Goal: Task Accomplishment & Management: Use online tool/utility

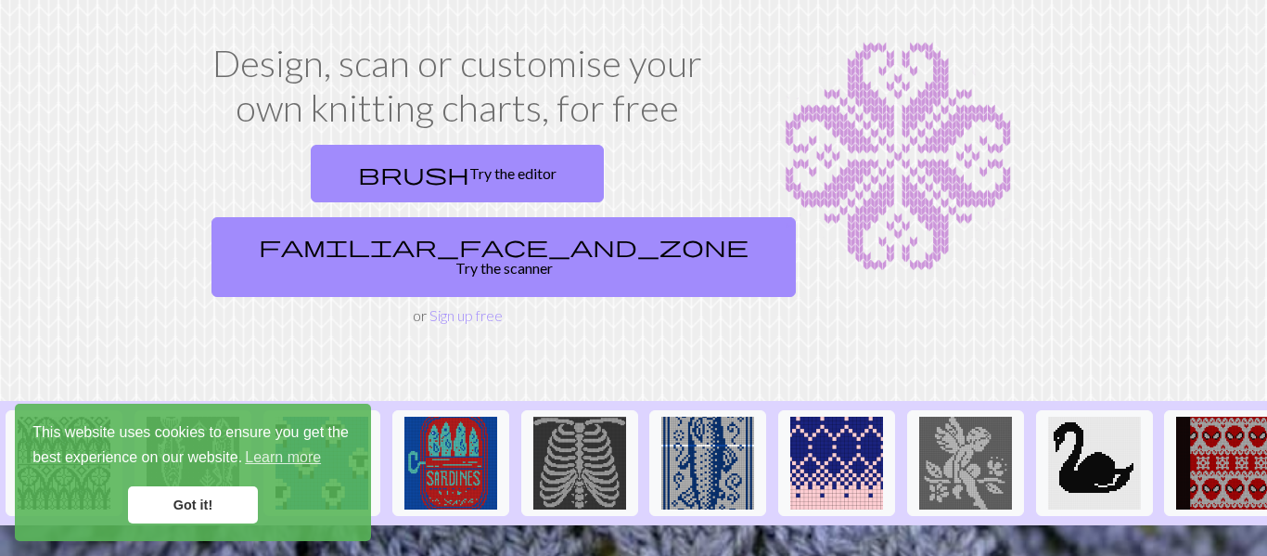
scroll to position [84, 0]
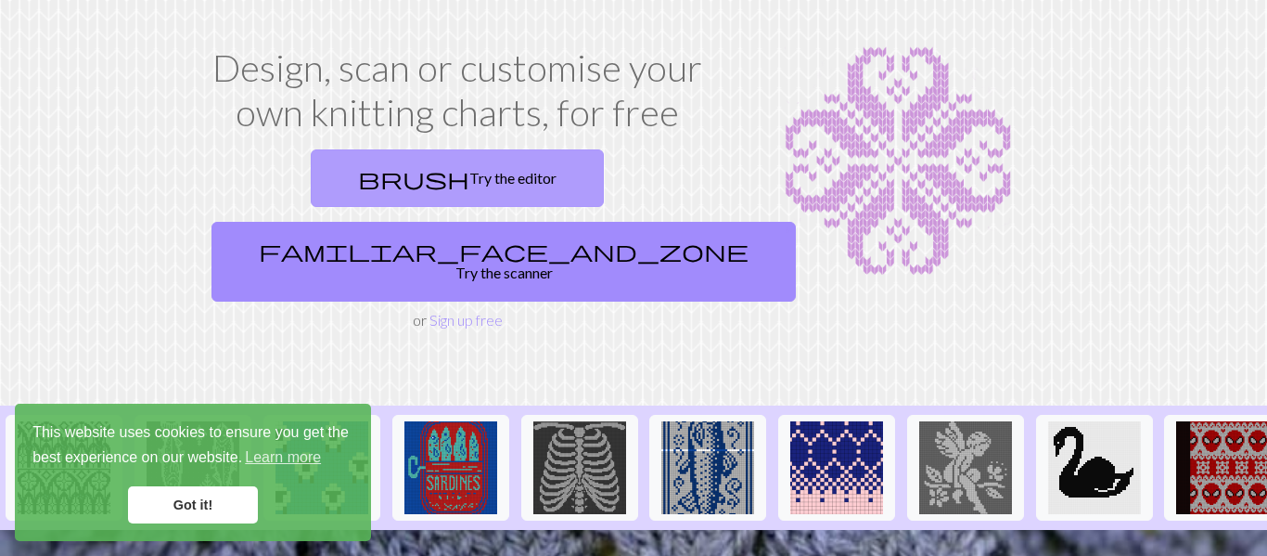
click at [360, 164] on link "brush Try the editor" at bounding box center [457, 178] width 293 height 58
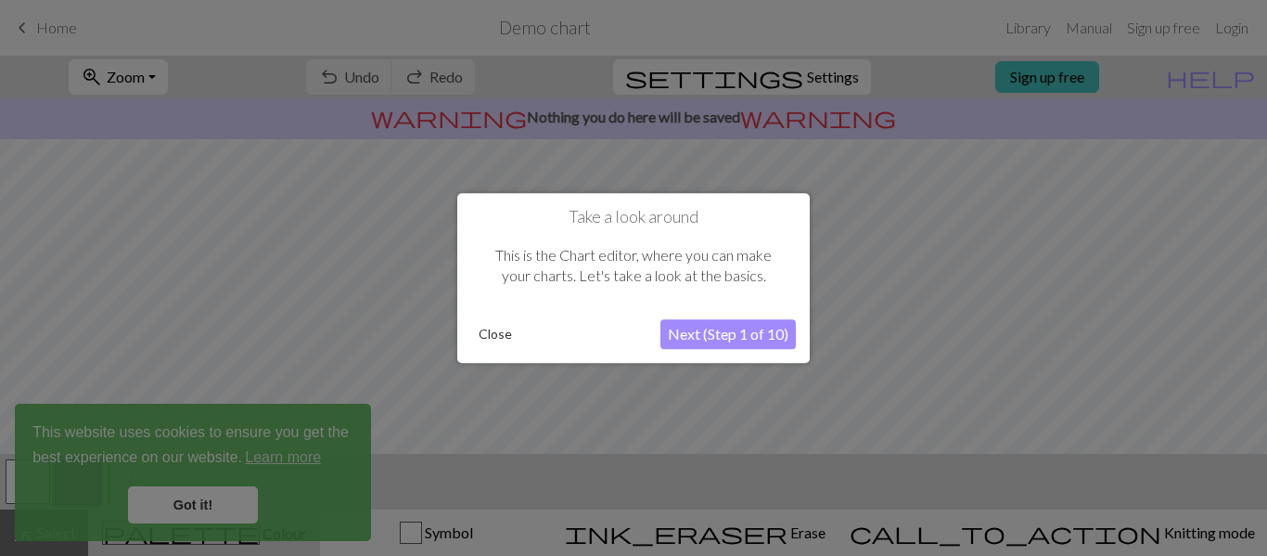
click at [712, 334] on button "Next (Step 1 of 10)" at bounding box center [728, 334] width 135 height 30
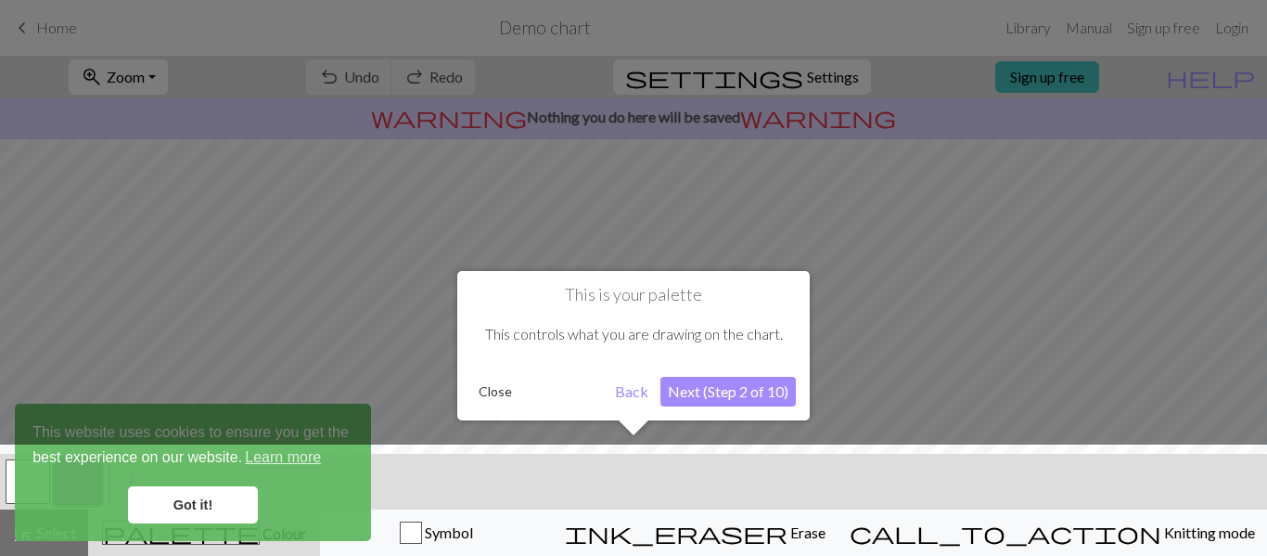
click at [226, 498] on div at bounding box center [634, 504] width 1286 height 121
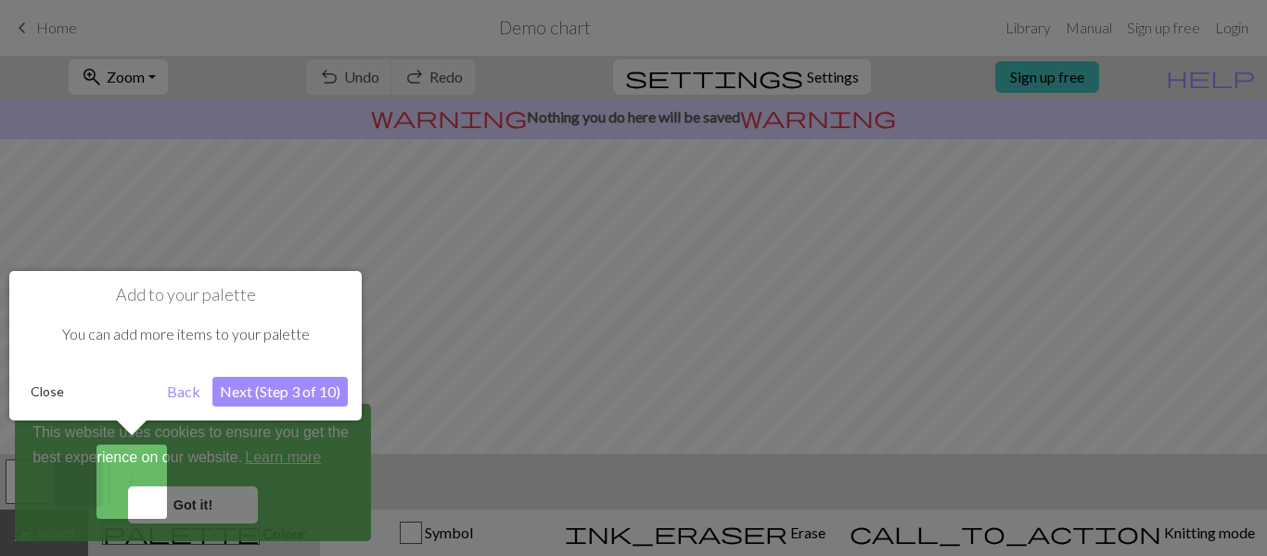
click at [272, 391] on button "Next (Step 3 of 10)" at bounding box center [279, 392] width 135 height 30
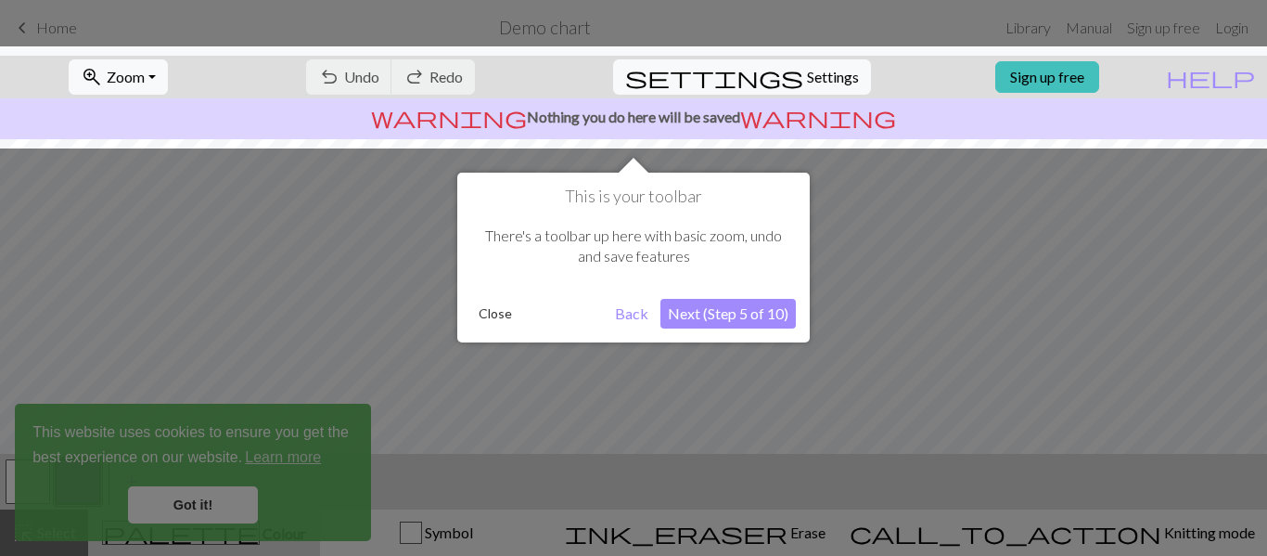
click at [705, 313] on button "Next (Step 5 of 10)" at bounding box center [728, 314] width 135 height 30
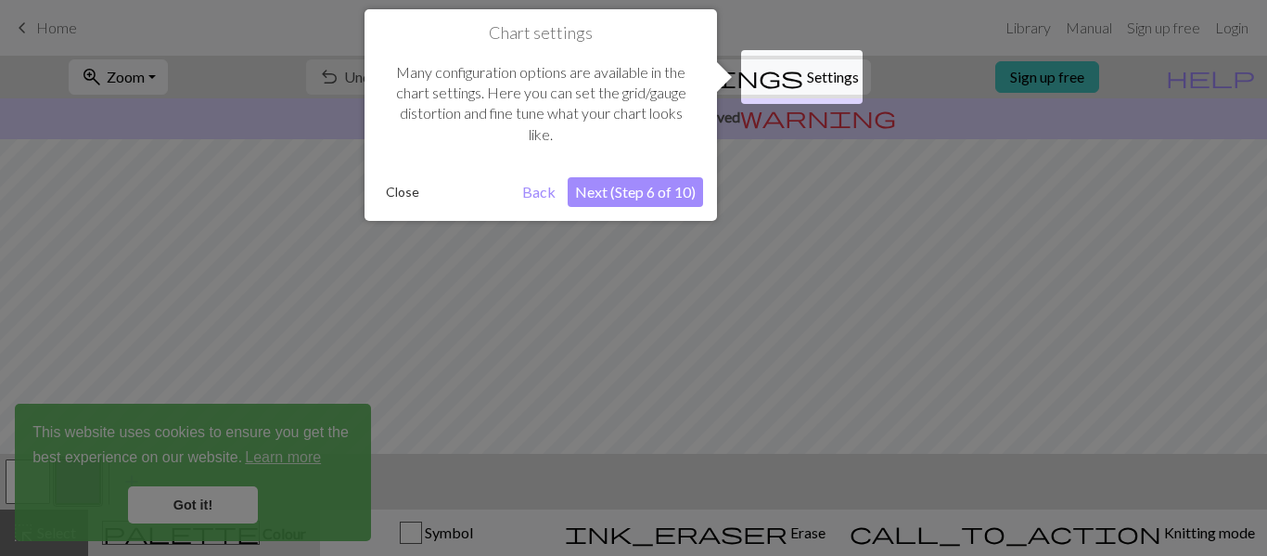
click at [613, 191] on button "Next (Step 6 of 10)" at bounding box center [635, 192] width 135 height 30
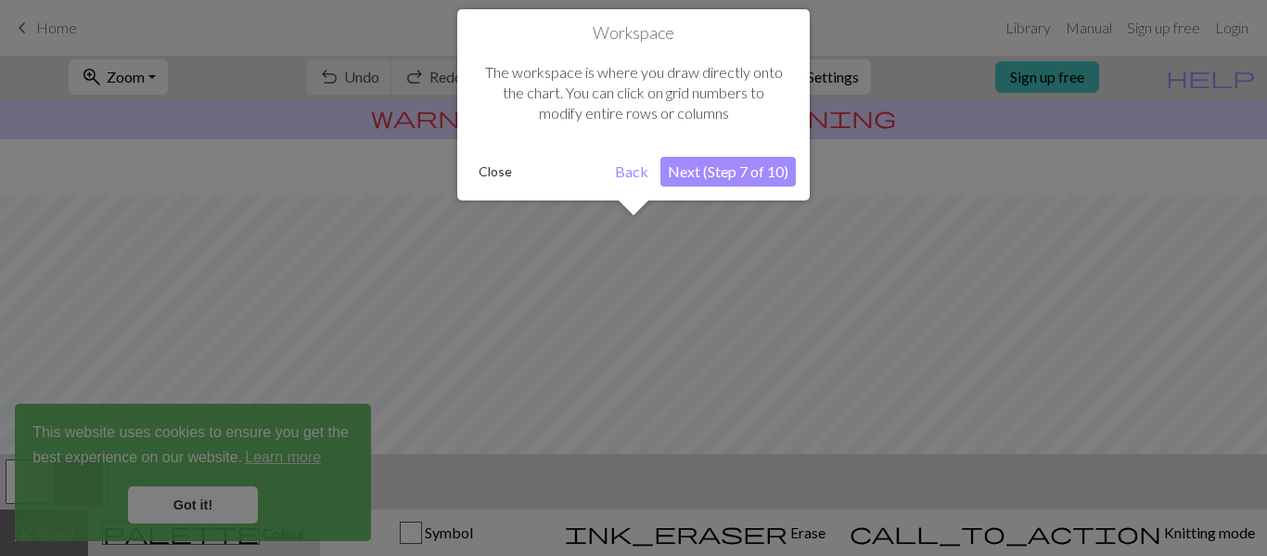
scroll to position [111, 0]
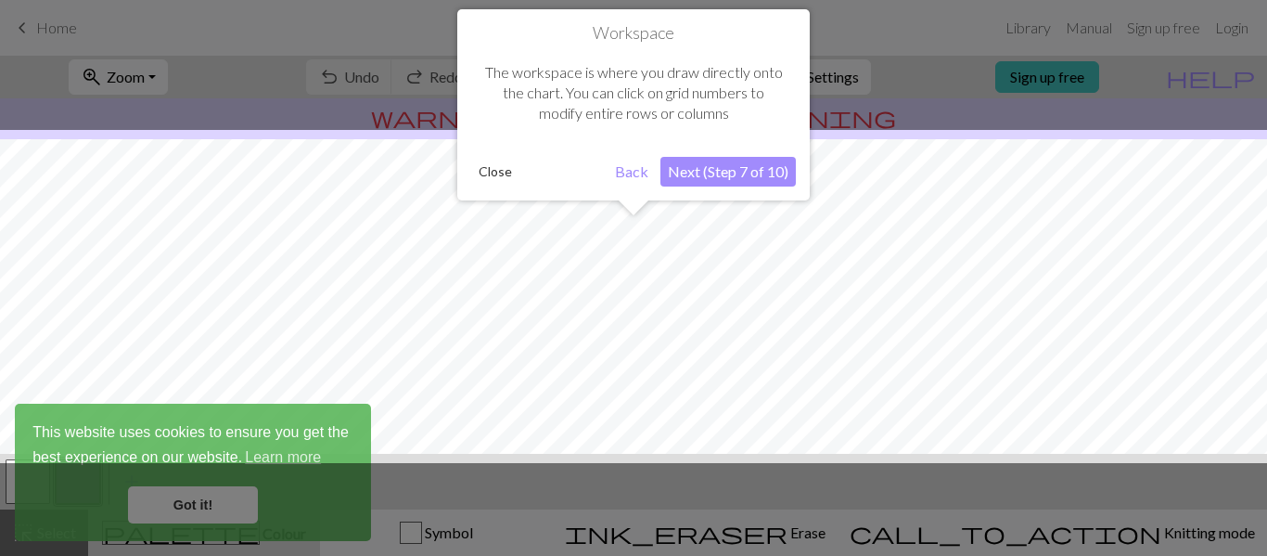
click at [752, 176] on button "Next (Step 7 of 10)" at bounding box center [728, 172] width 135 height 30
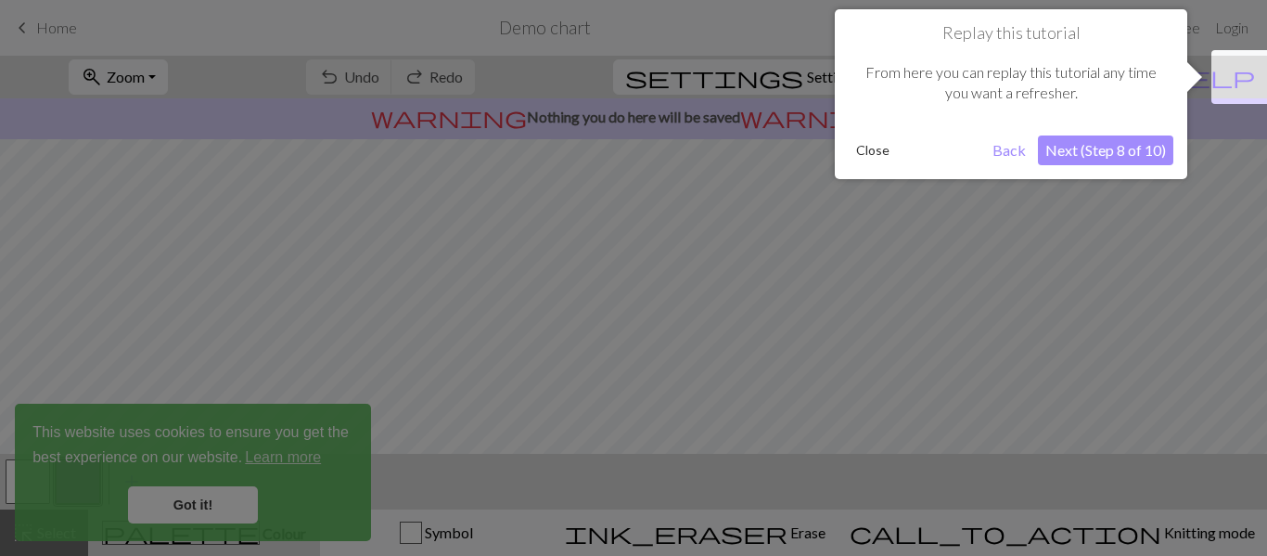
click at [1095, 151] on button "Next (Step 8 of 10)" at bounding box center [1105, 150] width 135 height 30
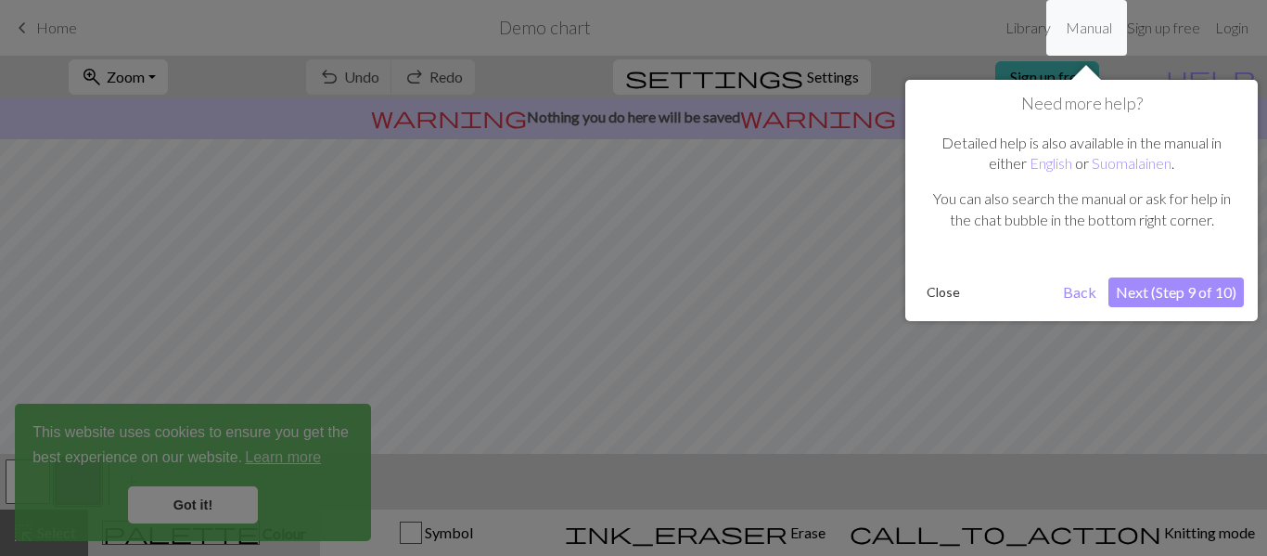
click at [1165, 297] on button "Next (Step 9 of 10)" at bounding box center [1176, 292] width 135 height 30
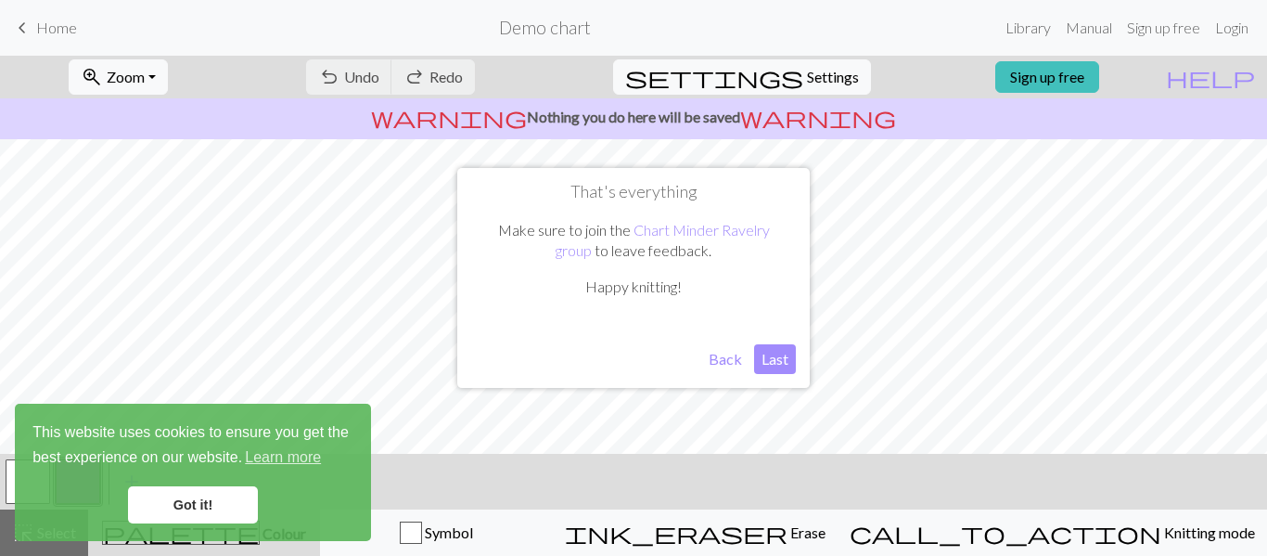
click at [776, 357] on button "Last" at bounding box center [775, 359] width 42 height 30
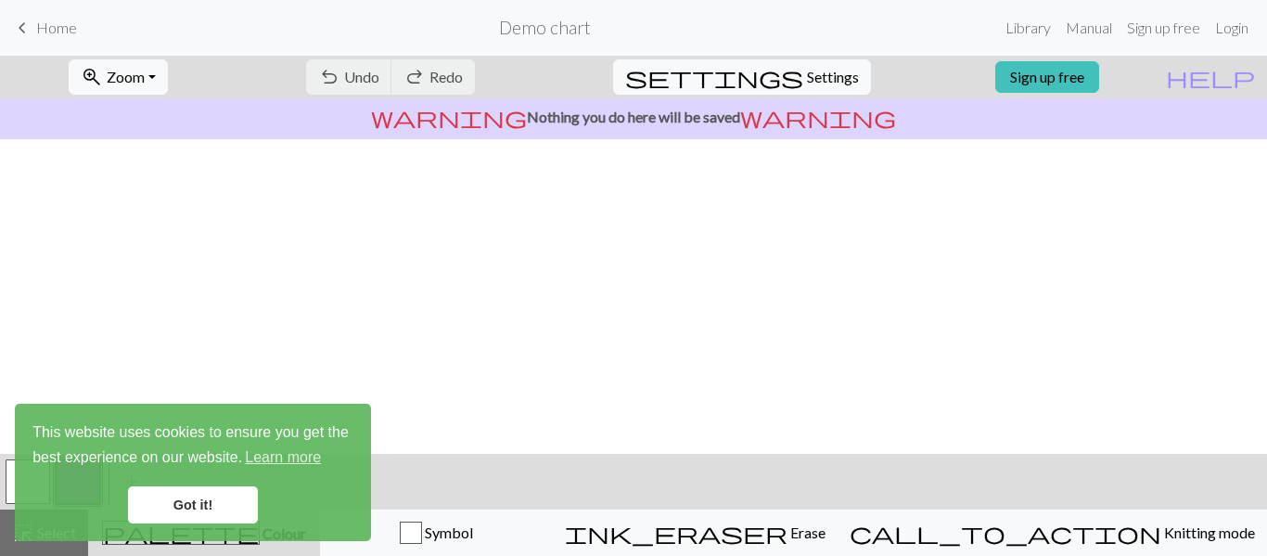
scroll to position [0, 0]
click at [224, 507] on link "Got it!" at bounding box center [193, 504] width 130 height 37
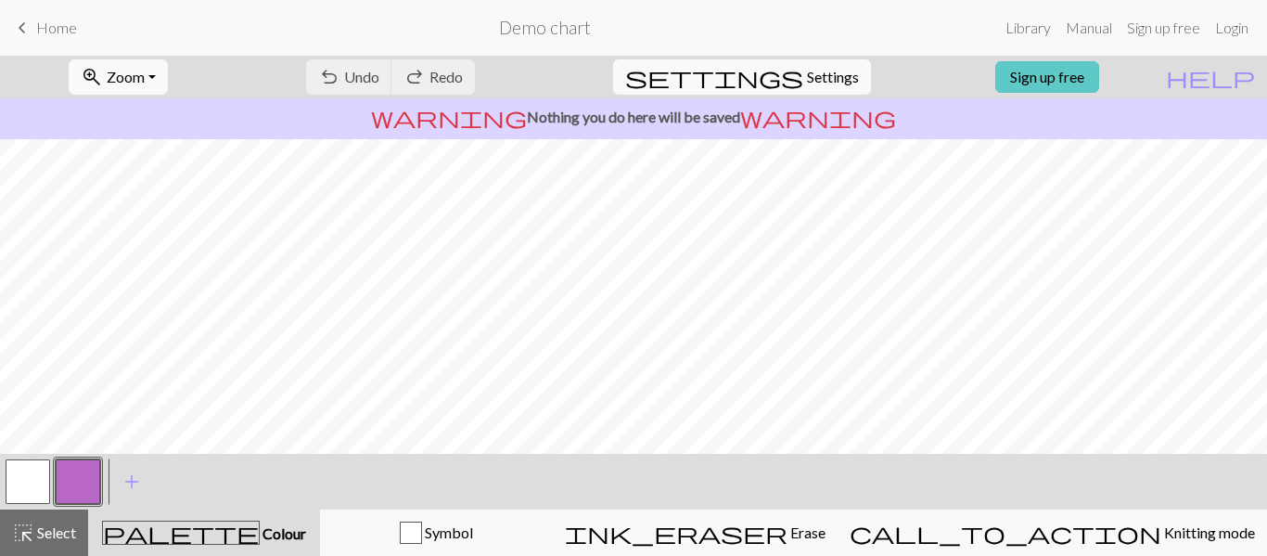
click at [1099, 80] on link "Sign up free" at bounding box center [1047, 77] width 104 height 32
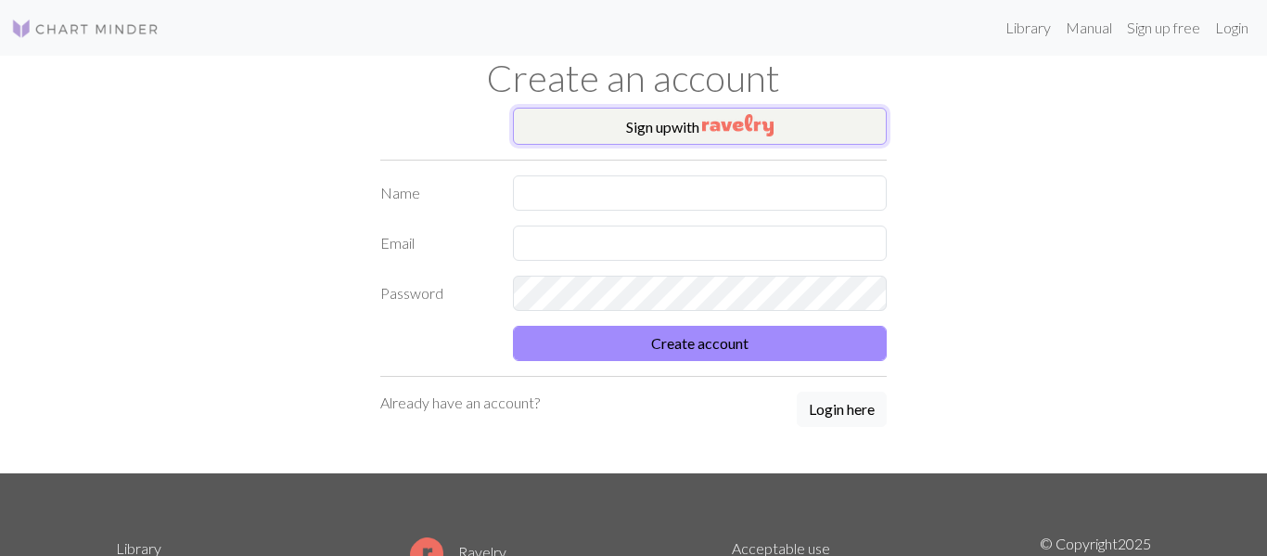
click at [724, 118] on img "button" at bounding box center [737, 125] width 71 height 22
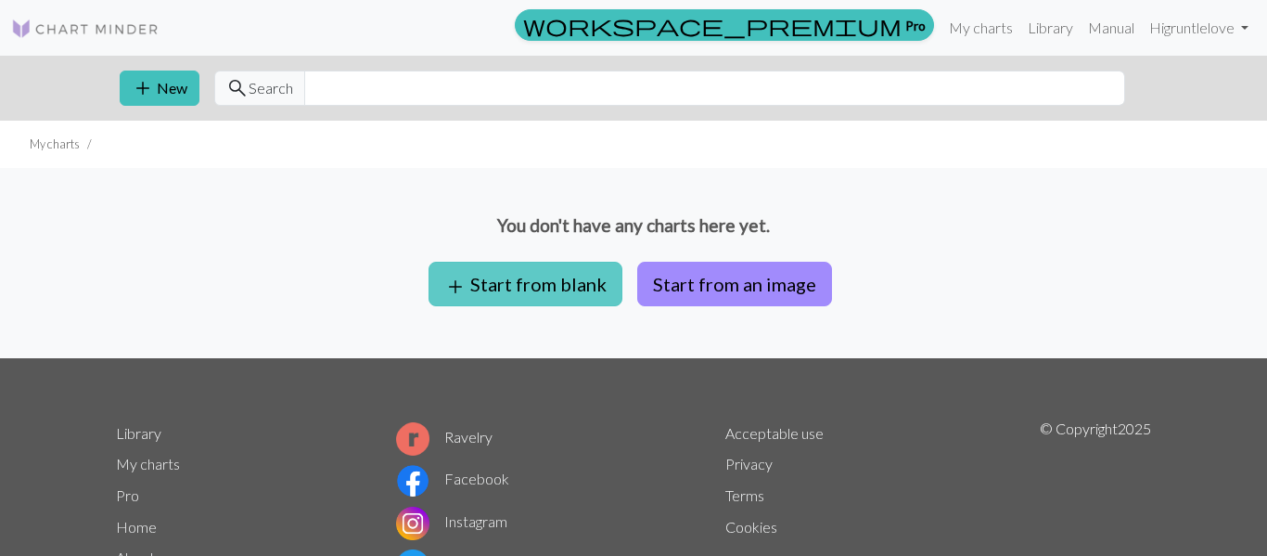
click at [551, 287] on button "add Start from blank" at bounding box center [526, 284] width 194 height 45
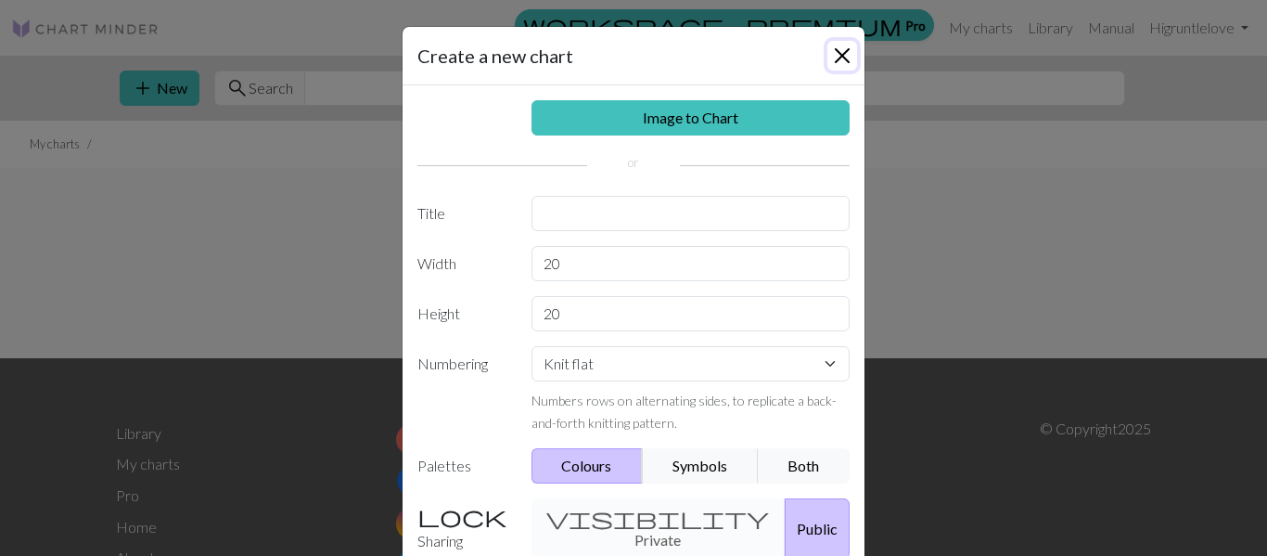
click at [848, 54] on button "Close" at bounding box center [842, 56] width 30 height 30
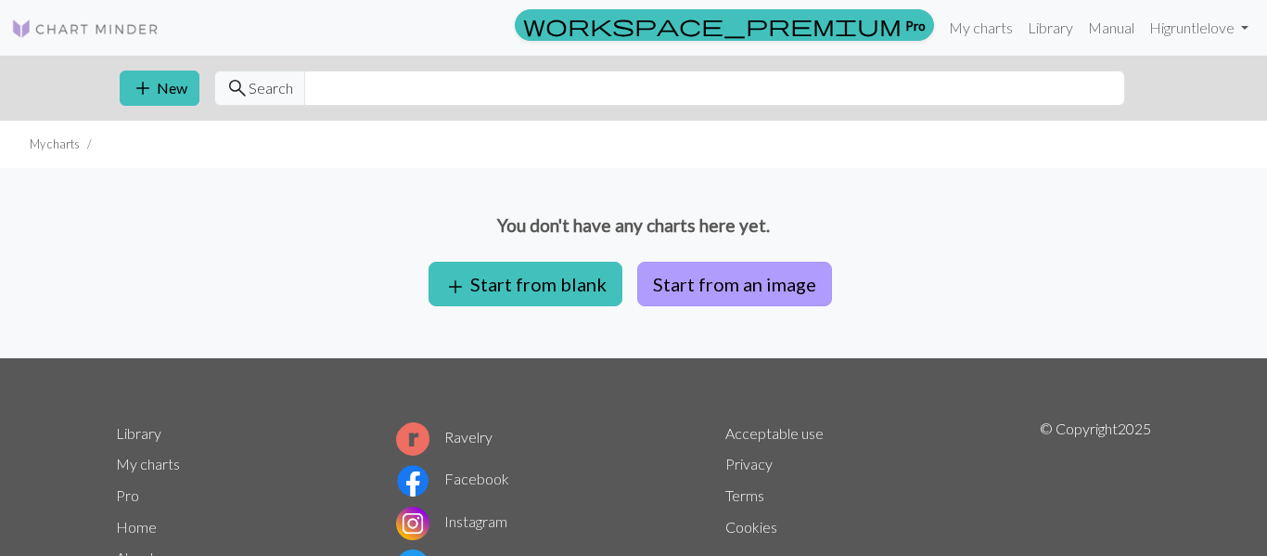
click at [756, 300] on button "Start from an image" at bounding box center [734, 284] width 195 height 45
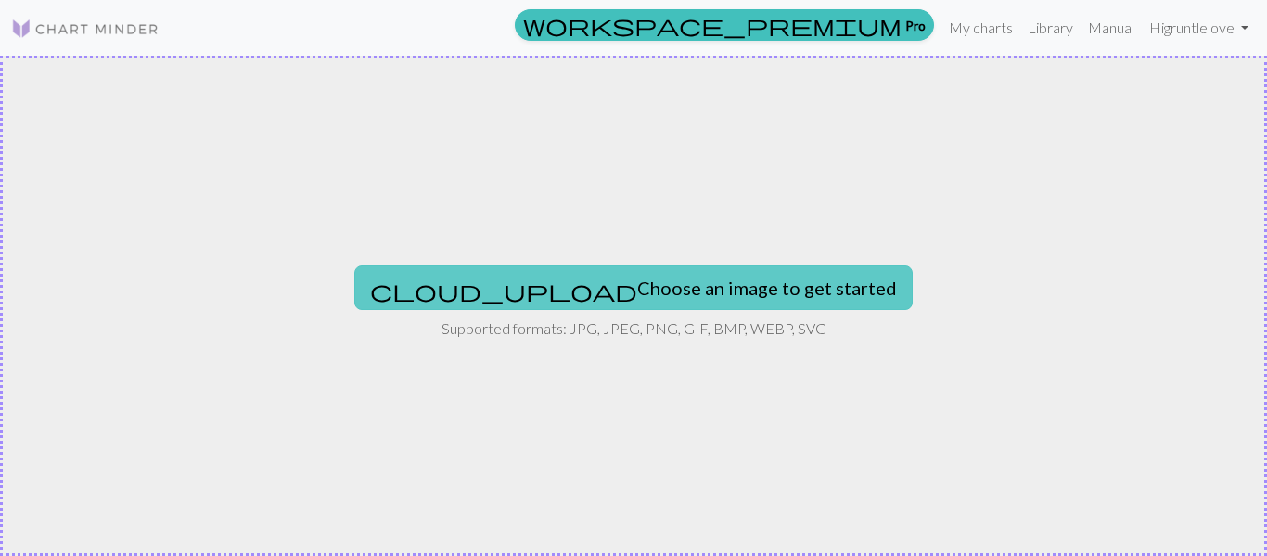
click at [621, 284] on button "cloud_upload Choose an image to get started" at bounding box center [633, 287] width 558 height 45
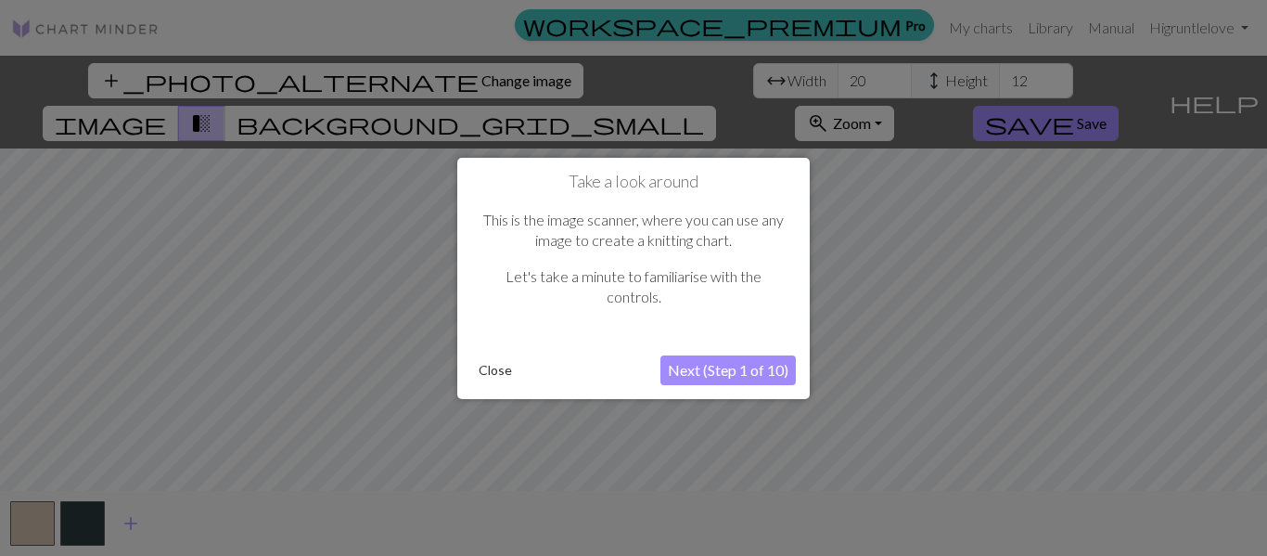
click at [766, 370] on button "Next (Step 1 of 10)" at bounding box center [728, 370] width 135 height 30
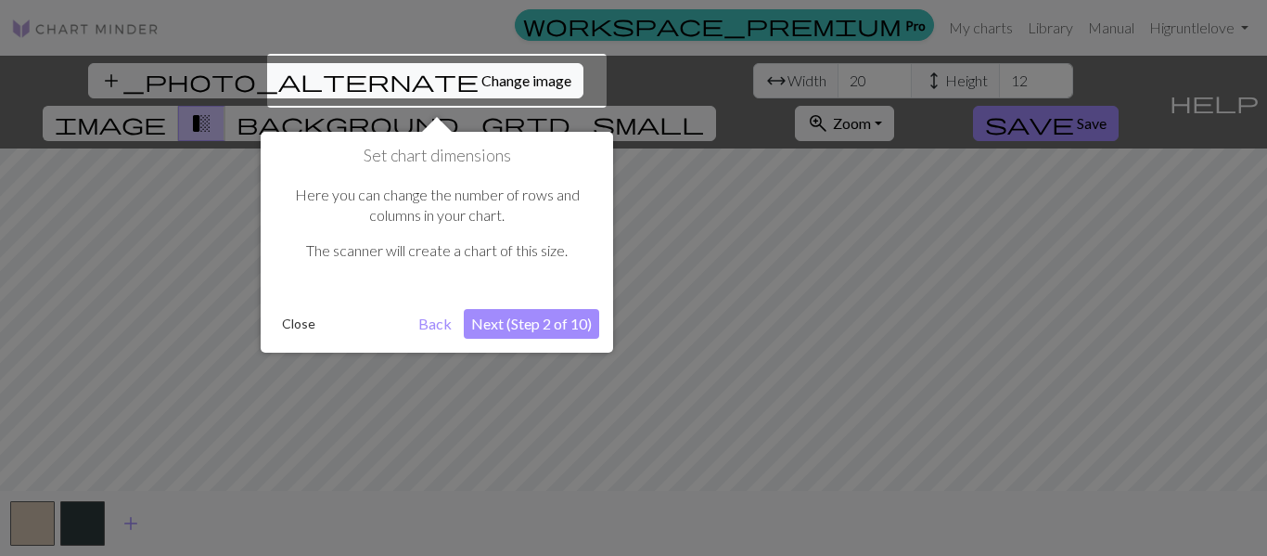
click at [522, 325] on button "Next (Step 2 of 10)" at bounding box center [531, 324] width 135 height 30
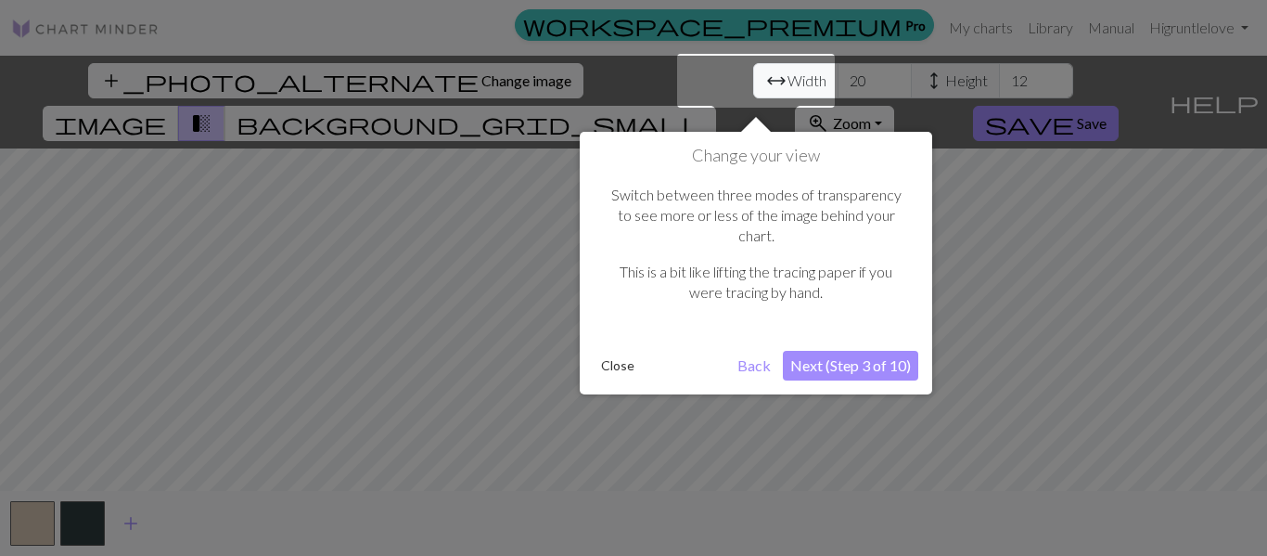
click at [858, 351] on button "Next (Step 3 of 10)" at bounding box center [850, 366] width 135 height 30
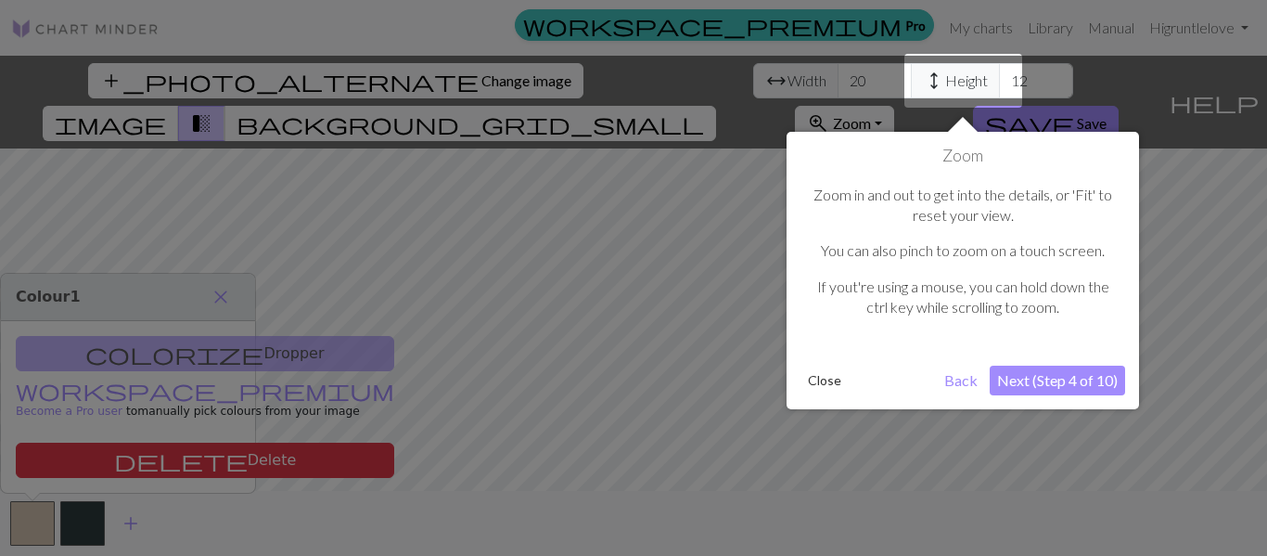
click at [1020, 374] on button "Next (Step 4 of 10)" at bounding box center [1057, 381] width 135 height 30
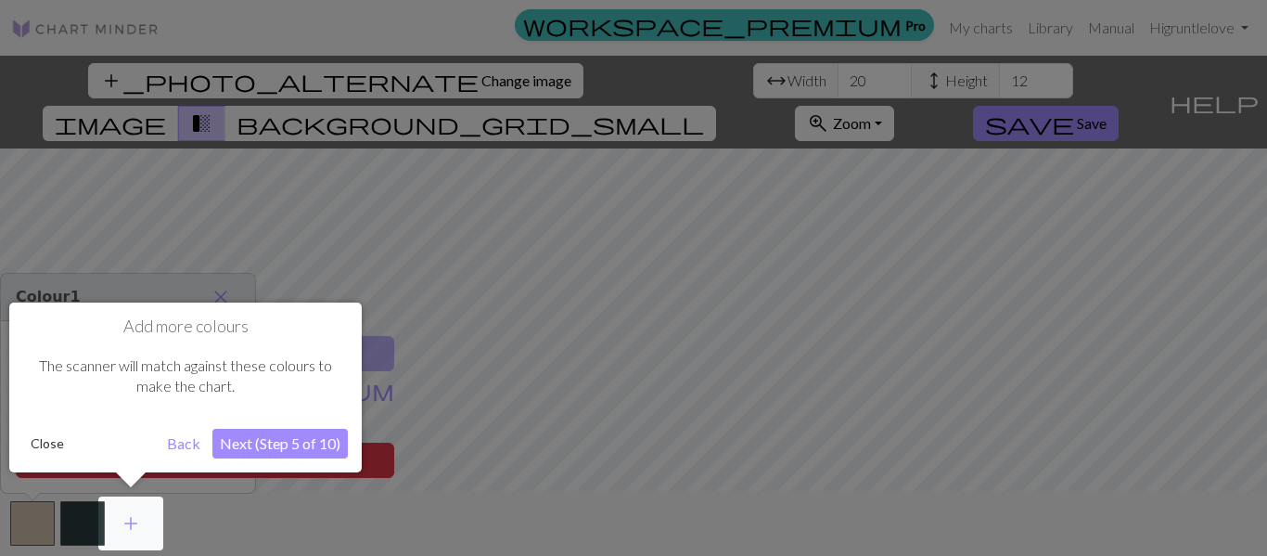
click at [303, 443] on button "Next (Step 5 of 10)" at bounding box center [279, 444] width 135 height 30
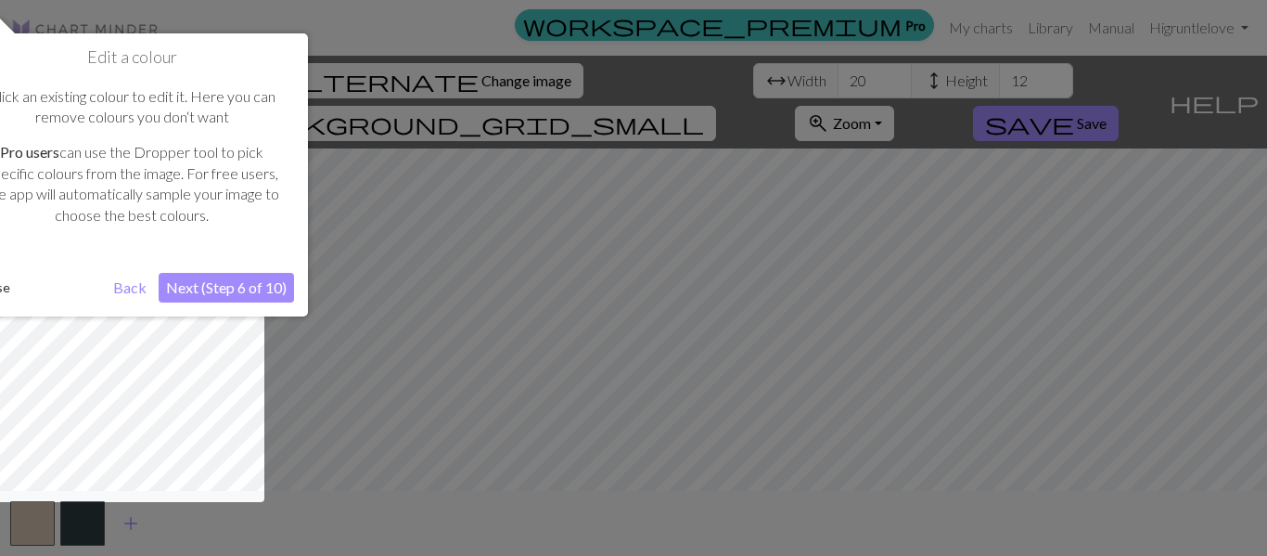
click at [227, 288] on button "Next (Step 6 of 10)" at bounding box center [226, 288] width 135 height 30
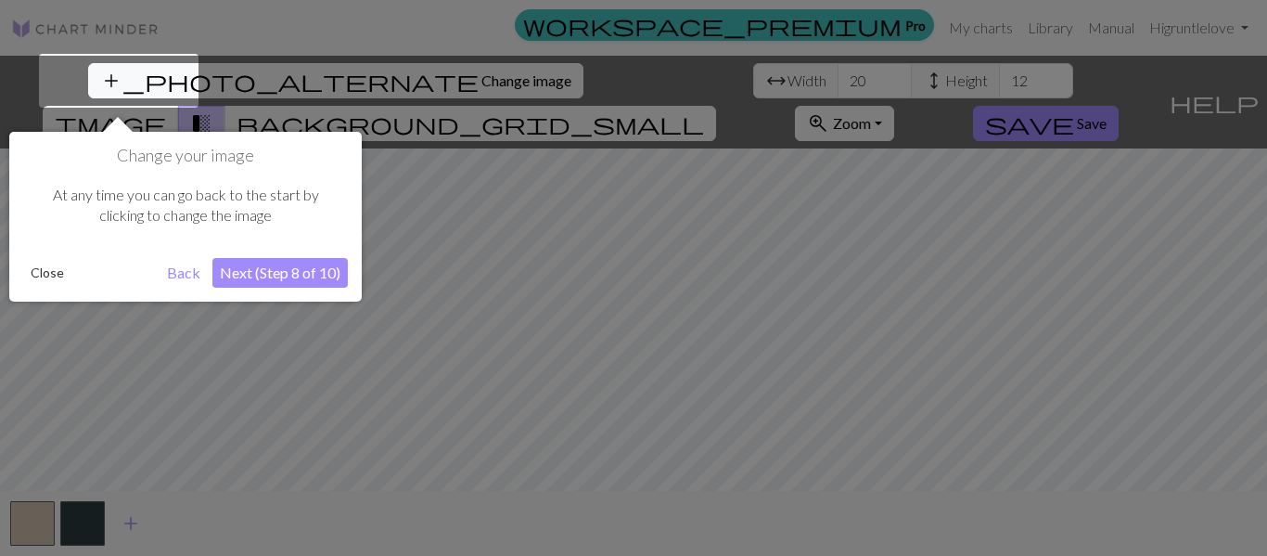
click at [276, 273] on button "Next (Step 8 of 10)" at bounding box center [279, 273] width 135 height 30
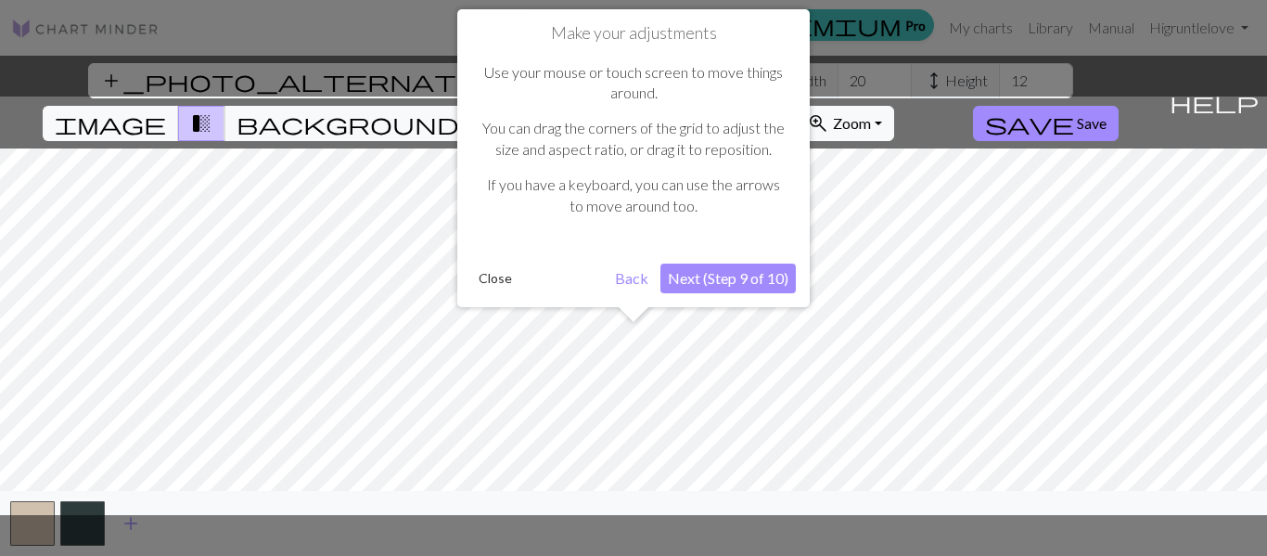
click at [752, 278] on button "Next (Step 9 of 10)" at bounding box center [728, 278] width 135 height 30
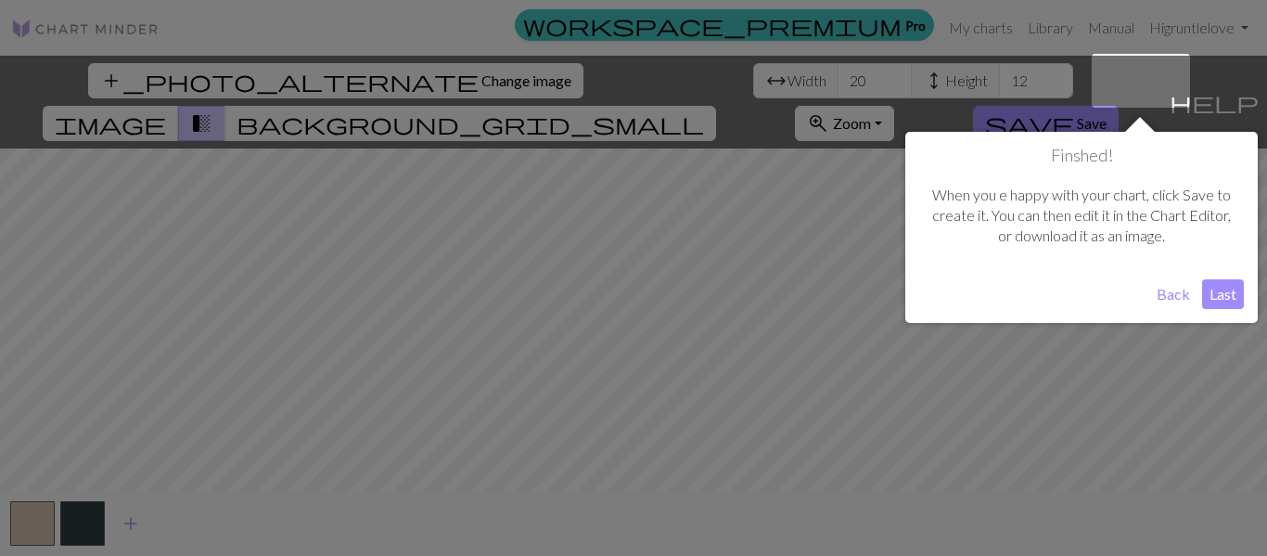
click at [1212, 297] on button "Last" at bounding box center [1223, 294] width 42 height 30
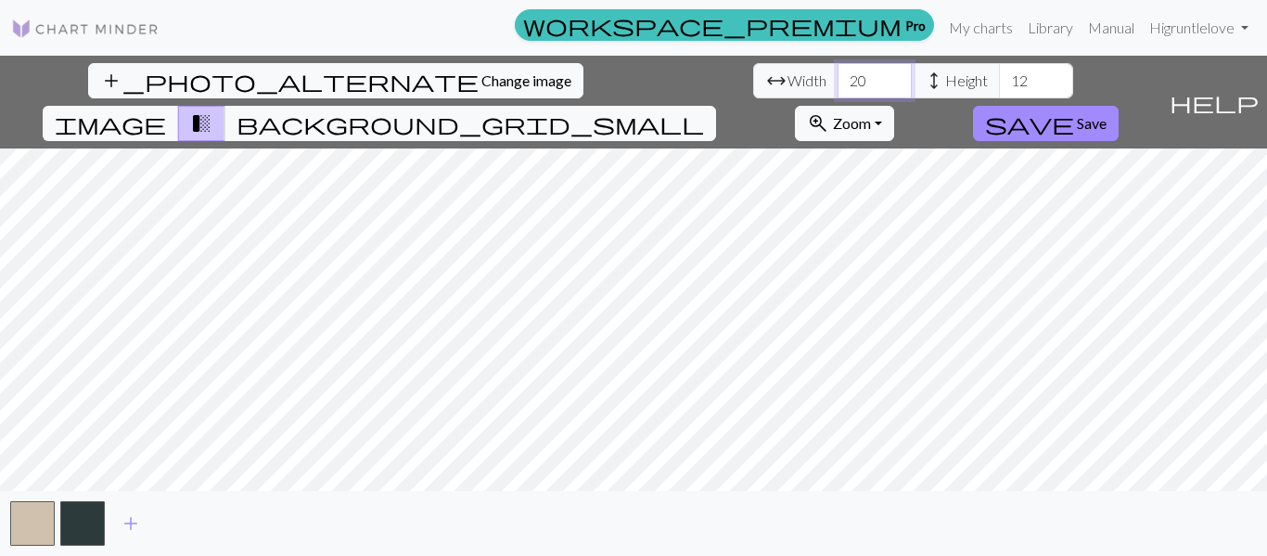
drag, startPoint x: 399, startPoint y: 91, endPoint x: 372, endPoint y: 86, distance: 27.3
click at [838, 86] on input "20" at bounding box center [875, 80] width 74 height 35
drag, startPoint x: 559, startPoint y: 79, endPoint x: 535, endPoint y: 80, distance: 24.1
click at [999, 80] on input "12" at bounding box center [1036, 80] width 74 height 35
click at [838, 82] on input "19" at bounding box center [875, 80] width 74 height 35
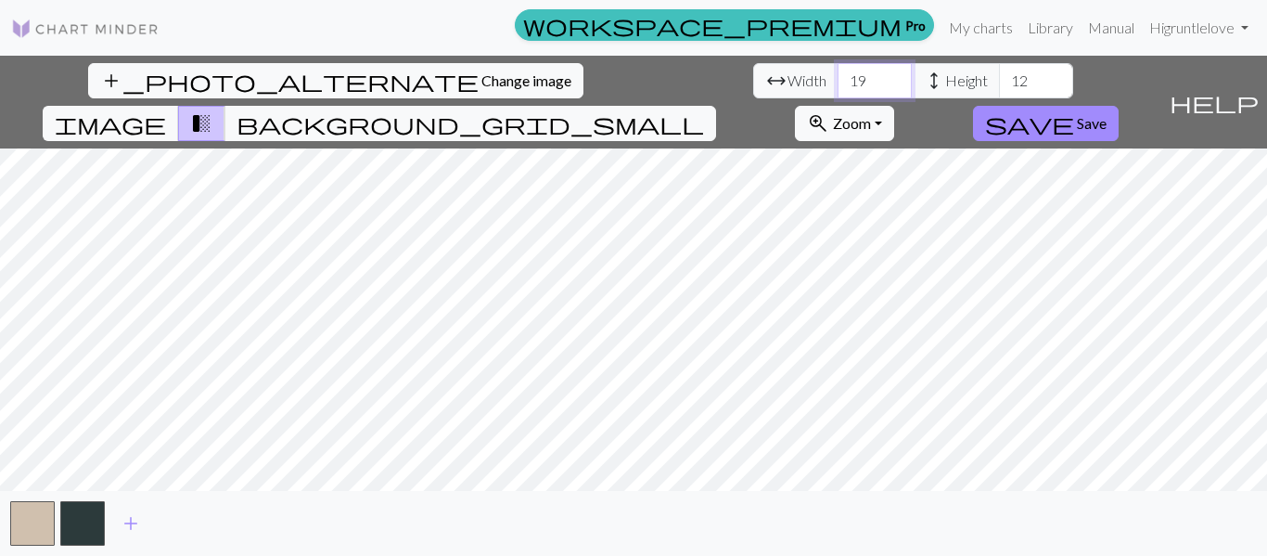
drag, startPoint x: 408, startPoint y: 79, endPoint x: 368, endPoint y: 81, distance: 39.9
click at [838, 81] on input "19" at bounding box center [875, 80] width 74 height 35
type input "121"
type input "253"
click at [166, 110] on span "image" at bounding box center [110, 123] width 111 height 26
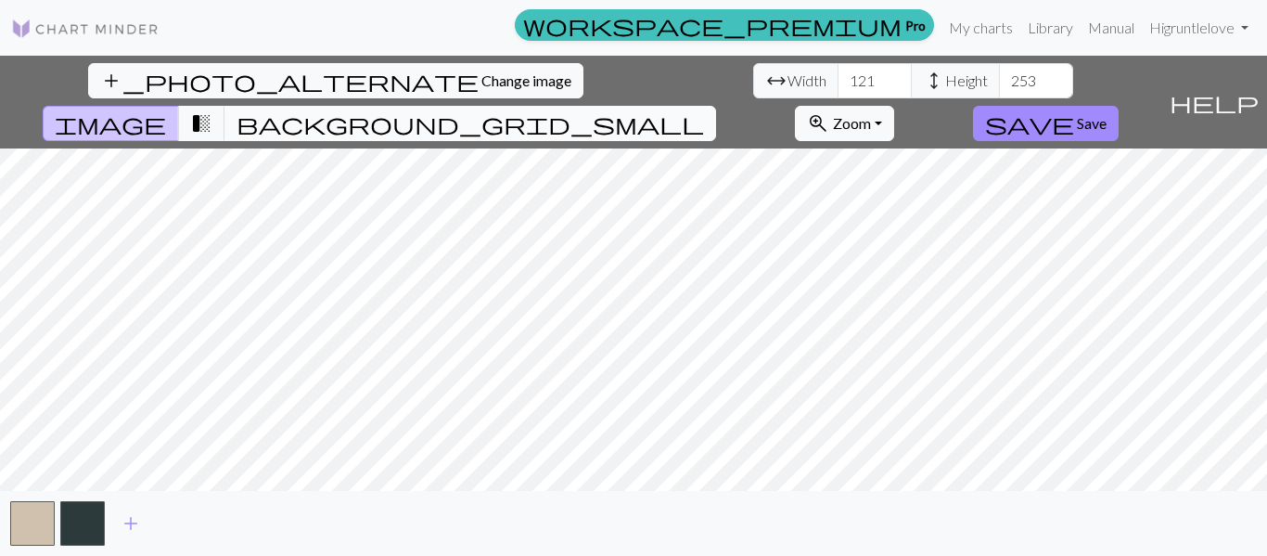
click at [704, 110] on span "background_grid_small" at bounding box center [471, 123] width 468 height 26
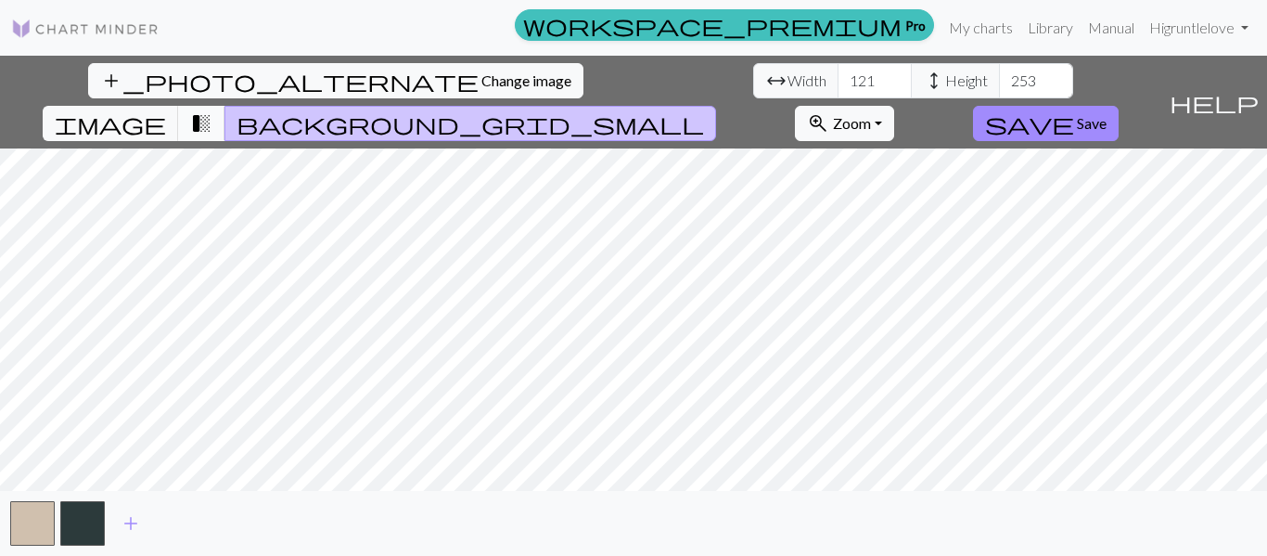
click at [212, 110] on span "transition_fade" at bounding box center [201, 123] width 22 height 26
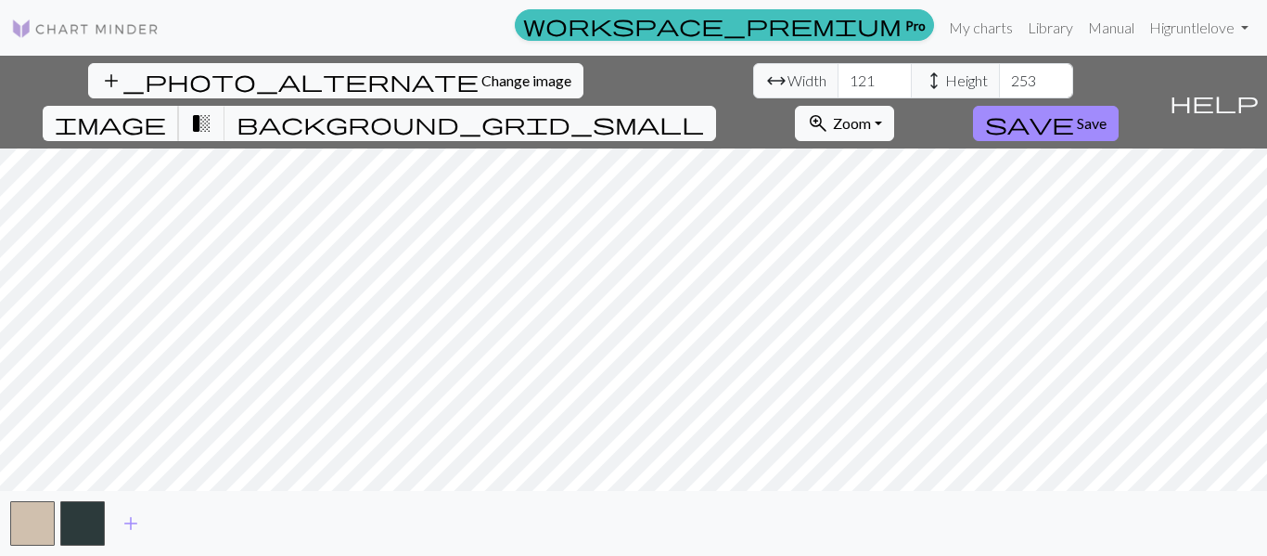
click at [166, 110] on span "image" at bounding box center [110, 123] width 111 height 26
click at [894, 106] on button "zoom_in Zoom Zoom" at bounding box center [844, 123] width 99 height 35
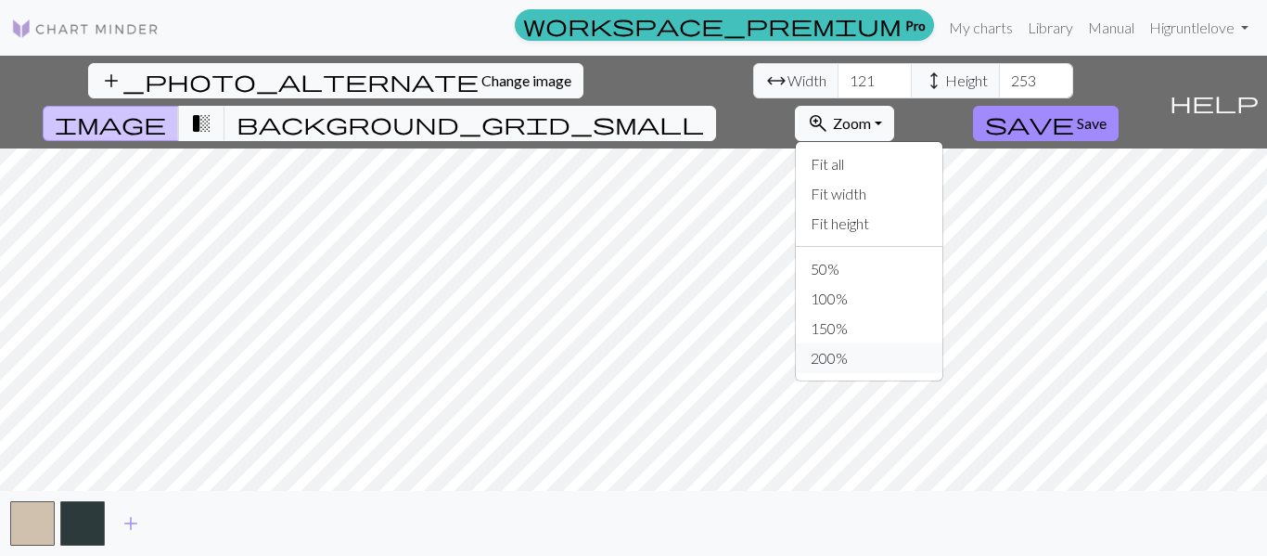
click at [943, 343] on button "200%" at bounding box center [869, 358] width 147 height 30
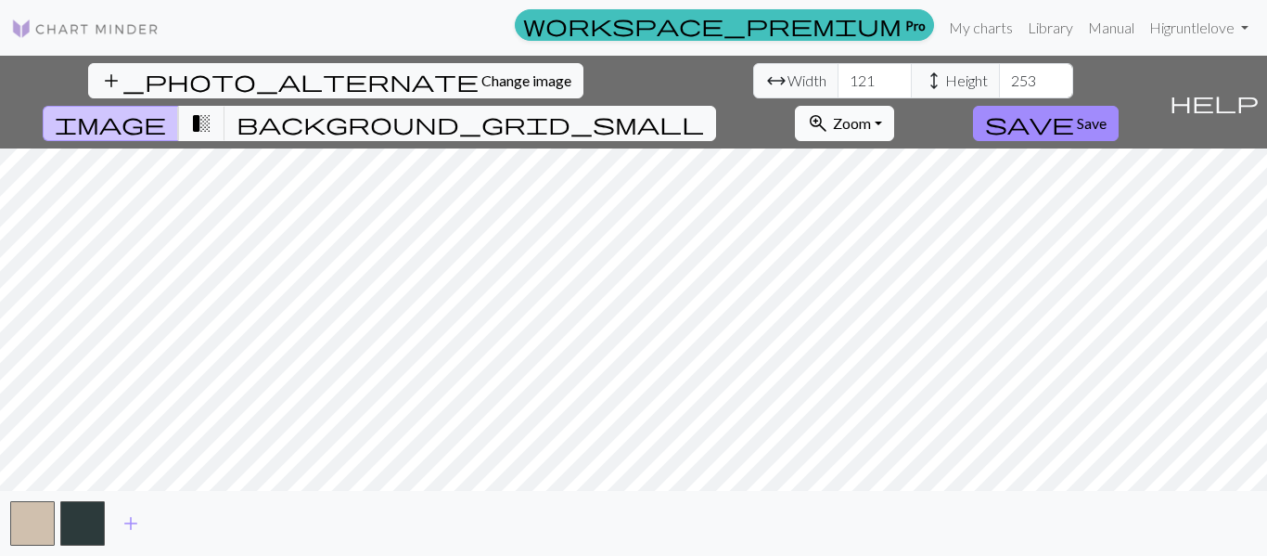
click at [871, 114] on span "Zoom" at bounding box center [852, 123] width 38 height 18
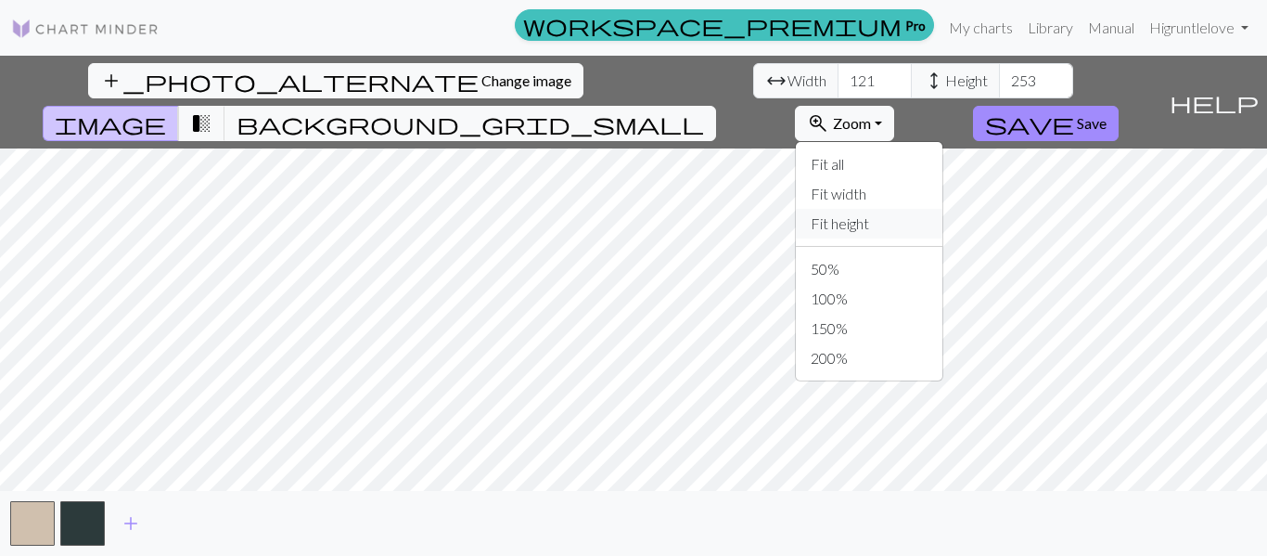
click at [943, 209] on button "Fit height" at bounding box center [869, 224] width 147 height 30
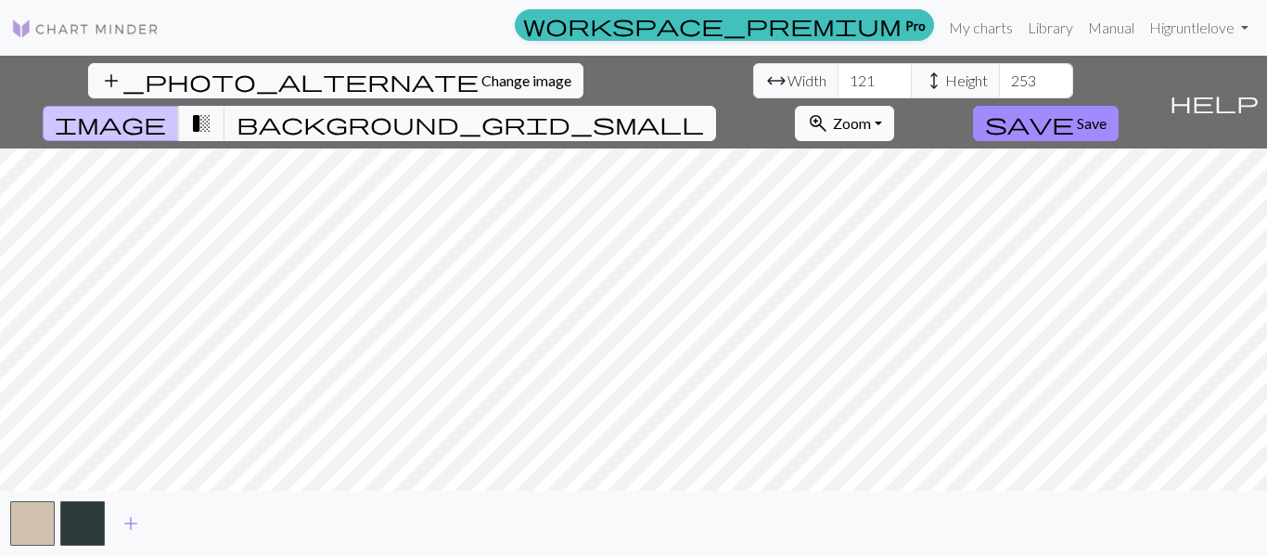
click at [871, 114] on span "Zoom" at bounding box center [852, 123] width 38 height 18
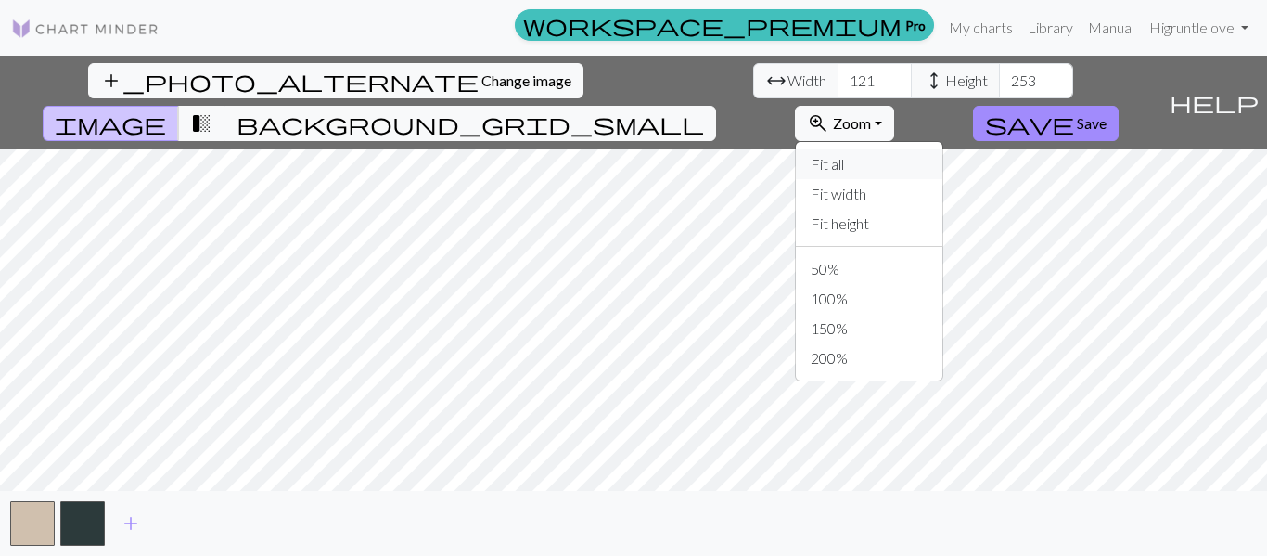
click at [943, 149] on button "Fit all" at bounding box center [869, 164] width 147 height 30
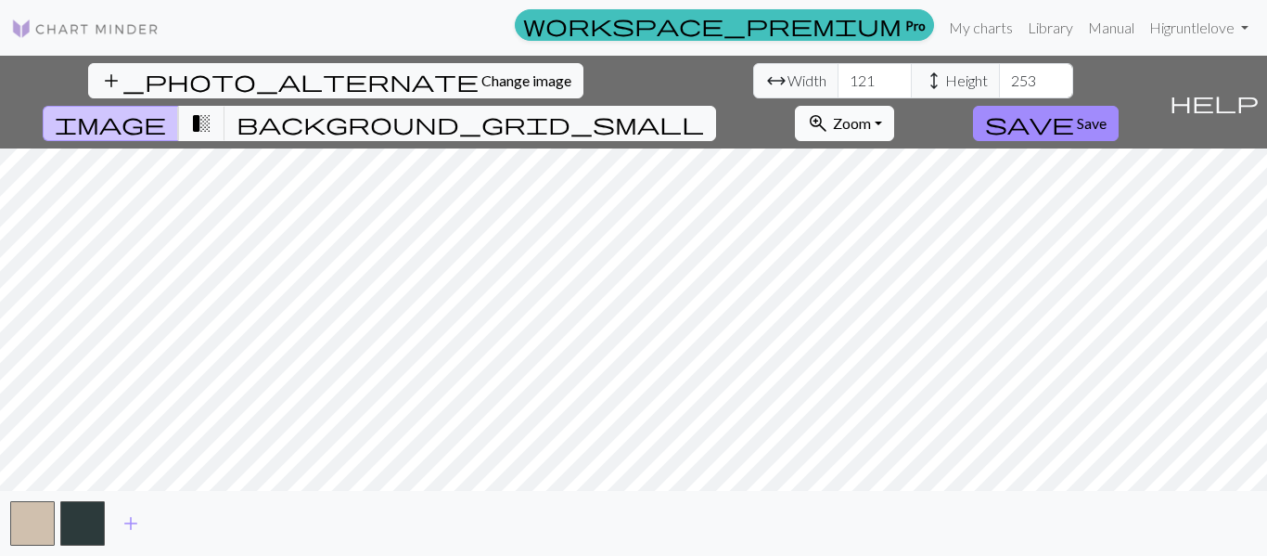
click at [871, 114] on span "Zoom" at bounding box center [852, 123] width 38 height 18
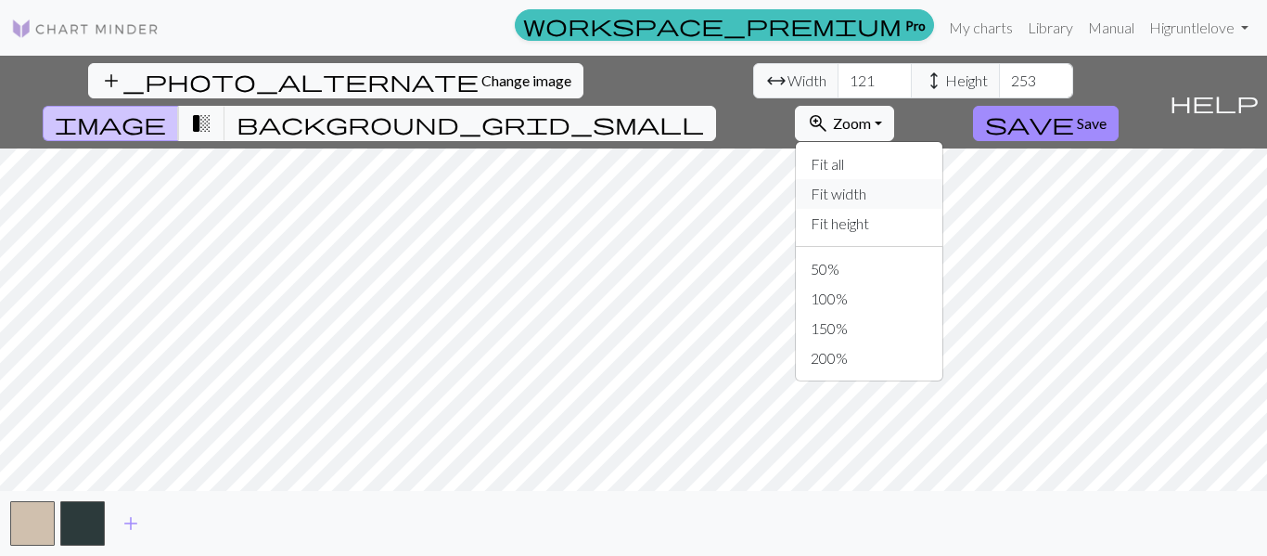
click at [943, 179] on button "Fit width" at bounding box center [869, 194] width 147 height 30
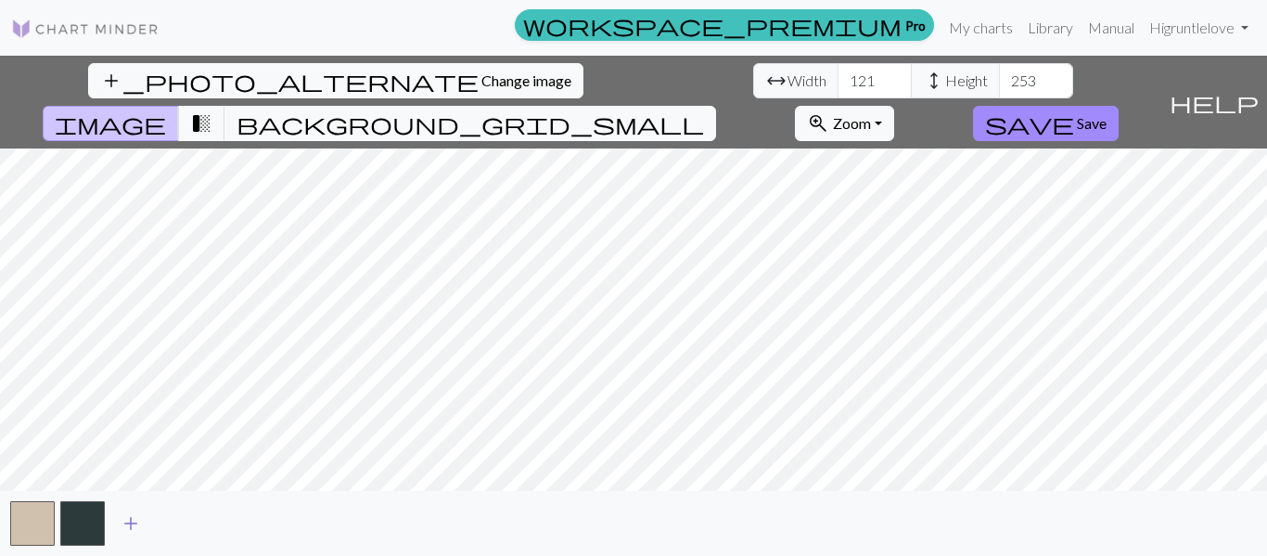
click at [126, 523] on span "add" at bounding box center [131, 523] width 22 height 26
click at [132, 527] on button "button" at bounding box center [132, 523] width 45 height 45
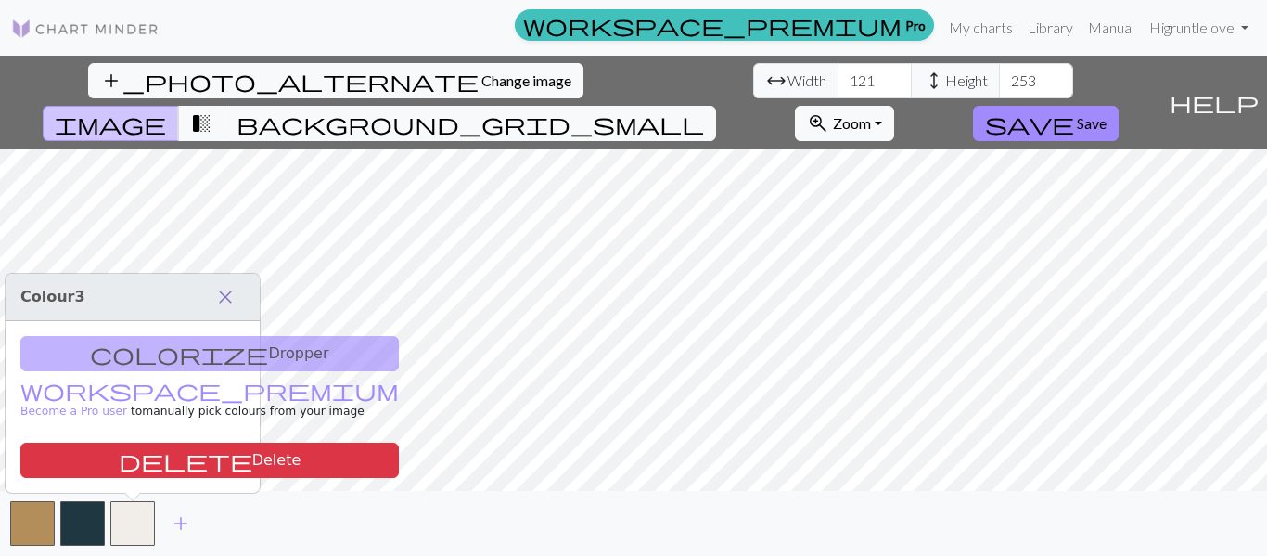
click at [224, 298] on span "close" at bounding box center [225, 297] width 22 height 26
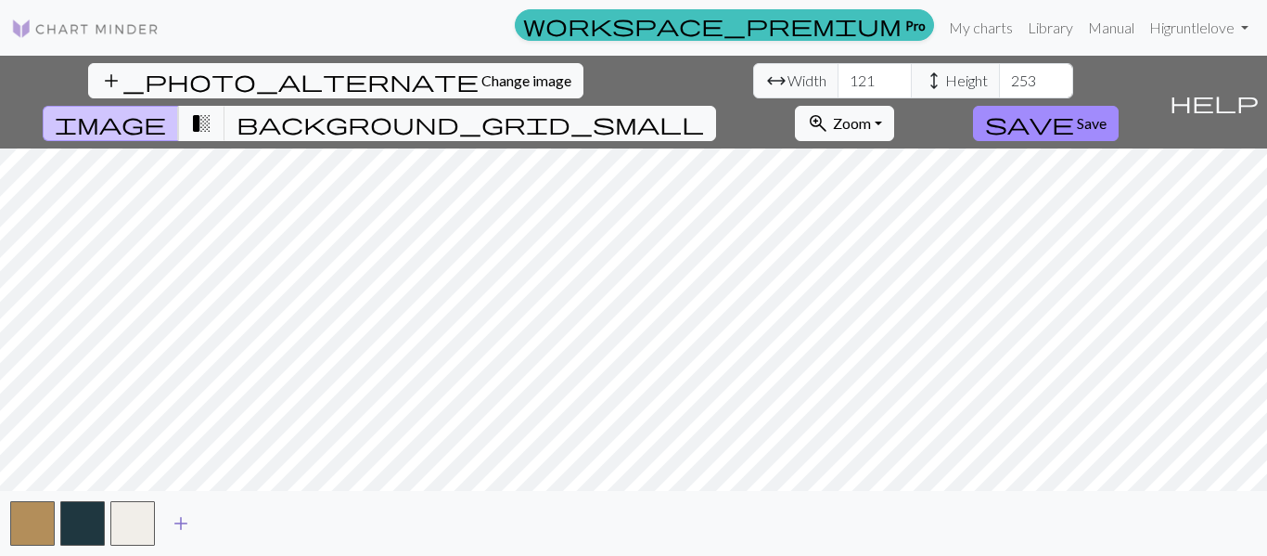
click at [179, 523] on span "add" at bounding box center [181, 523] width 22 height 26
click at [229, 522] on span "add" at bounding box center [231, 523] width 22 height 26
click at [481, 72] on span "Change image" at bounding box center [526, 80] width 90 height 18
click at [871, 114] on span "Zoom" at bounding box center [852, 123] width 38 height 18
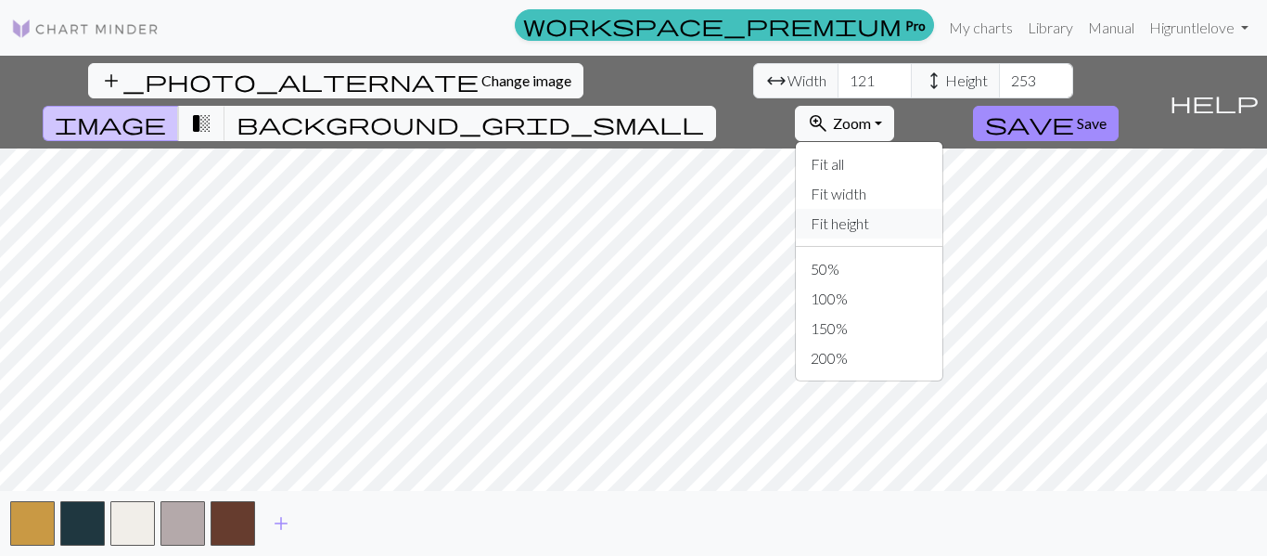
click at [936, 209] on button "Fit height" at bounding box center [869, 224] width 147 height 30
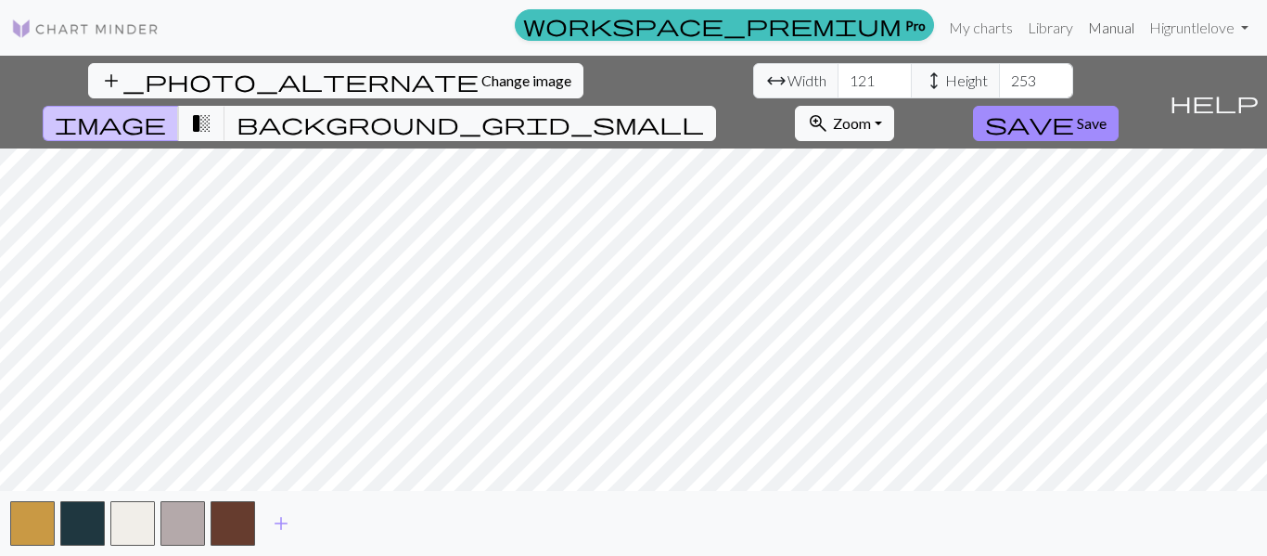
click at [1103, 22] on link "Manual" at bounding box center [1111, 27] width 61 height 37
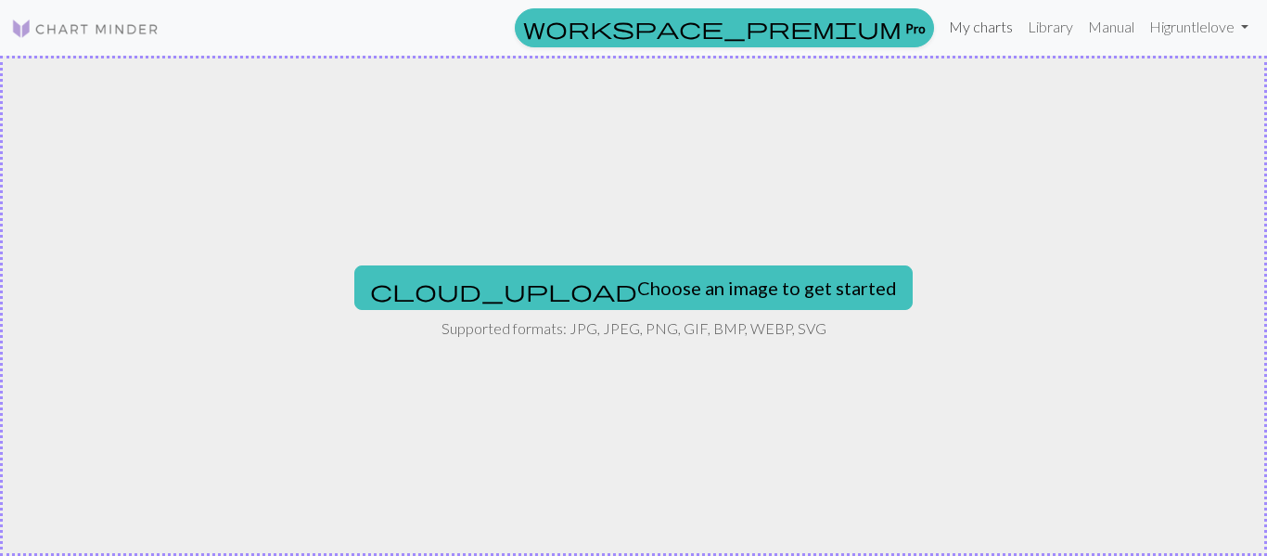
click at [982, 28] on link "My charts" at bounding box center [981, 26] width 79 height 37
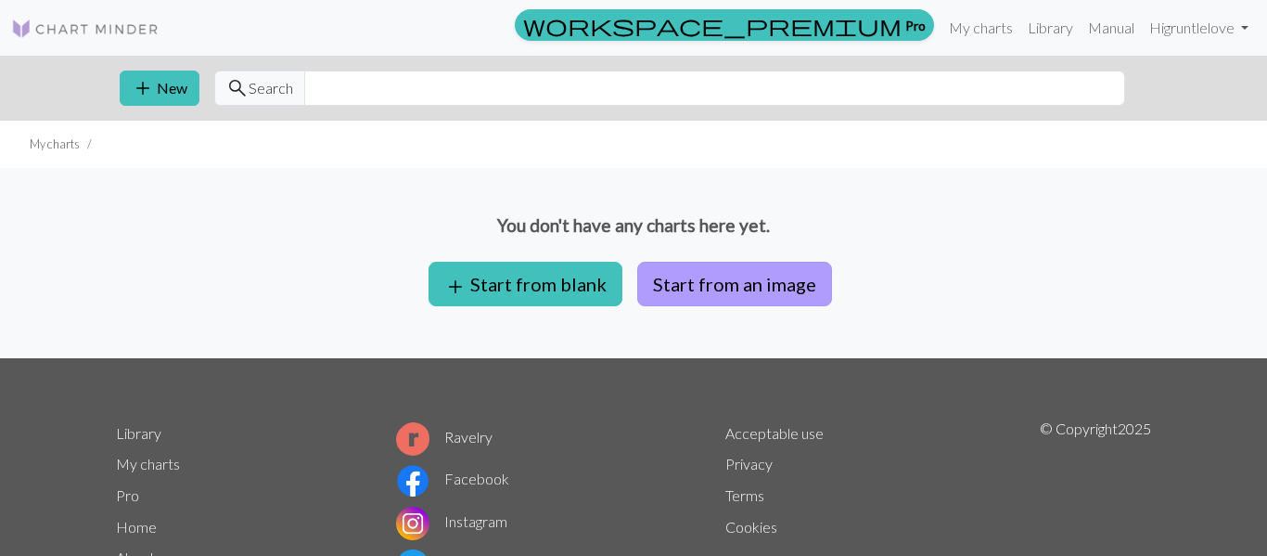
click at [682, 284] on button "Start from an image" at bounding box center [734, 284] width 195 height 45
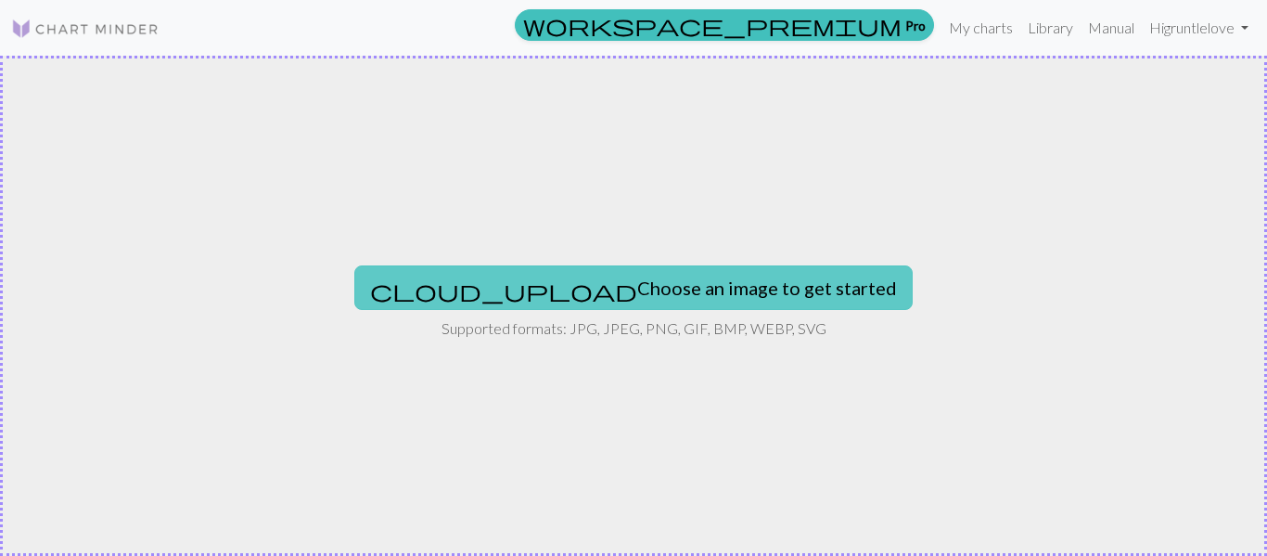
click at [669, 286] on button "cloud_upload Choose an image to get started" at bounding box center [633, 287] width 558 height 45
type input "C:\fakepath\Screenshot 2025-09-29 5.50.08 PM.png"
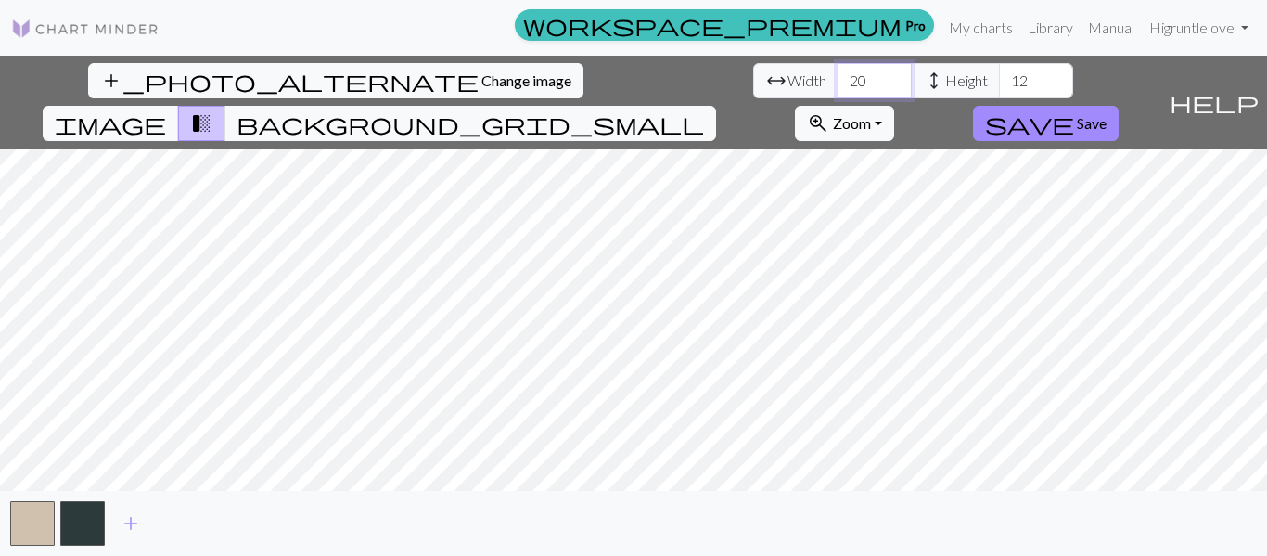
drag, startPoint x: 400, startPoint y: 77, endPoint x: 385, endPoint y: 78, distance: 14.9
click at [838, 78] on input "20" at bounding box center [875, 80] width 74 height 35
click at [1242, 89] on span "help" at bounding box center [1214, 102] width 89 height 26
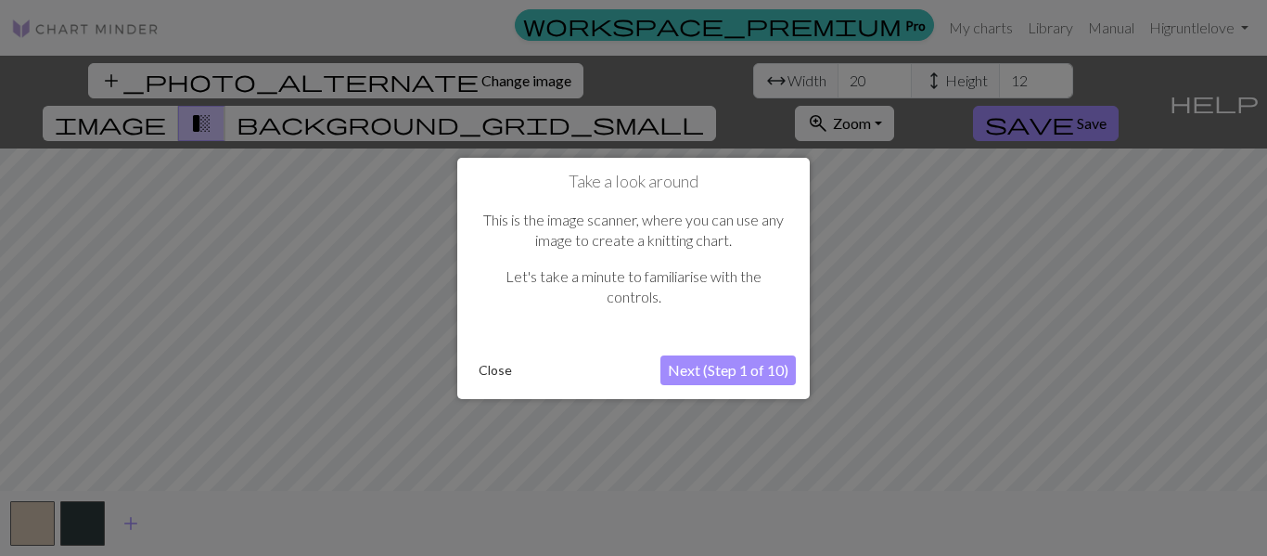
click at [710, 372] on button "Next (Step 1 of 10)" at bounding box center [728, 370] width 135 height 30
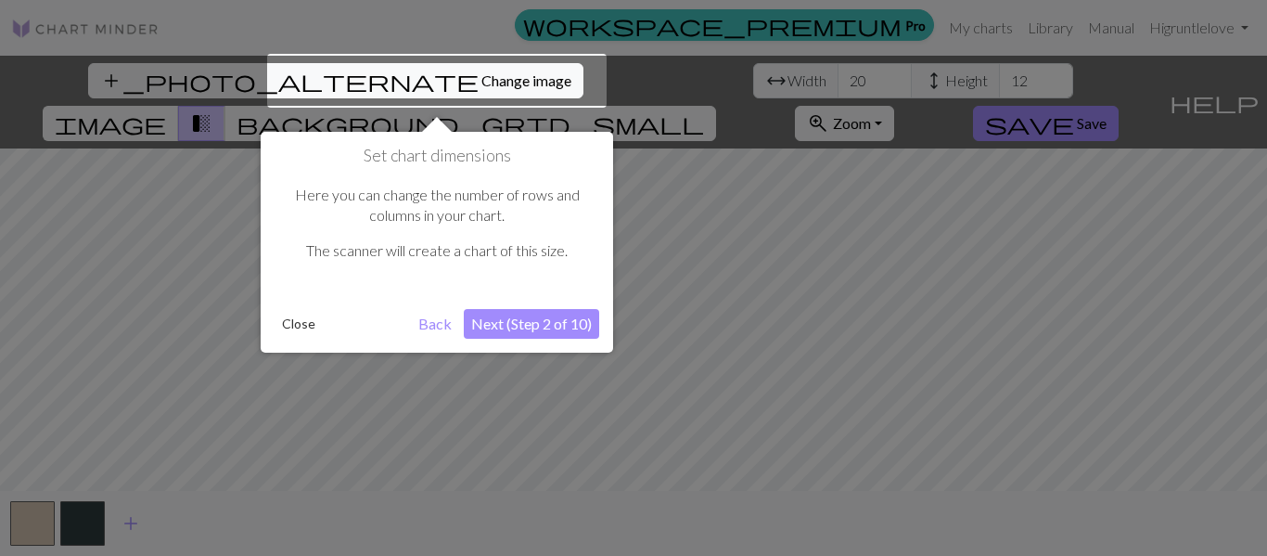
click at [538, 325] on button "Next (Step 2 of 10)" at bounding box center [531, 324] width 135 height 30
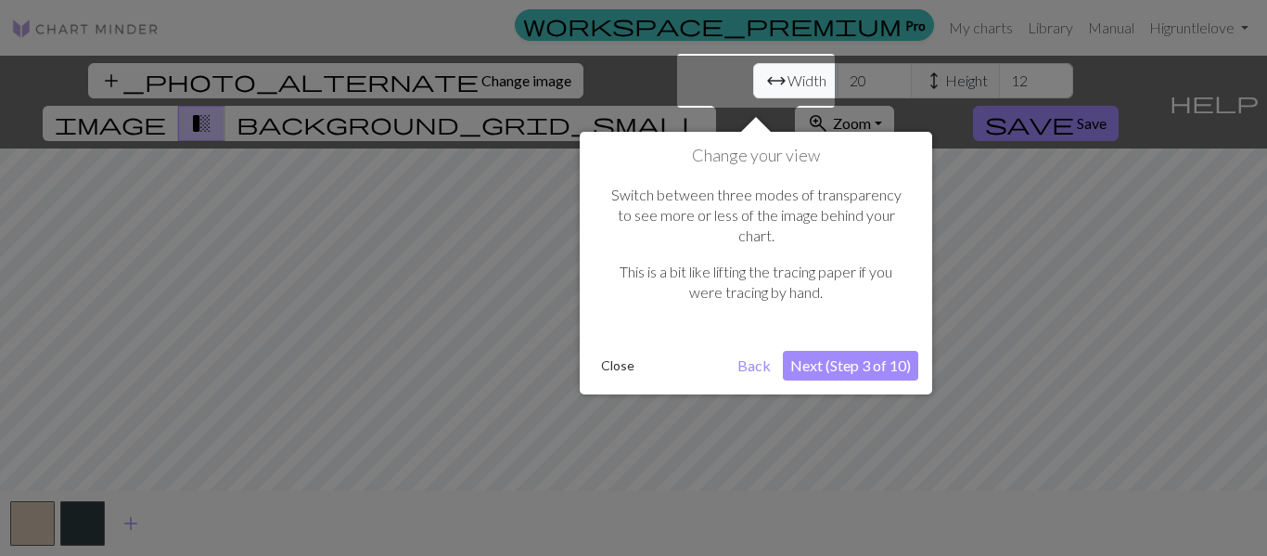
click at [849, 351] on button "Next (Step 3 of 10)" at bounding box center [850, 366] width 135 height 30
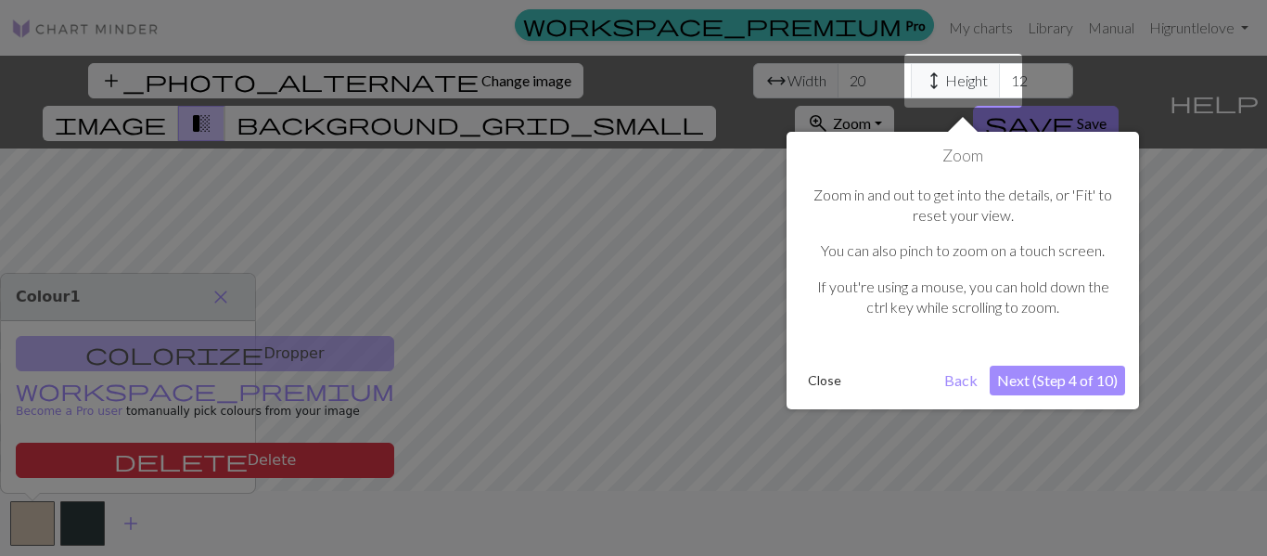
click at [1067, 386] on button "Next (Step 4 of 10)" at bounding box center [1057, 381] width 135 height 30
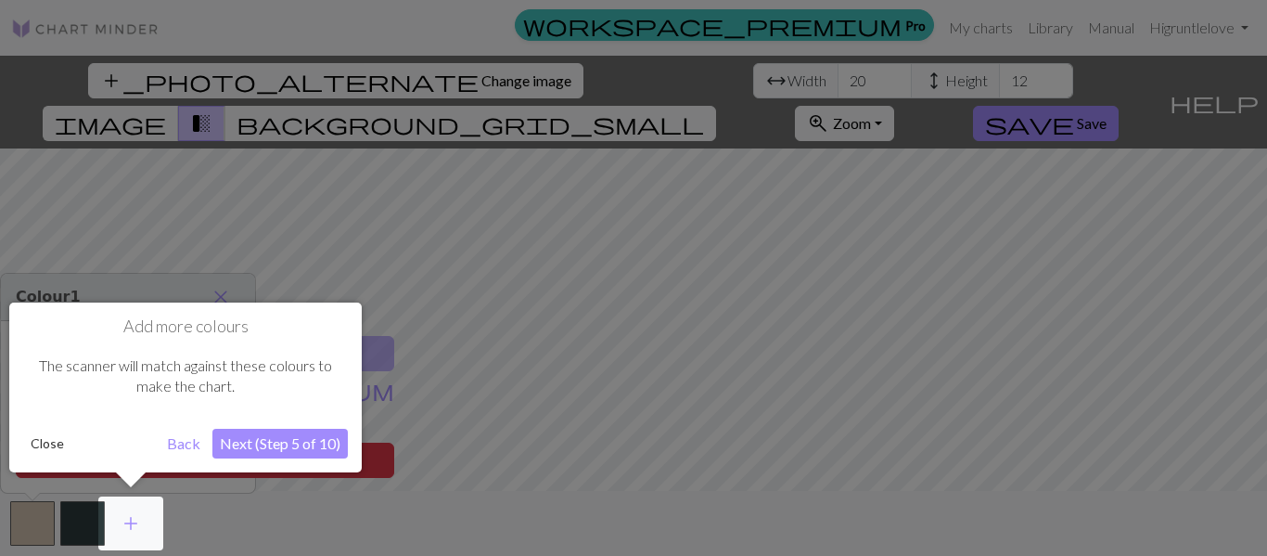
click at [260, 453] on button "Next (Step 5 of 10)" at bounding box center [279, 444] width 135 height 30
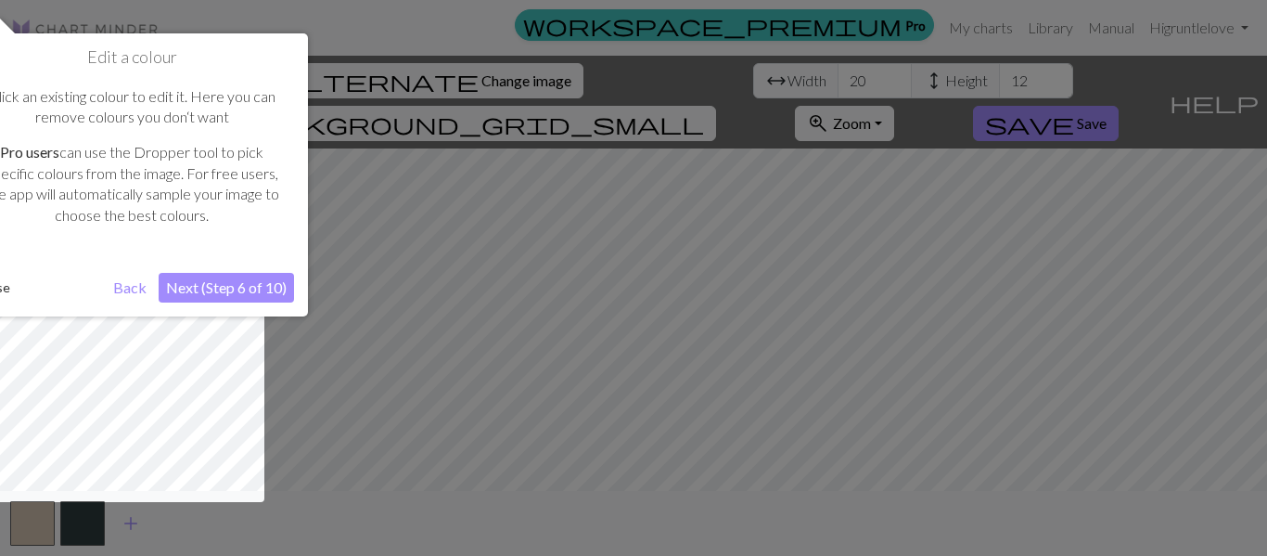
click at [215, 284] on button "Next (Step 6 of 10)" at bounding box center [226, 288] width 135 height 30
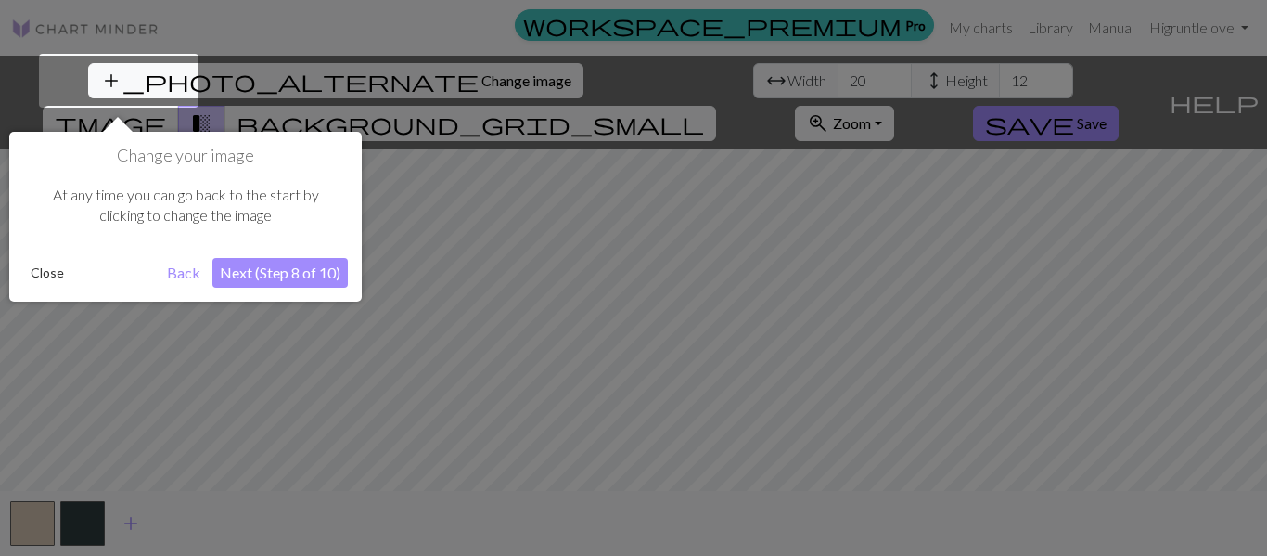
click at [243, 271] on button "Next (Step 8 of 10)" at bounding box center [279, 273] width 135 height 30
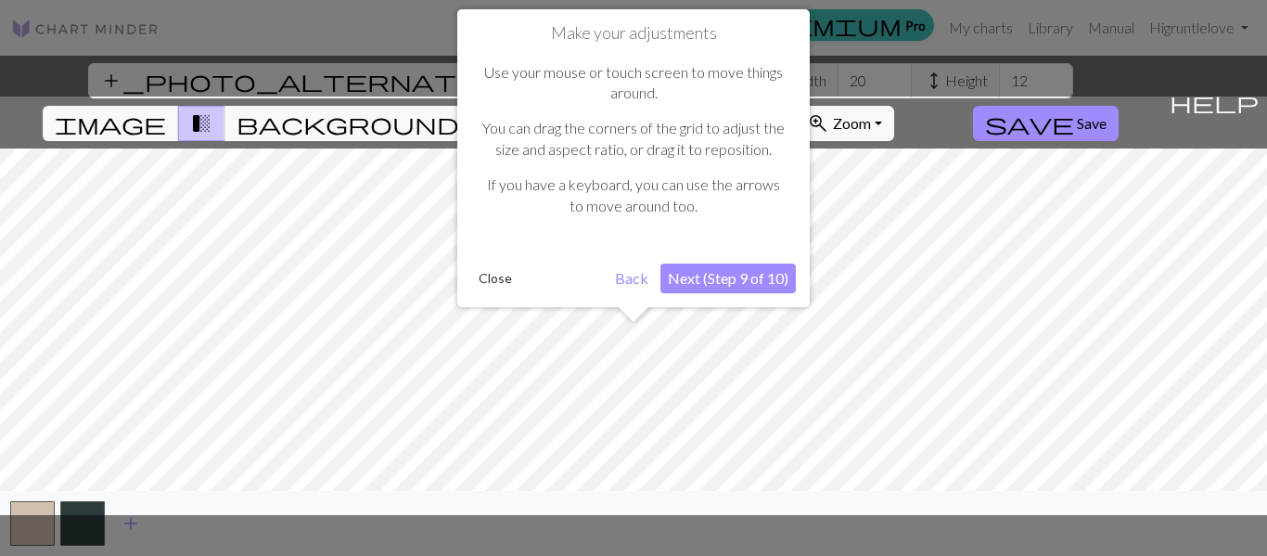
click at [690, 289] on button "Next (Step 9 of 10)" at bounding box center [728, 278] width 135 height 30
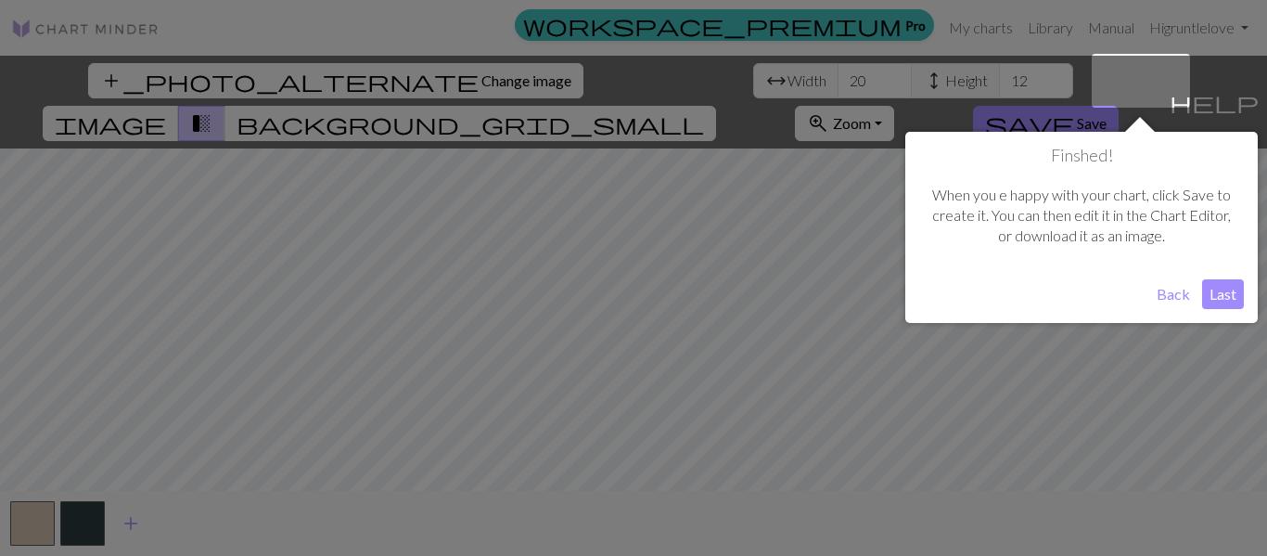
click at [1216, 299] on button "Last" at bounding box center [1223, 294] width 42 height 30
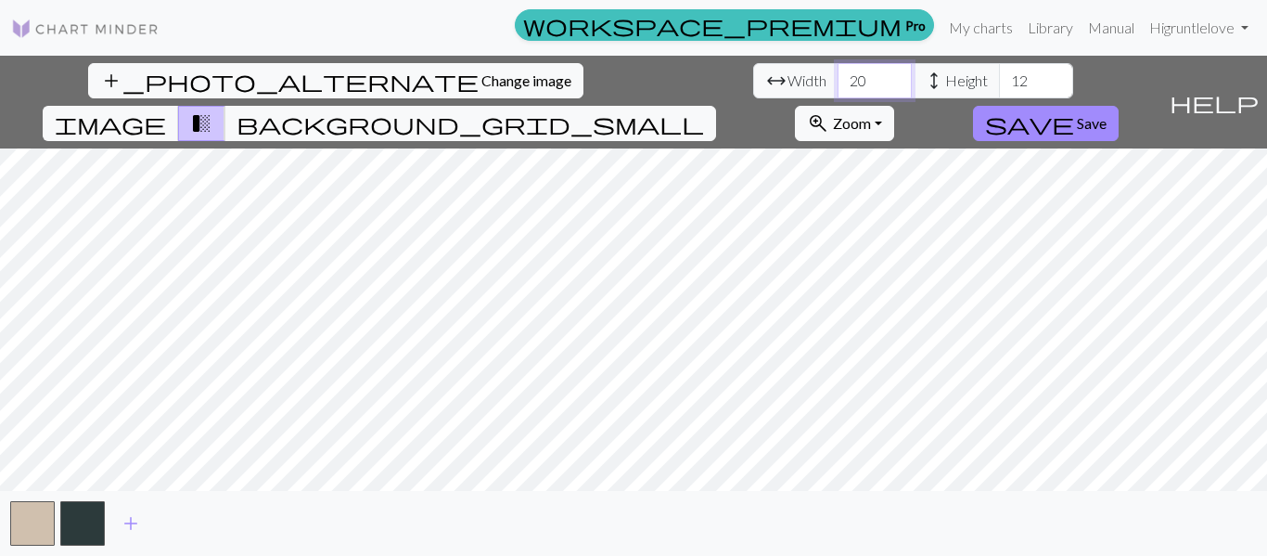
click at [838, 90] on input "20" at bounding box center [875, 80] width 74 height 35
type input "2"
type input "121"
drag, startPoint x: 556, startPoint y: 78, endPoint x: 537, endPoint y: 75, distance: 18.8
click at [999, 75] on input "12" at bounding box center [1036, 80] width 74 height 35
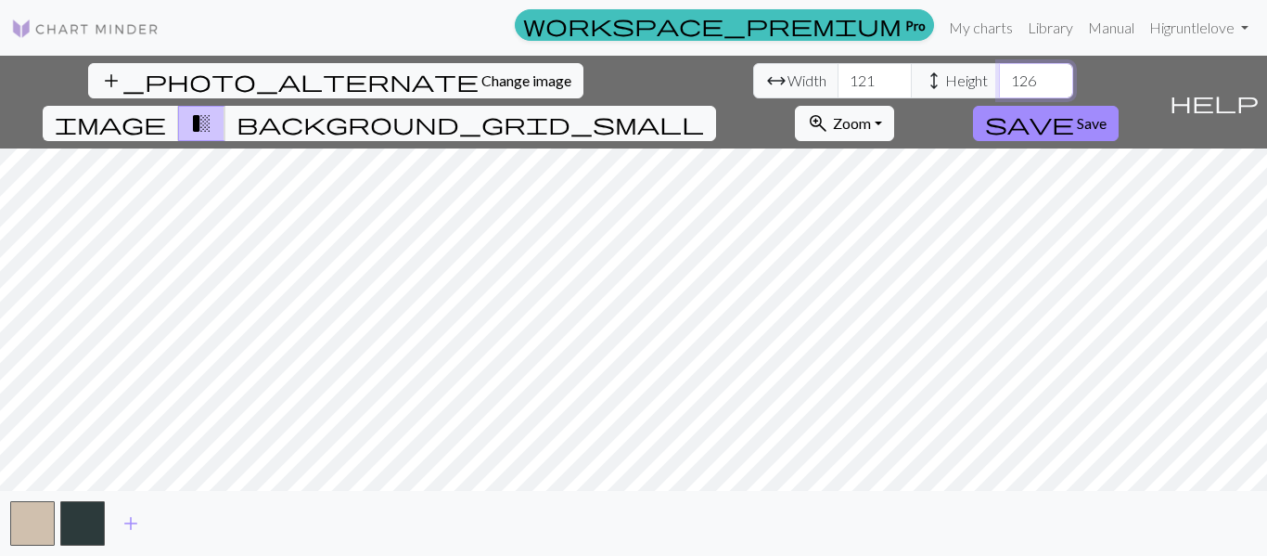
type input "126"
click at [166, 110] on span "image" at bounding box center [110, 123] width 111 height 26
click at [134, 524] on span "add" at bounding box center [131, 523] width 22 height 26
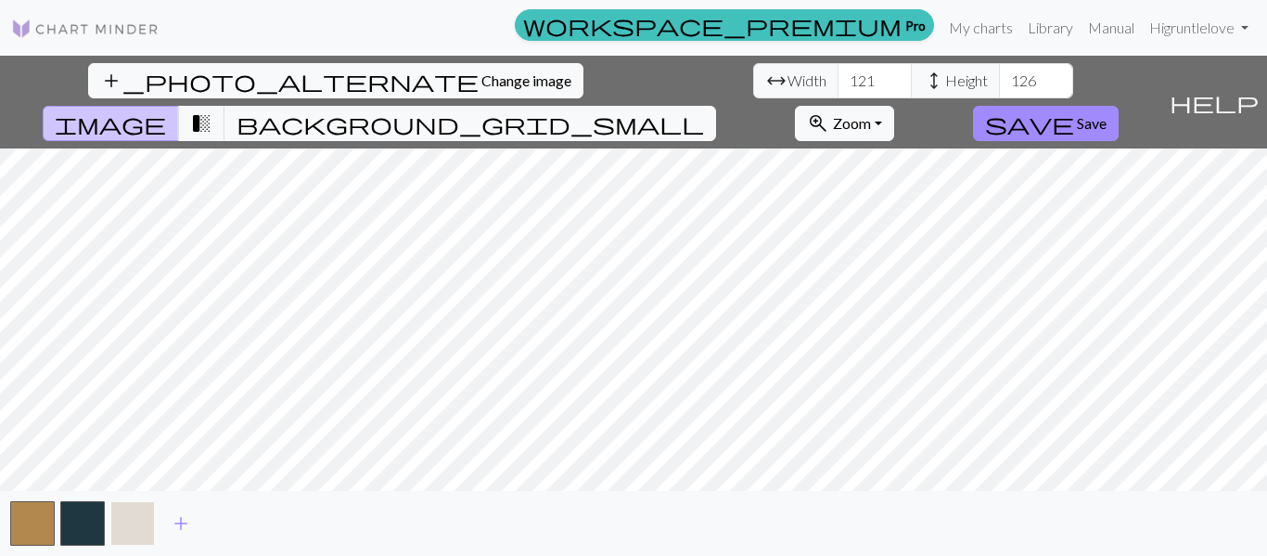
click at [134, 524] on button "button" at bounding box center [132, 523] width 45 height 45
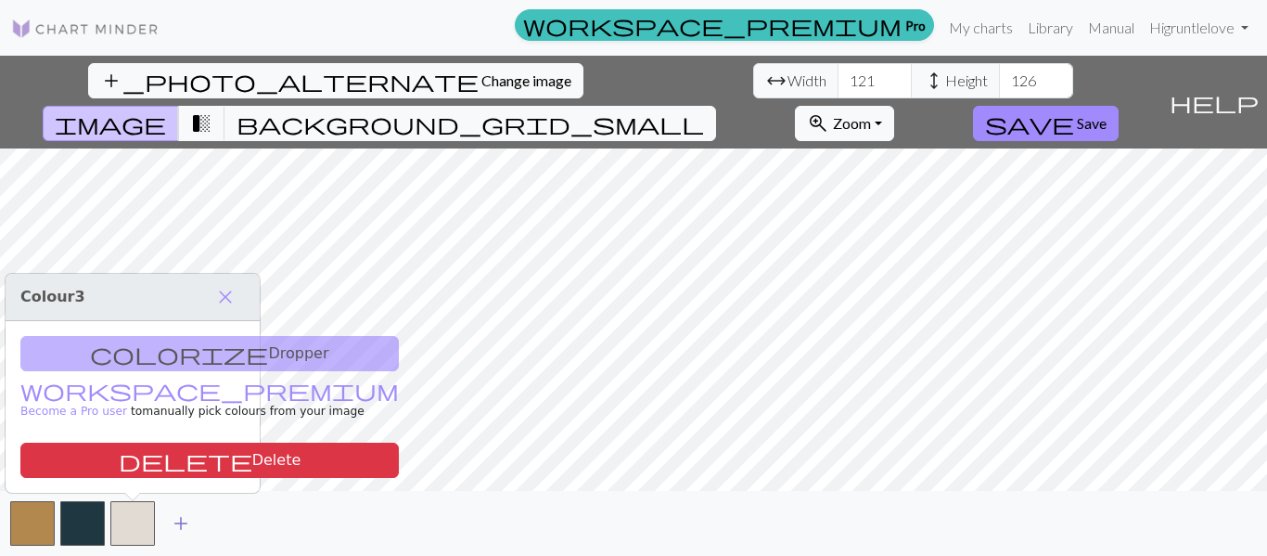
click at [178, 522] on span "add" at bounding box center [181, 523] width 22 height 26
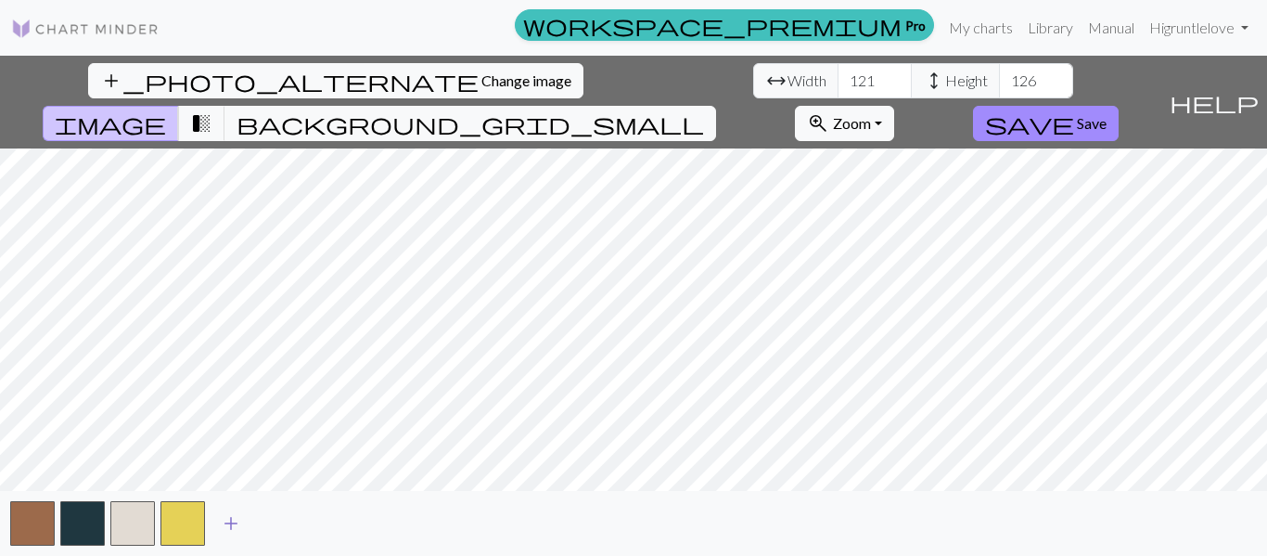
click at [235, 523] on span "add" at bounding box center [231, 523] width 22 height 26
click at [282, 529] on span "add" at bounding box center [281, 523] width 22 height 26
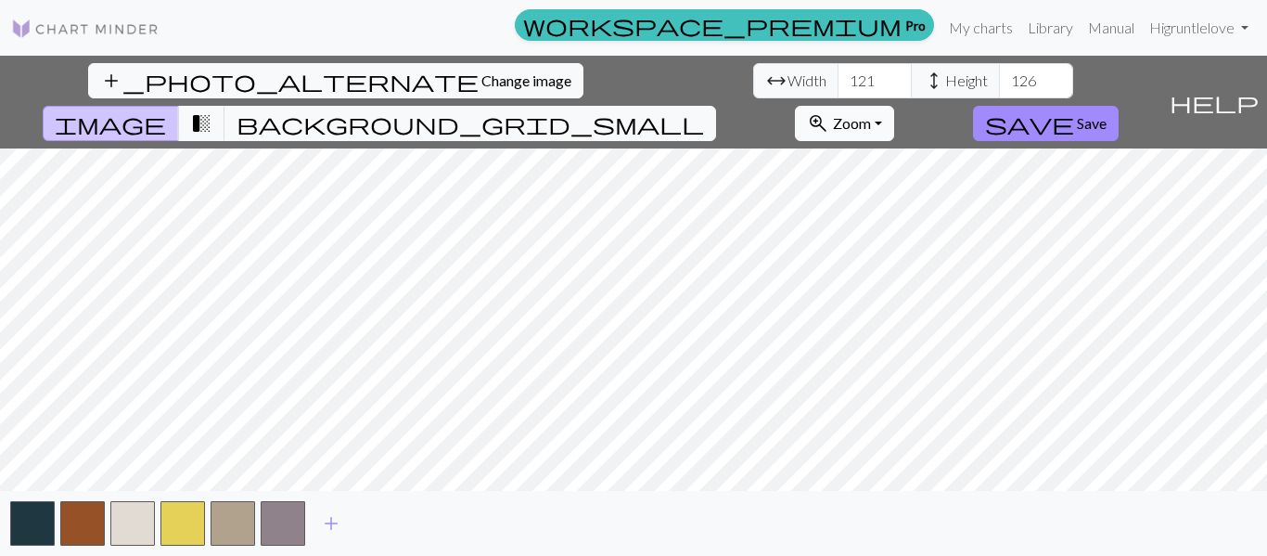
click at [829, 110] on span "zoom_in" at bounding box center [818, 123] width 22 height 26
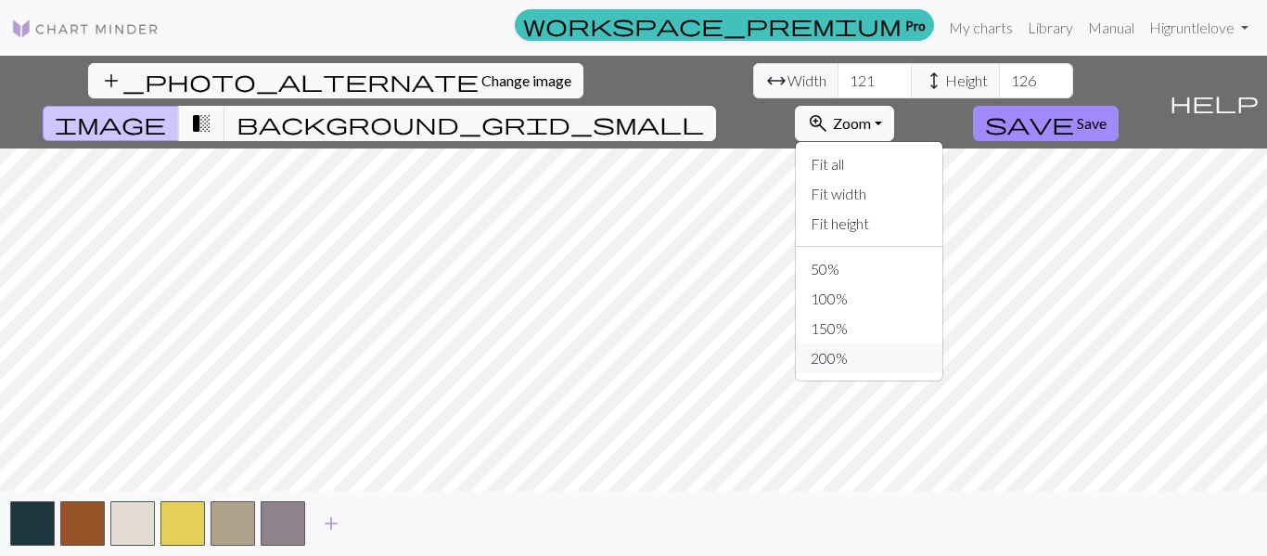
click at [933, 343] on button "200%" at bounding box center [869, 358] width 147 height 30
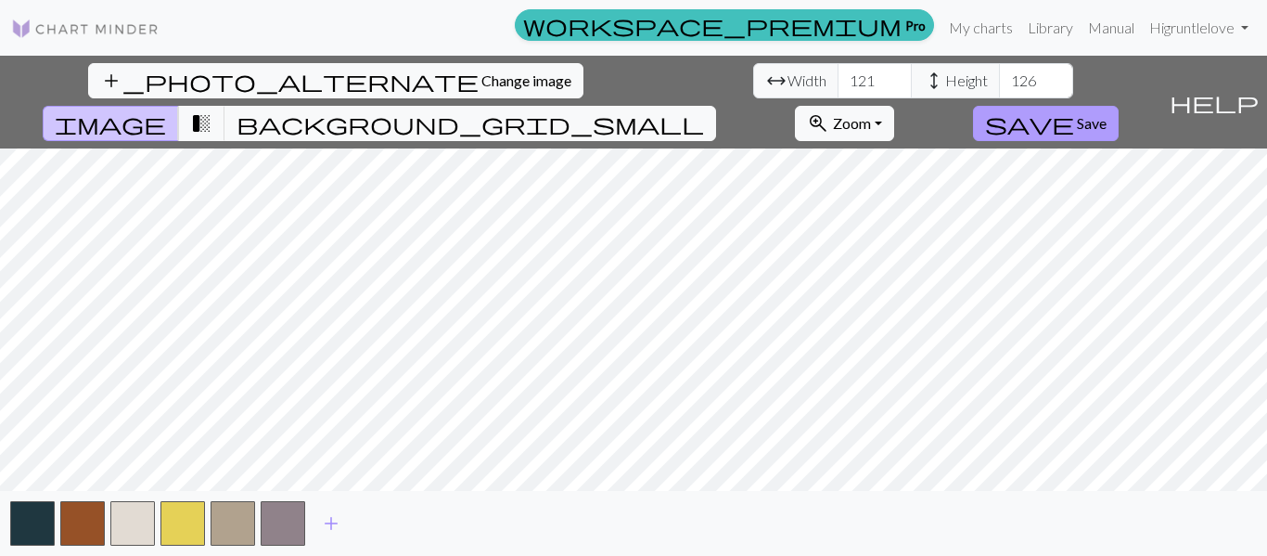
click at [1119, 106] on button "save Save" at bounding box center [1046, 123] width 146 height 35
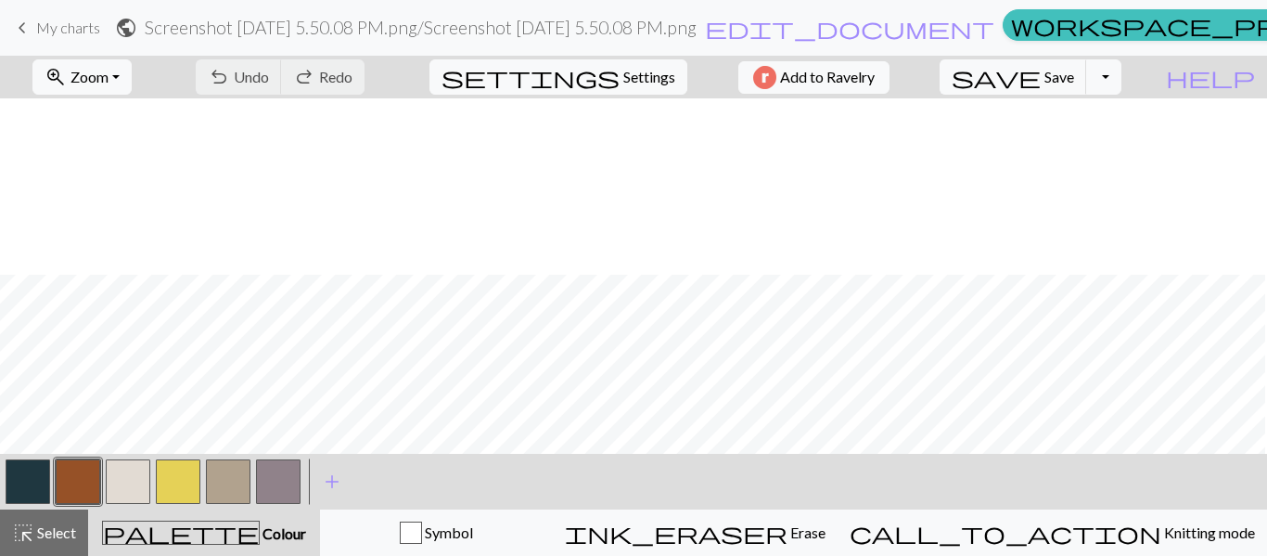
scroll to position [431, 5]
click at [598, 76] on span "settings" at bounding box center [531, 77] width 178 height 26
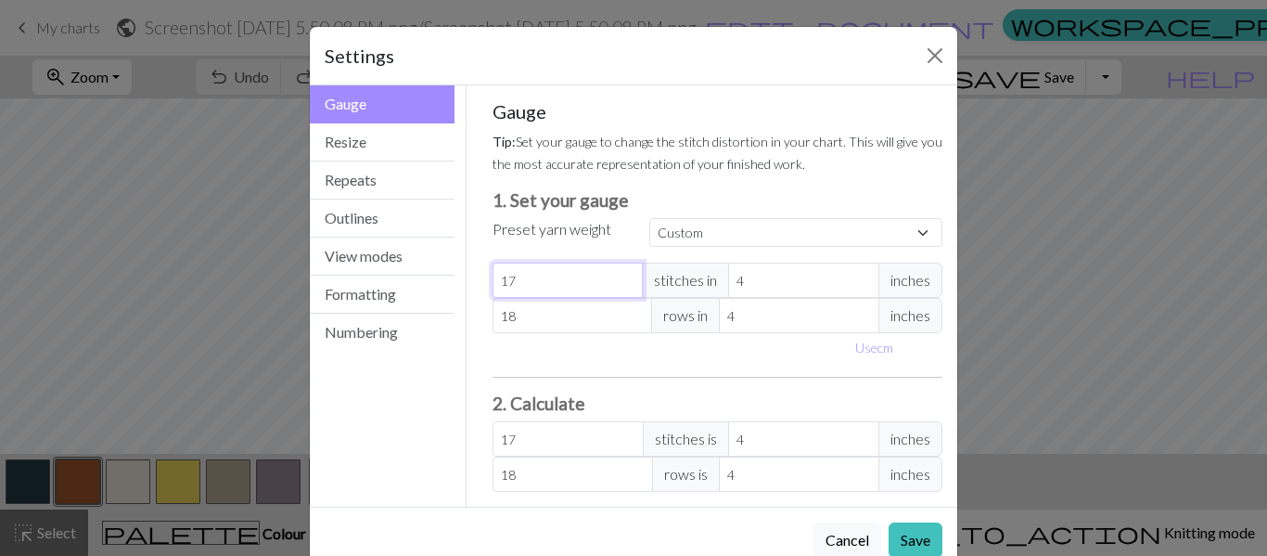
drag, startPoint x: 538, startPoint y: 281, endPoint x: 482, endPoint y: 283, distance: 55.7
click at [482, 283] on div "Gauge Tip: Set your gauge to change the stitch distortion in your chart. This w…" at bounding box center [718, 295] width 481 height 421
type input "2"
type input "22"
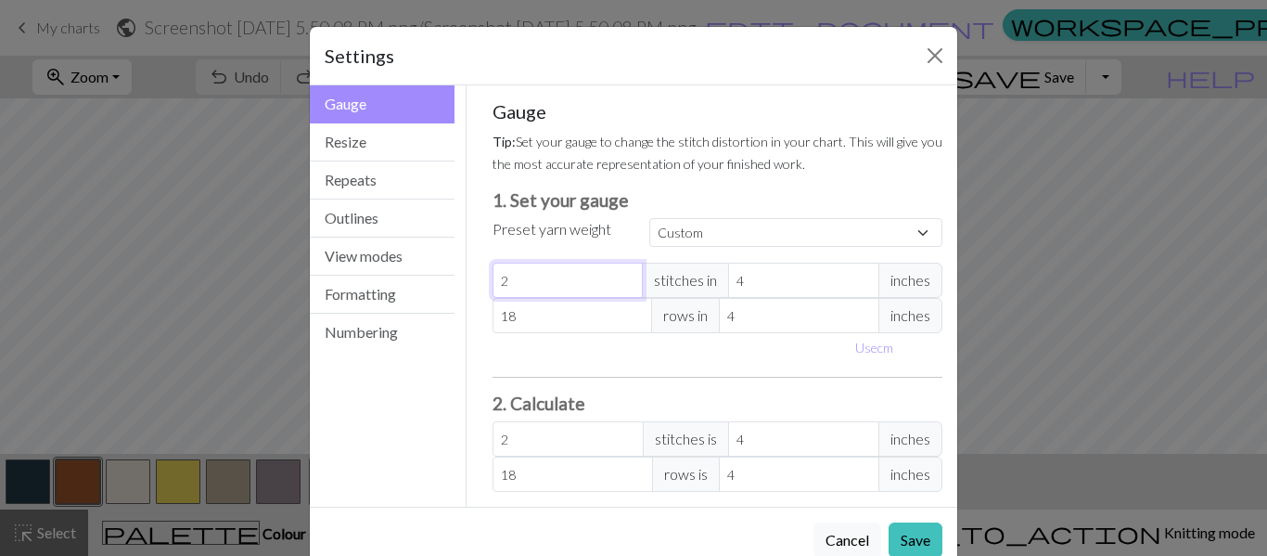
type input "22"
drag, startPoint x: 545, startPoint y: 319, endPoint x: 482, endPoint y: 321, distance: 62.2
click at [482, 321] on div "Gauge Tip: Set your gauge to change the stitch distortion in your chart. This w…" at bounding box center [718, 295] width 481 height 421
type input "2"
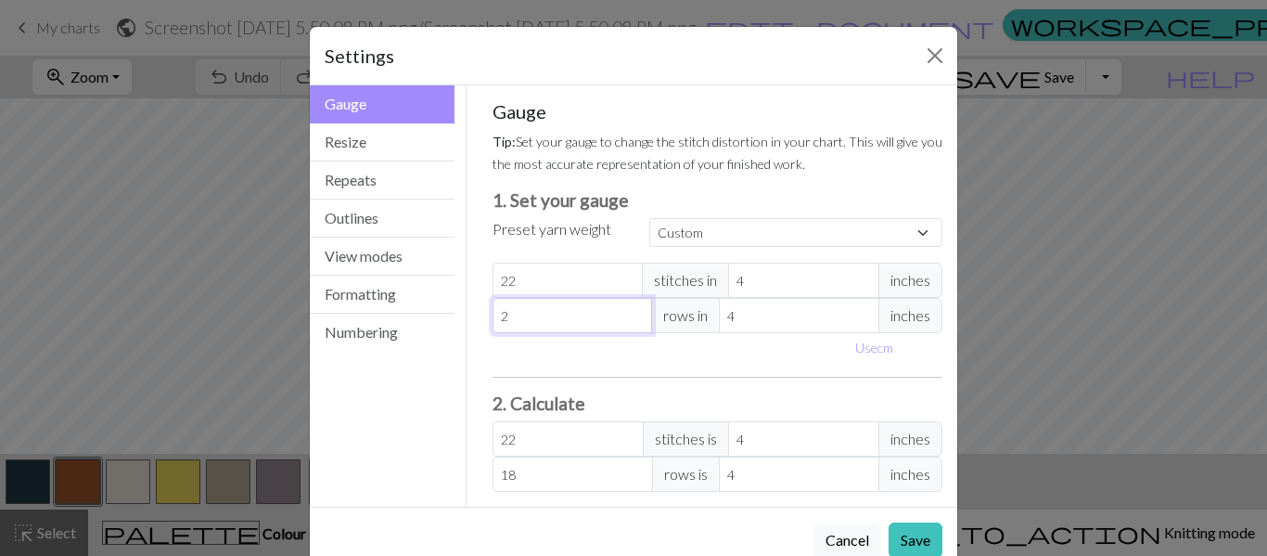
type input "2"
type input "28"
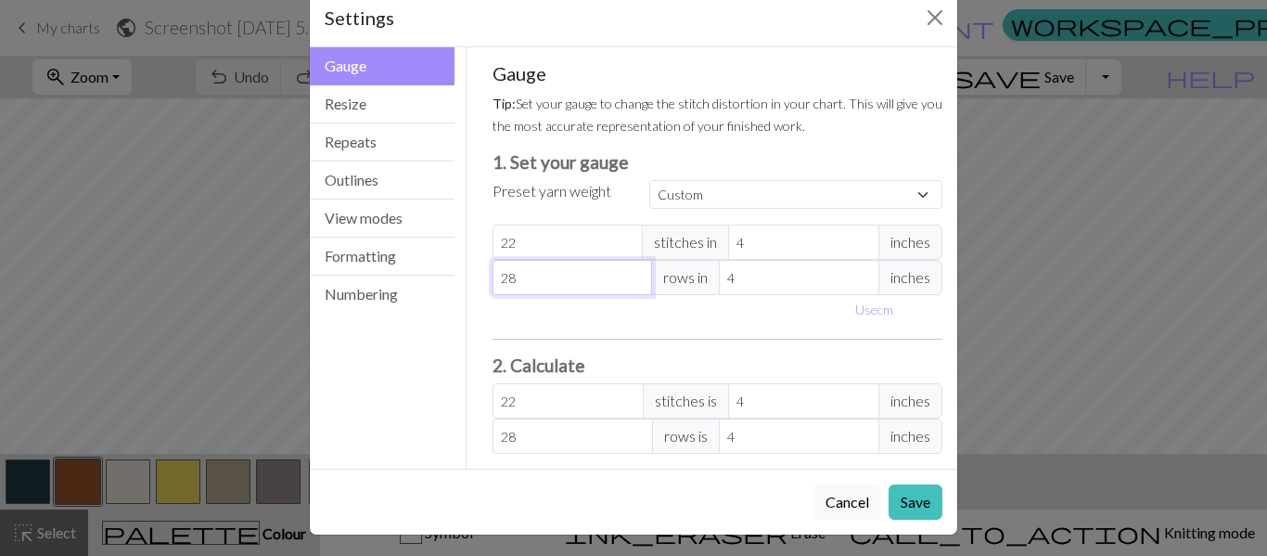
scroll to position [44, 0]
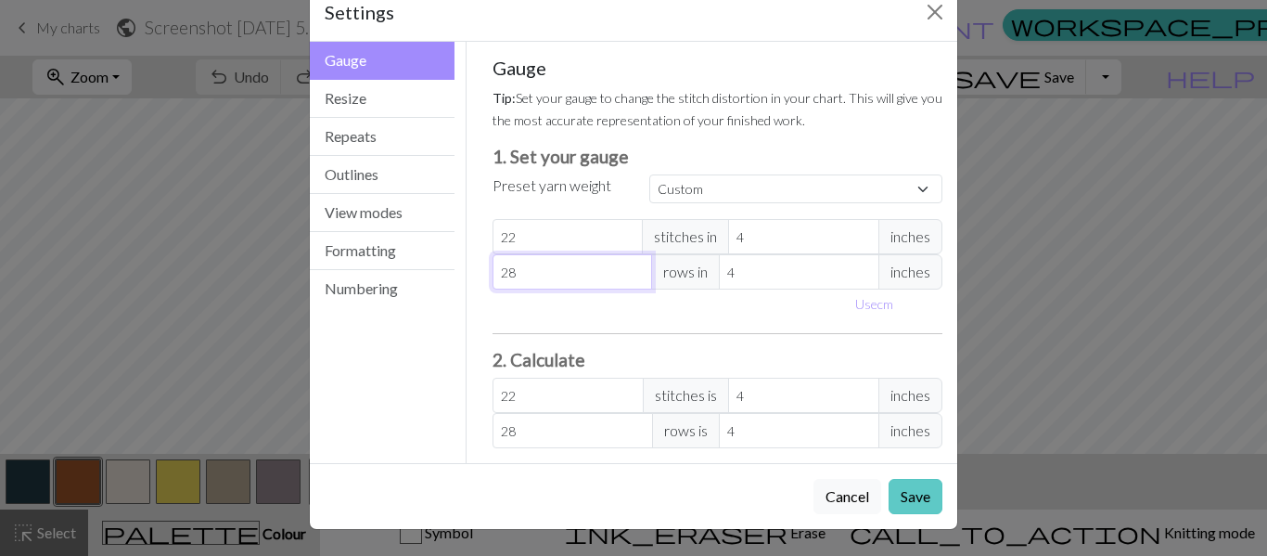
type input "28"
click at [919, 503] on button "Save" at bounding box center [916, 496] width 54 height 35
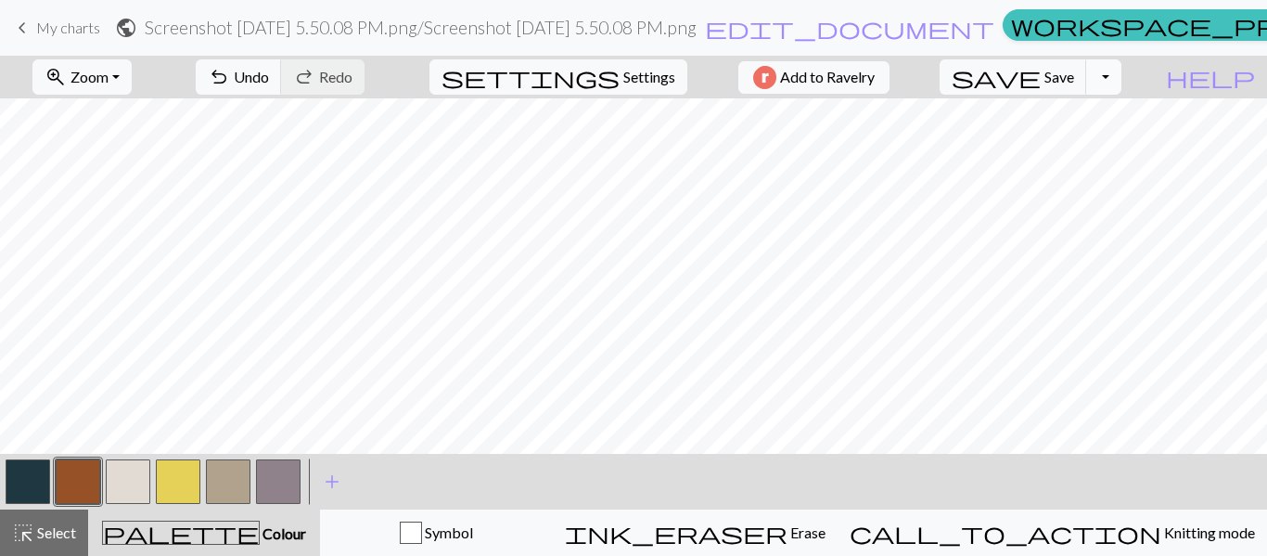
click at [1122, 91] on button "Toggle Dropdown" at bounding box center [1103, 76] width 35 height 35
click at [777, 462] on div "< > add Add a colour" at bounding box center [633, 482] width 1267 height 56
click at [282, 81] on button "undo Undo Undo" at bounding box center [239, 76] width 86 height 35
click at [317, 81] on div "undo Undo Undo redo Redo Redo" at bounding box center [280, 77] width 197 height 43
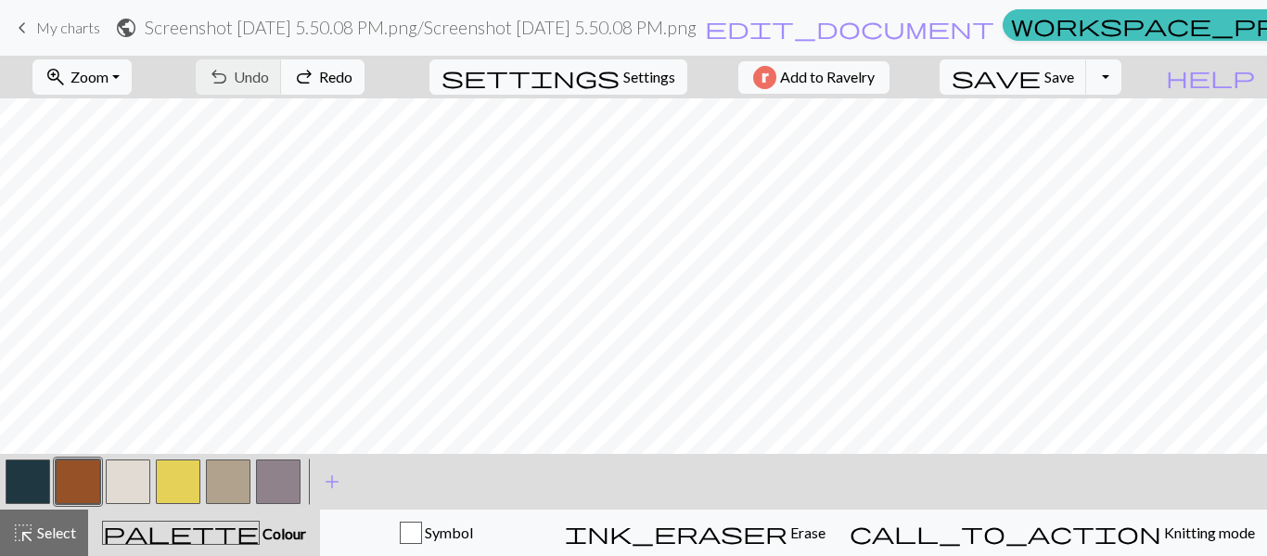
click at [329, 75] on div "undo Undo Undo redo Redo Redo" at bounding box center [280, 77] width 197 height 43
click at [181, 485] on button "button" at bounding box center [178, 481] width 45 height 45
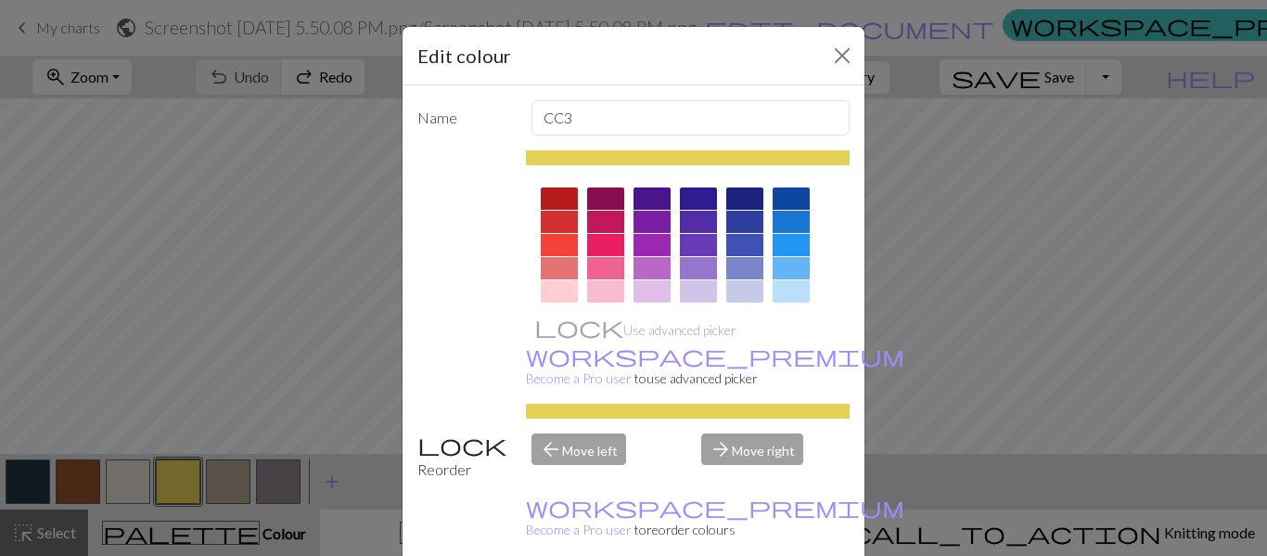
click at [732, 433] on div "arrow_forward Move right" at bounding box center [775, 456] width 171 height 47
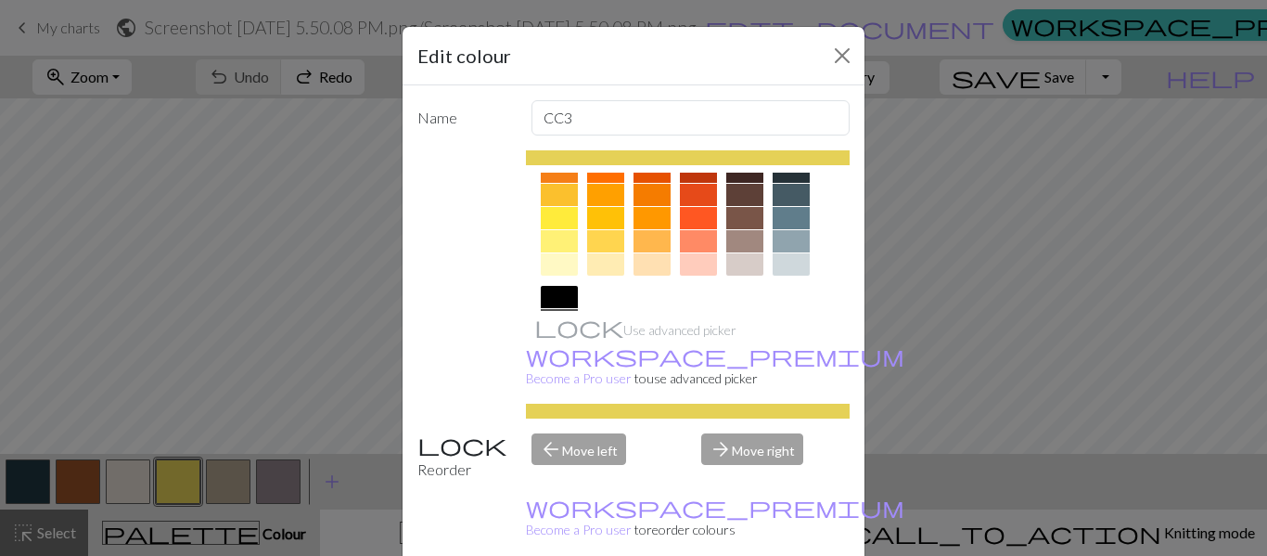
scroll to position [282, 0]
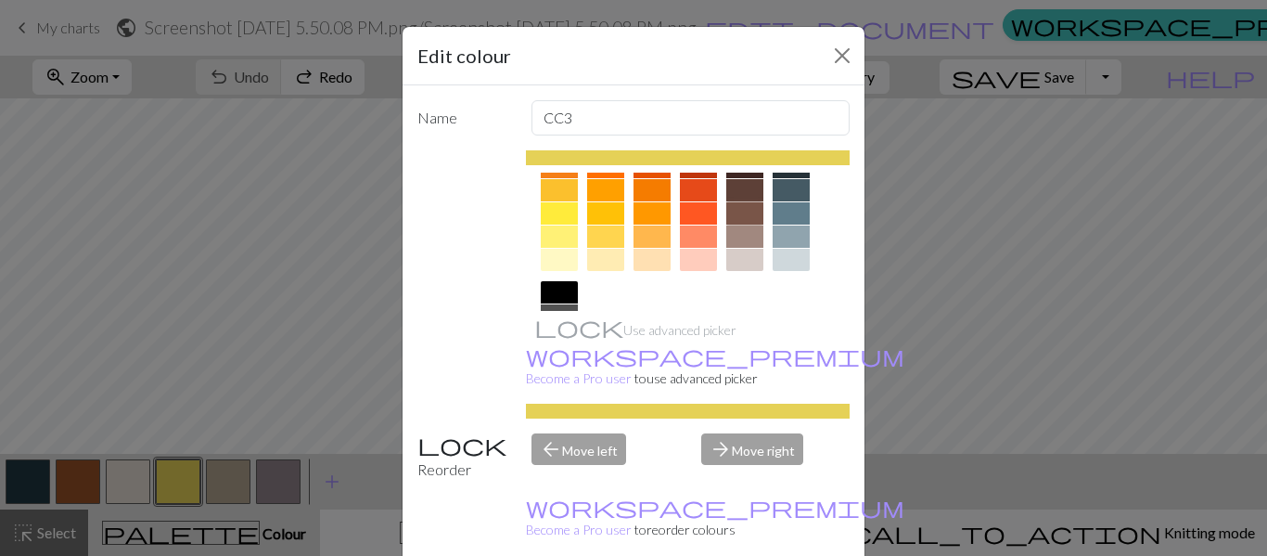
click at [746, 214] on div at bounding box center [744, 213] width 37 height 22
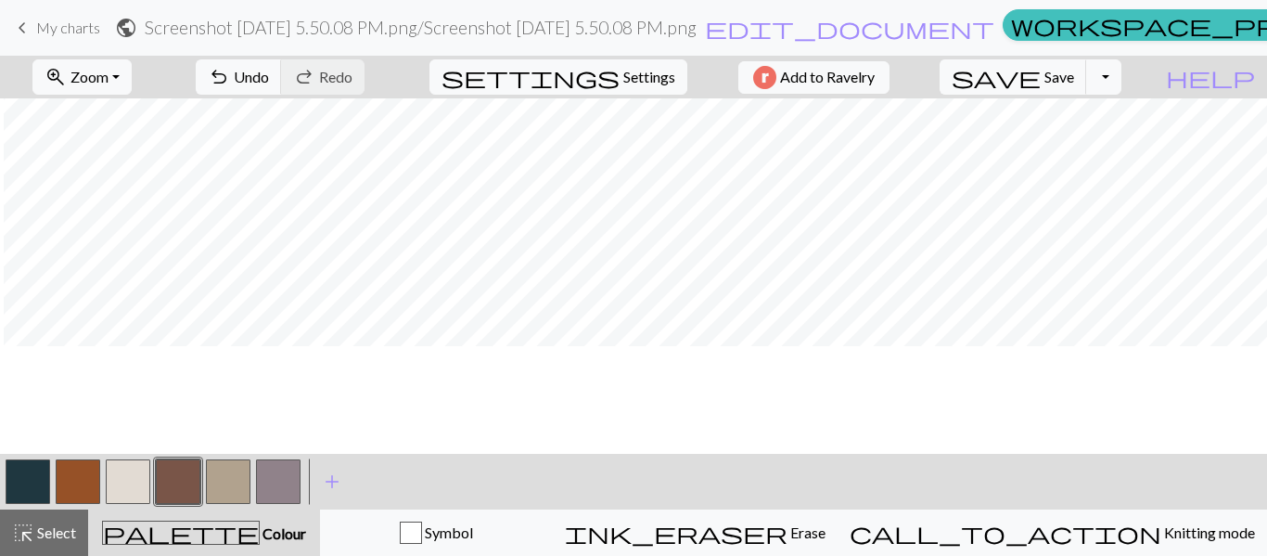
scroll to position [61, 13]
click at [188, 478] on button "button" at bounding box center [178, 481] width 45 height 45
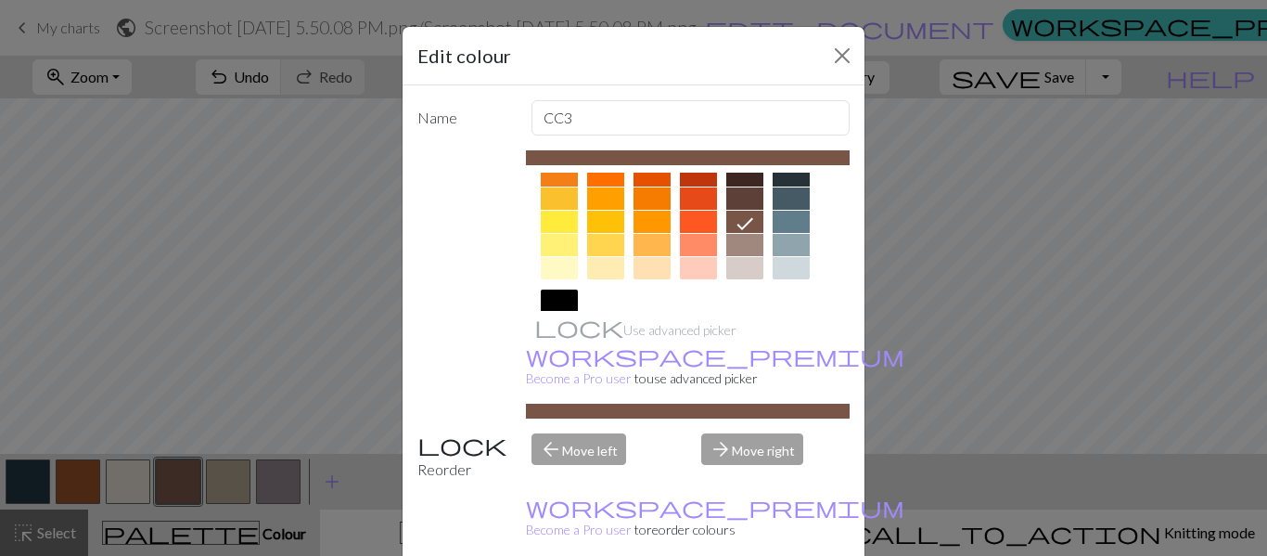
scroll to position [283, 0]
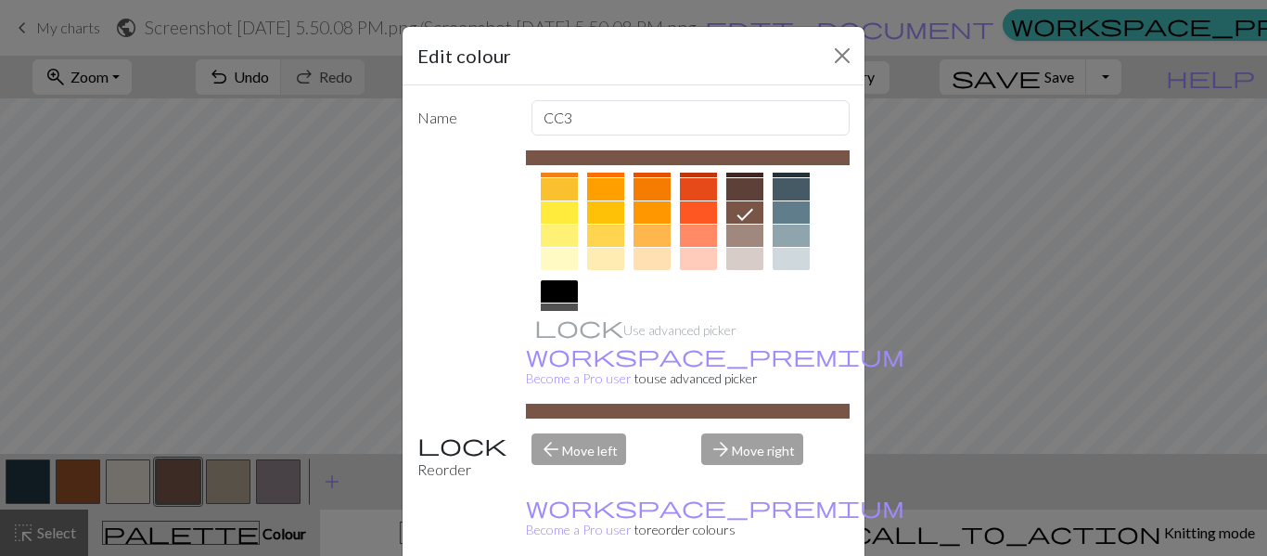
click at [698, 255] on div at bounding box center [698, 259] width 37 height 22
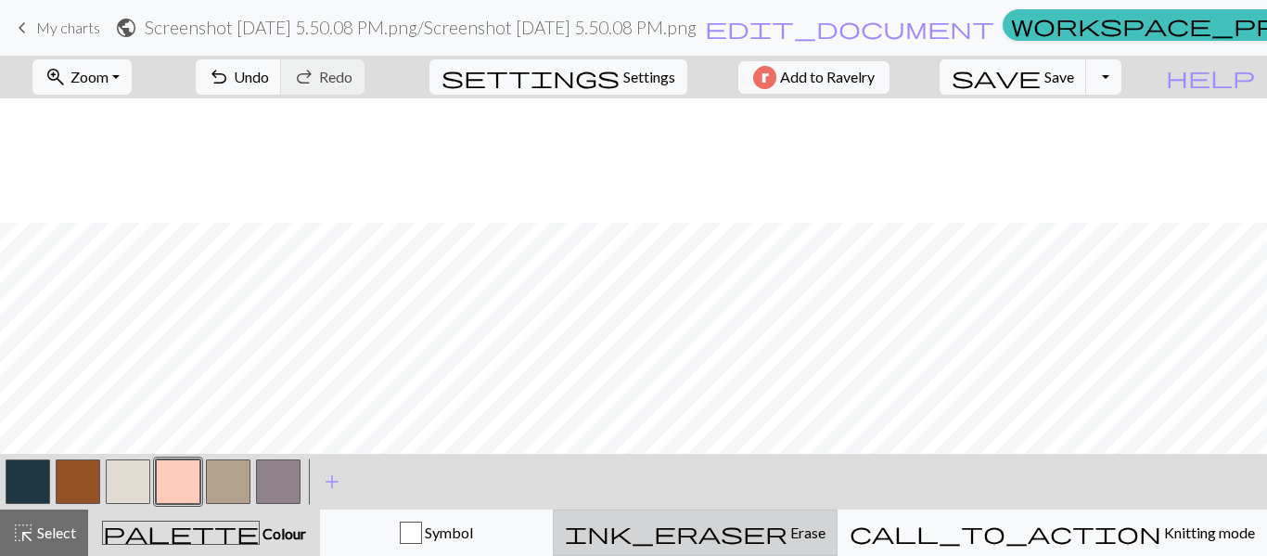
scroll to position [1211, 13]
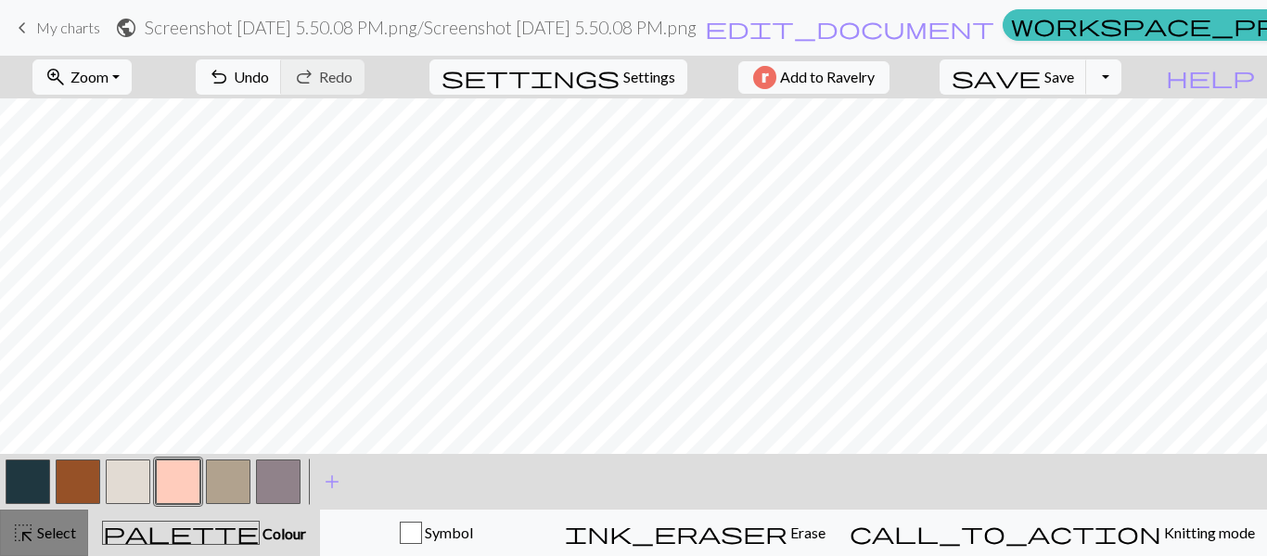
click at [60, 534] on span "Select" at bounding box center [55, 532] width 42 height 18
click at [329, 487] on span "add" at bounding box center [332, 481] width 22 height 26
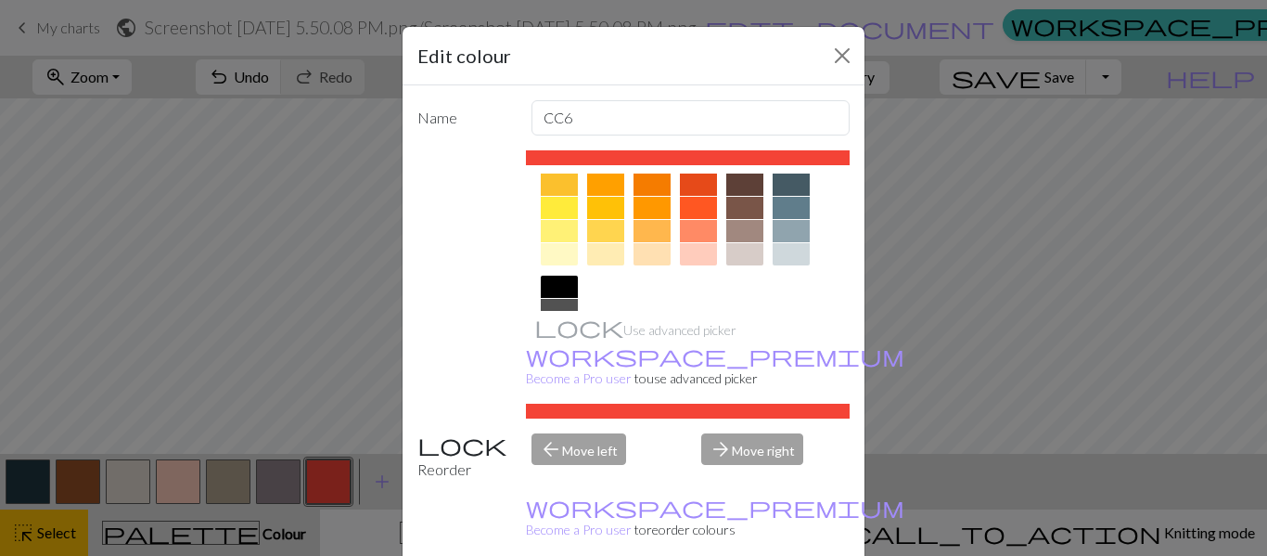
scroll to position [289, 0]
click at [754, 230] on div at bounding box center [744, 230] width 37 height 22
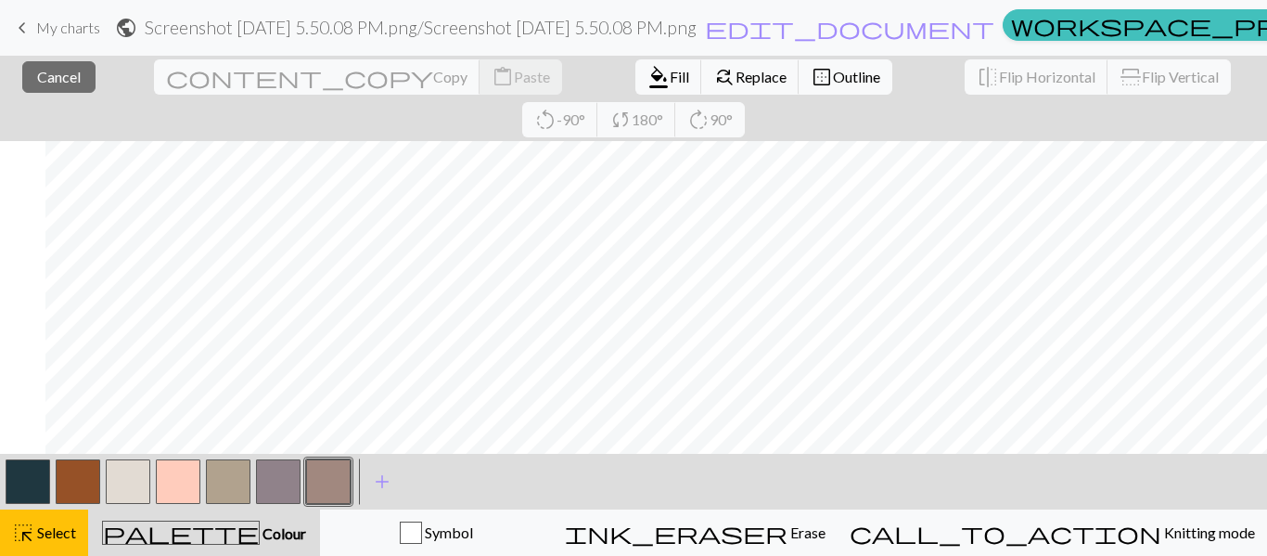
scroll to position [1208, 326]
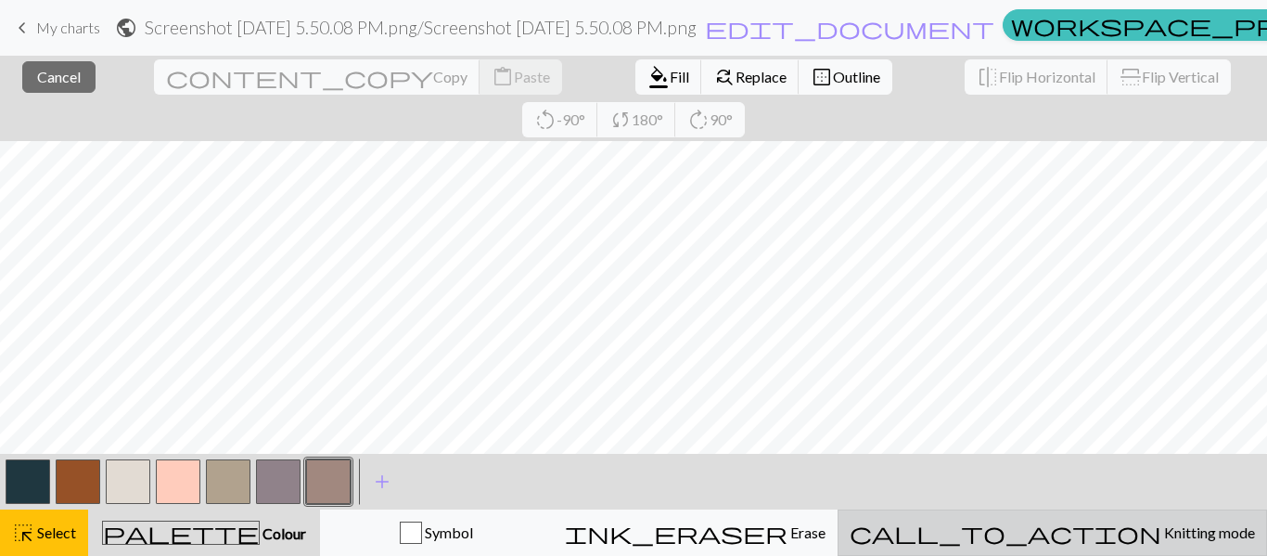
click at [1161, 530] on span "Knitting mode" at bounding box center [1208, 532] width 94 height 18
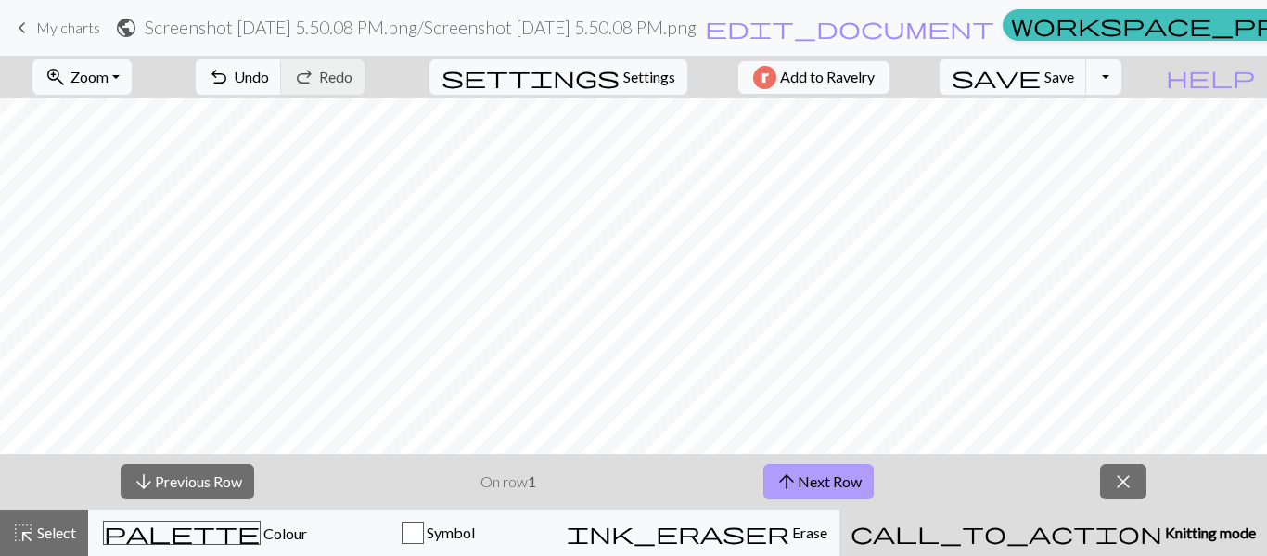
click at [838, 487] on button "arrow_upward Next Row" at bounding box center [818, 481] width 110 height 35
click at [118, 480] on div "arrow_downward Previous Row On row 4 arrow_upward Next Row close" at bounding box center [633, 482] width 1267 height 56
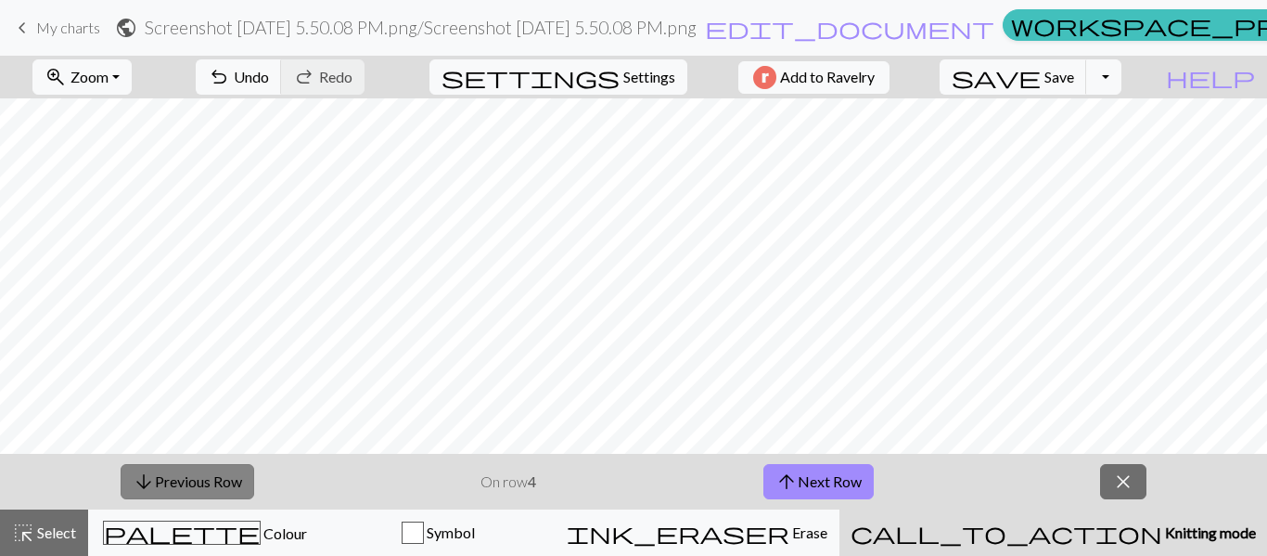
click at [140, 487] on span "arrow_downward" at bounding box center [144, 481] width 22 height 26
click at [140, 490] on span "arrow_downward" at bounding box center [144, 481] width 22 height 26
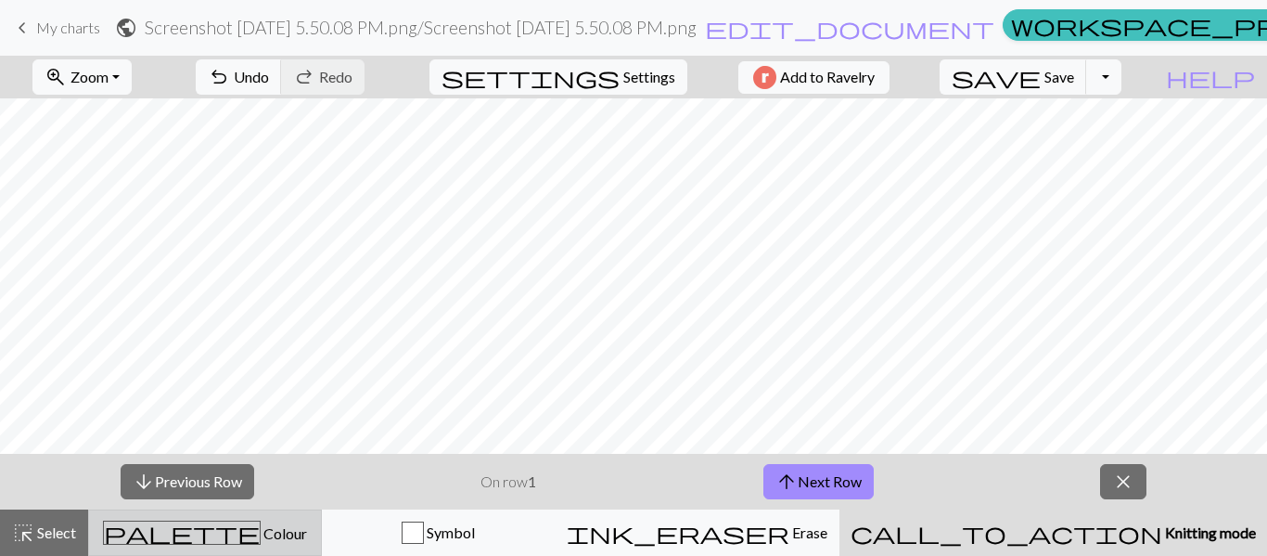
click at [261, 528] on span "Colour" at bounding box center [284, 533] width 46 height 18
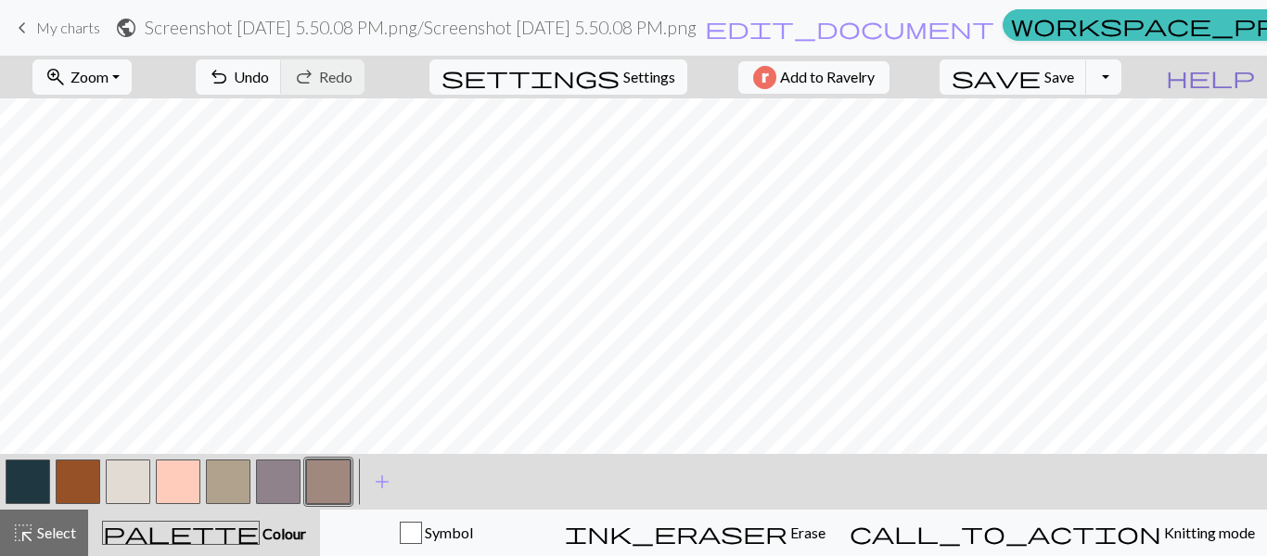
click at [1240, 74] on span "help" at bounding box center [1210, 77] width 89 height 26
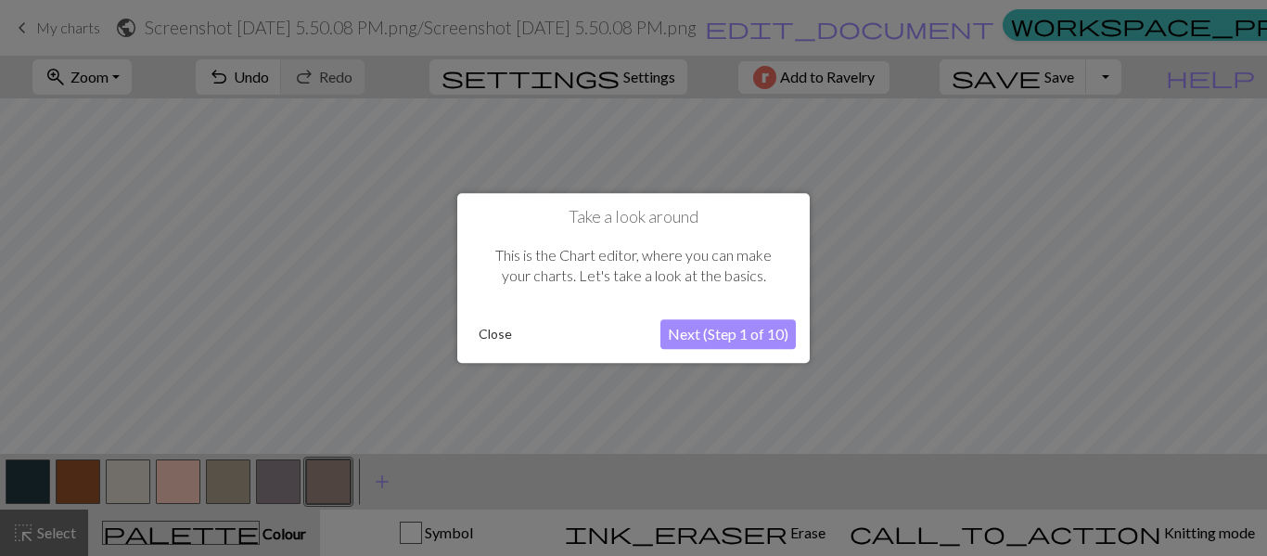
click at [776, 334] on button "Next (Step 1 of 10)" at bounding box center [728, 334] width 135 height 30
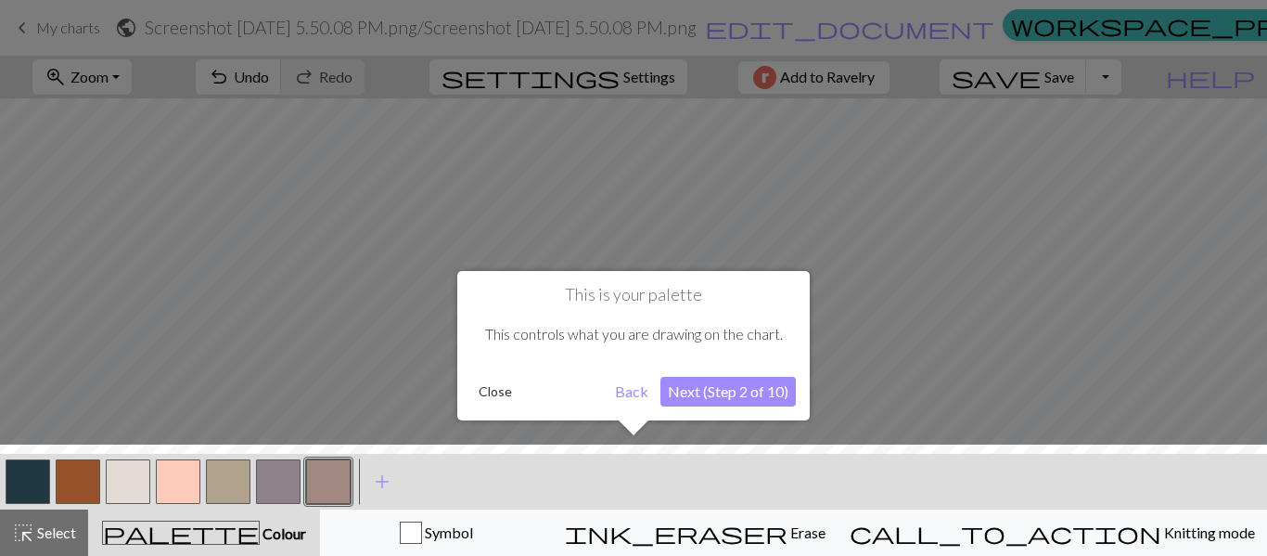
click at [730, 390] on button "Next (Step 2 of 10)" at bounding box center [728, 392] width 135 height 30
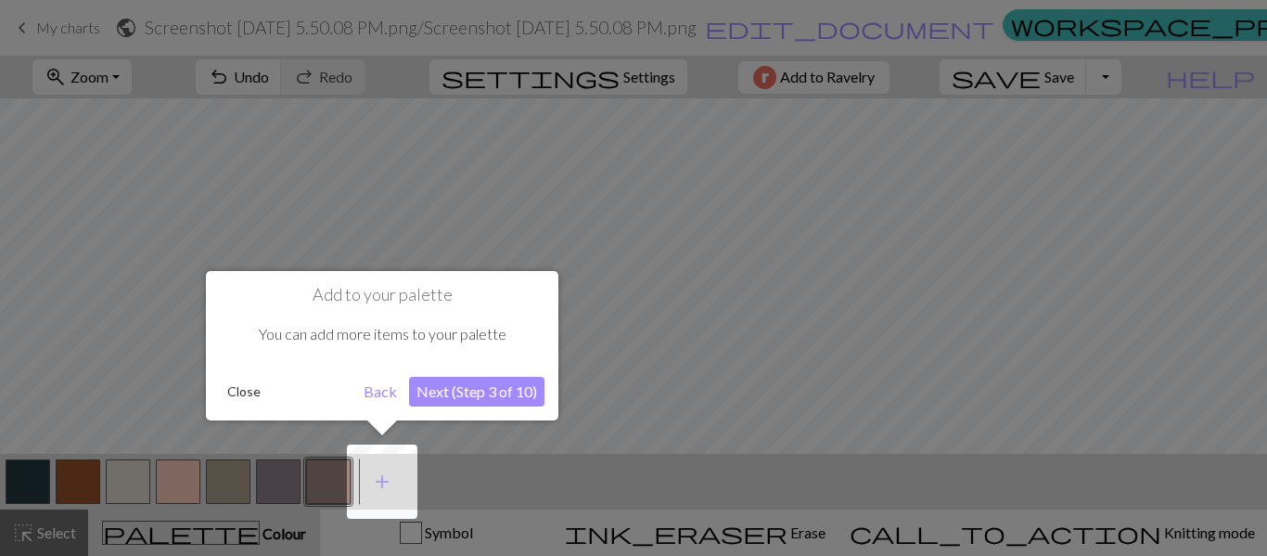
click at [490, 396] on button "Next (Step 3 of 10)" at bounding box center [476, 392] width 135 height 30
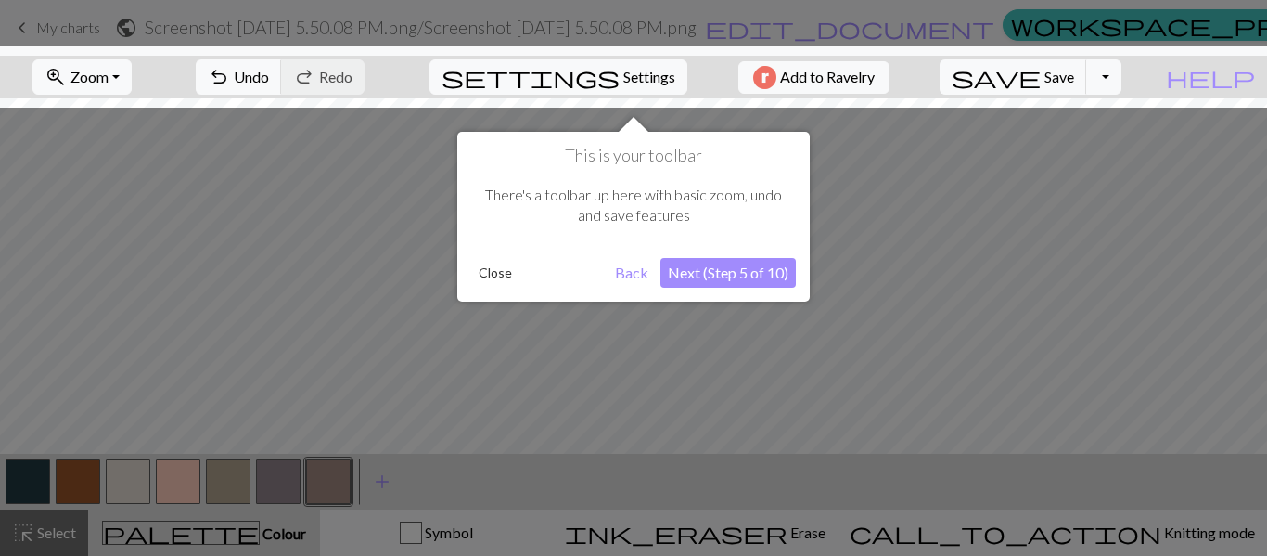
click at [728, 271] on button "Next (Step 5 of 10)" at bounding box center [728, 273] width 135 height 30
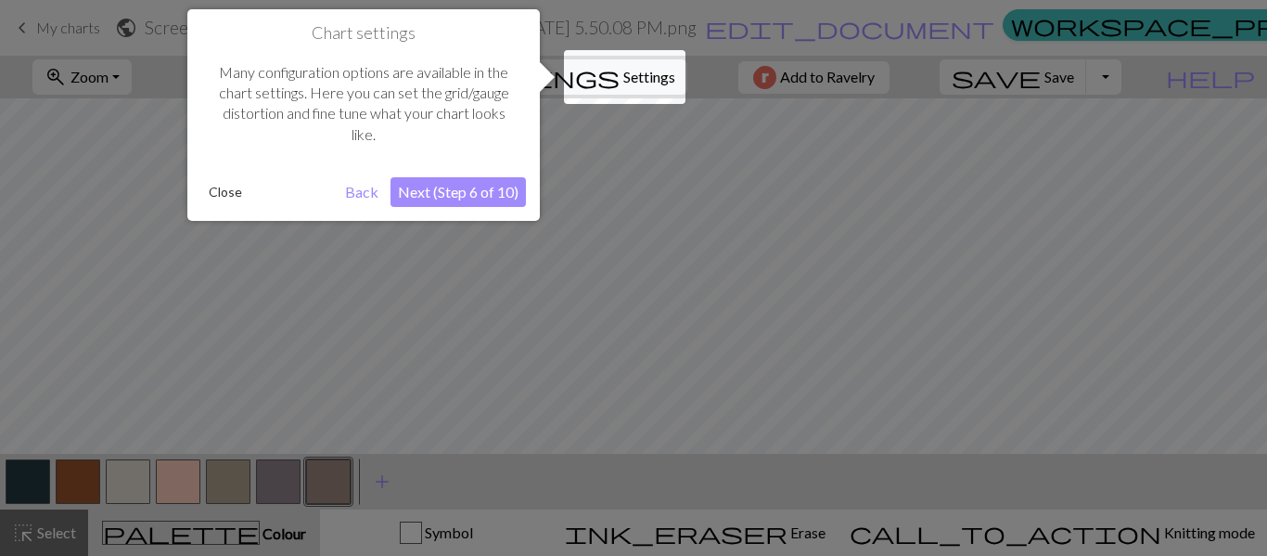
click at [493, 191] on button "Next (Step 6 of 10)" at bounding box center [458, 192] width 135 height 30
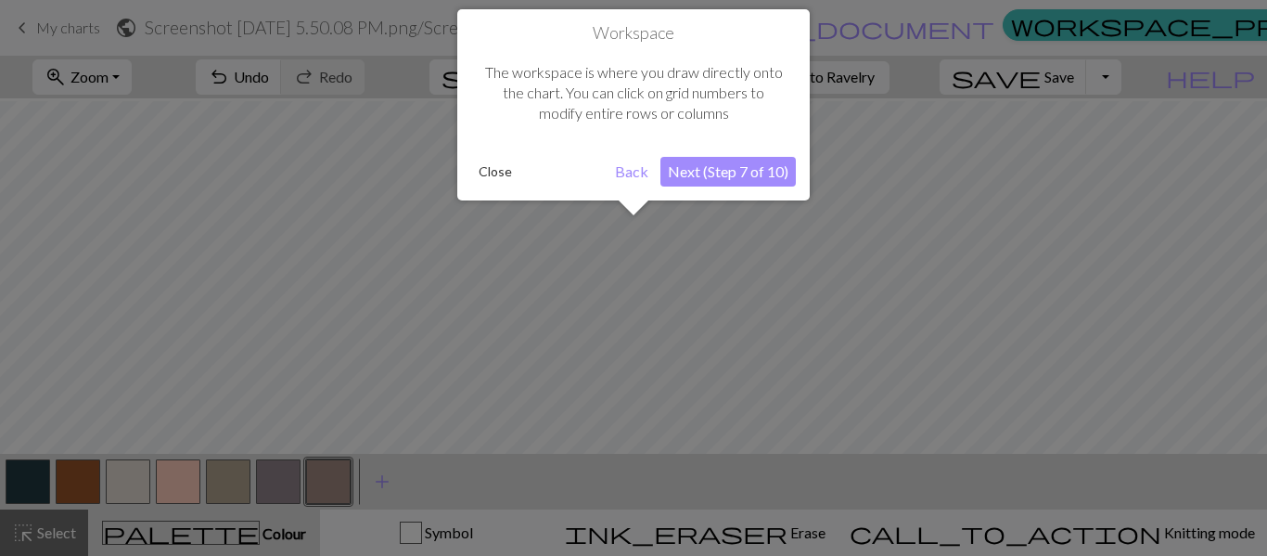
scroll to position [1211, 326]
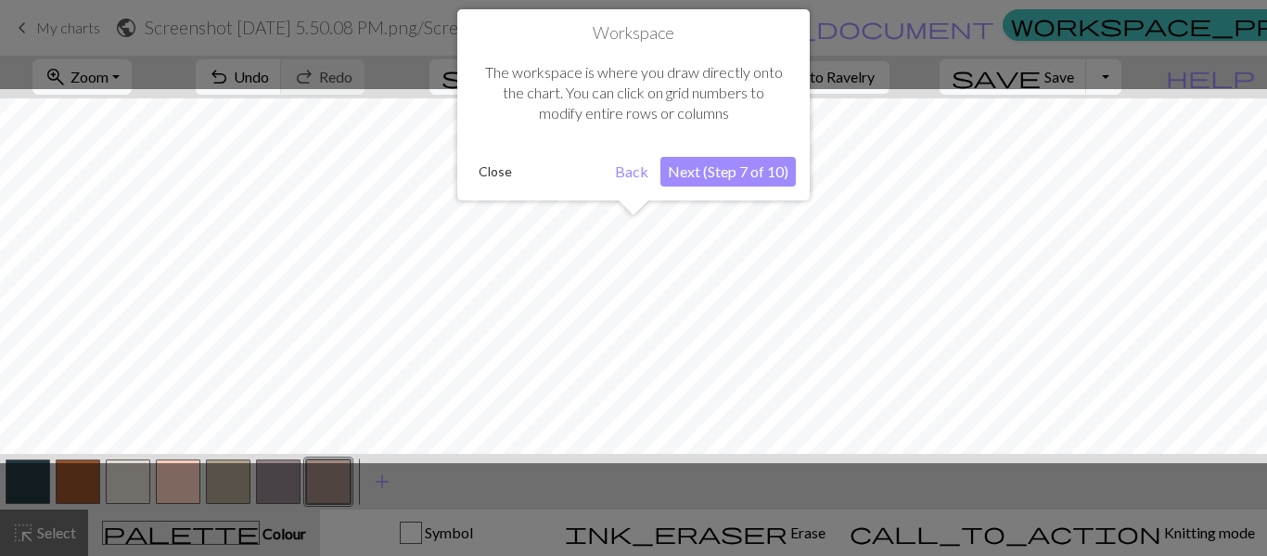
click at [725, 169] on button "Next (Step 7 of 10)" at bounding box center [728, 172] width 135 height 30
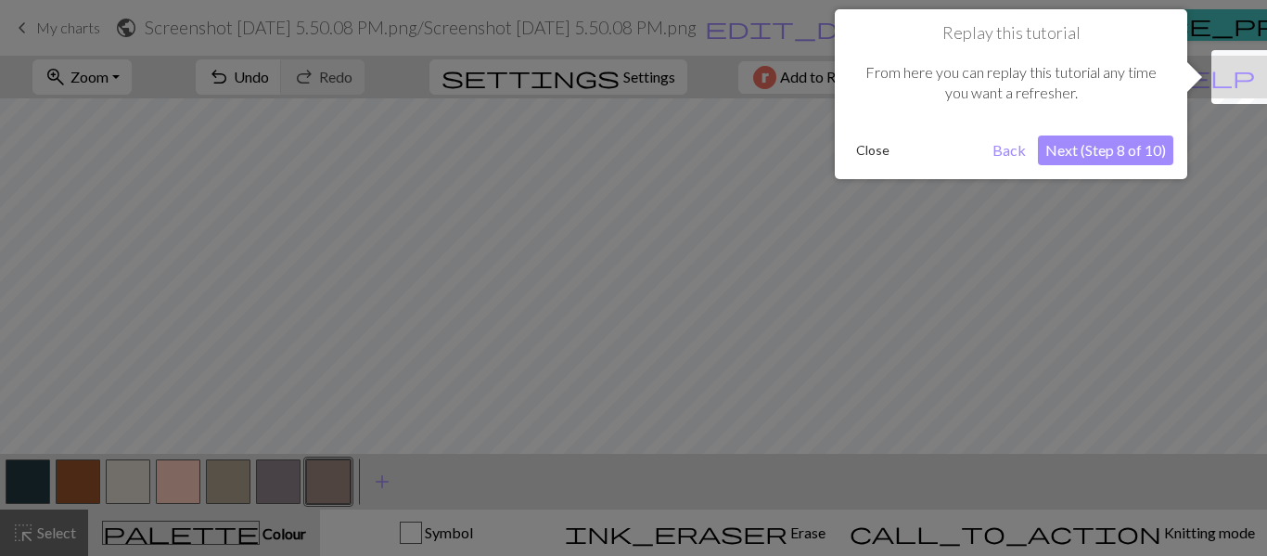
click at [1076, 149] on button "Next (Step 8 of 10)" at bounding box center [1105, 150] width 135 height 30
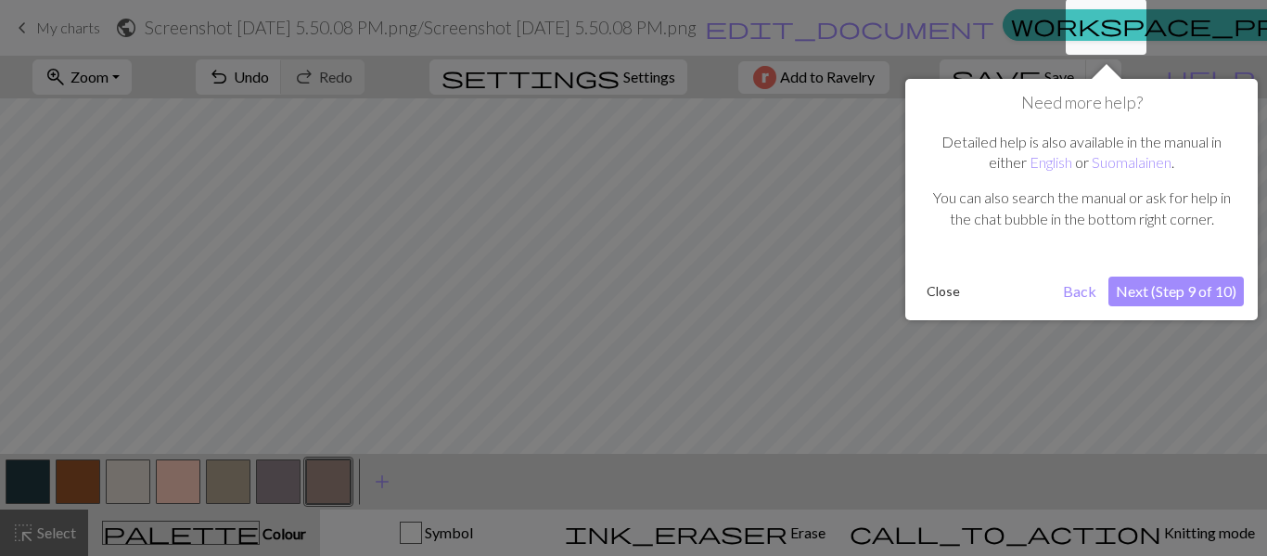
click at [1161, 291] on button "Next (Step 9 of 10)" at bounding box center [1176, 291] width 135 height 30
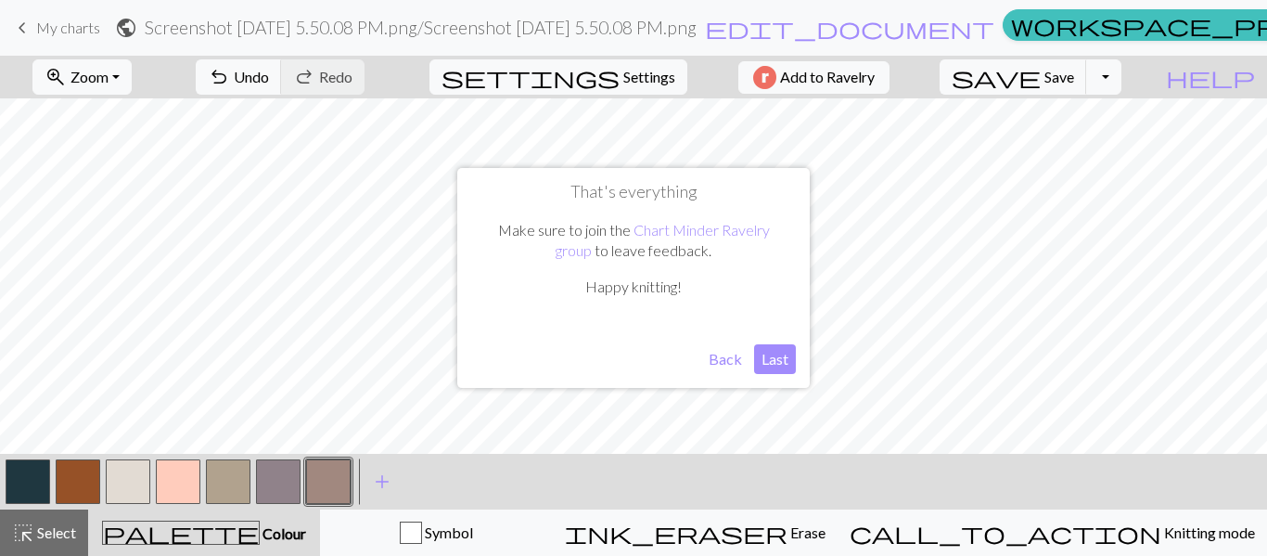
click at [770, 362] on button "Last" at bounding box center [775, 359] width 42 height 30
click at [132, 75] on button "zoom_in Zoom Zoom" at bounding box center [81, 76] width 99 height 35
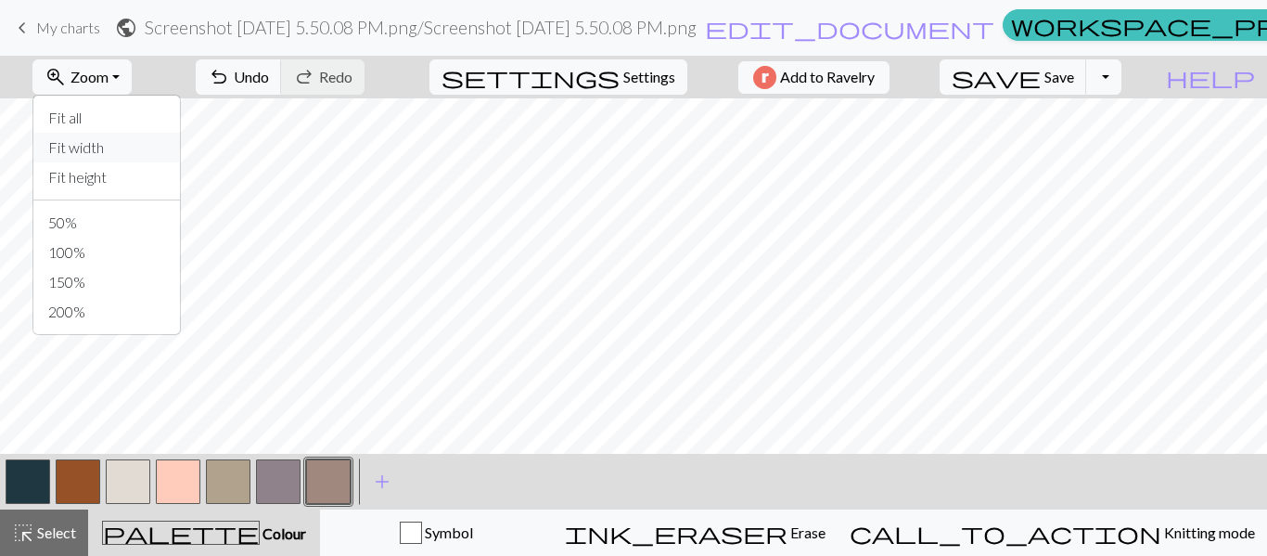
click at [133, 148] on button "Fit width" at bounding box center [106, 148] width 147 height 30
click at [1122, 84] on button "Toggle Dropdown" at bounding box center [1103, 76] width 35 height 35
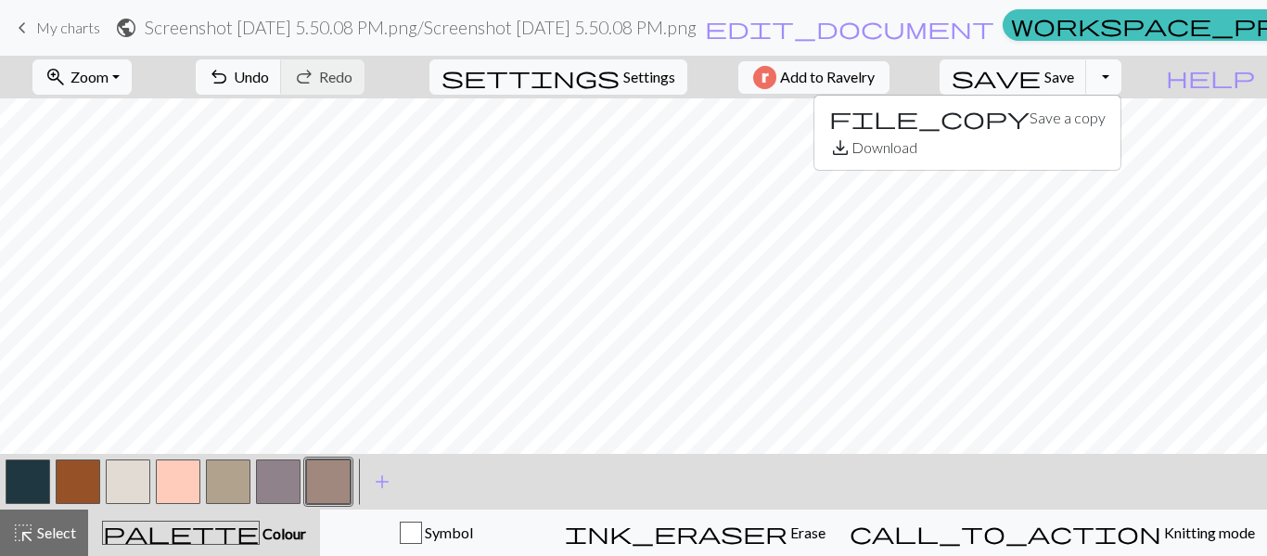
click at [1122, 84] on button "Toggle Dropdown" at bounding box center [1103, 76] width 35 height 35
click at [47, 26] on span "My charts" at bounding box center [68, 28] width 64 height 18
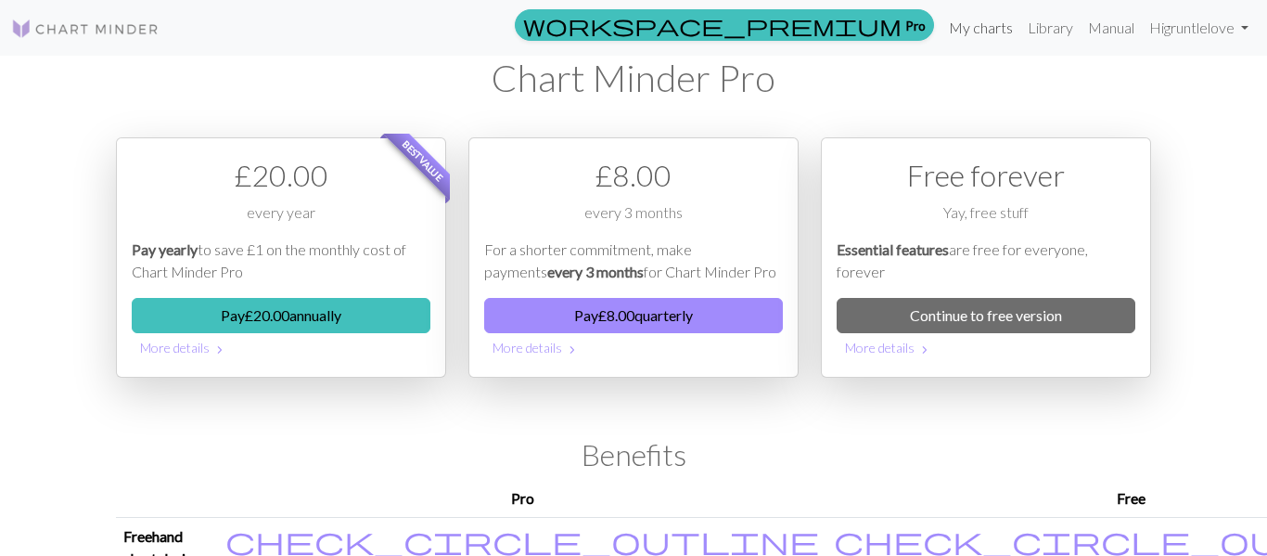
click at [977, 26] on link "My charts" at bounding box center [981, 27] width 79 height 37
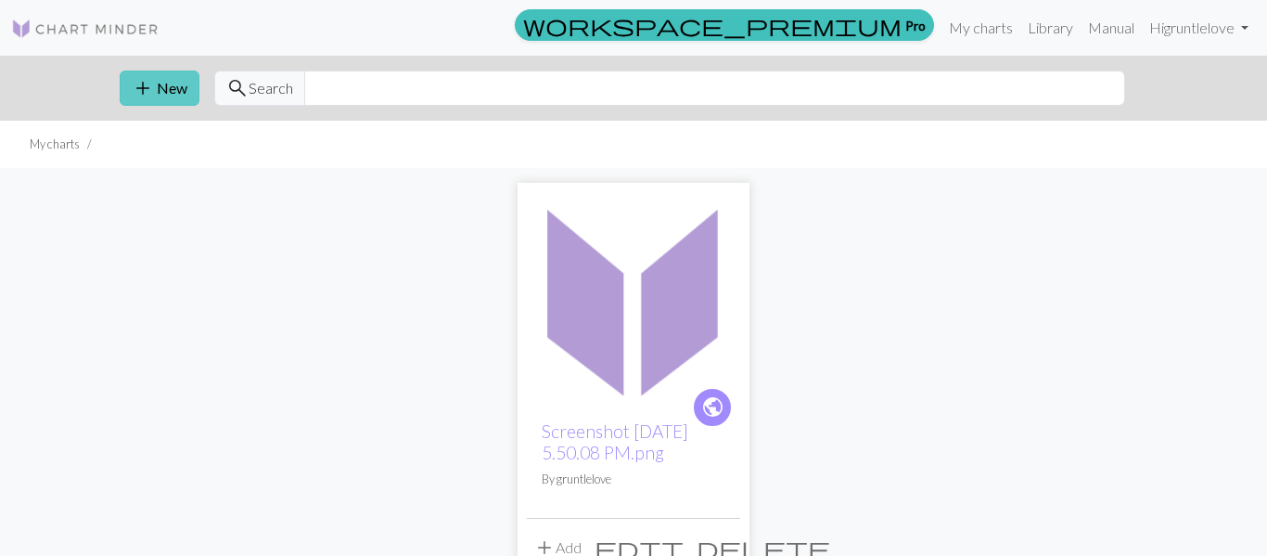
click at [173, 87] on button "add New" at bounding box center [160, 88] width 80 height 35
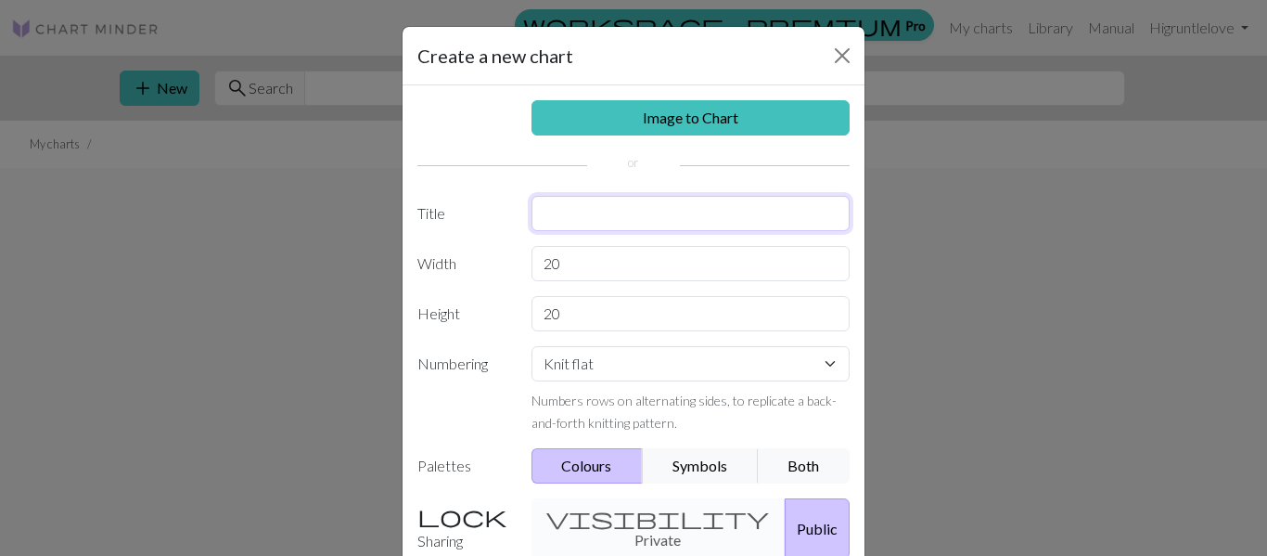
click at [648, 212] on input "text" at bounding box center [691, 213] width 319 height 35
type input "Landscape vest"
drag, startPoint x: 614, startPoint y: 263, endPoint x: 517, endPoint y: 261, distance: 97.4
click at [517, 261] on div "Width 20" at bounding box center [633, 263] width 455 height 35
type input "121"
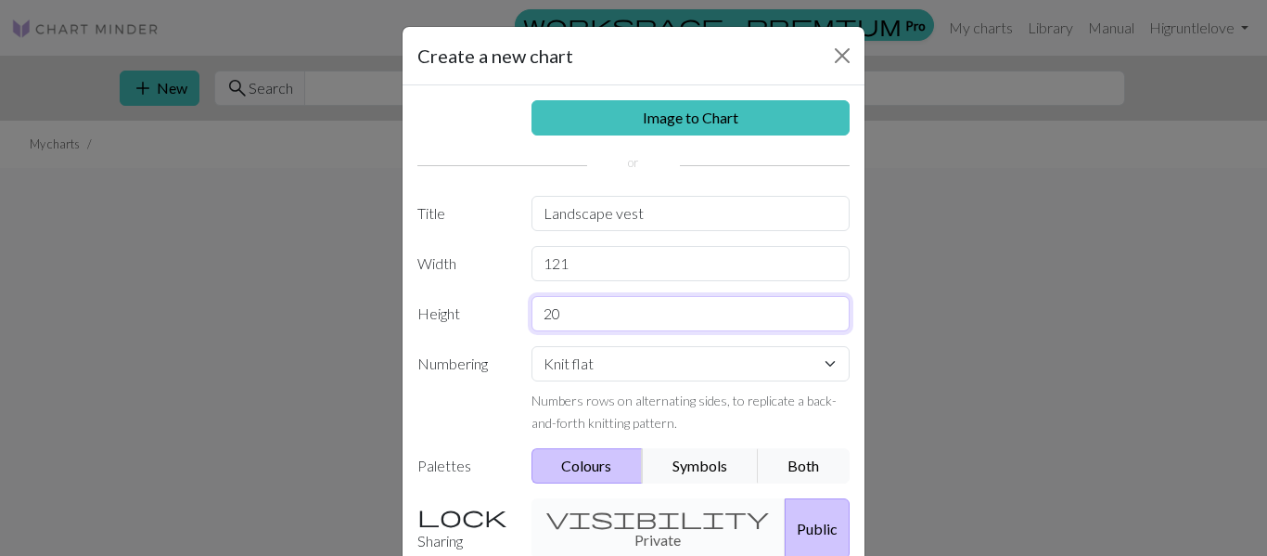
drag, startPoint x: 587, startPoint y: 313, endPoint x: 538, endPoint y: 318, distance: 49.5
click at [538, 318] on input "20" at bounding box center [691, 313] width 319 height 35
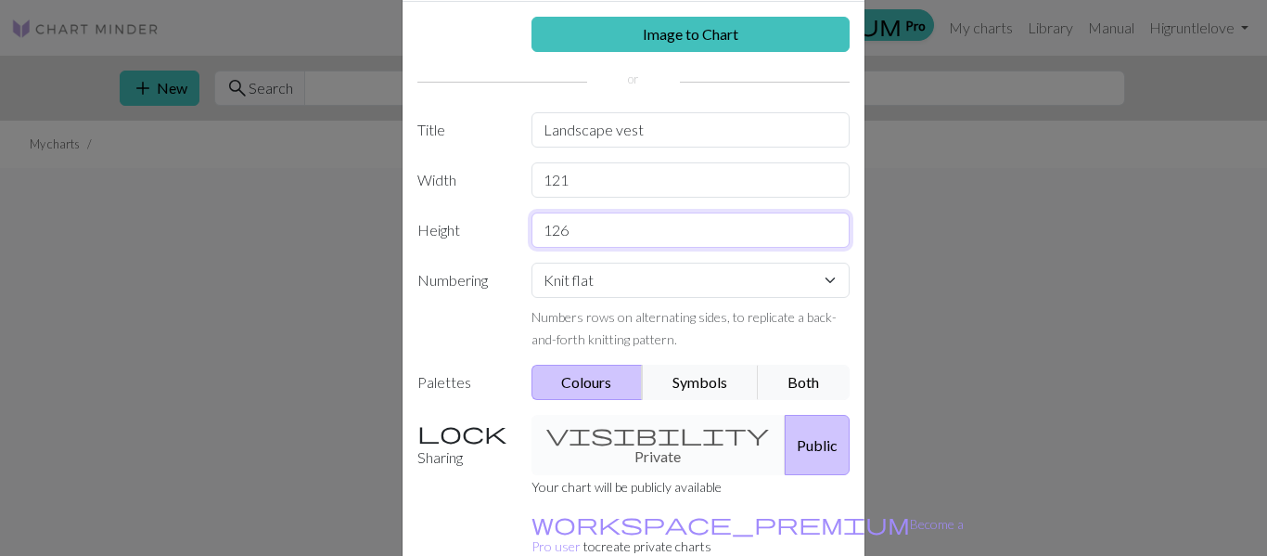
scroll to position [127, 0]
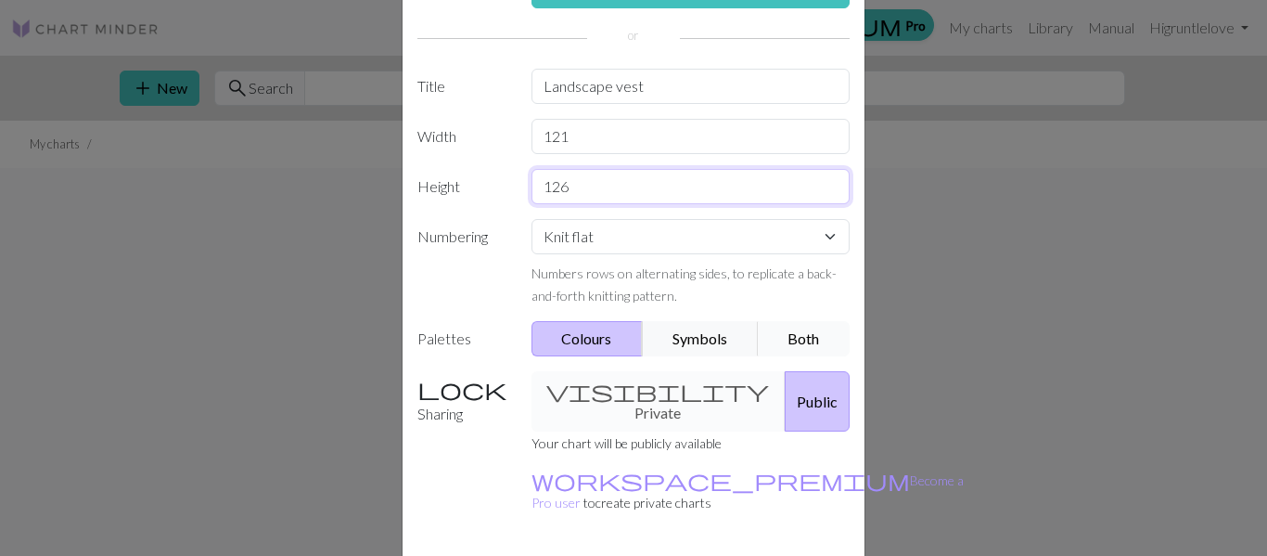
type input "126"
click at [817, 333] on button "Both" at bounding box center [804, 338] width 93 height 35
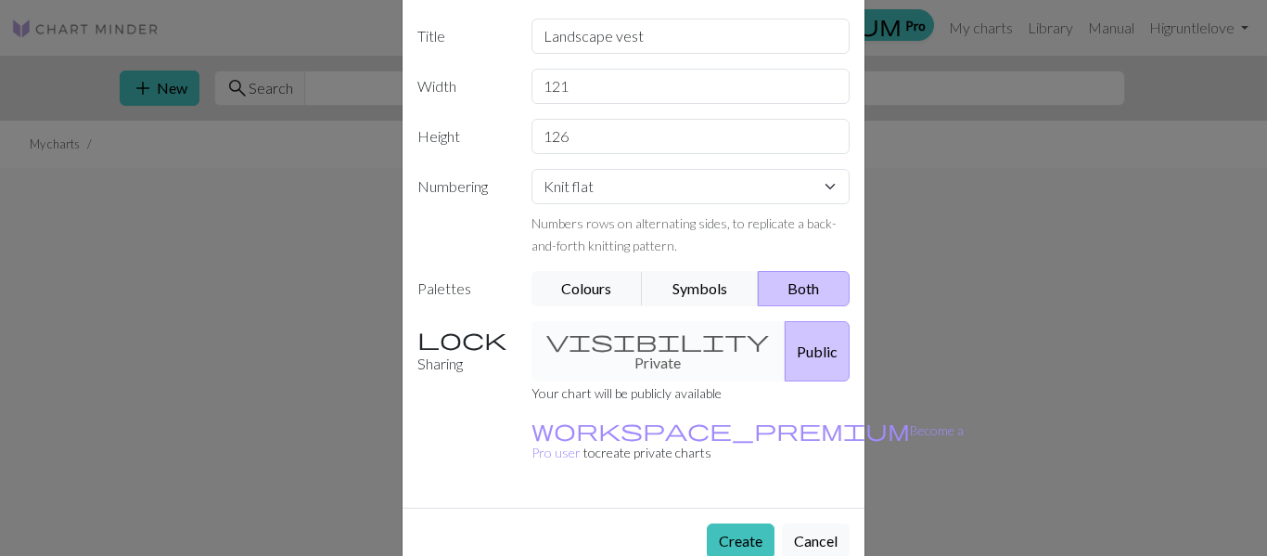
scroll to position [171, 0]
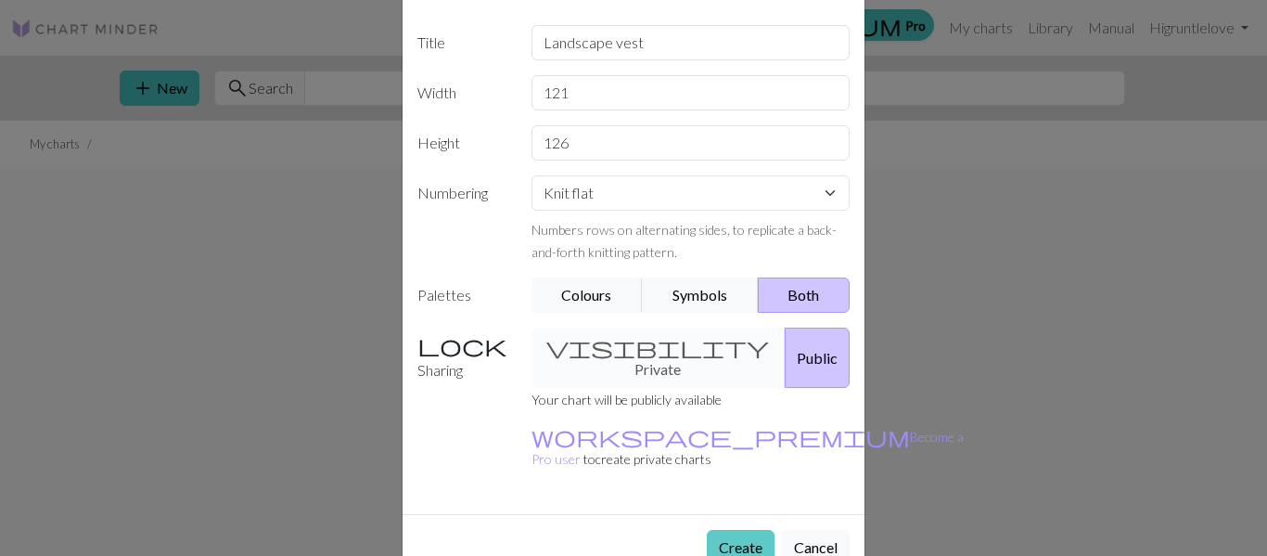
click at [749, 530] on button "Create" at bounding box center [741, 547] width 68 height 35
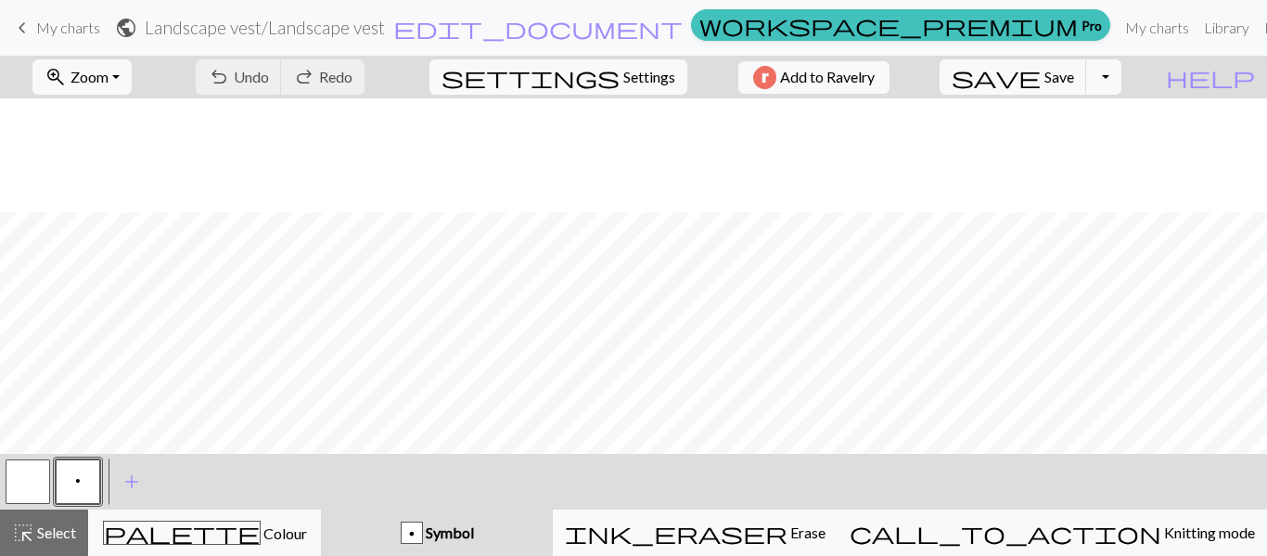
scroll to position [726, 0]
click at [303, 73] on div "undo Undo Undo redo Redo Redo" at bounding box center [280, 77] width 197 height 43
click at [327, 74] on div "undo Undo Undo redo Redo Redo" at bounding box center [280, 77] width 197 height 43
click at [81, 29] on span "My charts" at bounding box center [68, 28] width 64 height 18
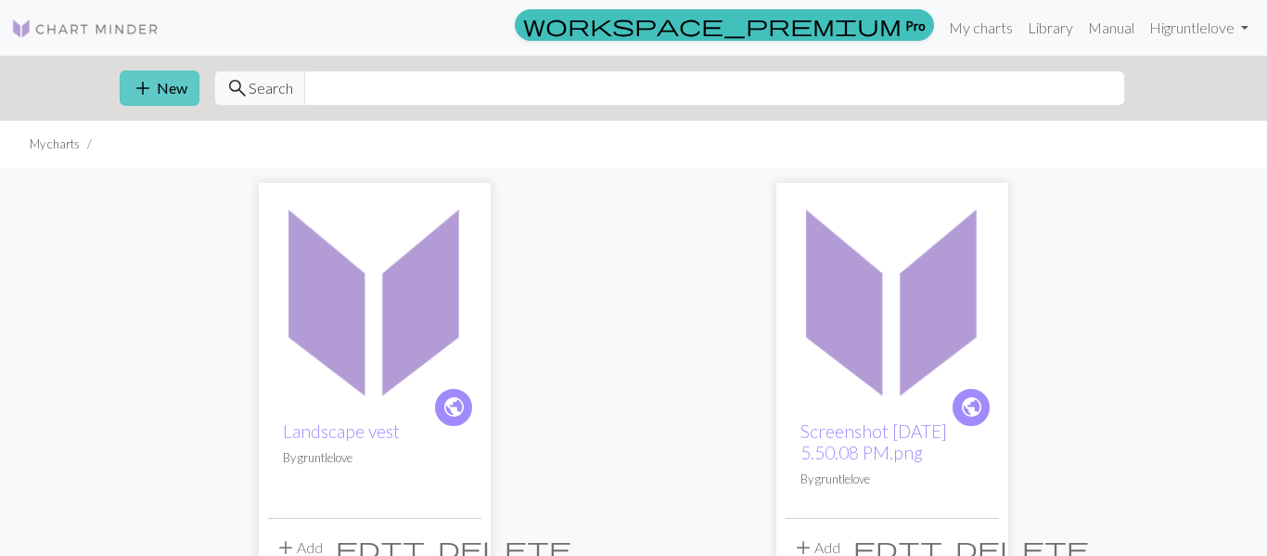
click at [147, 98] on span "add" at bounding box center [143, 88] width 22 height 26
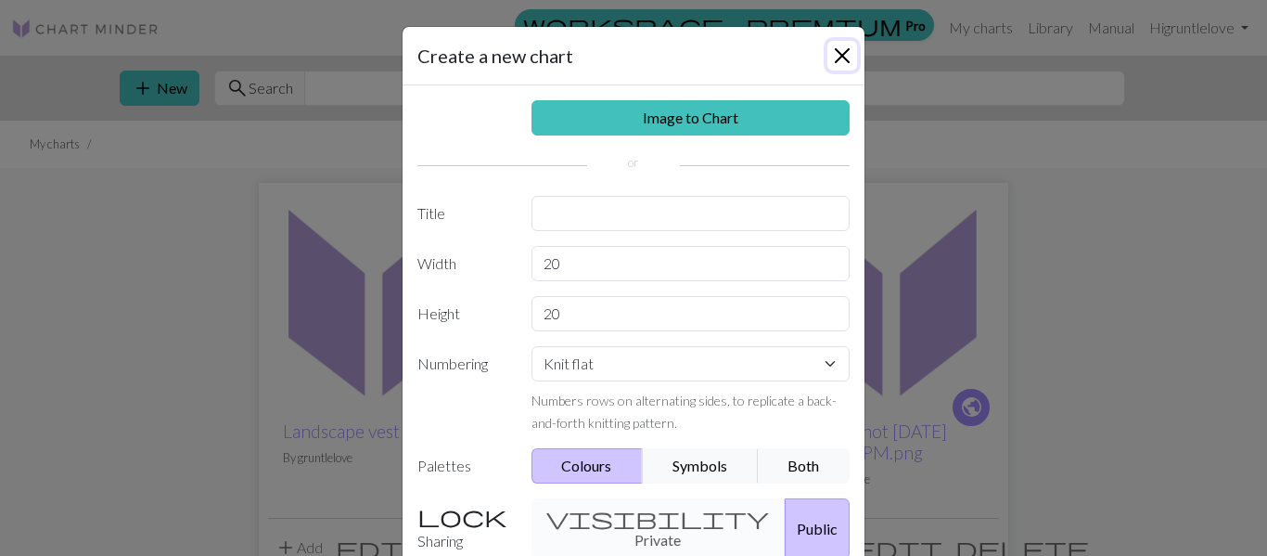
click at [850, 61] on button "Close" at bounding box center [842, 56] width 30 height 30
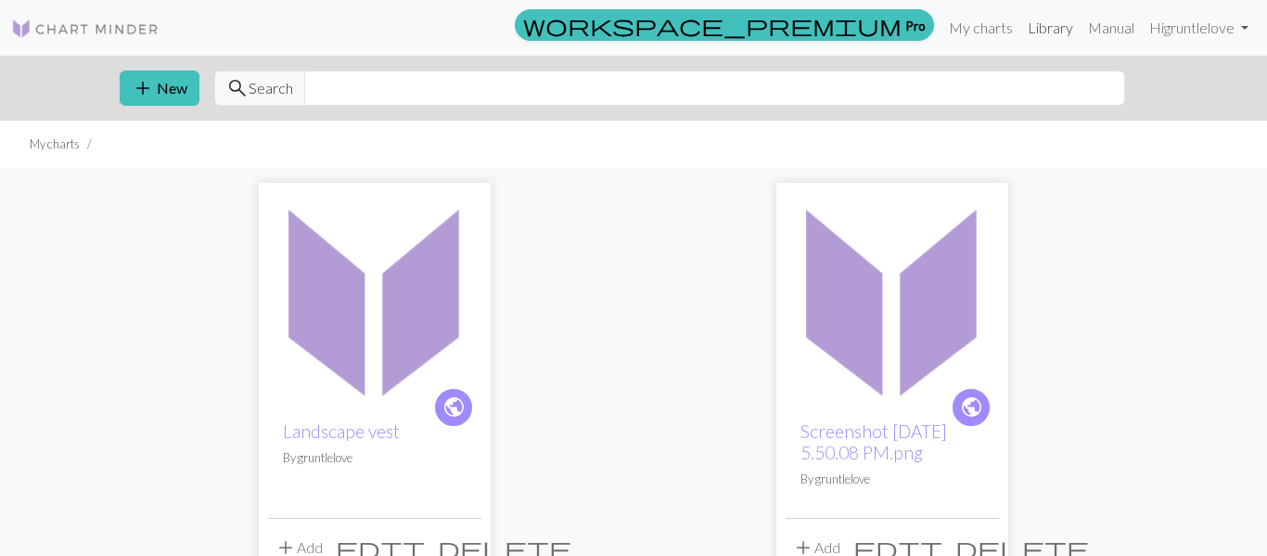
click at [1035, 28] on link "Library" at bounding box center [1050, 27] width 60 height 37
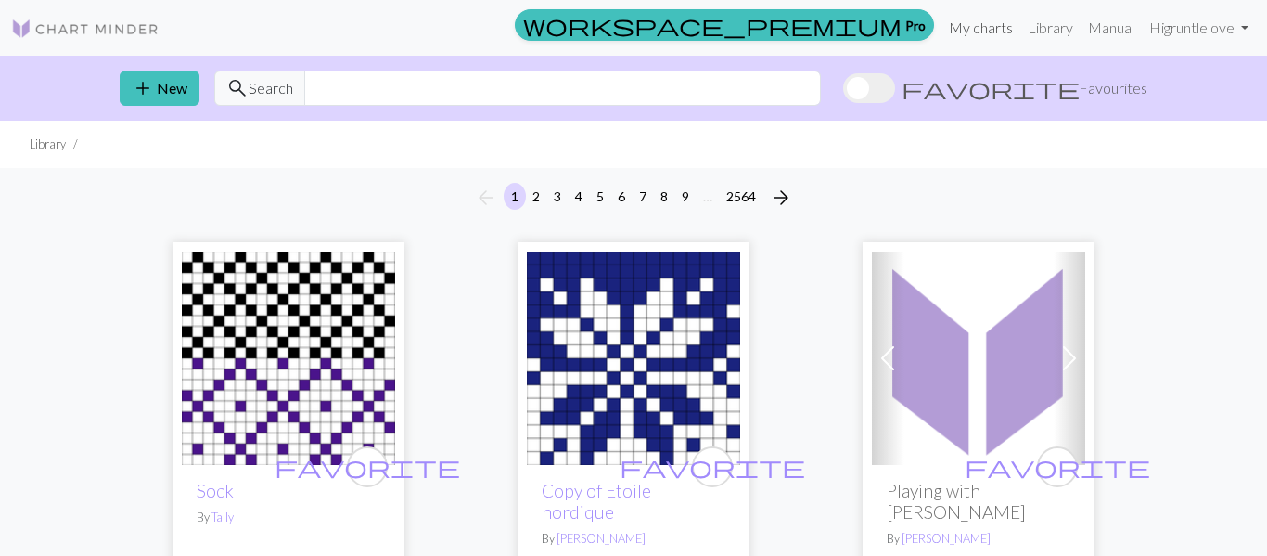
click at [957, 20] on link "My charts" at bounding box center [981, 27] width 79 height 37
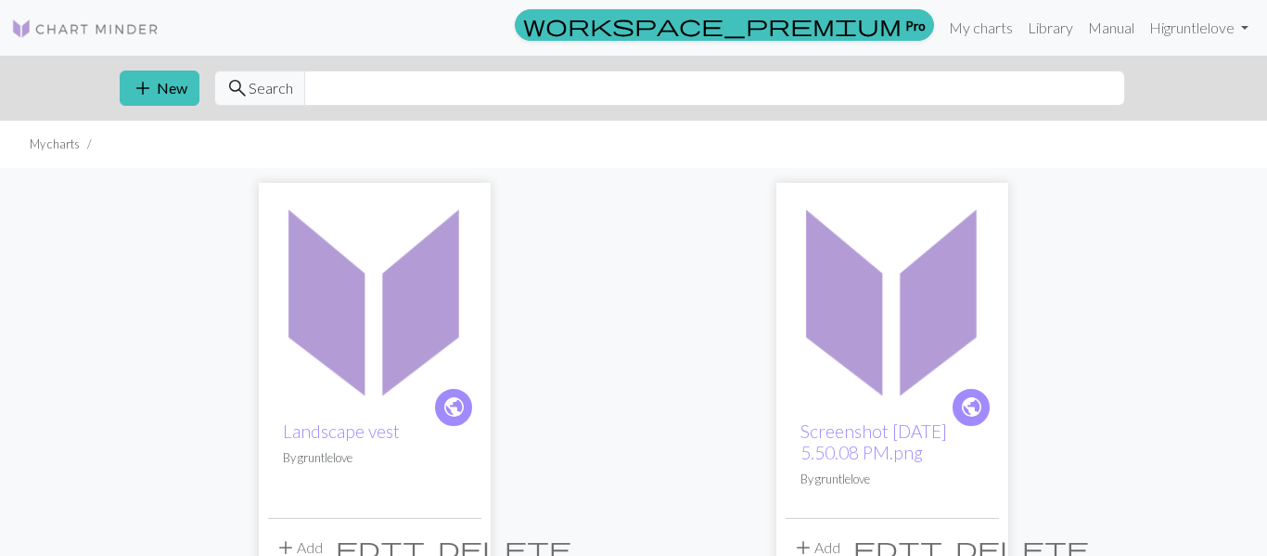
click at [358, 371] on img at bounding box center [374, 298] width 213 height 213
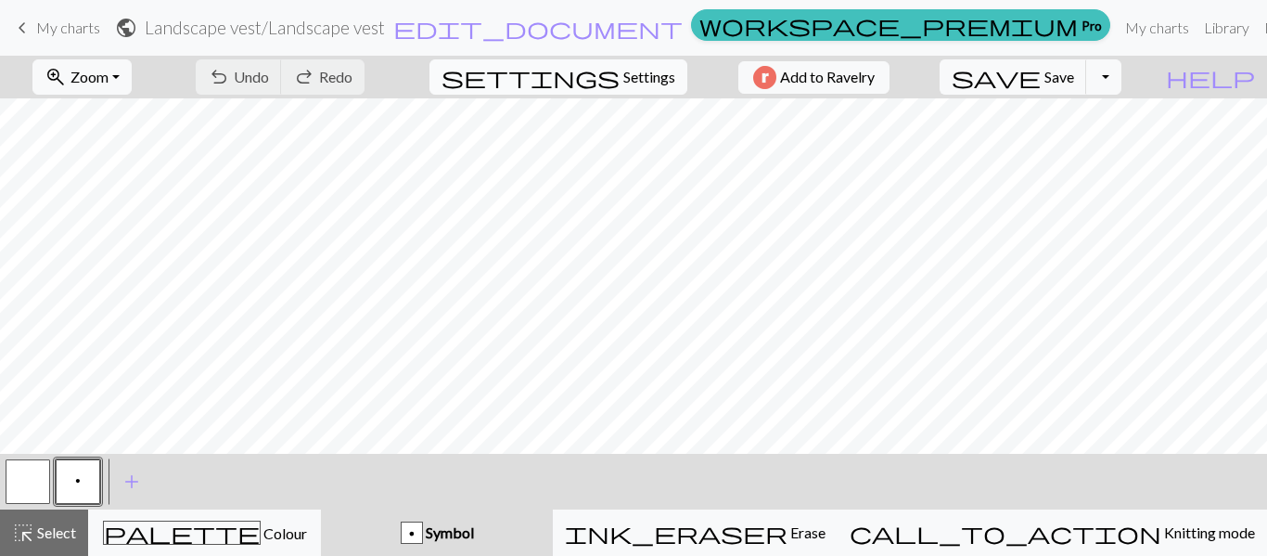
click at [640, 73] on span "Settings" at bounding box center [649, 77] width 52 height 22
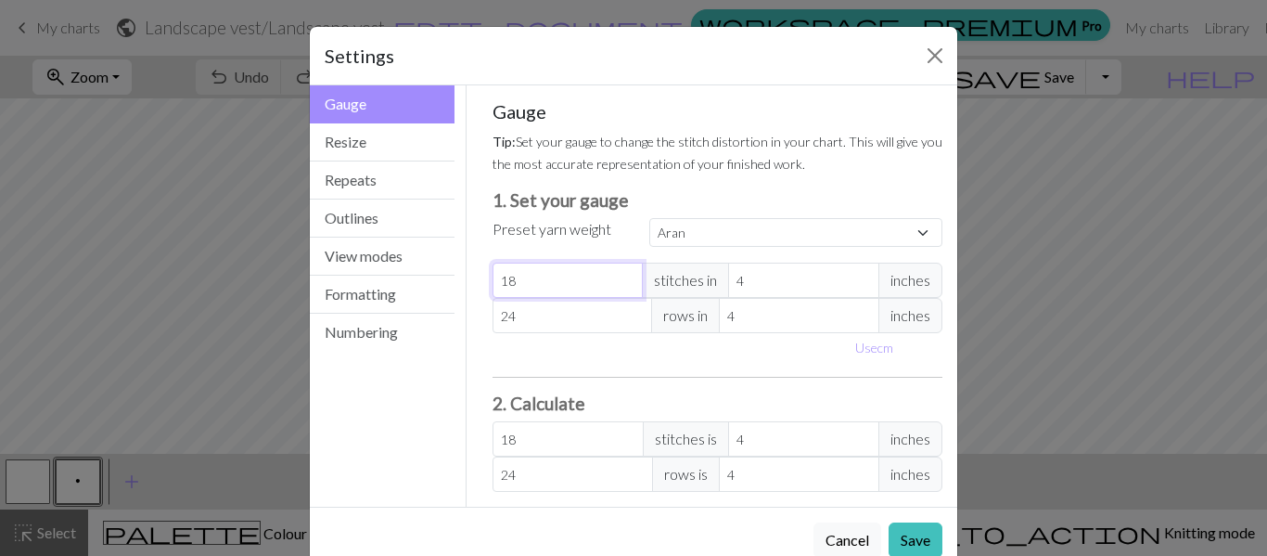
drag, startPoint x: 616, startPoint y: 287, endPoint x: 480, endPoint y: 284, distance: 136.4
click at [480, 284] on div "Gauge Tip: Set your gauge to change the stitch distortion in your chart. This w…" at bounding box center [718, 295] width 481 height 421
select select "custom"
type input "2"
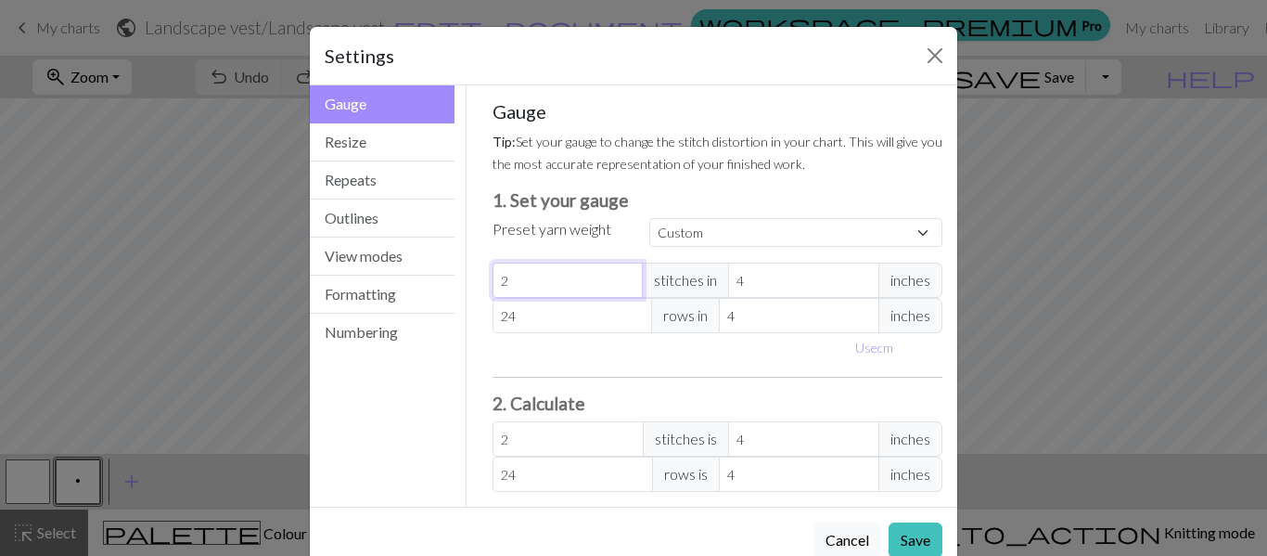
type input "22"
drag, startPoint x: 565, startPoint y: 319, endPoint x: 396, endPoint y: 318, distance: 168.8
click at [396, 318] on div "Gauge Gauge Resize Repeats Outlines View modes Formatting Numbering Gauge Resiz…" at bounding box center [634, 295] width 670 height 421
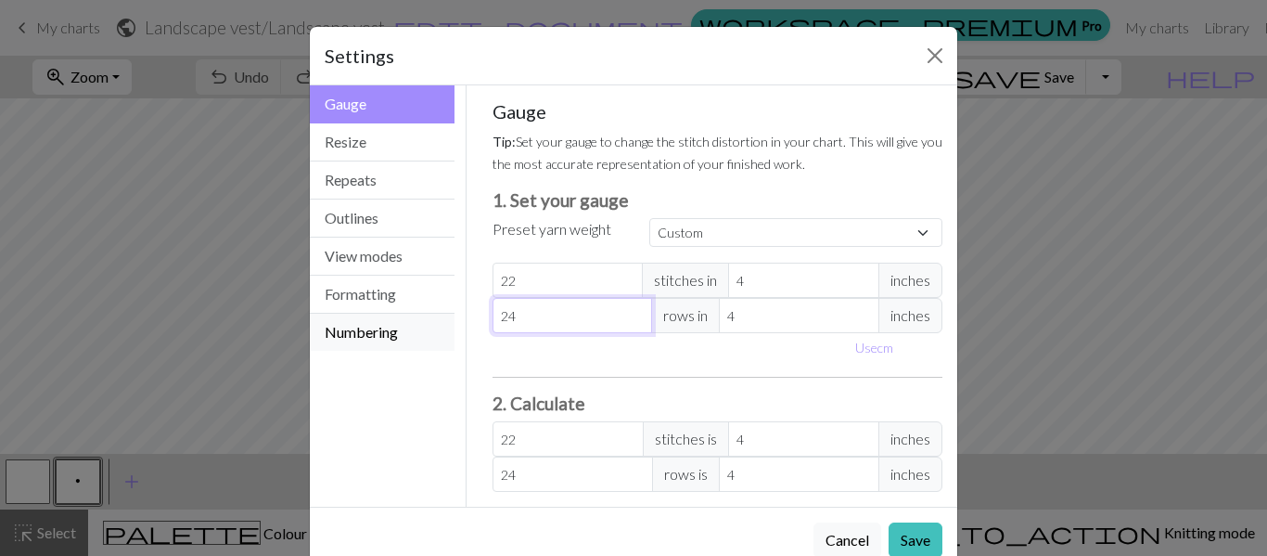
type input "2"
type input "28"
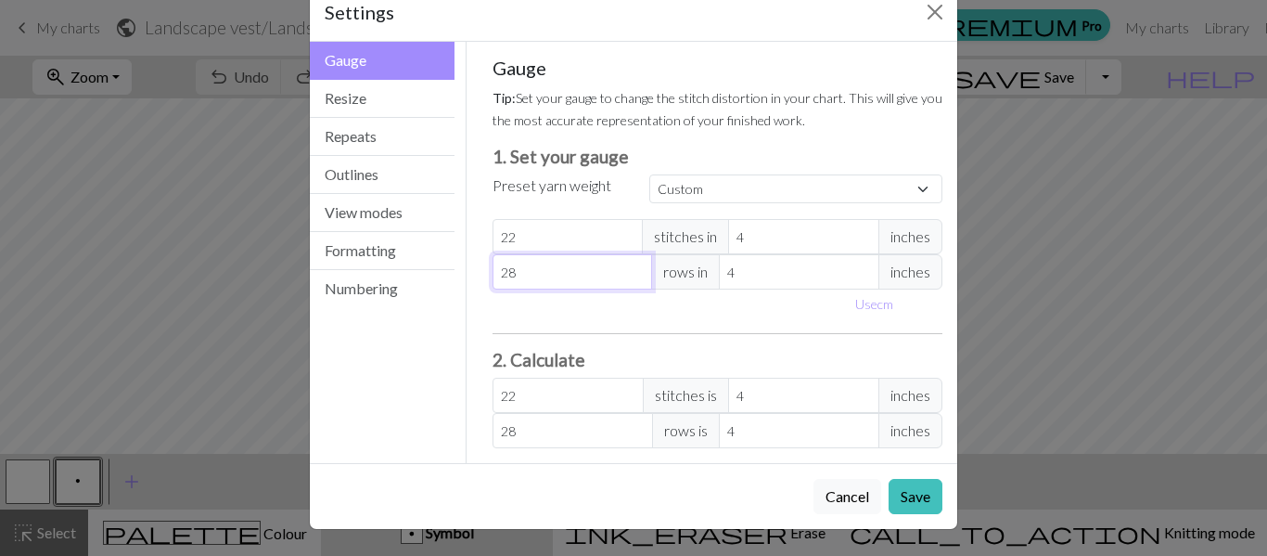
scroll to position [41, 0]
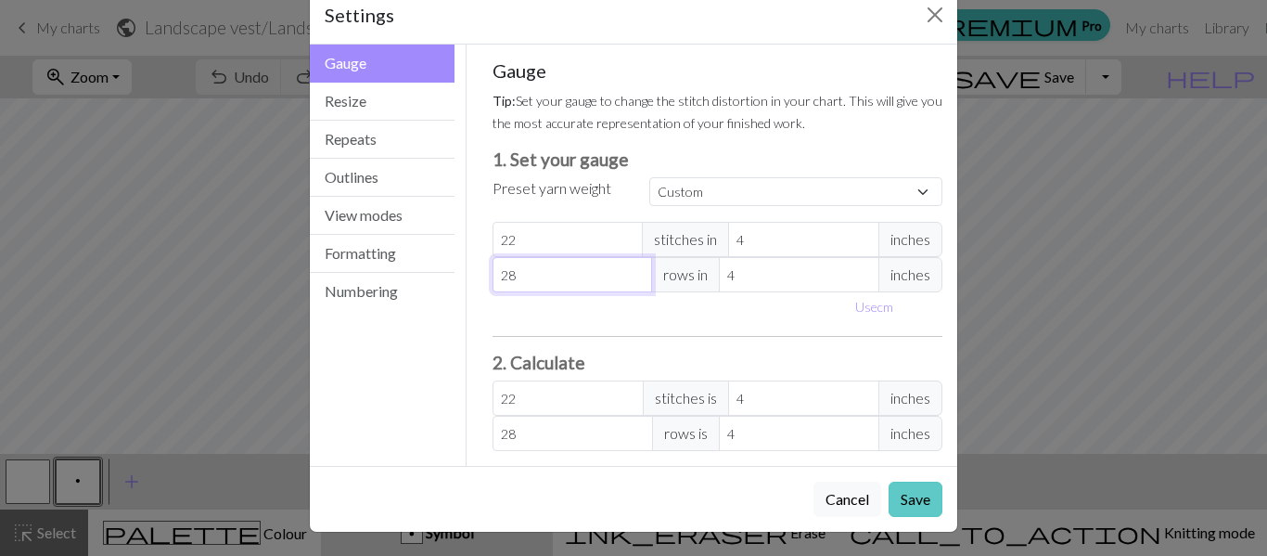
type input "28"
click at [926, 504] on button "Save" at bounding box center [916, 498] width 54 height 35
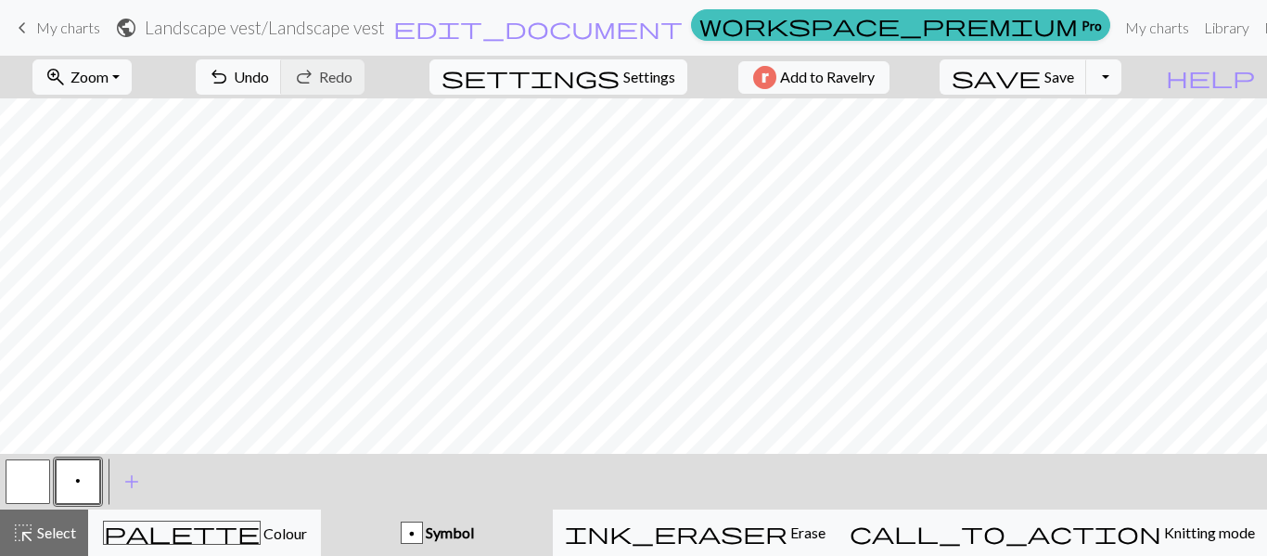
click at [631, 85] on span "Settings" at bounding box center [649, 77] width 52 height 22
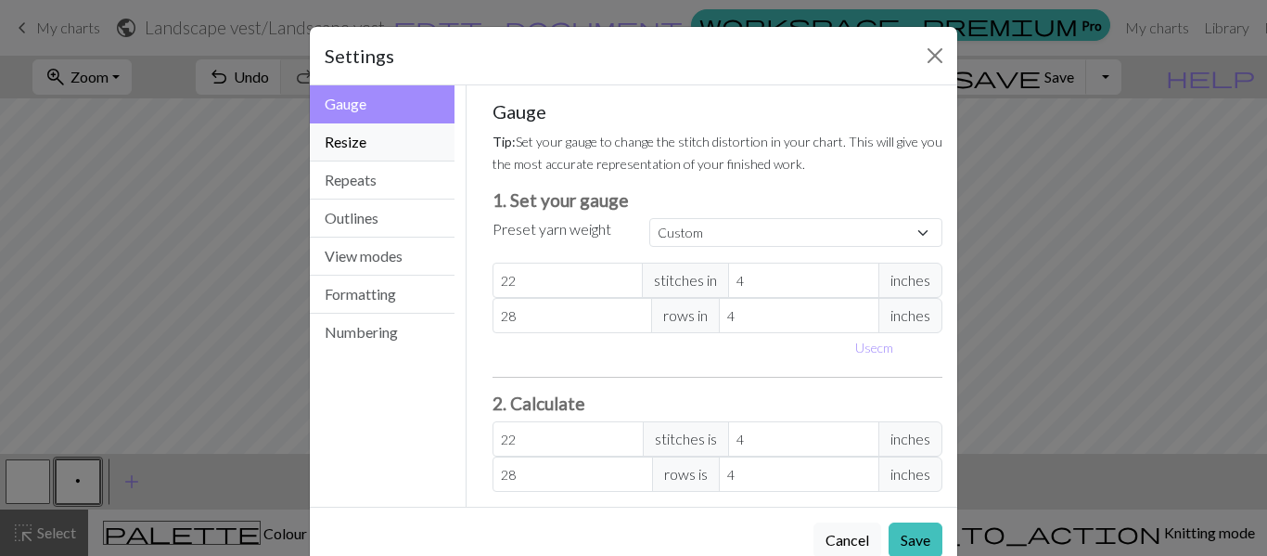
scroll to position [44, 0]
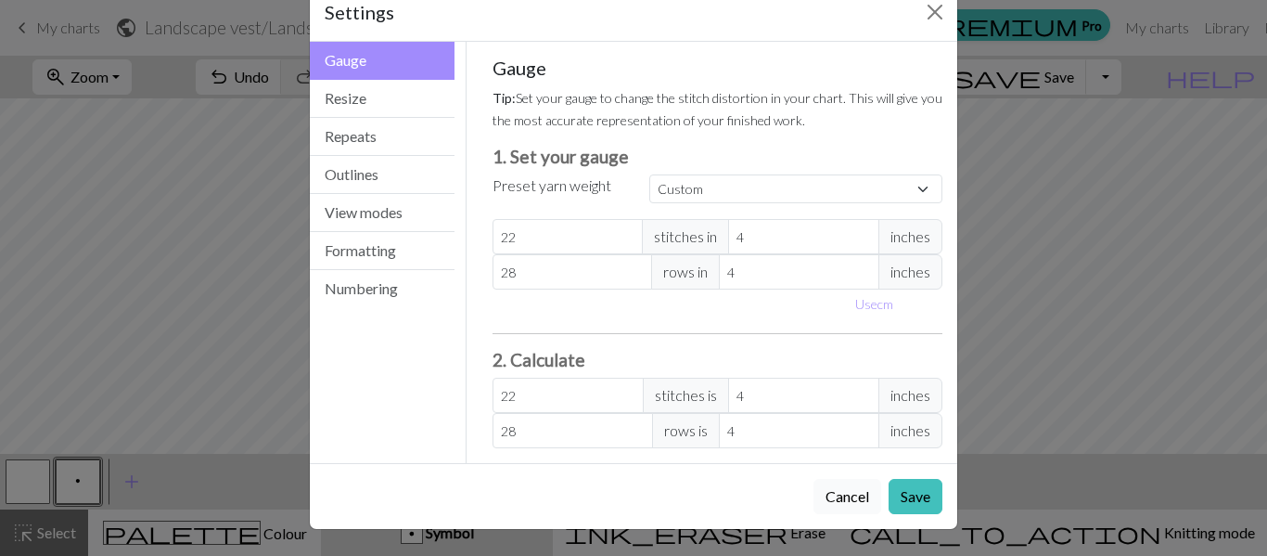
click at [849, 497] on button "Cancel" at bounding box center [848, 496] width 68 height 35
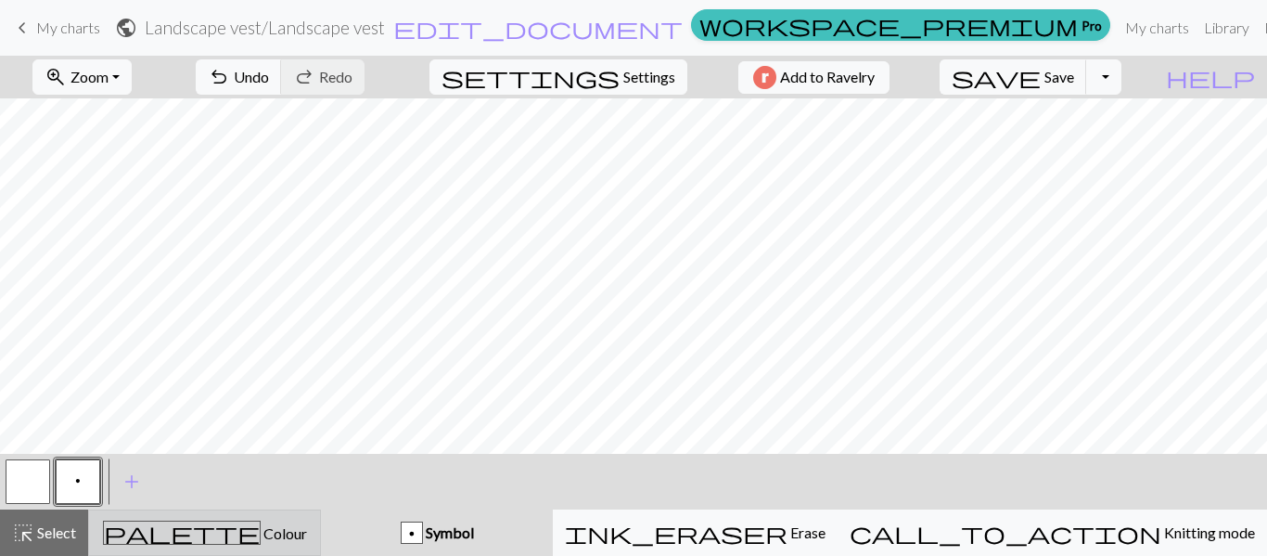
click at [238, 553] on button "palette Colour Colour" at bounding box center [204, 532] width 233 height 46
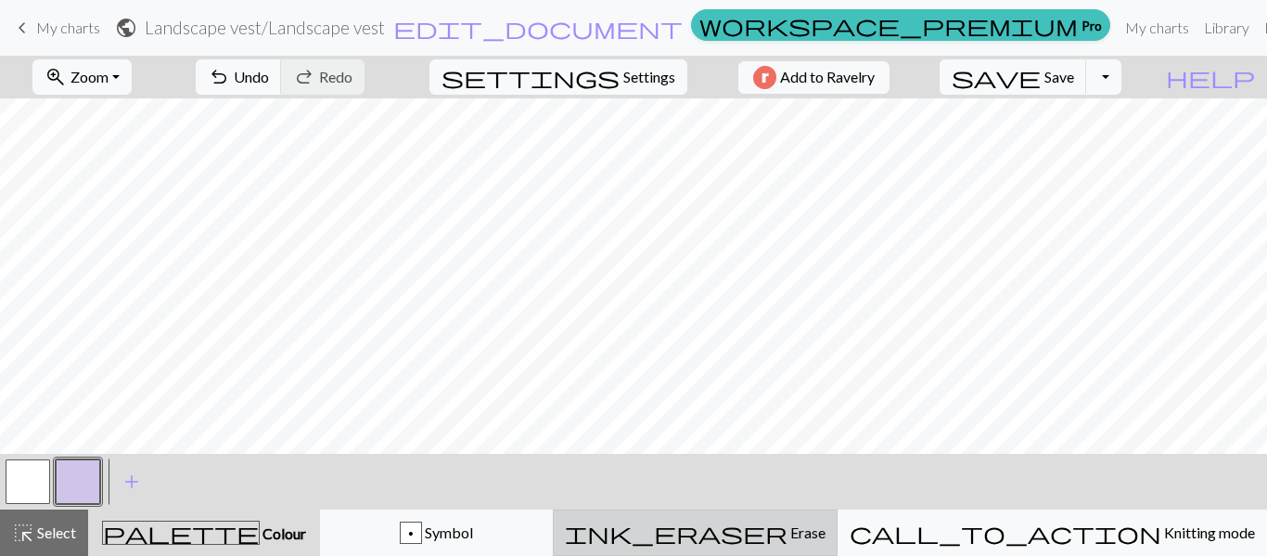
click at [826, 537] on span "Erase" at bounding box center [807, 532] width 38 height 18
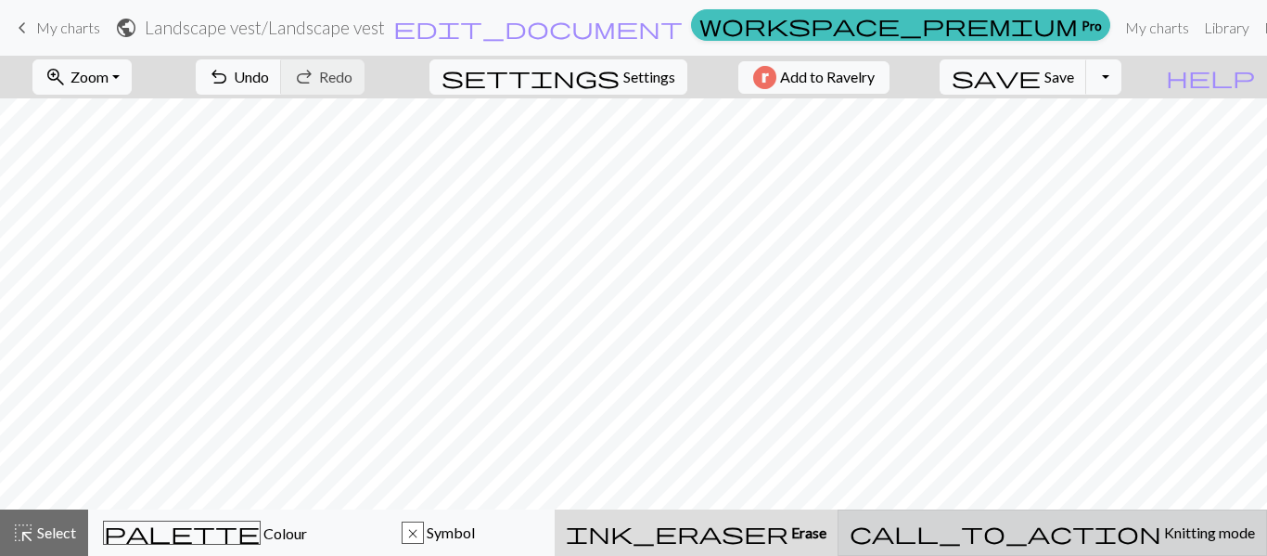
click at [1180, 544] on button "call_to_action Knitting mode Knitting mode" at bounding box center [1053, 532] width 430 height 46
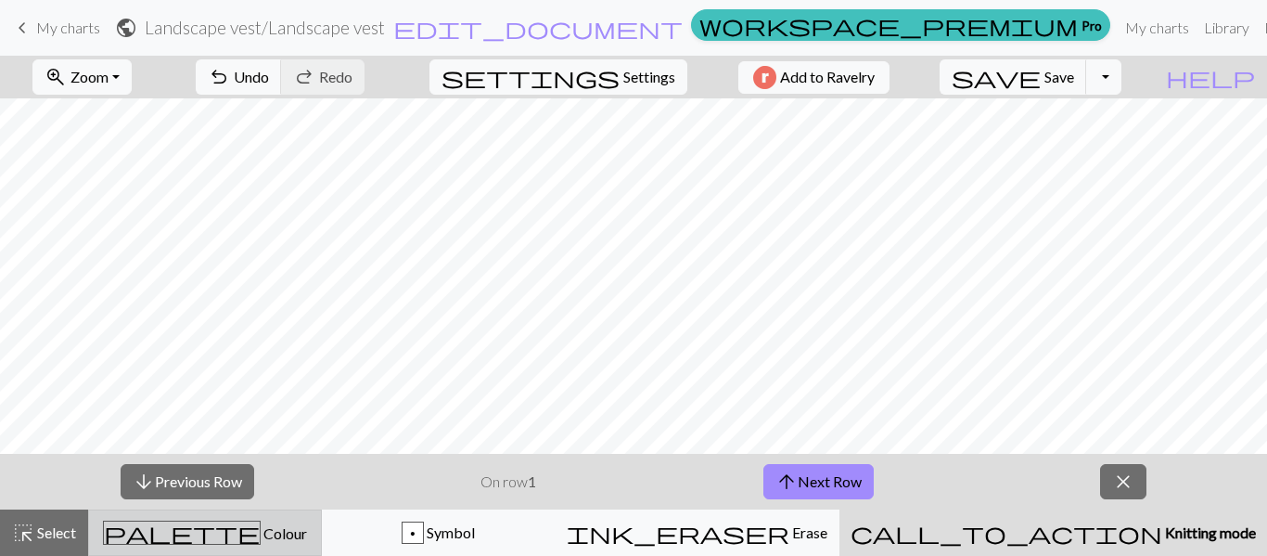
click at [142, 540] on div "palette Colour Colour" at bounding box center [205, 532] width 210 height 24
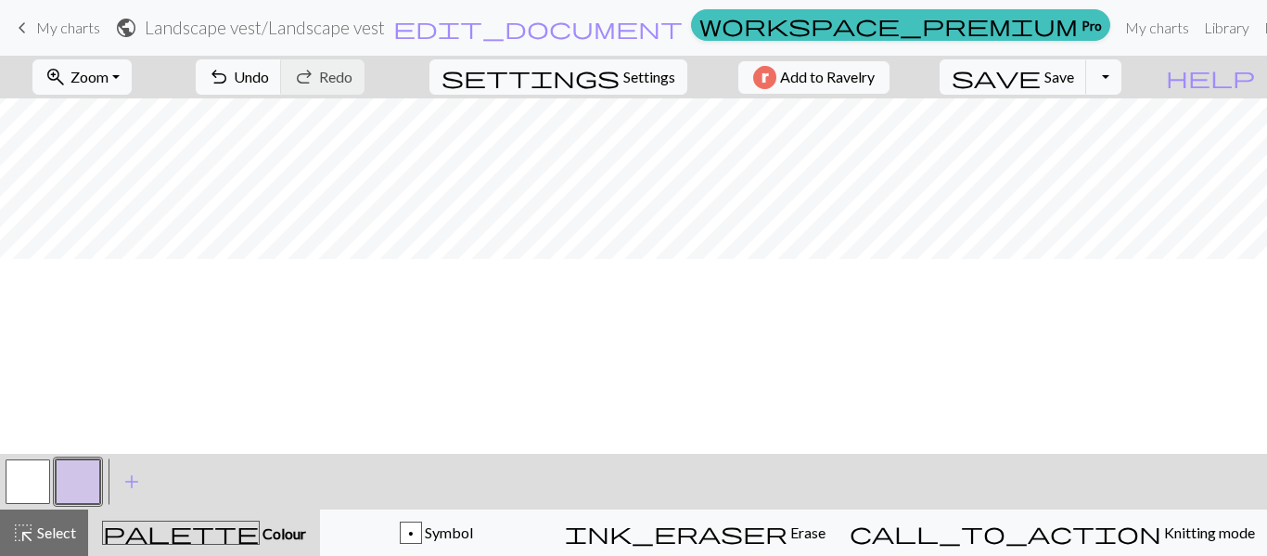
scroll to position [0, 0]
click at [1251, 82] on span "help" at bounding box center [1210, 77] width 89 height 26
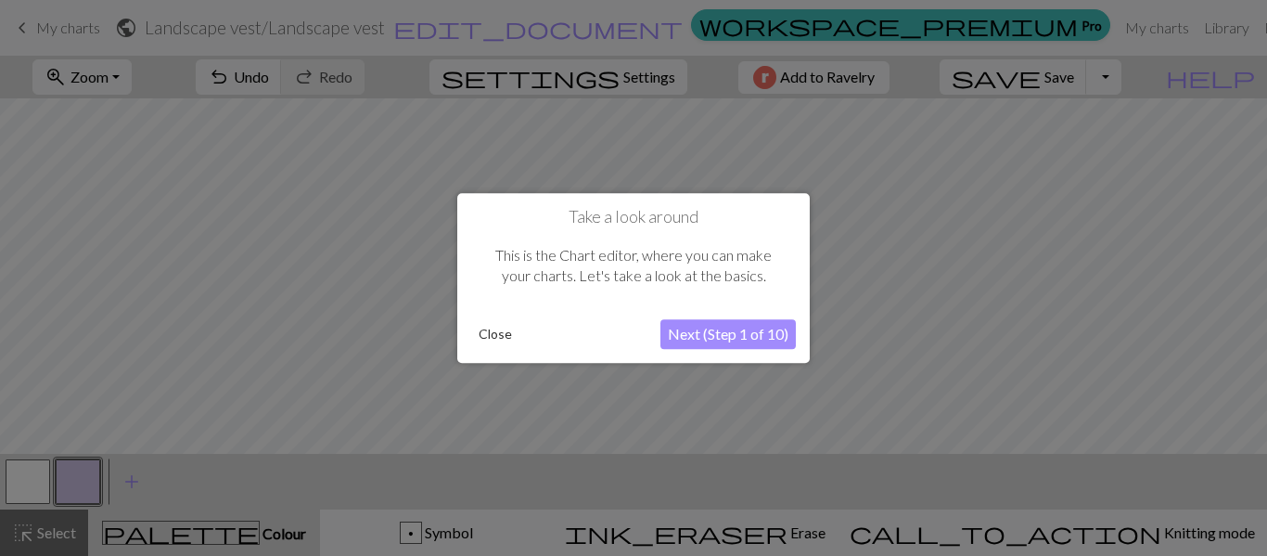
click at [740, 335] on button "Next (Step 1 of 10)" at bounding box center [728, 334] width 135 height 30
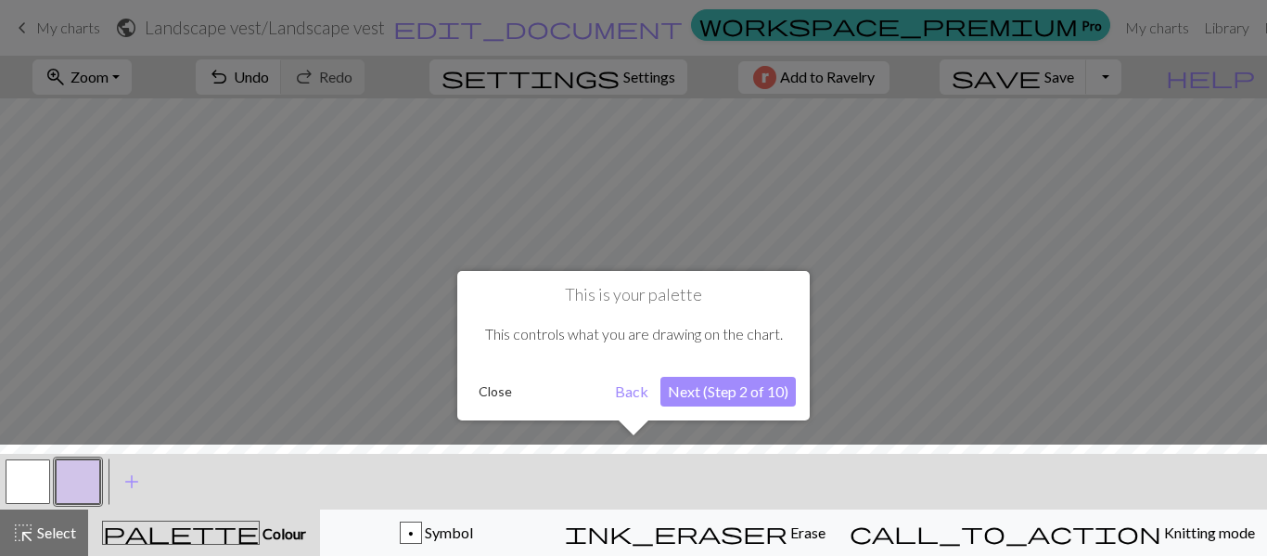
click at [741, 389] on button "Next (Step 2 of 10)" at bounding box center [728, 392] width 135 height 30
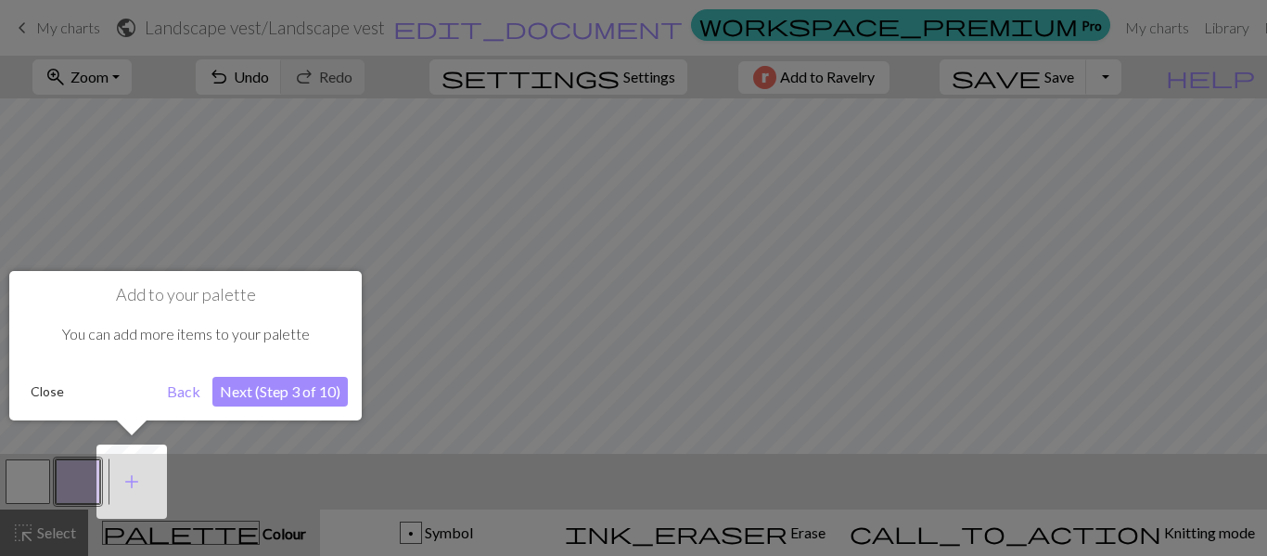
click at [274, 392] on button "Next (Step 3 of 10)" at bounding box center [279, 392] width 135 height 30
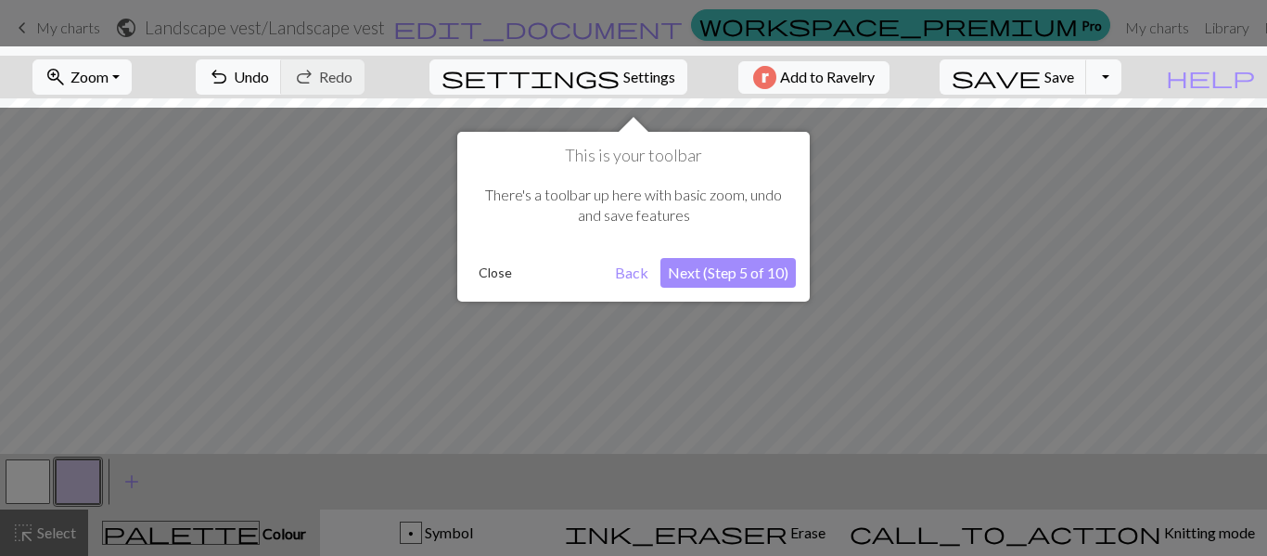
click at [733, 274] on button "Next (Step 5 of 10)" at bounding box center [728, 273] width 135 height 30
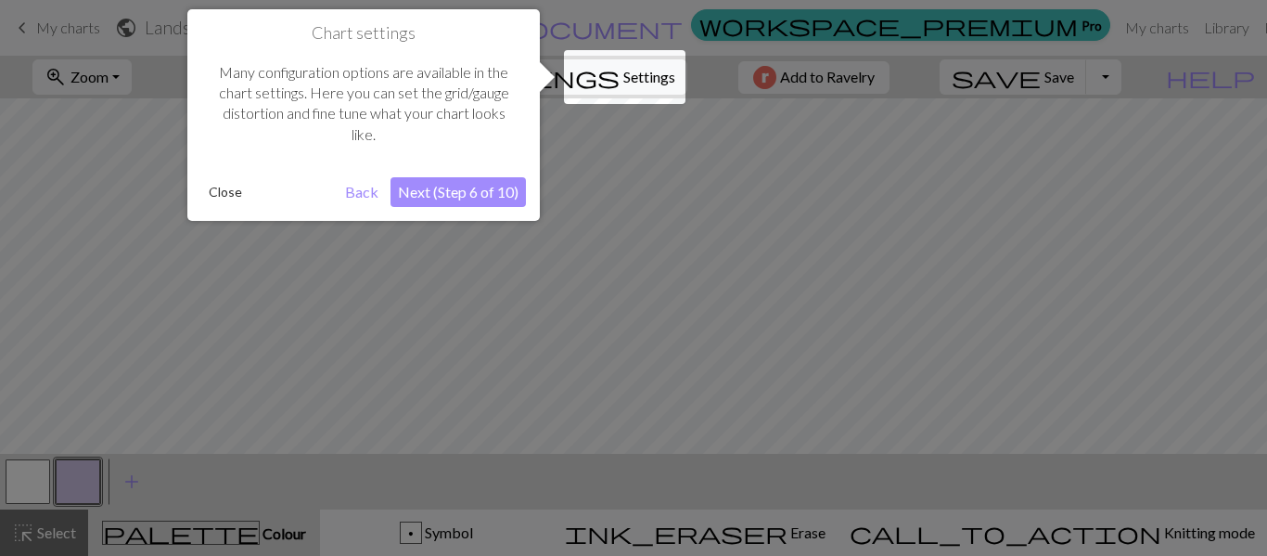
click at [507, 202] on button "Next (Step 6 of 10)" at bounding box center [458, 192] width 135 height 30
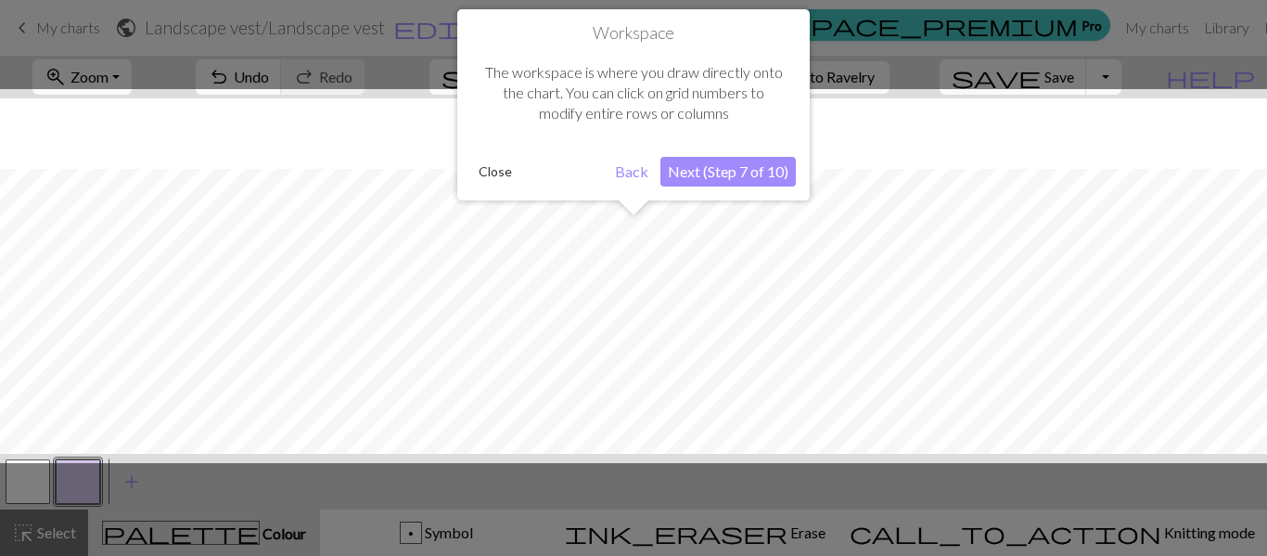
scroll to position [71, 0]
click at [693, 177] on button "Next (Step 7 of 10)" at bounding box center [728, 172] width 135 height 30
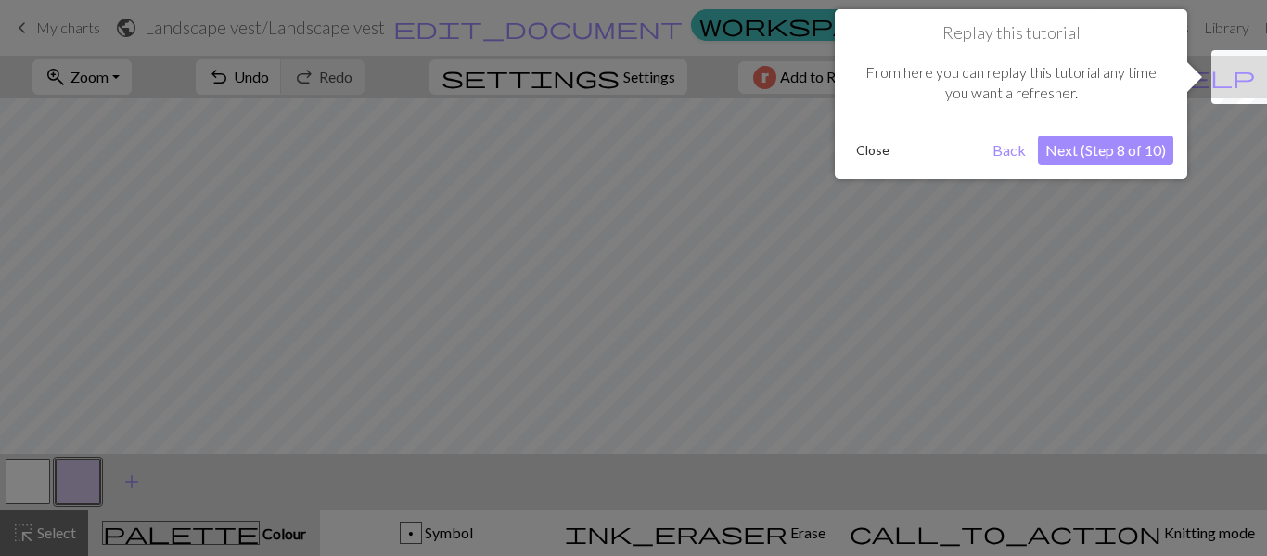
click at [1059, 157] on button "Next (Step 8 of 10)" at bounding box center [1105, 150] width 135 height 30
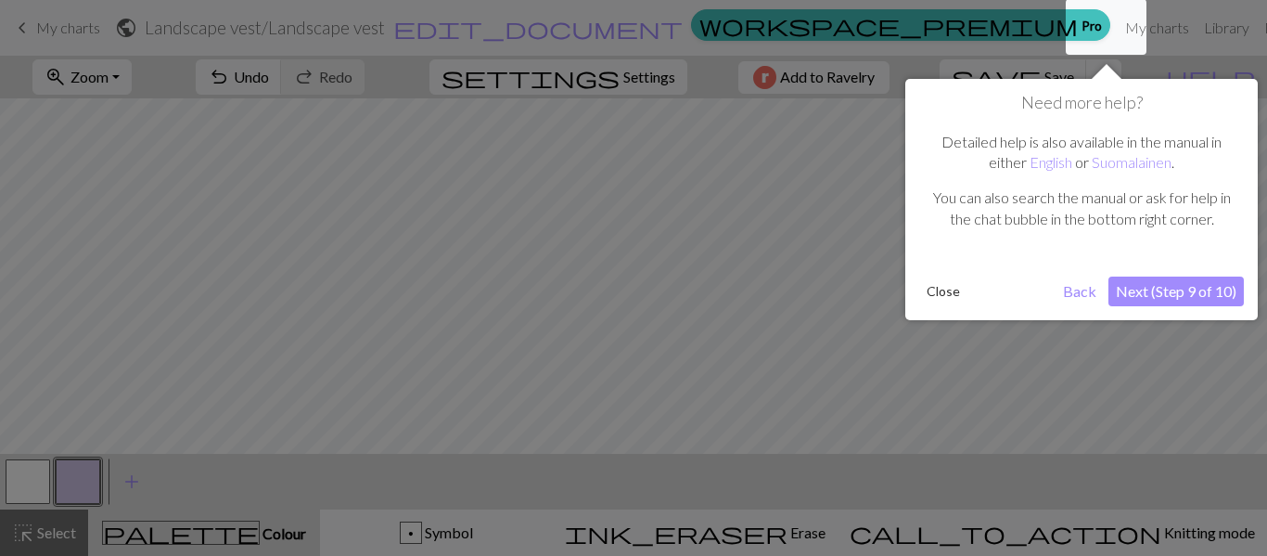
click at [1172, 291] on button "Next (Step 9 of 10)" at bounding box center [1176, 291] width 135 height 30
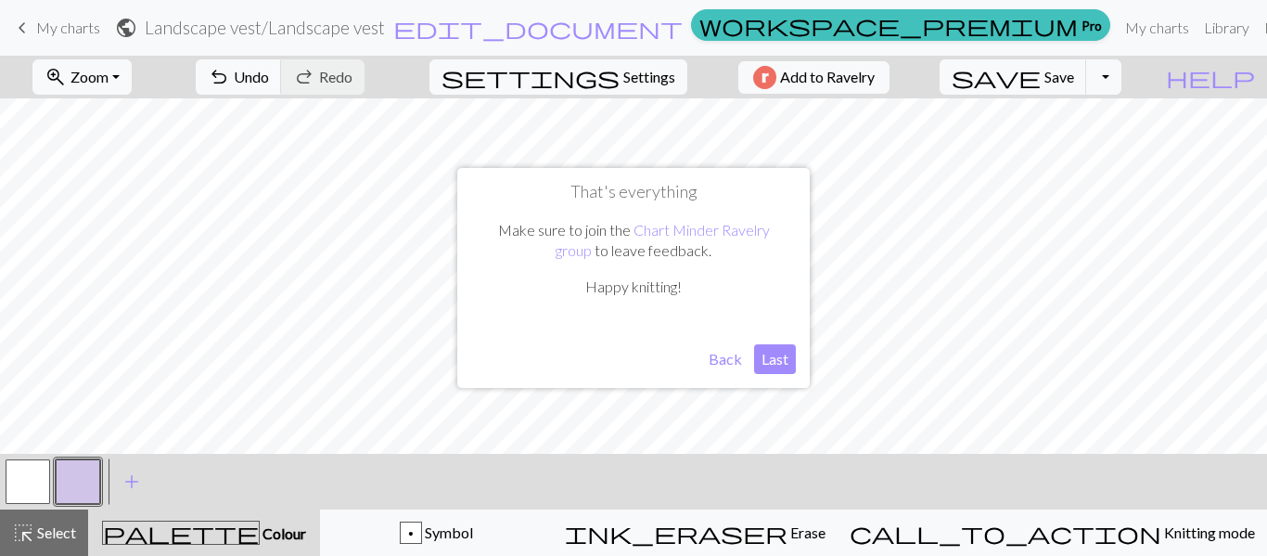
click at [781, 360] on button "Last" at bounding box center [775, 359] width 42 height 30
click at [1257, 34] on link "Manual" at bounding box center [1287, 27] width 61 height 37
click at [90, 28] on span "My charts" at bounding box center [68, 28] width 64 height 18
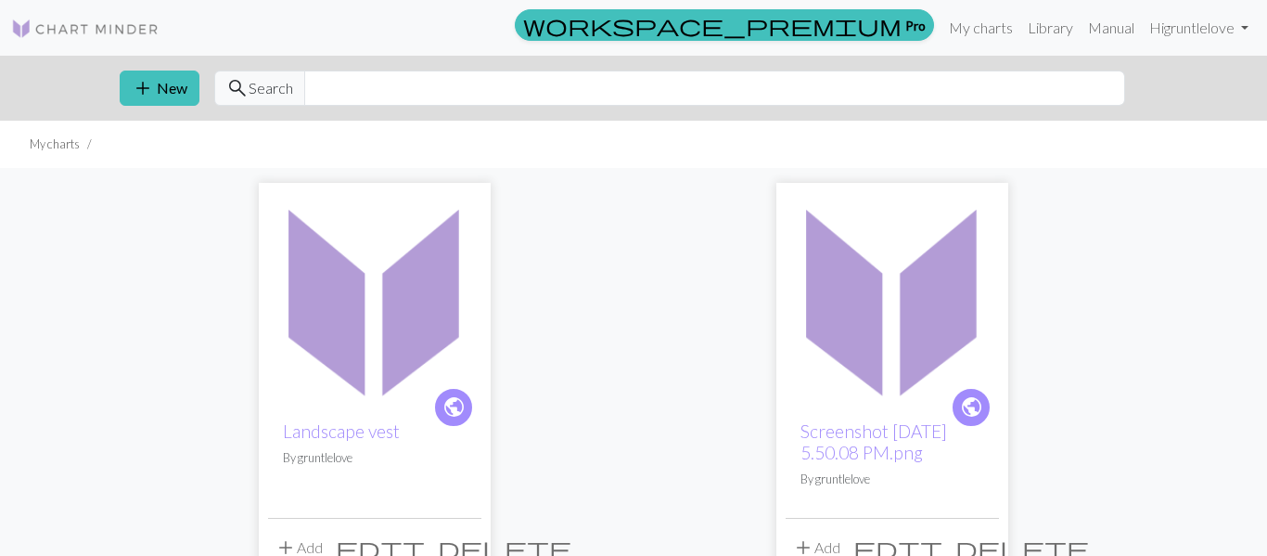
scroll to position [92, 0]
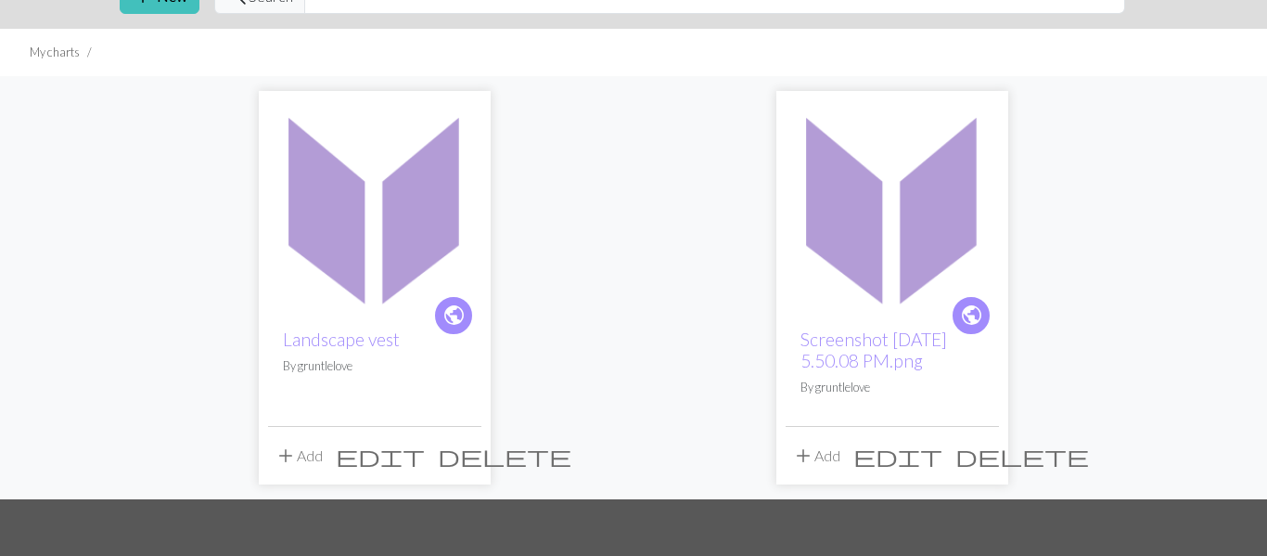
click at [984, 455] on span "delete" at bounding box center [1023, 456] width 134 height 26
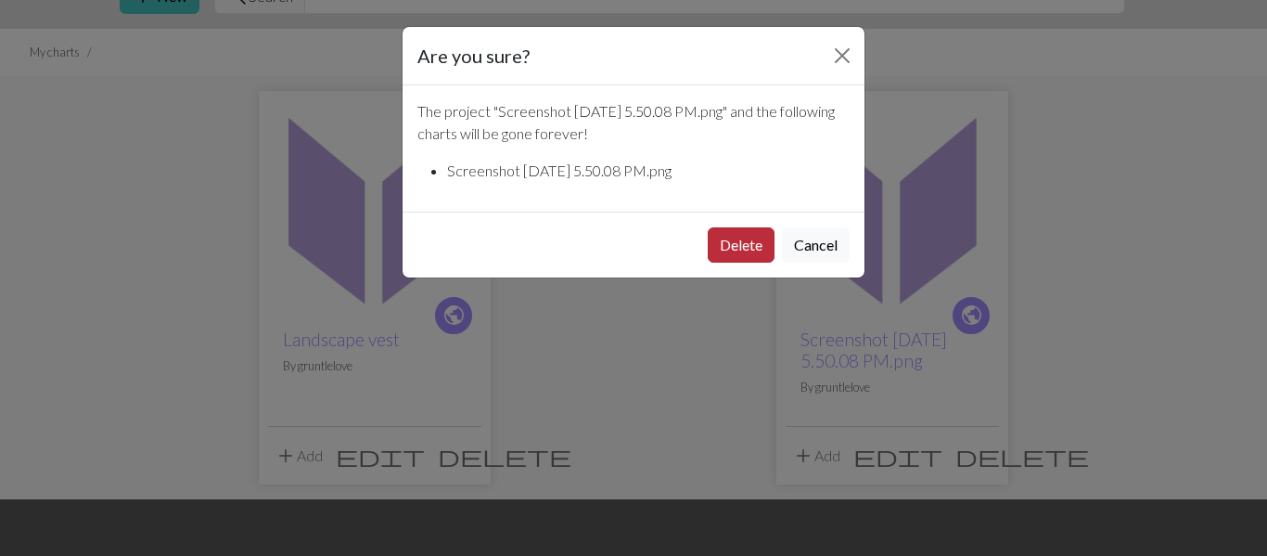
click at [742, 246] on button "Delete" at bounding box center [741, 244] width 67 height 35
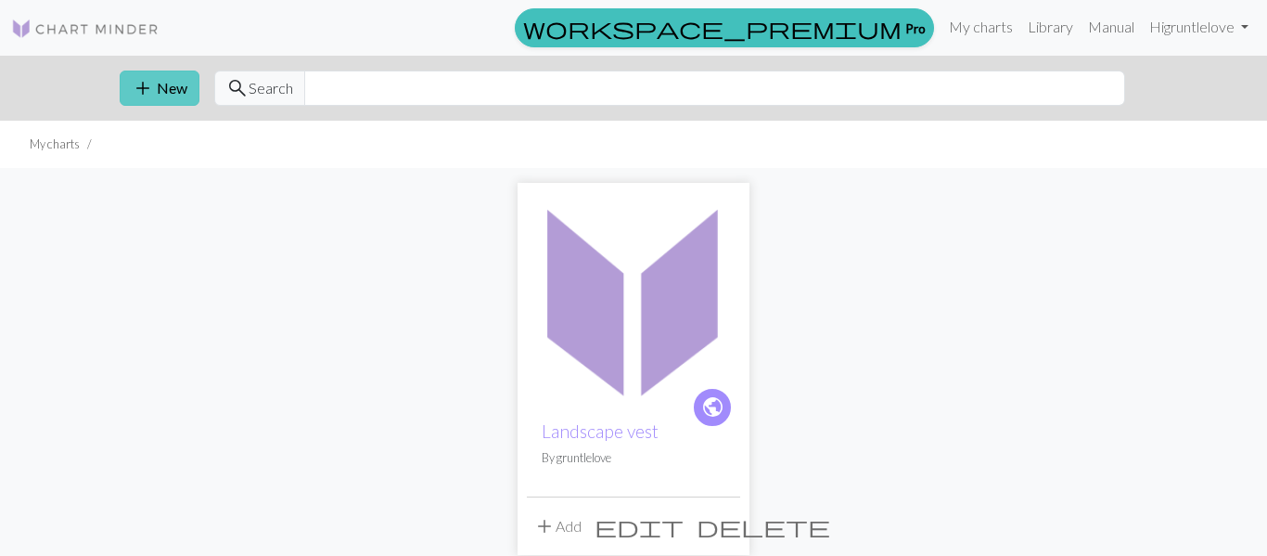
click at [149, 88] on span "add" at bounding box center [143, 88] width 22 height 26
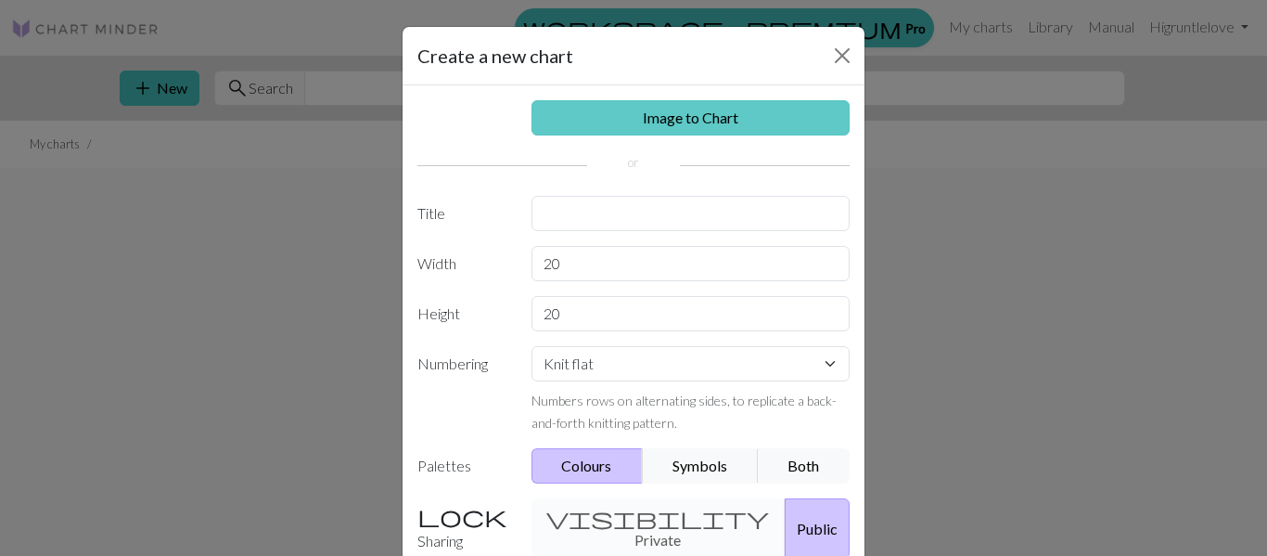
click at [589, 122] on link "Image to Chart" at bounding box center [691, 117] width 319 height 35
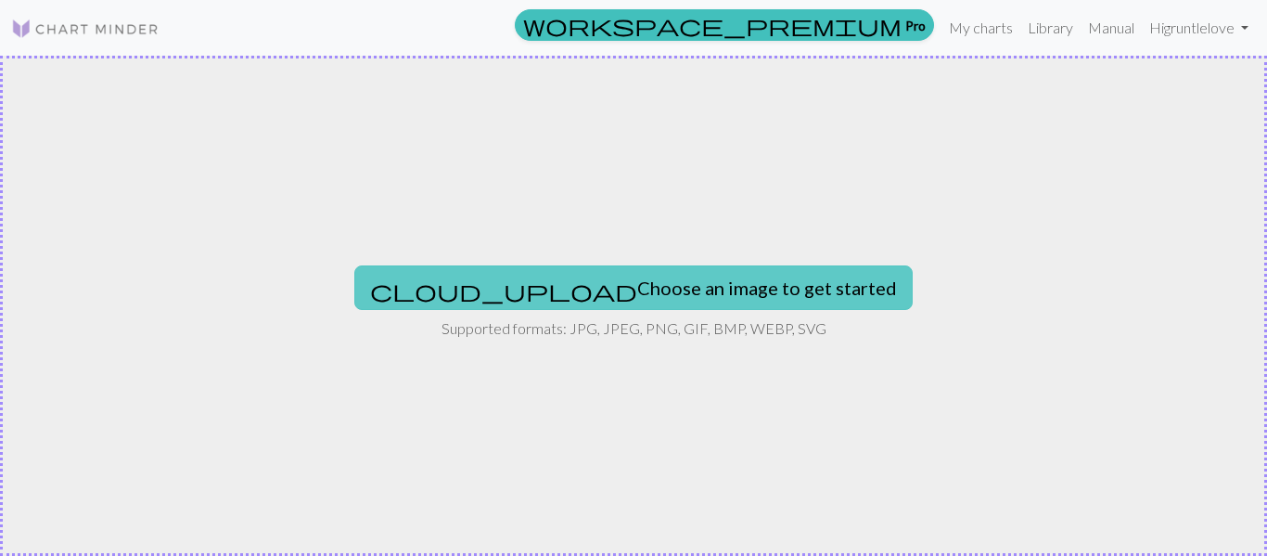
click at [596, 282] on button "cloud_upload Choose an image to get started" at bounding box center [633, 287] width 558 height 45
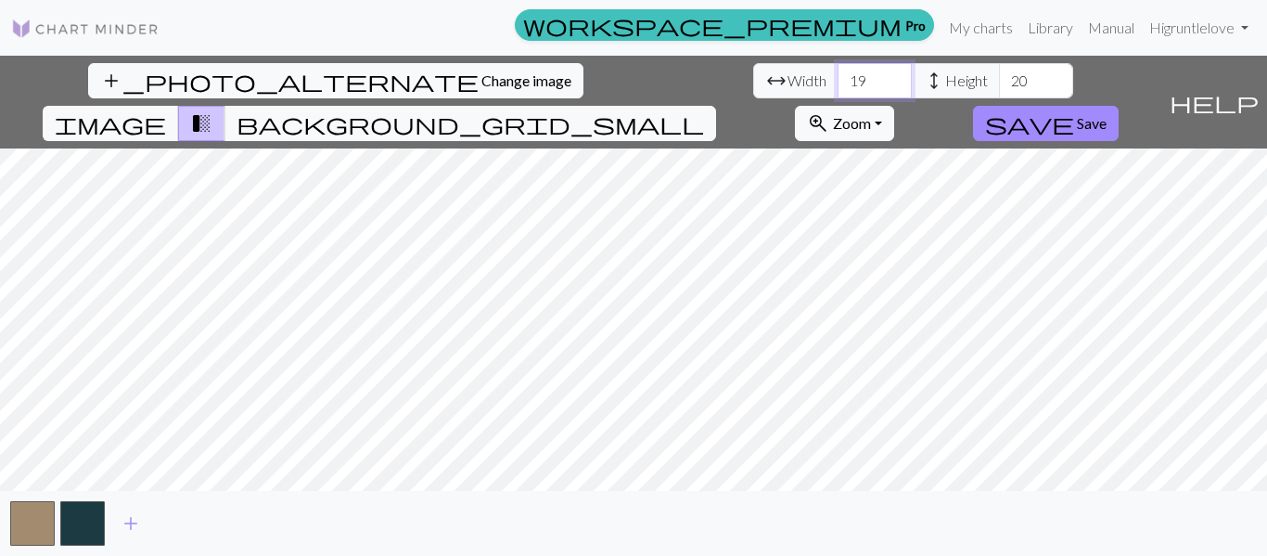
drag, startPoint x: 404, startPoint y: 76, endPoint x: 371, endPoint y: 78, distance: 32.5
click at [838, 78] on input "19" at bounding box center [875, 80] width 74 height 35
type input "121"
drag, startPoint x: 563, startPoint y: 89, endPoint x: 527, endPoint y: 88, distance: 36.2
click at [999, 88] on input "20" at bounding box center [1036, 80] width 74 height 35
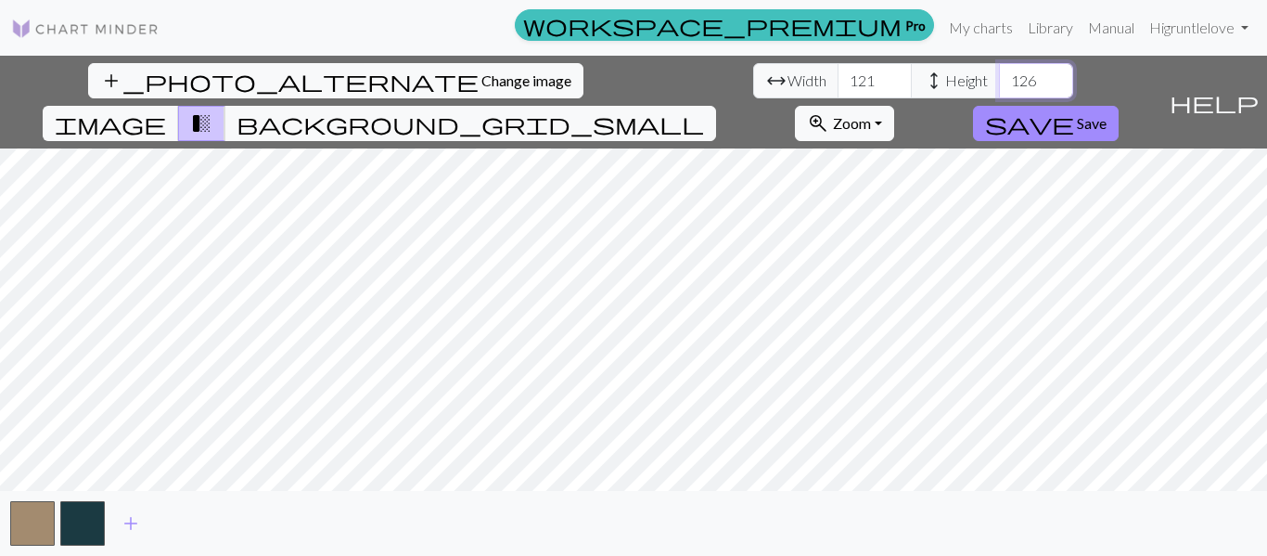
type input "126"
click at [166, 110] on span "image" at bounding box center [110, 123] width 111 height 26
click at [130, 528] on span "add" at bounding box center [131, 523] width 22 height 26
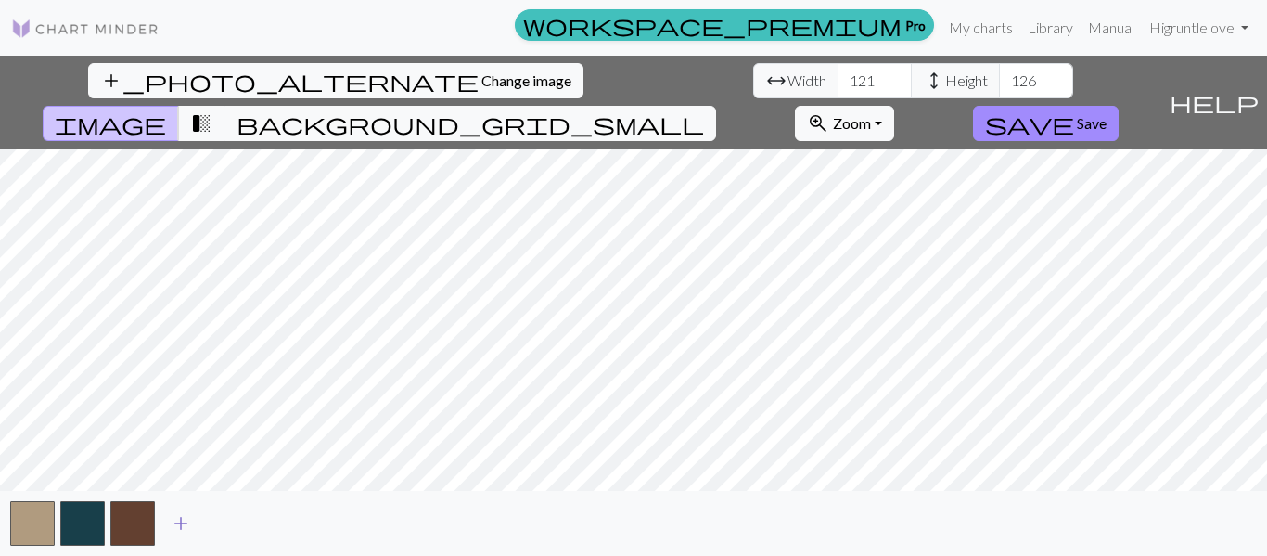
click at [180, 525] on span "add" at bounding box center [181, 523] width 22 height 26
click at [228, 525] on span "add" at bounding box center [231, 523] width 22 height 26
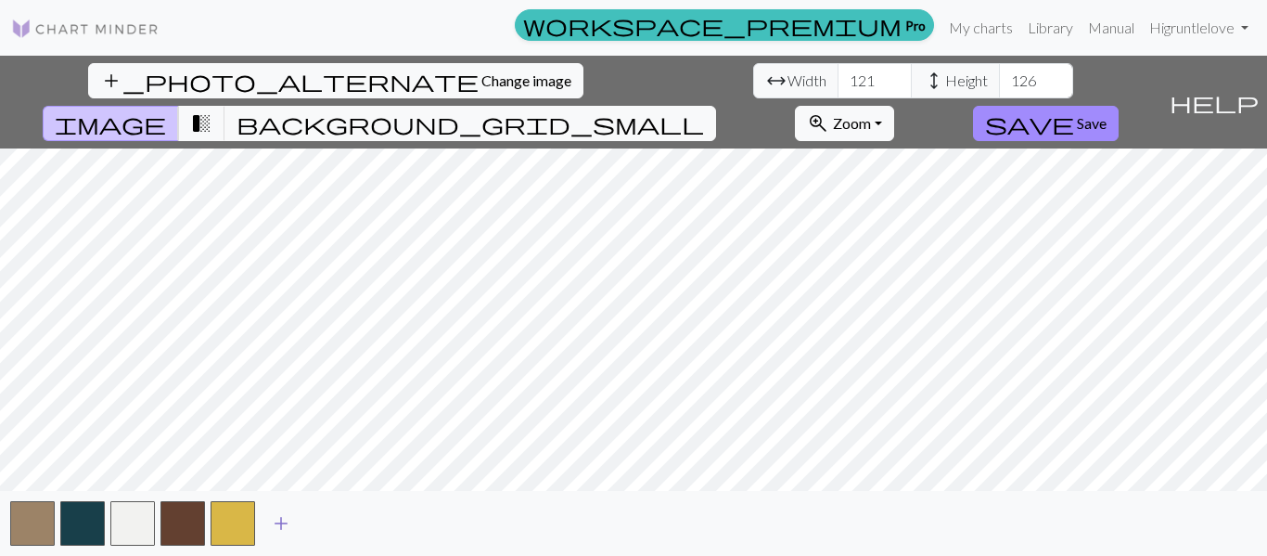
click at [276, 523] on span "add" at bounding box center [281, 523] width 22 height 26
click at [1074, 110] on span "save" at bounding box center [1029, 123] width 89 height 26
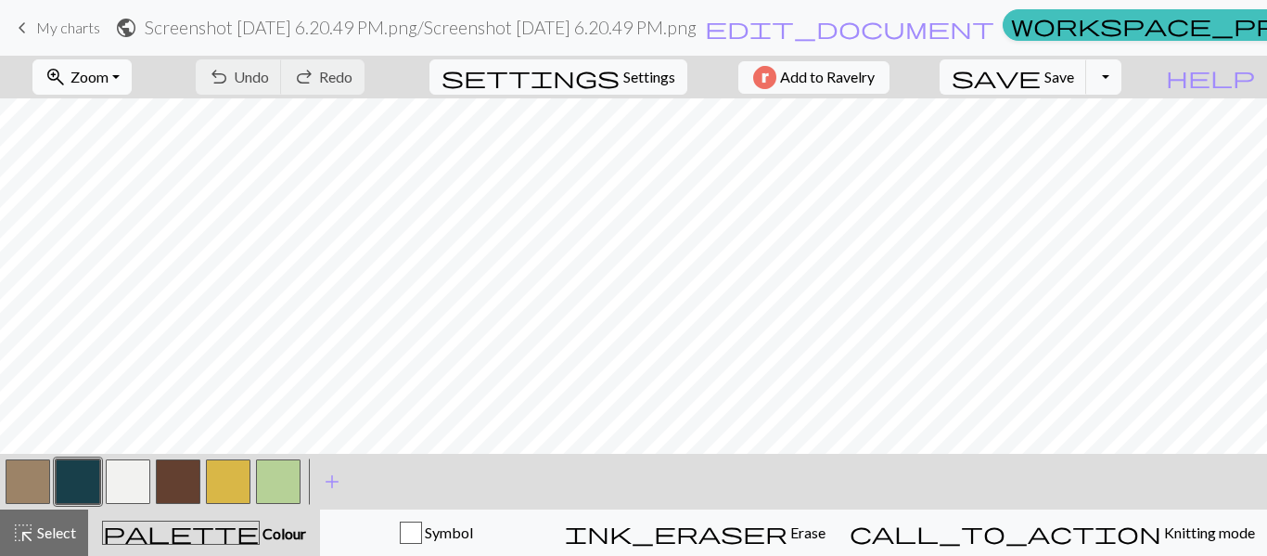
click at [132, 70] on button "zoom_in Zoom Zoom" at bounding box center [81, 76] width 99 height 35
click at [130, 145] on button "Fit width" at bounding box center [106, 148] width 147 height 30
click at [225, 478] on button "button" at bounding box center [228, 481] width 45 height 45
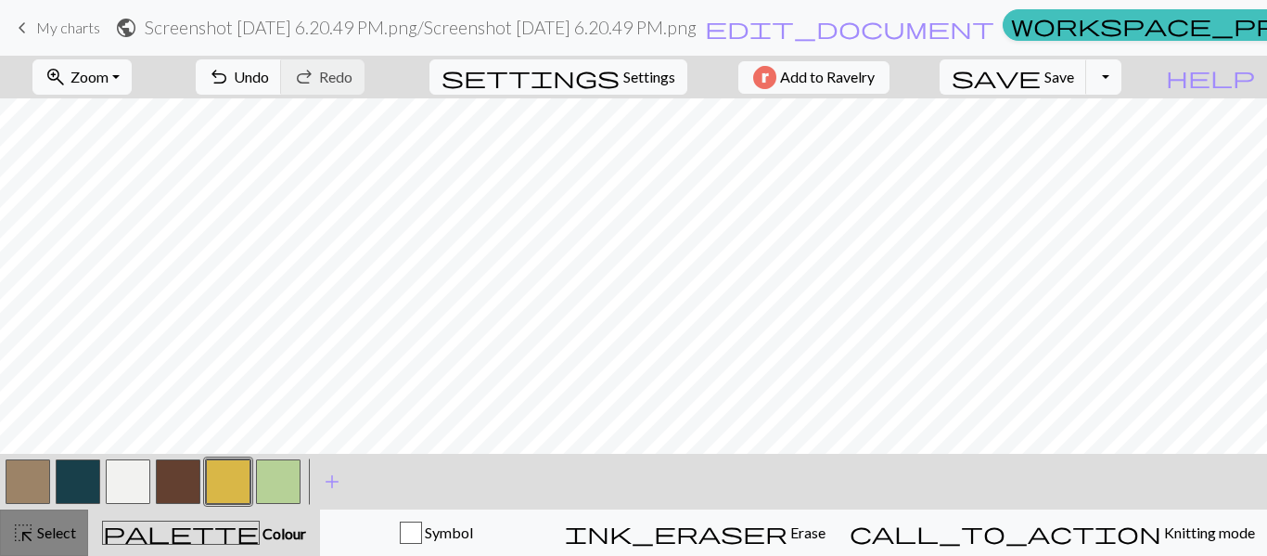
click at [47, 536] on span "Select" at bounding box center [55, 532] width 42 height 18
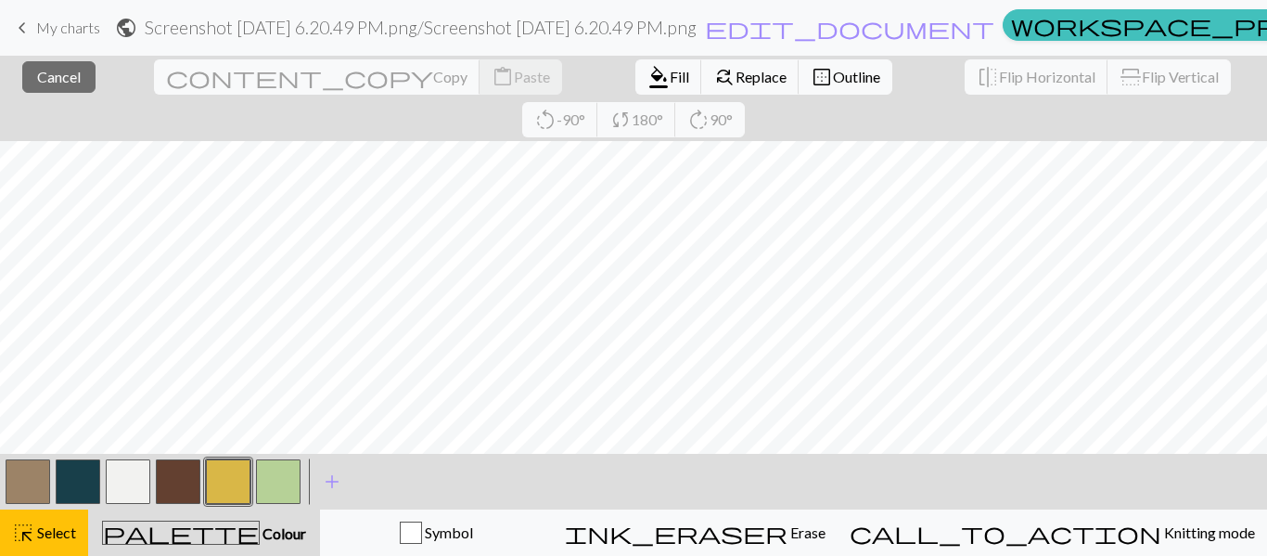
click at [223, 478] on button "button" at bounding box center [228, 481] width 45 height 45
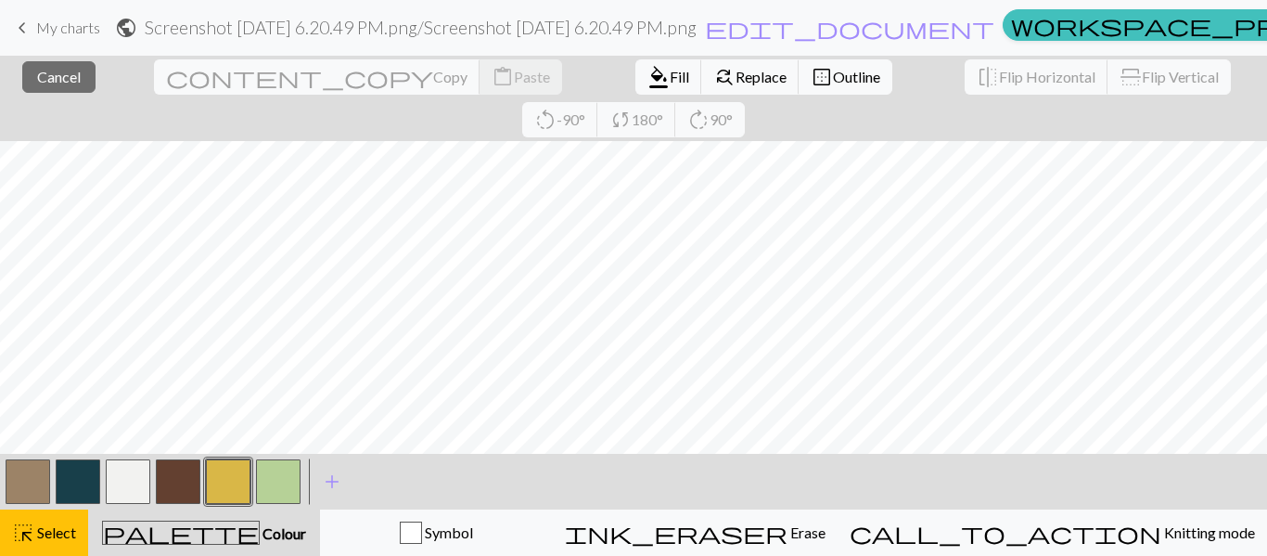
click at [235, 459] on button "button" at bounding box center [228, 481] width 45 height 45
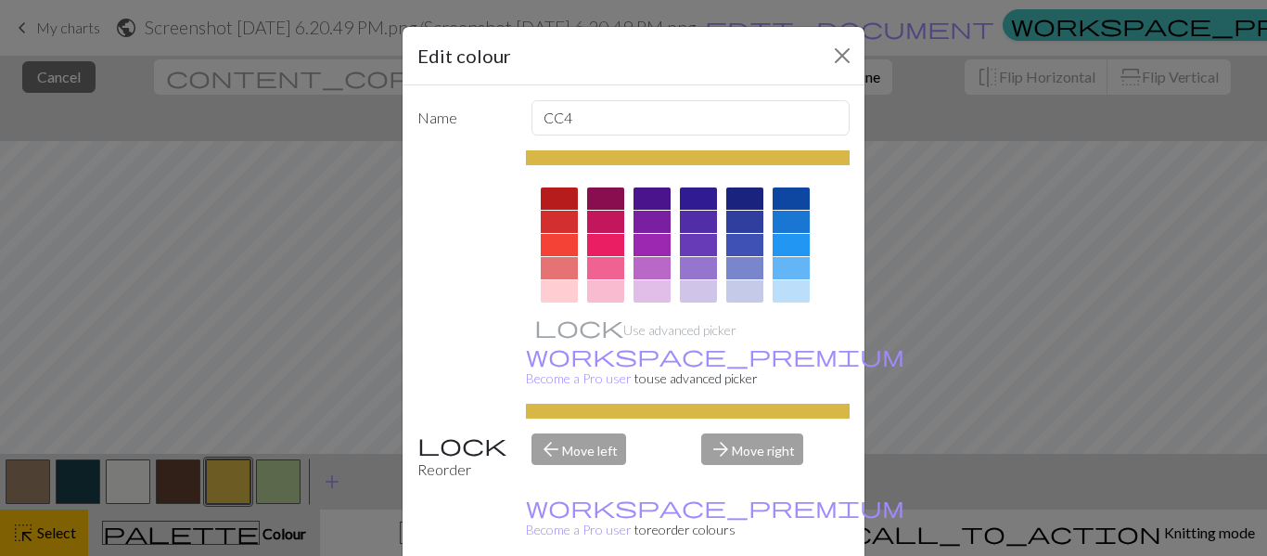
click at [225, 483] on div "Edit colour Name CC4 Use advanced picker workspace_premium Become a Pro user to…" at bounding box center [633, 278] width 1267 height 556
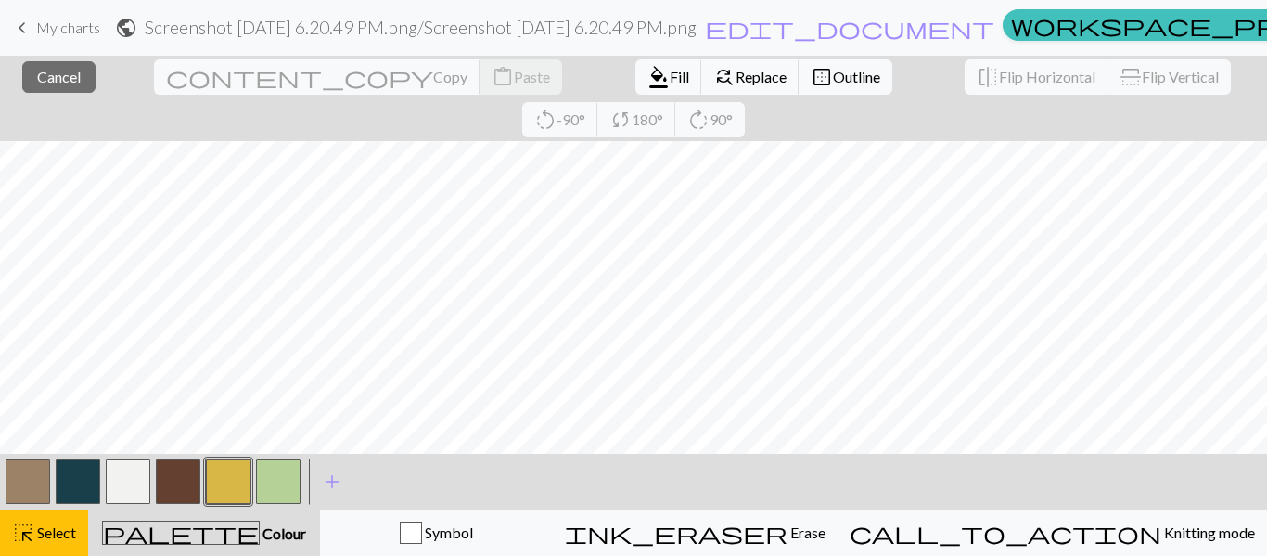
click at [231, 480] on button "button" at bounding box center [228, 481] width 45 height 45
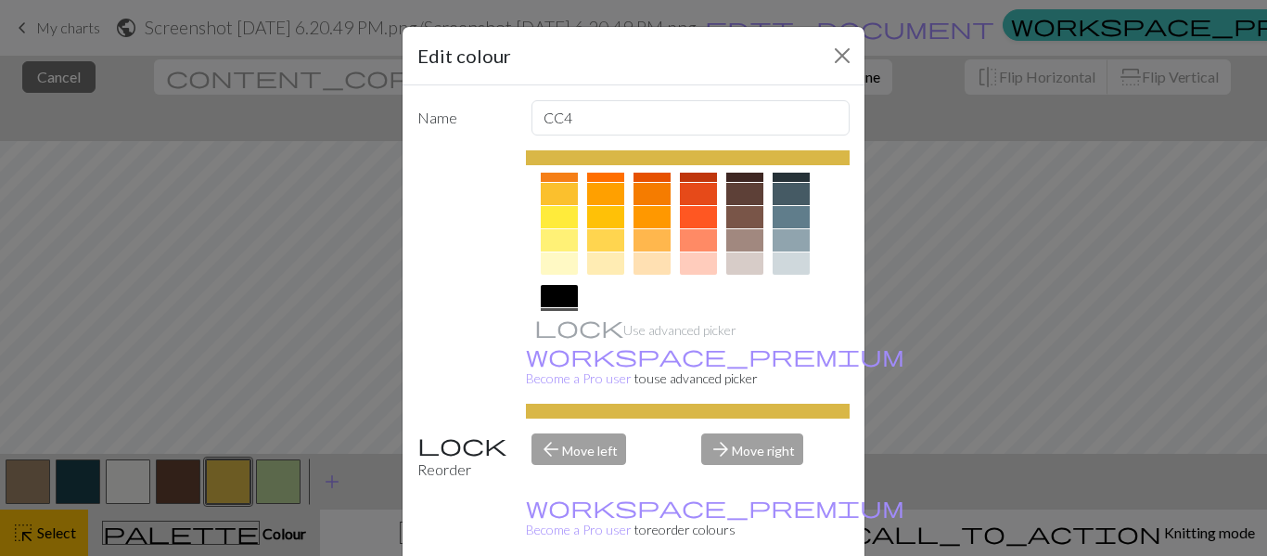
scroll to position [279, 0]
click at [648, 239] on div at bounding box center [652, 239] width 37 height 22
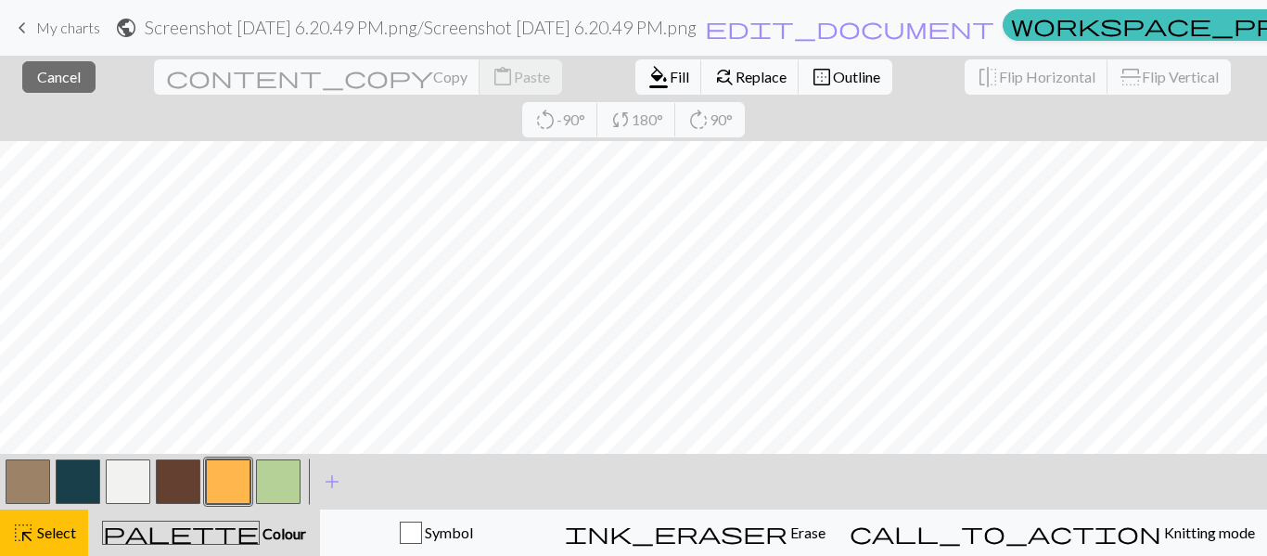
click at [219, 492] on button "button" at bounding box center [228, 481] width 45 height 45
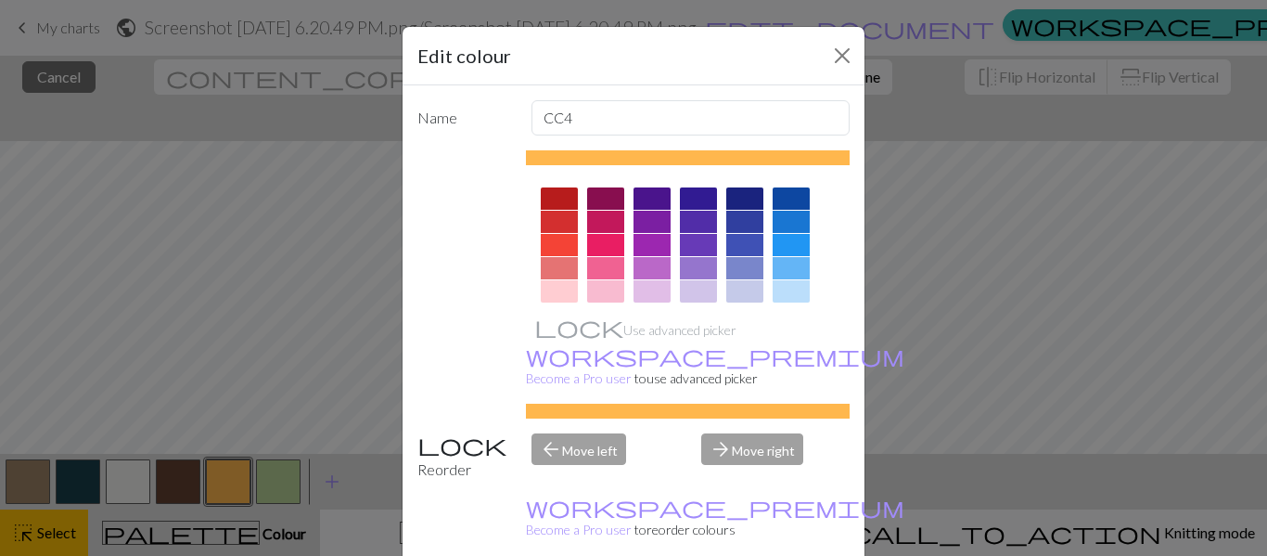
click at [589, 433] on div "arrow_back Move left" at bounding box center [605, 456] width 171 height 47
click at [587, 433] on div "arrow_back Move left" at bounding box center [605, 456] width 171 height 47
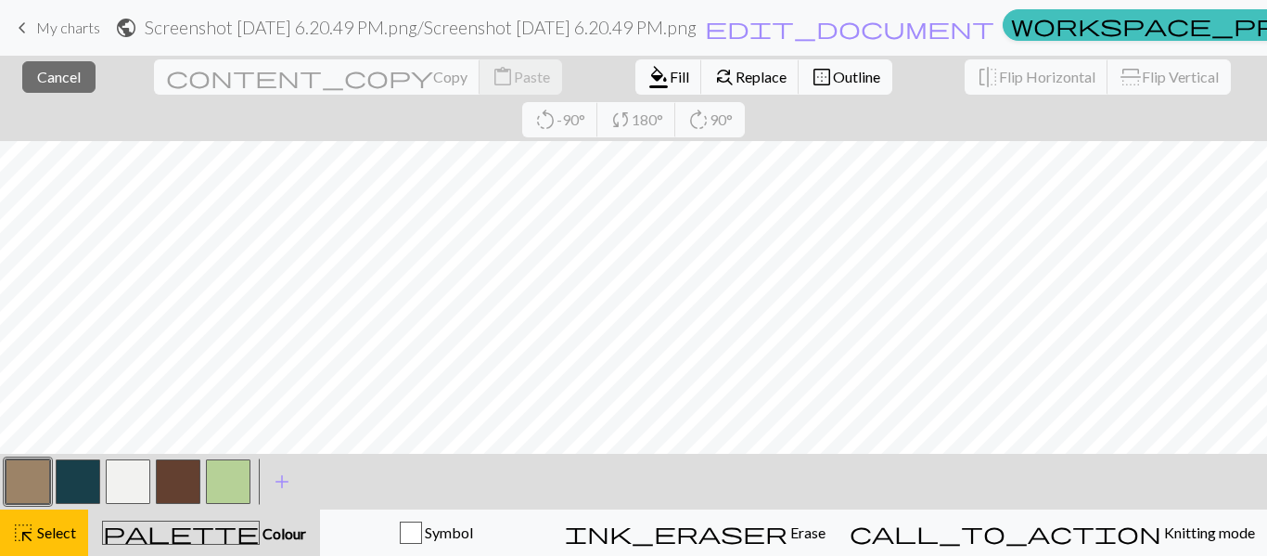
click at [466, 536] on div "Symbol" at bounding box center [436, 532] width 209 height 22
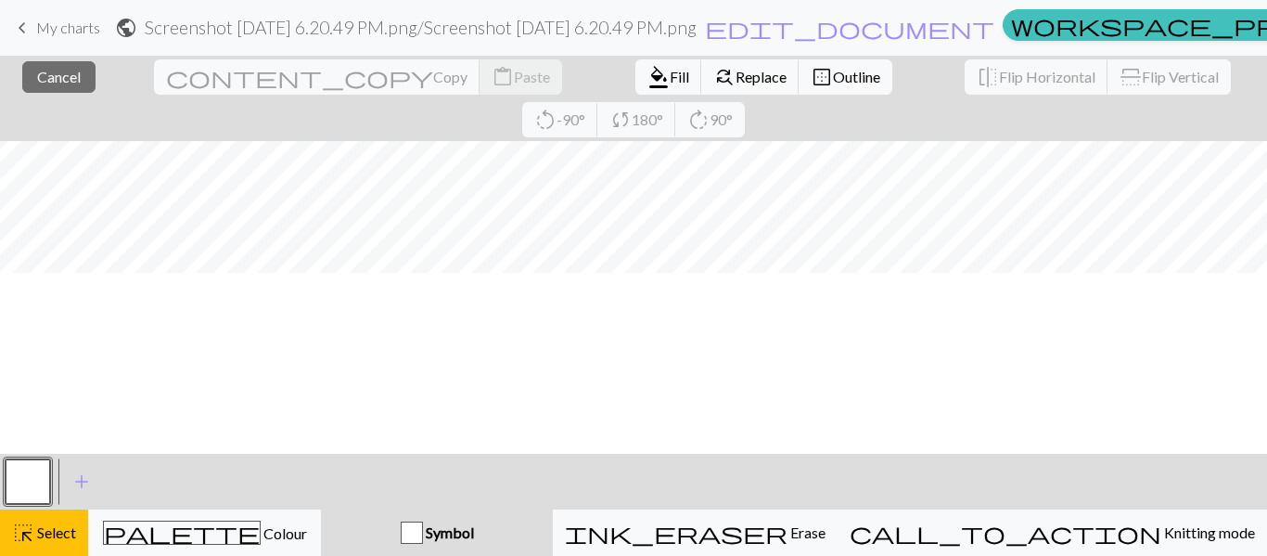
scroll to position [0, 0]
click at [78, 478] on span "add" at bounding box center [82, 481] width 22 height 26
click at [80, 481] on button "button" at bounding box center [78, 481] width 45 height 45
click at [125, 482] on span "add" at bounding box center [132, 481] width 22 height 26
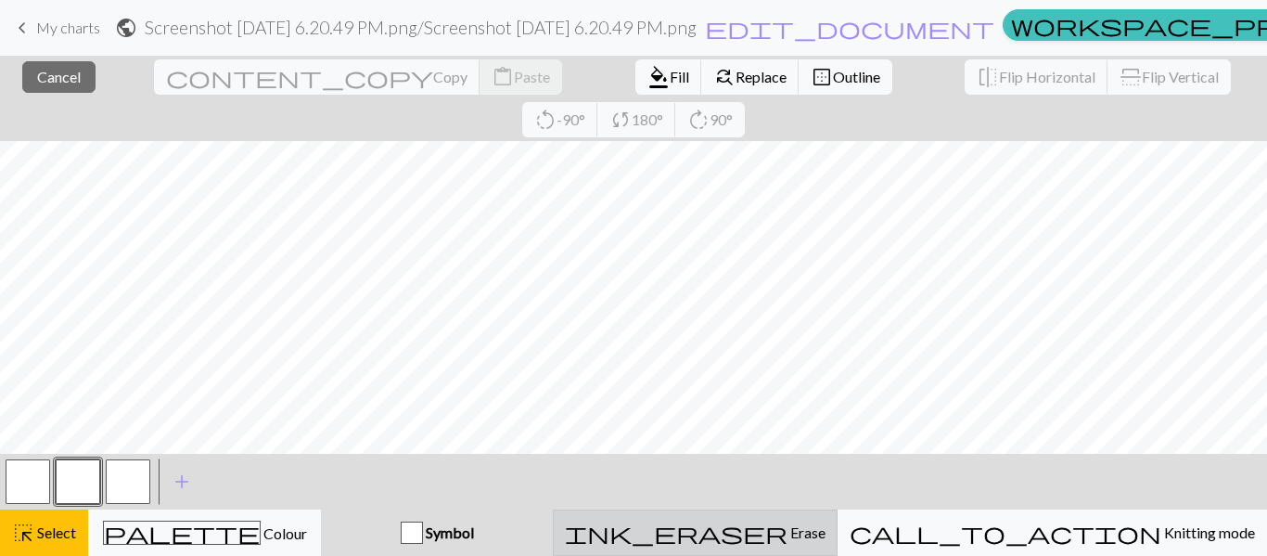
click at [788, 532] on span "ink_eraser" at bounding box center [676, 532] width 223 height 26
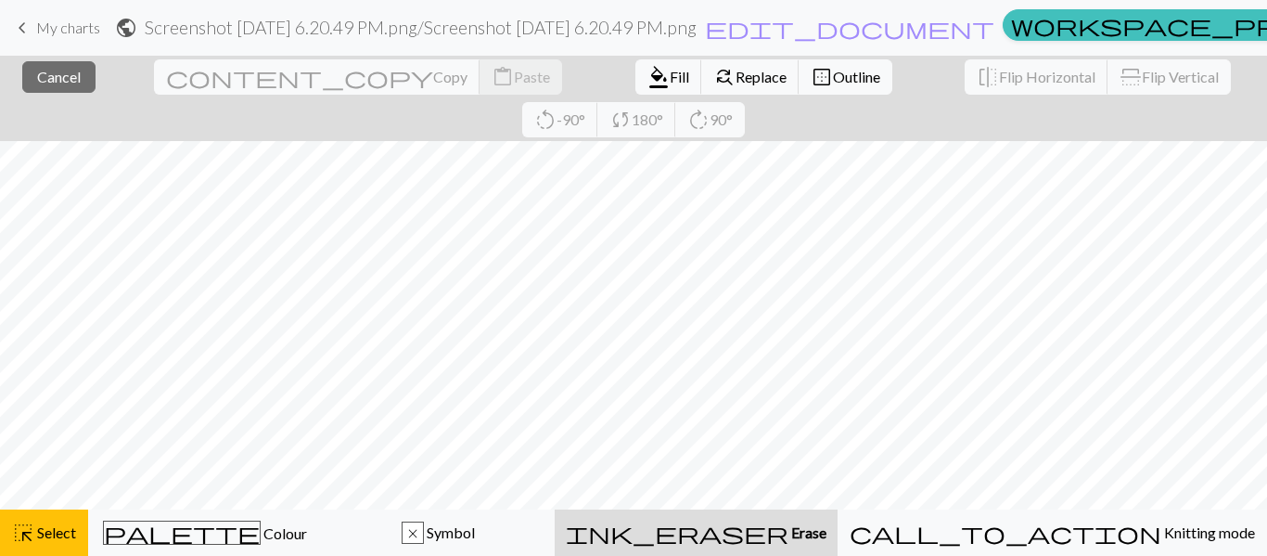
click at [789, 534] on span "ink_eraser" at bounding box center [677, 532] width 223 height 26
click at [62, 82] on span "Cancel" at bounding box center [59, 77] width 44 height 18
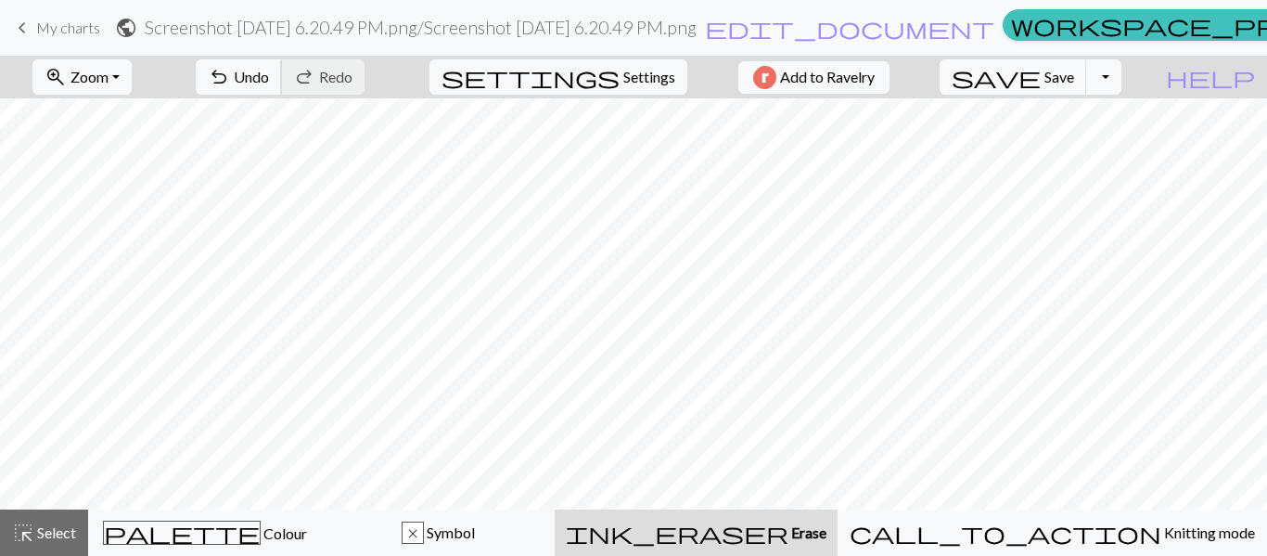
click at [230, 73] on span "undo" at bounding box center [219, 77] width 22 height 26
click at [230, 74] on span "undo" at bounding box center [219, 77] width 22 height 26
click at [230, 73] on span "undo" at bounding box center [219, 77] width 22 height 26
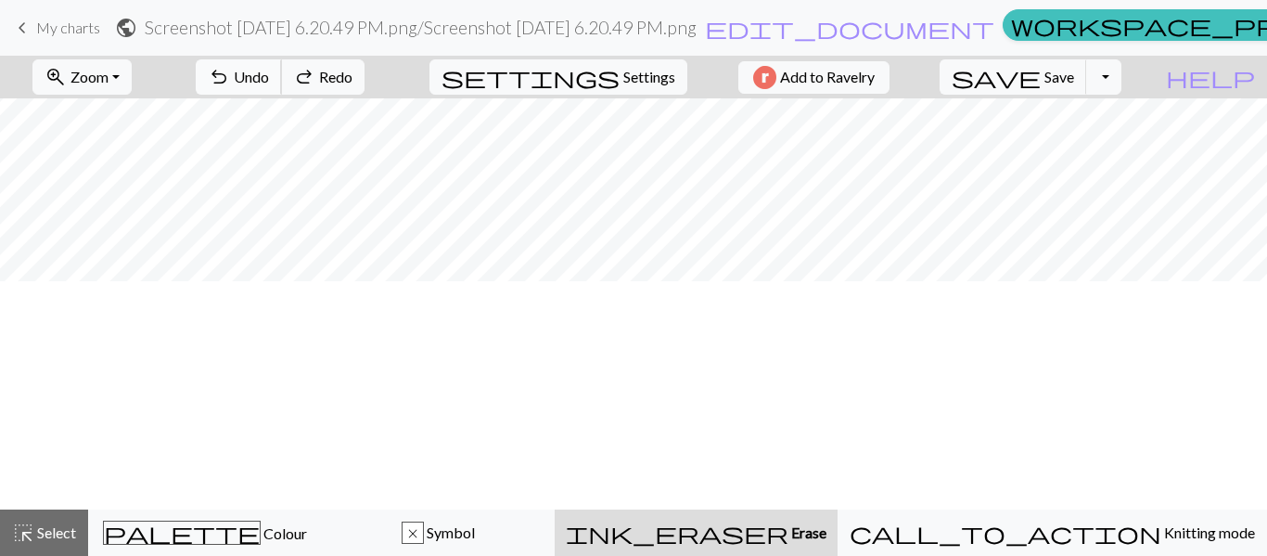
scroll to position [167, 0]
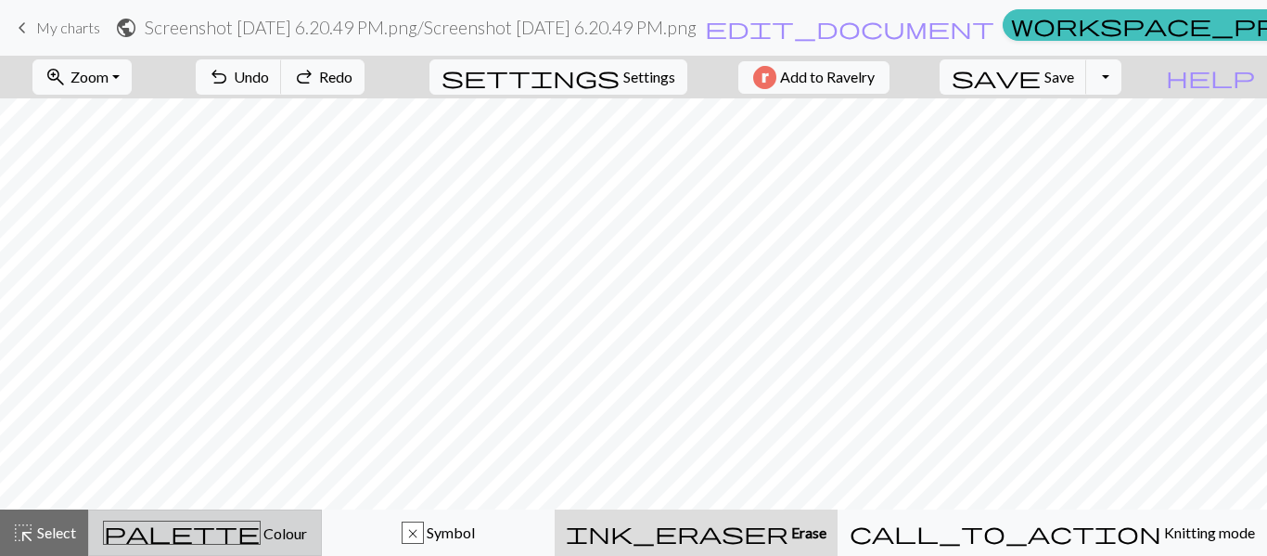
click at [261, 532] on span "Colour" at bounding box center [284, 533] width 46 height 18
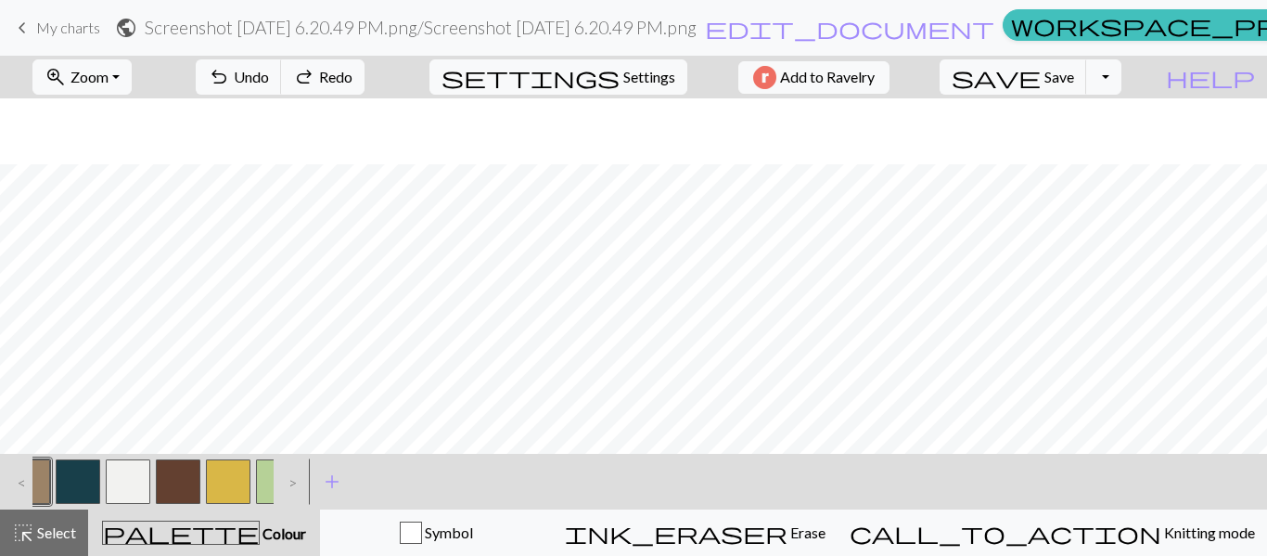
scroll to position [233, 0]
click at [231, 492] on button "button" at bounding box center [228, 481] width 45 height 45
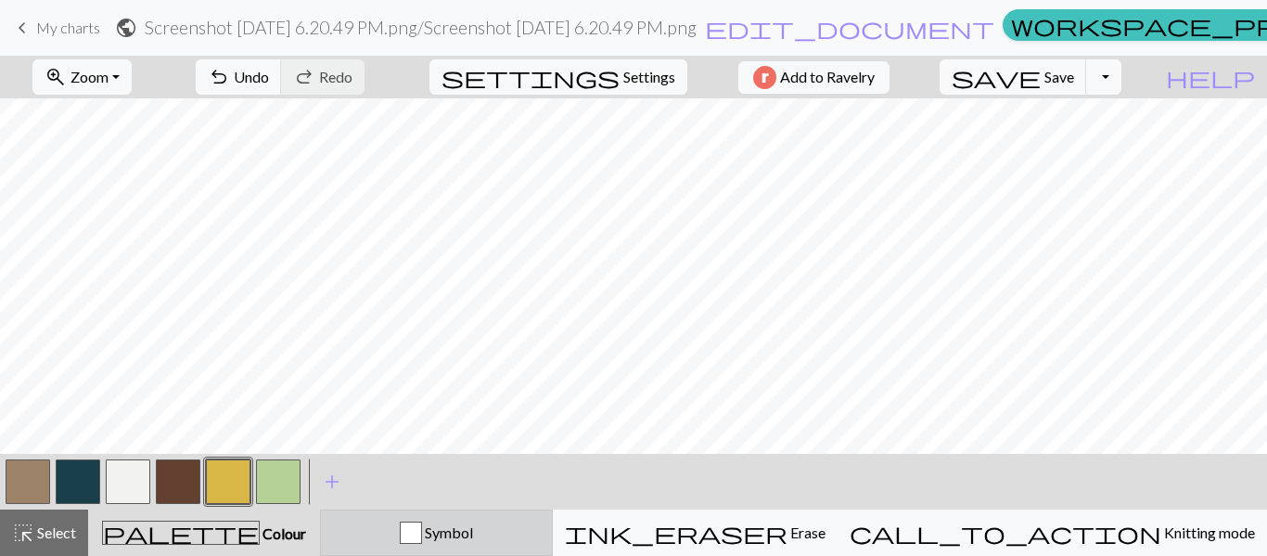
click at [473, 532] on span "Symbol" at bounding box center [447, 532] width 51 height 18
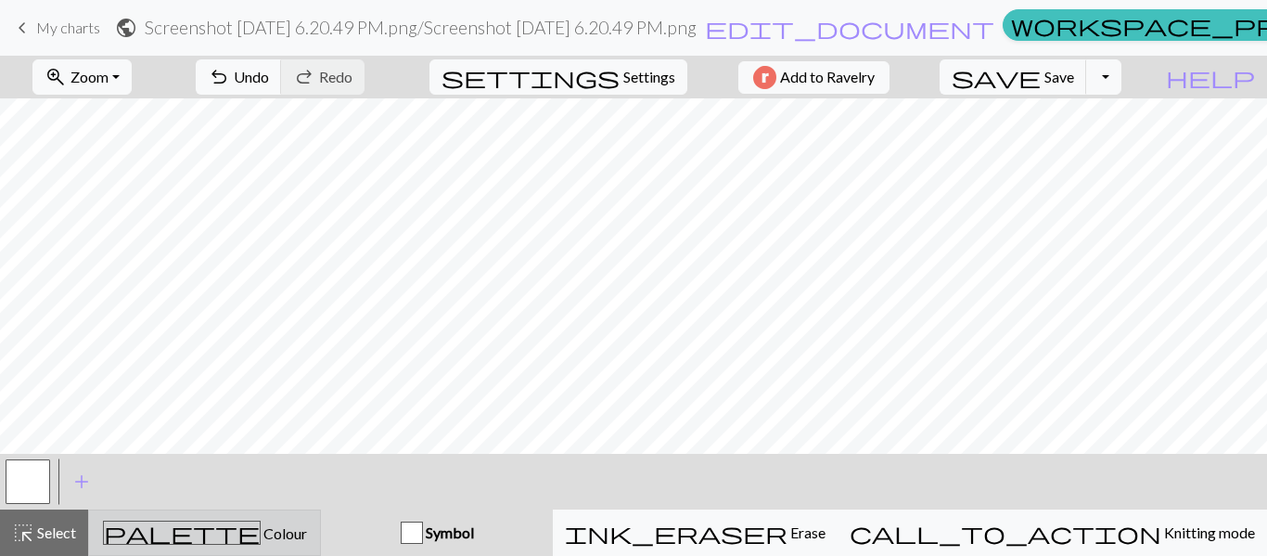
click at [309, 535] on div "palette Colour Colour" at bounding box center [204, 532] width 209 height 24
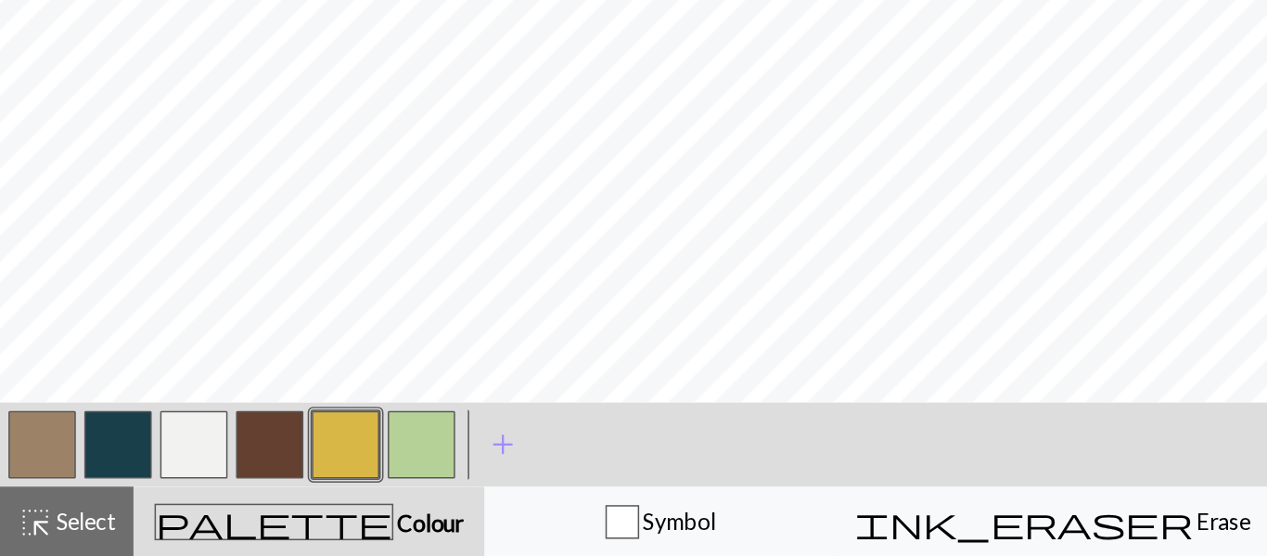
click at [134, 475] on button "button" at bounding box center [128, 481] width 45 height 45
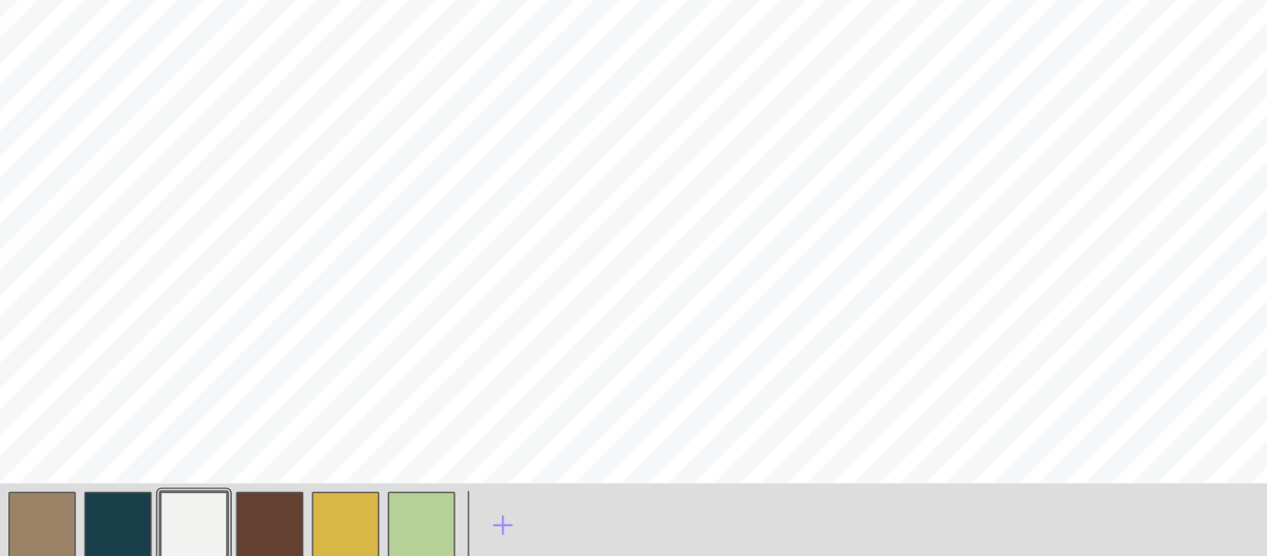
click at [186, 473] on button "button" at bounding box center [178, 481] width 45 height 45
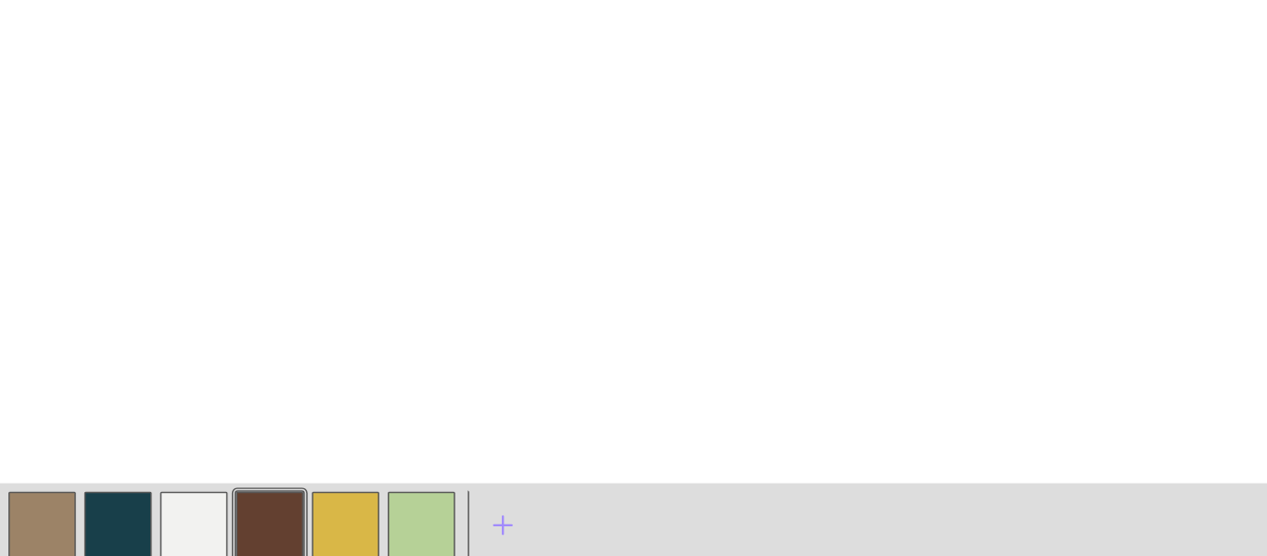
scroll to position [0, 0]
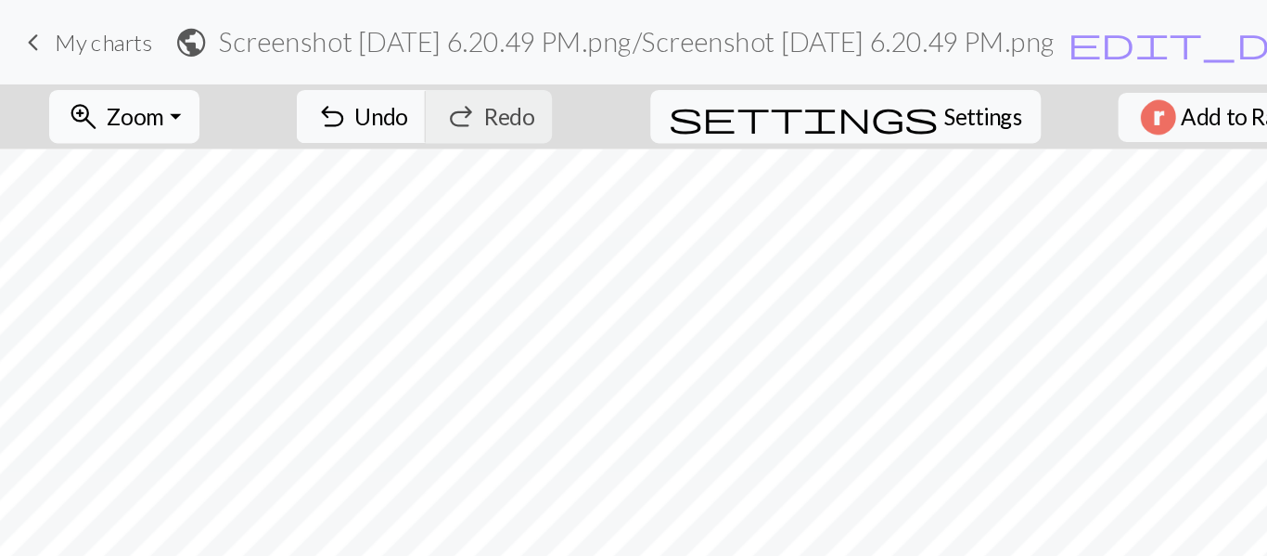
click at [132, 80] on button "zoom_in Zoom Zoom" at bounding box center [81, 76] width 99 height 35
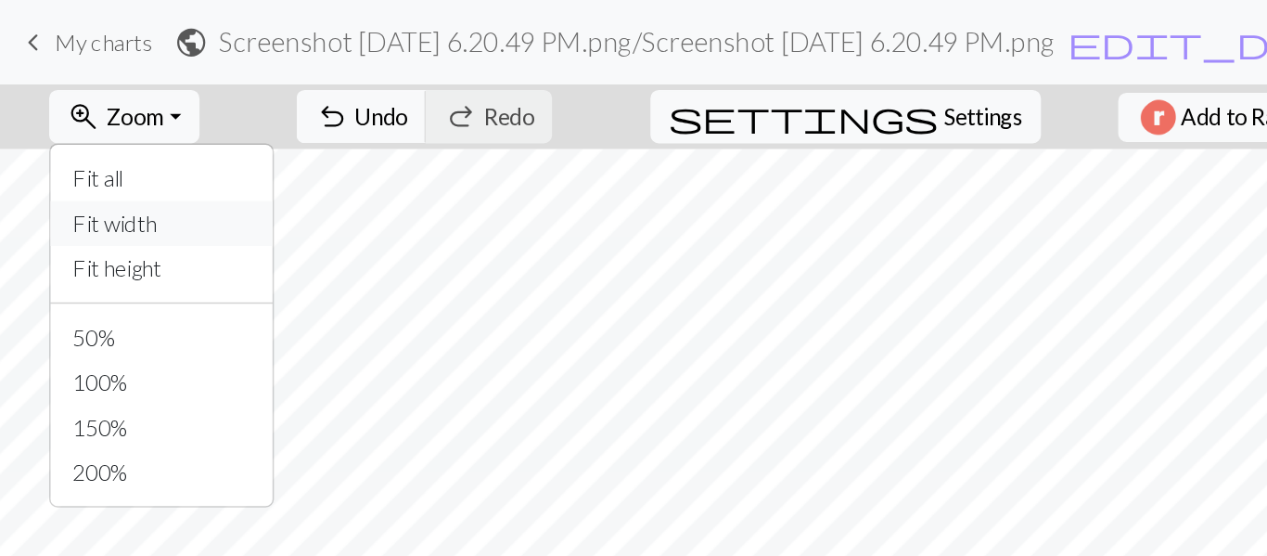
click at [139, 145] on button "Fit width" at bounding box center [106, 148] width 147 height 30
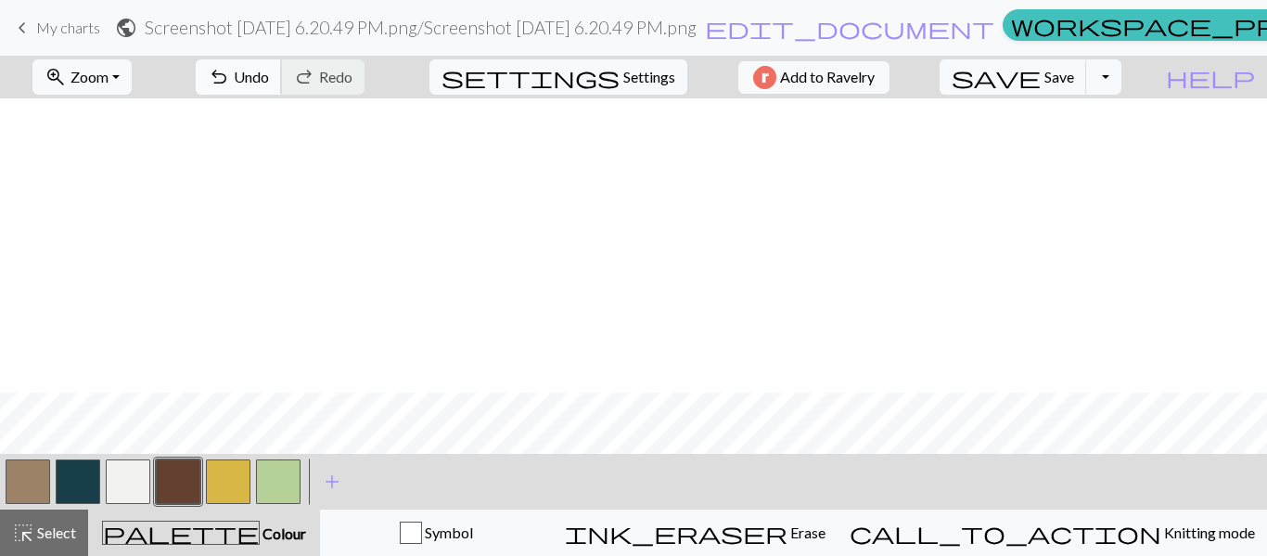
scroll to position [294, 0]
click at [132, 79] on button "zoom_in Zoom Zoom" at bounding box center [81, 76] width 99 height 35
click at [132, 119] on button "Fit all" at bounding box center [106, 118] width 147 height 30
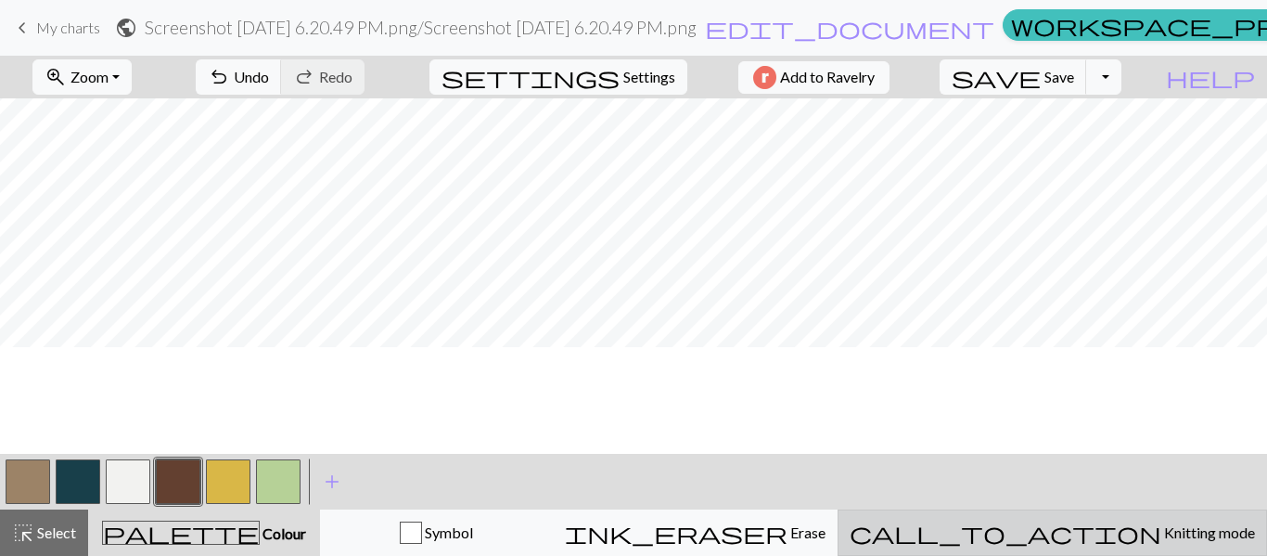
scroll to position [772, 0]
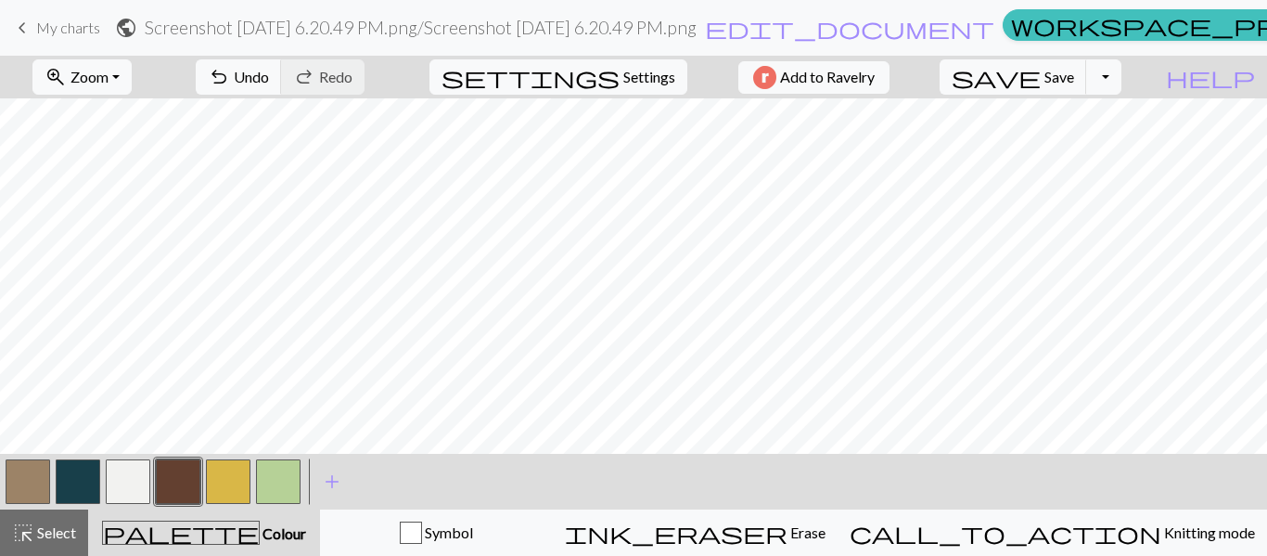
click at [26, 474] on button "button" at bounding box center [28, 481] width 45 height 45
click at [605, 80] on span "settings" at bounding box center [531, 77] width 178 height 26
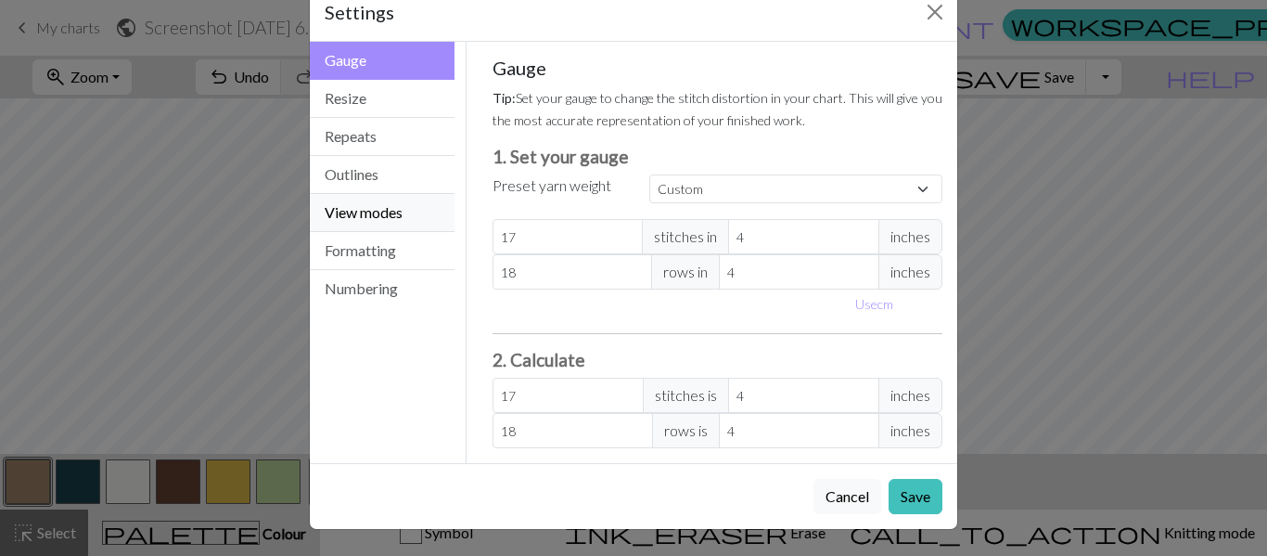
scroll to position [43, 0]
click at [712, 189] on select "Custom Square Lace Light Fingering Fingering Sport Double knit Worsted Aran Bul…" at bounding box center [795, 189] width 293 height 29
select select "sport"
click at [649, 175] on select "Custom Square Lace Light Fingering Fingering Sport Double knit Worsted Aran Bul…" at bounding box center [795, 189] width 293 height 29
type input "24"
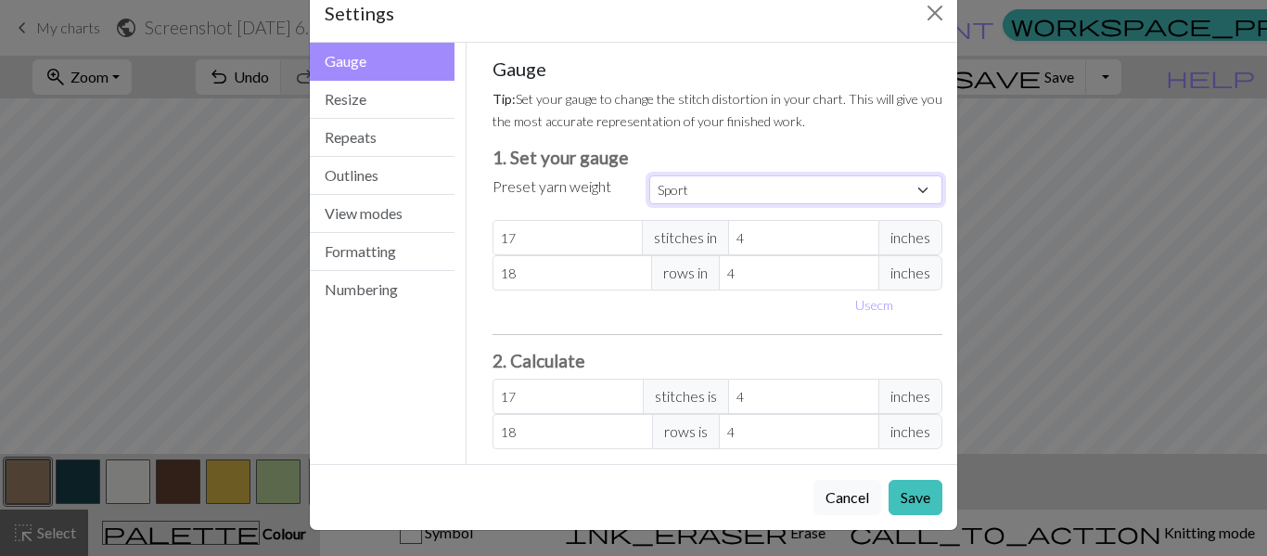
type input "34"
type input "24"
type input "34"
drag, startPoint x: 562, startPoint y: 241, endPoint x: 476, endPoint y: 237, distance: 86.4
click at [476, 237] on div "Gauge Tip: Set your gauge to change the stitch distortion in your chart. This w…" at bounding box center [718, 253] width 503 height 421
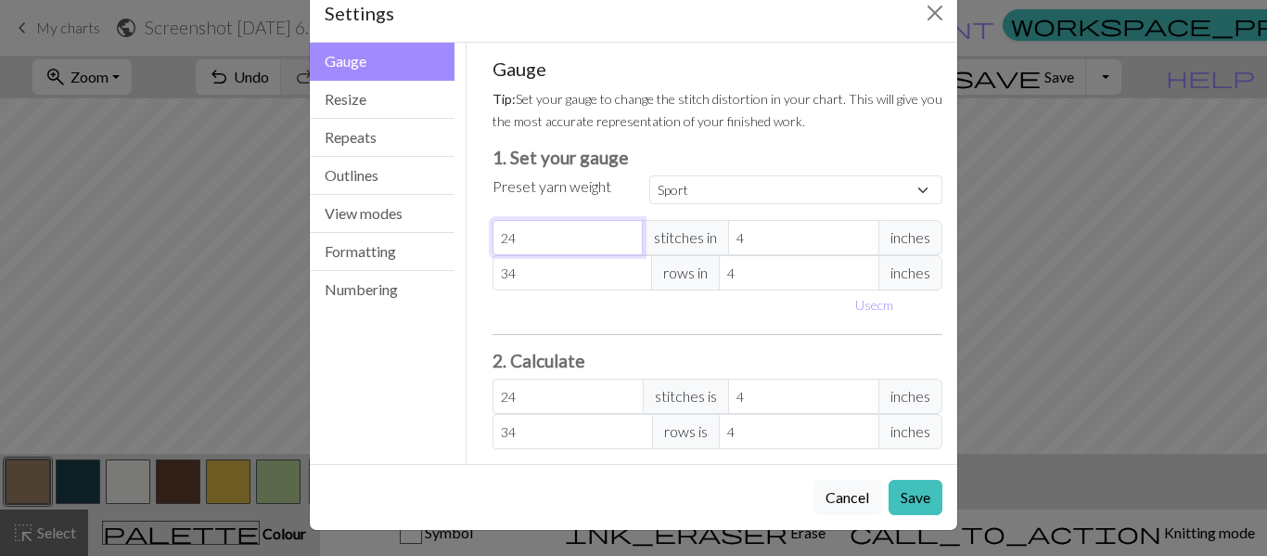
select select "custom"
type input "2"
type input "22"
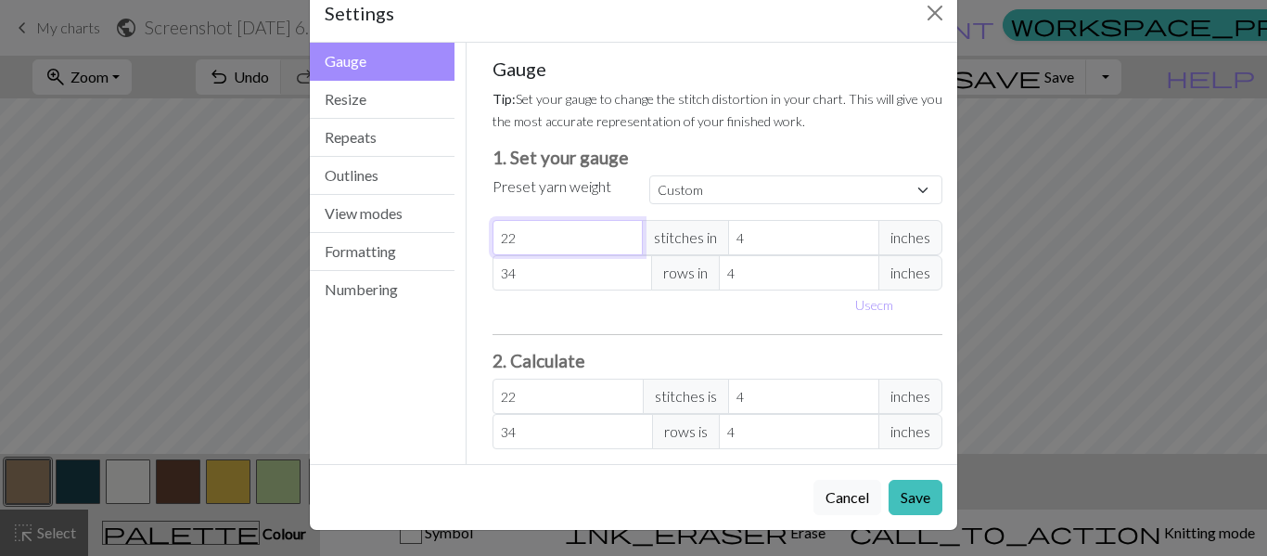
type input "22"
drag, startPoint x: 546, startPoint y: 276, endPoint x: 482, endPoint y: 277, distance: 64.0
click at [482, 277] on div "Gauge Tip: Set your gauge to change the stitch distortion in your chart. This w…" at bounding box center [718, 253] width 481 height 421
type input "2"
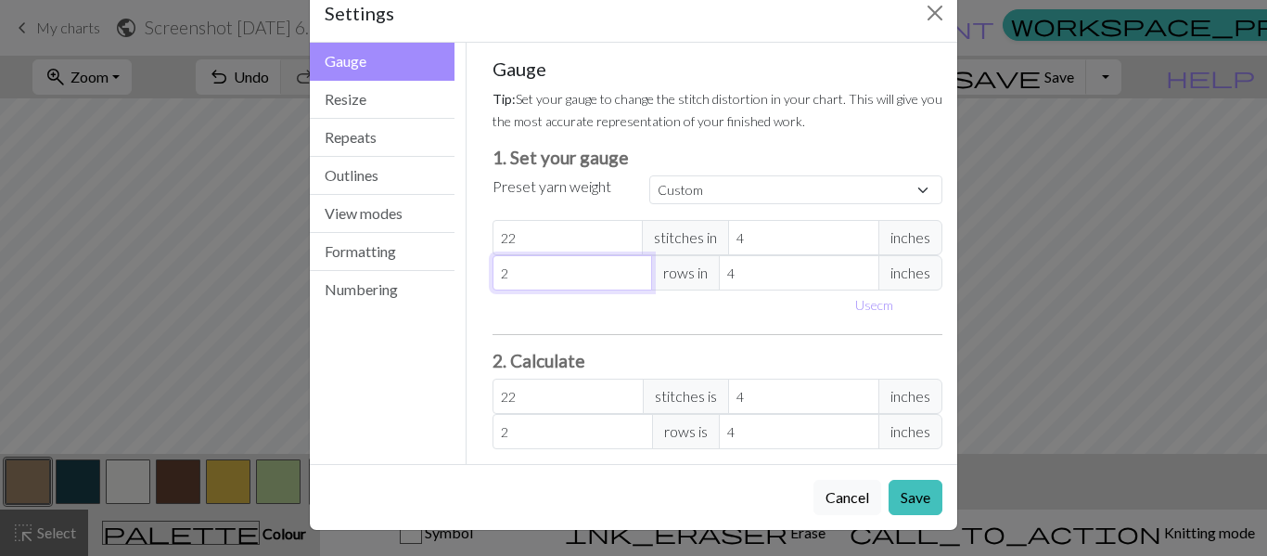
type input "28"
click at [921, 499] on button "Save" at bounding box center [916, 497] width 54 height 35
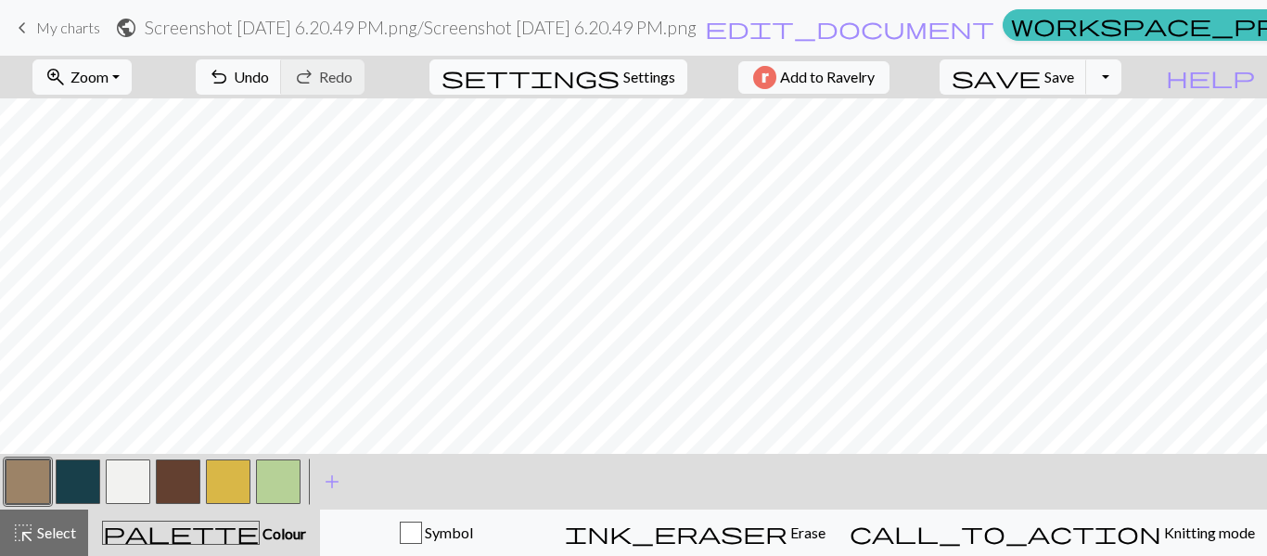
click at [596, 74] on span "settings" at bounding box center [531, 77] width 178 height 26
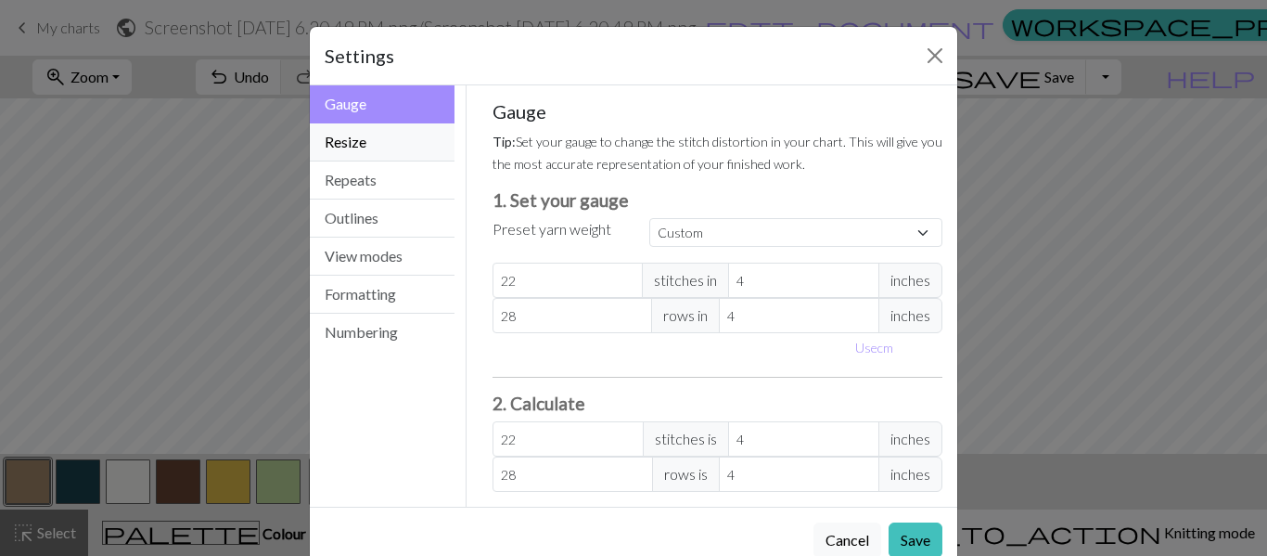
click at [377, 147] on button "Resize" at bounding box center [382, 142] width 145 height 38
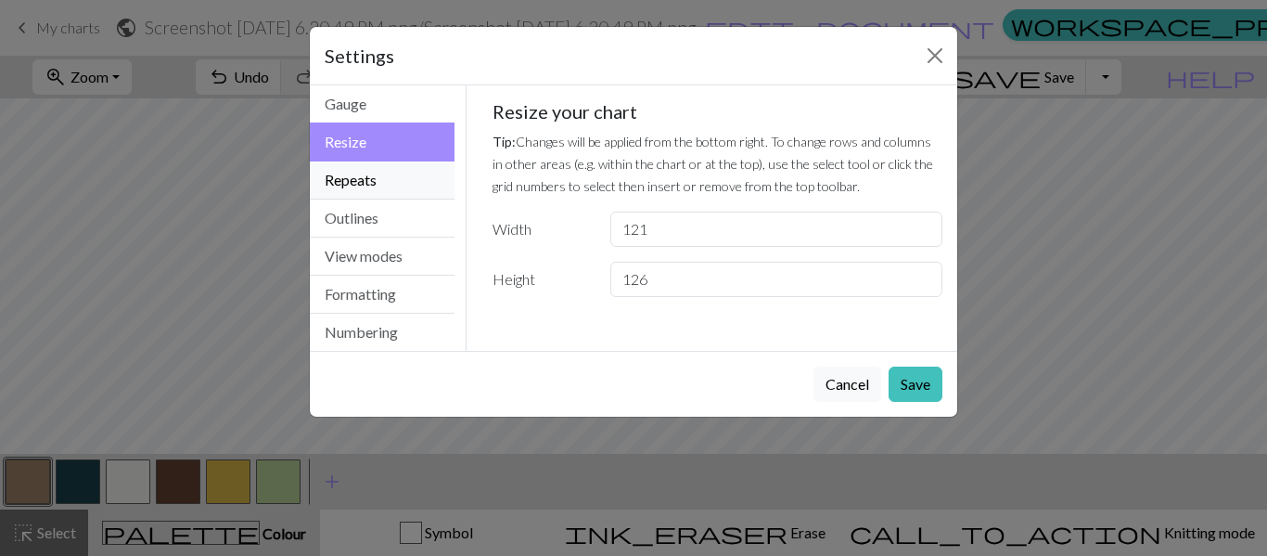
click at [382, 176] on button "Repeats" at bounding box center [382, 180] width 145 height 38
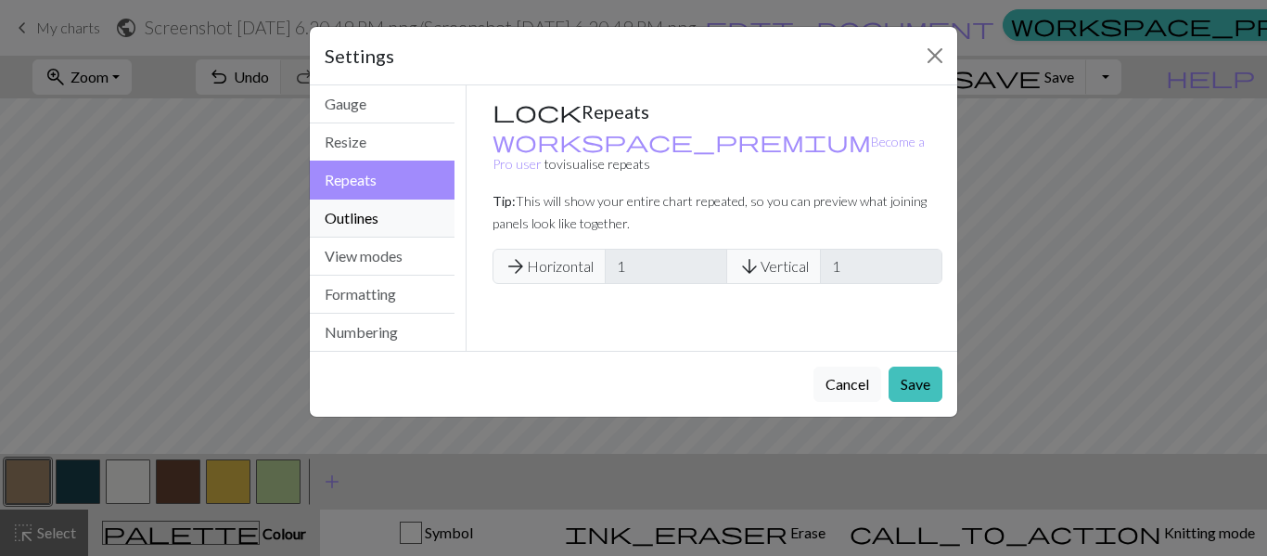
click at [390, 216] on button "Outlines" at bounding box center [382, 218] width 145 height 38
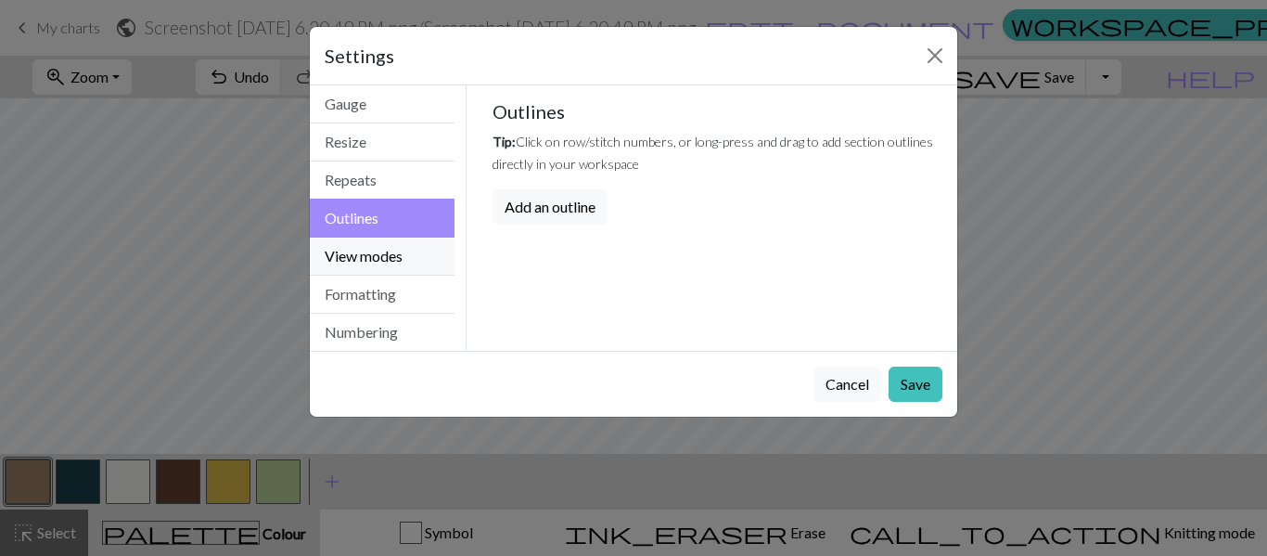
click at [414, 246] on button "View modes" at bounding box center [382, 256] width 145 height 38
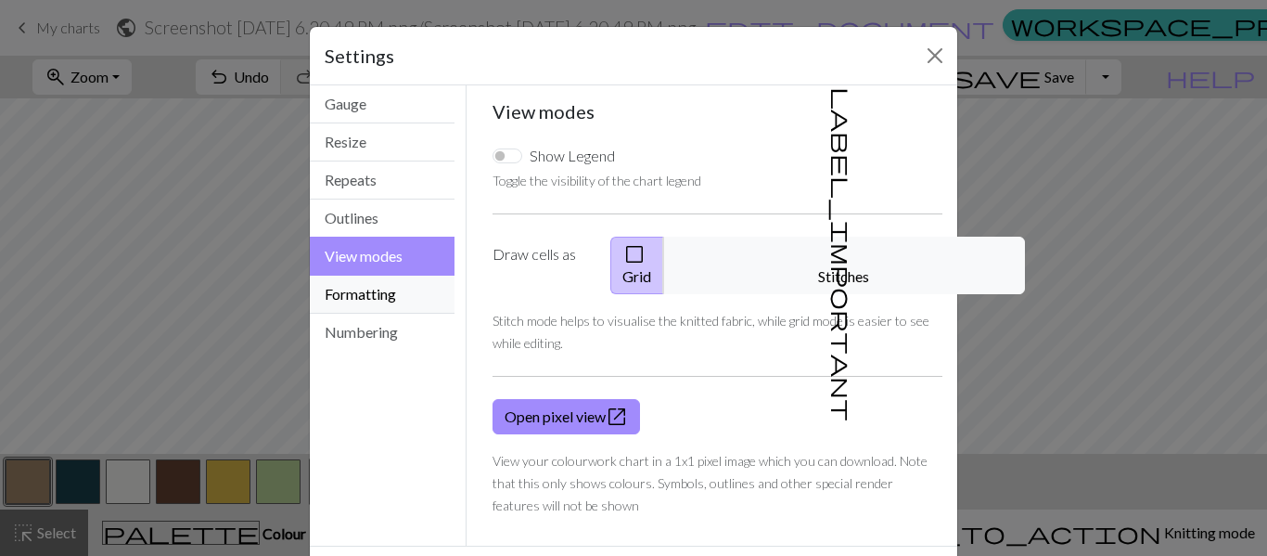
click at [405, 288] on button "Formatting" at bounding box center [382, 295] width 145 height 38
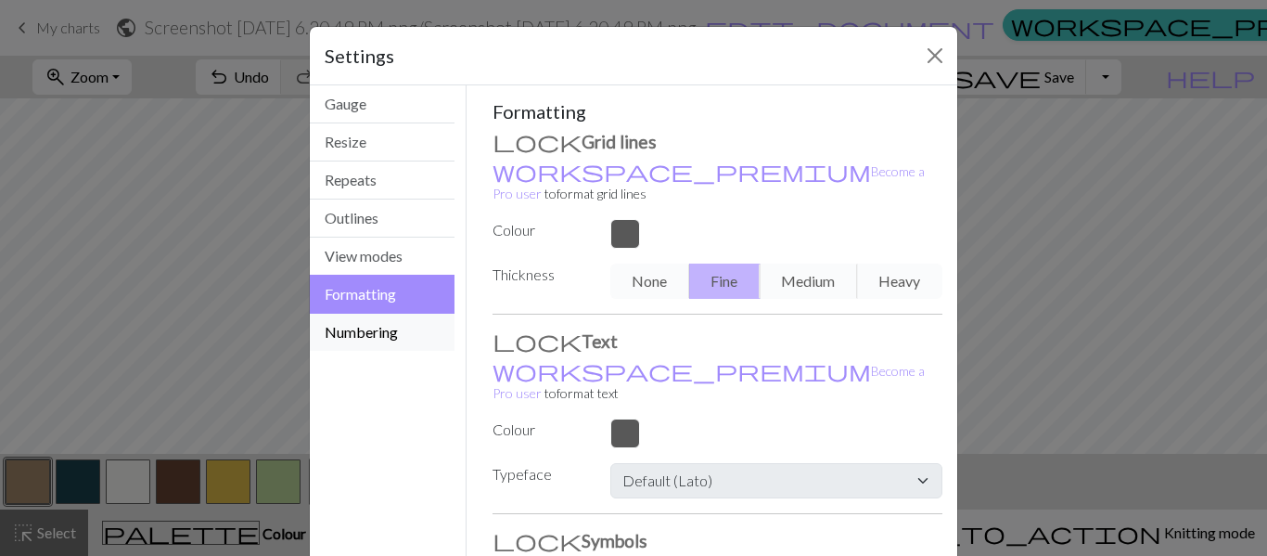
click at [401, 334] on button "Numbering" at bounding box center [382, 332] width 145 height 37
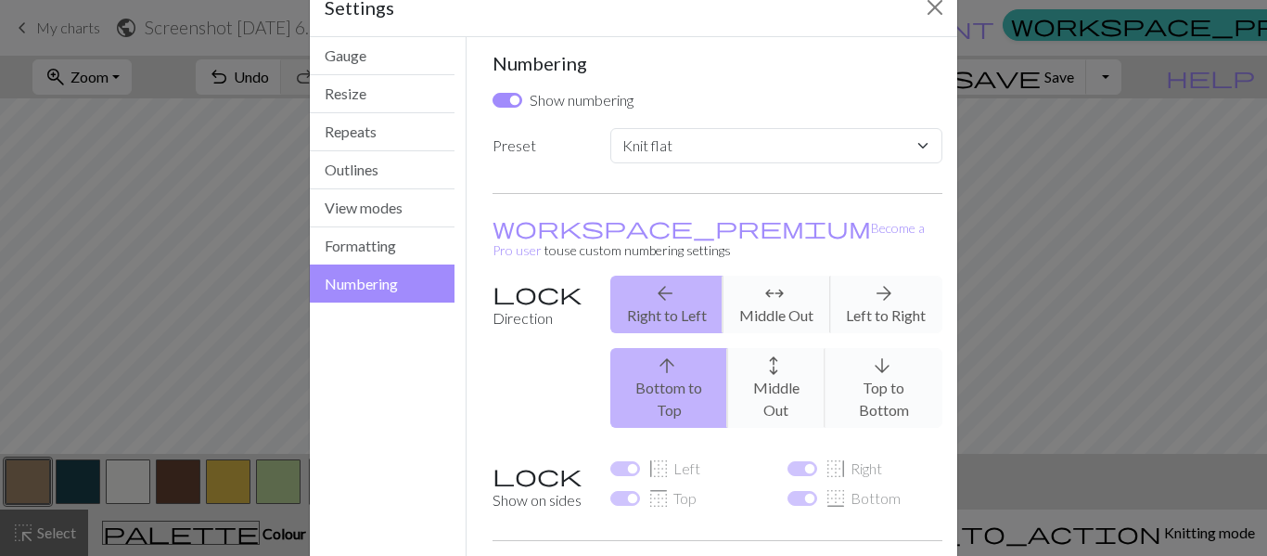
scroll to position [0, 0]
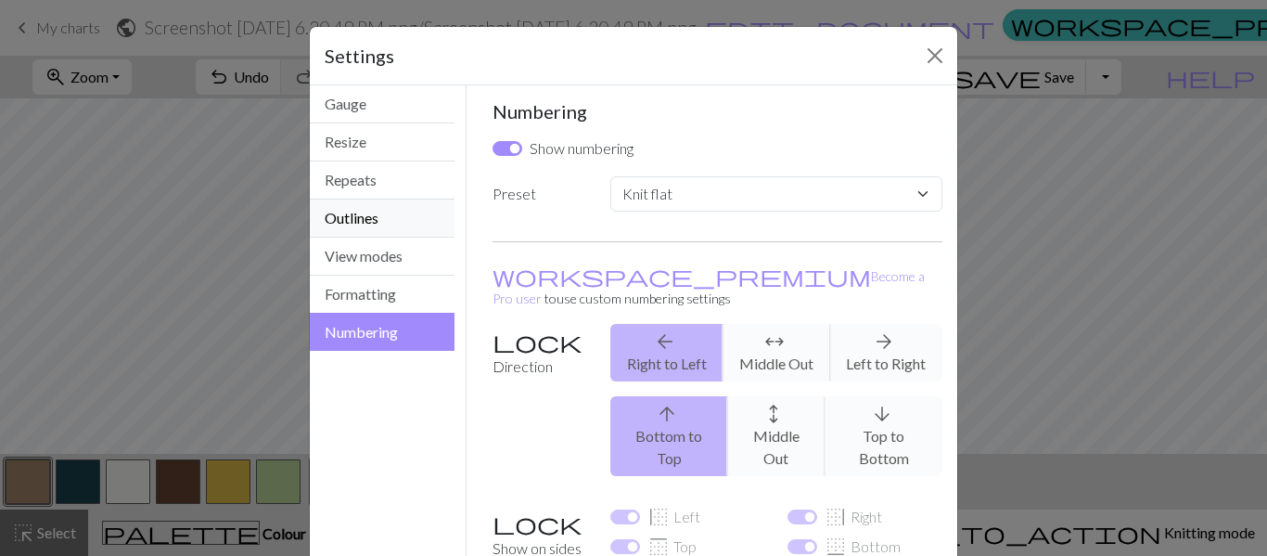
click at [426, 212] on button "Outlines" at bounding box center [382, 218] width 145 height 38
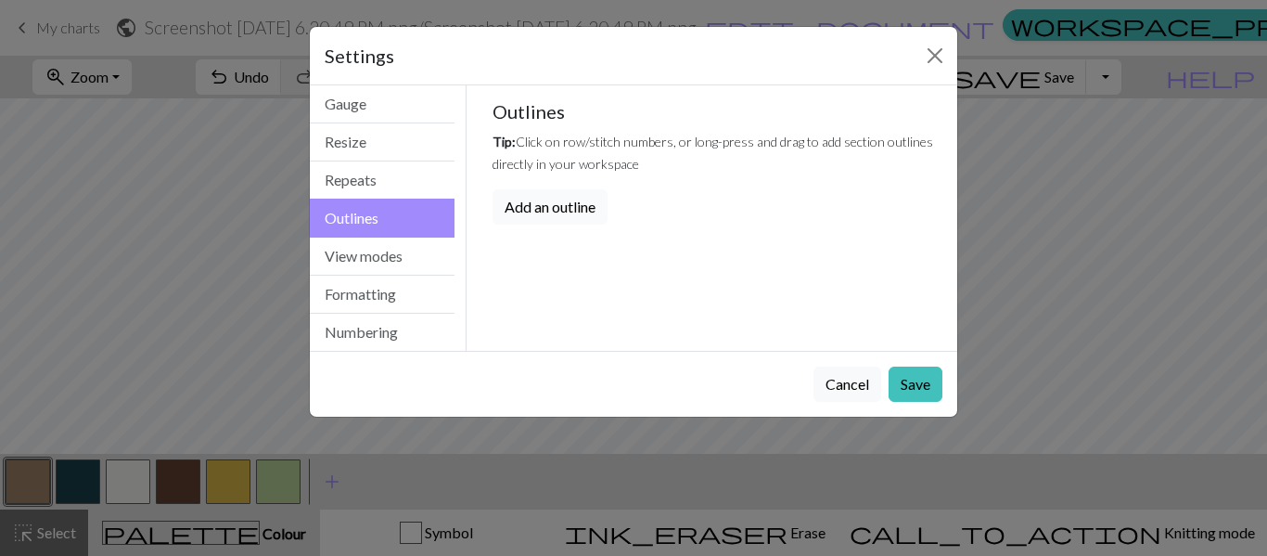
click at [549, 209] on button "Add an outline" at bounding box center [550, 206] width 115 height 35
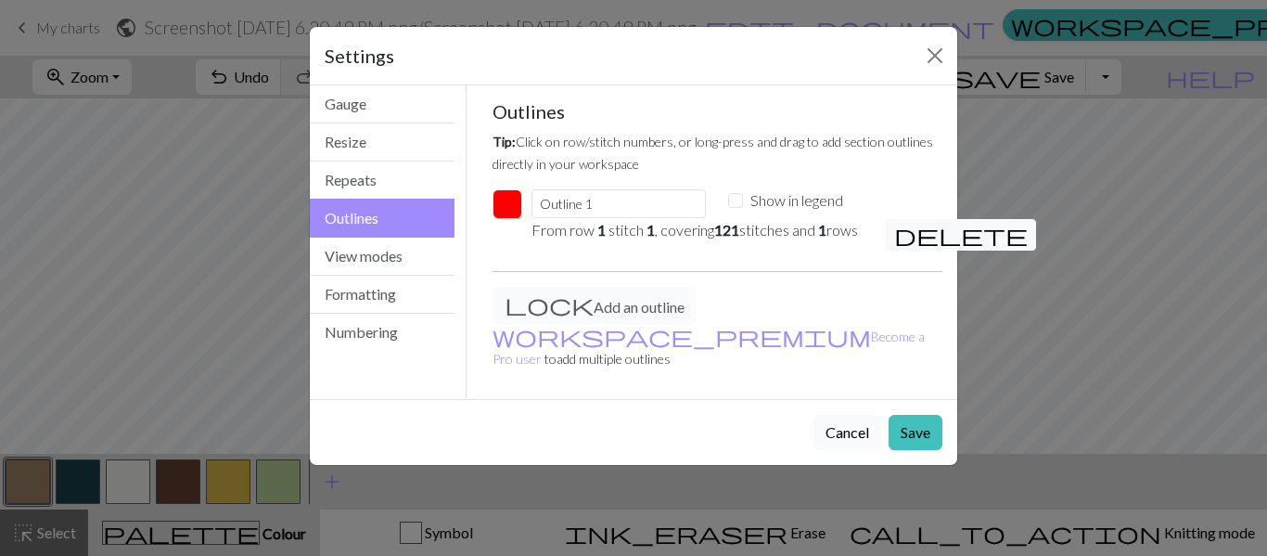
click at [856, 429] on button "Cancel" at bounding box center [848, 432] width 68 height 35
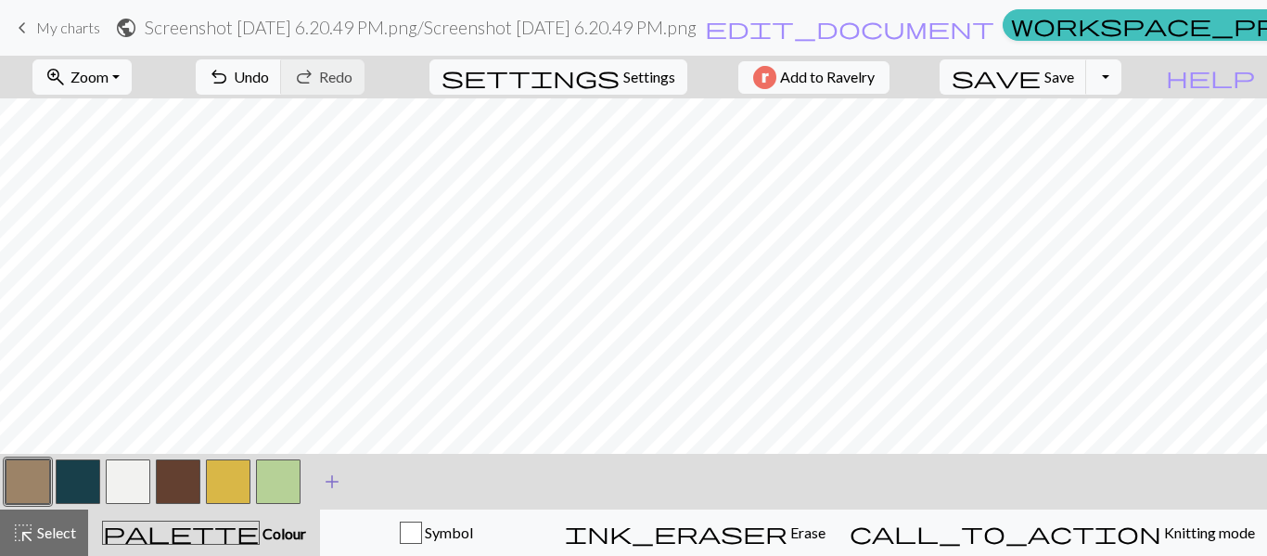
click at [330, 480] on span "add" at bounding box center [332, 481] width 22 height 26
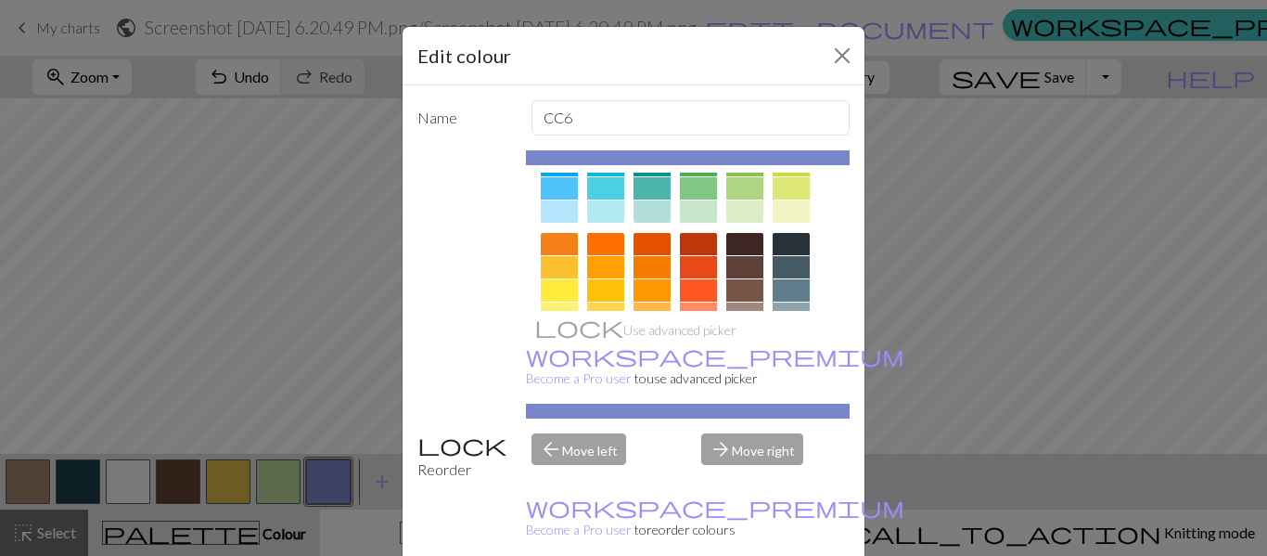
scroll to position [206, 0]
click at [571, 241] on div at bounding box center [559, 243] width 37 height 22
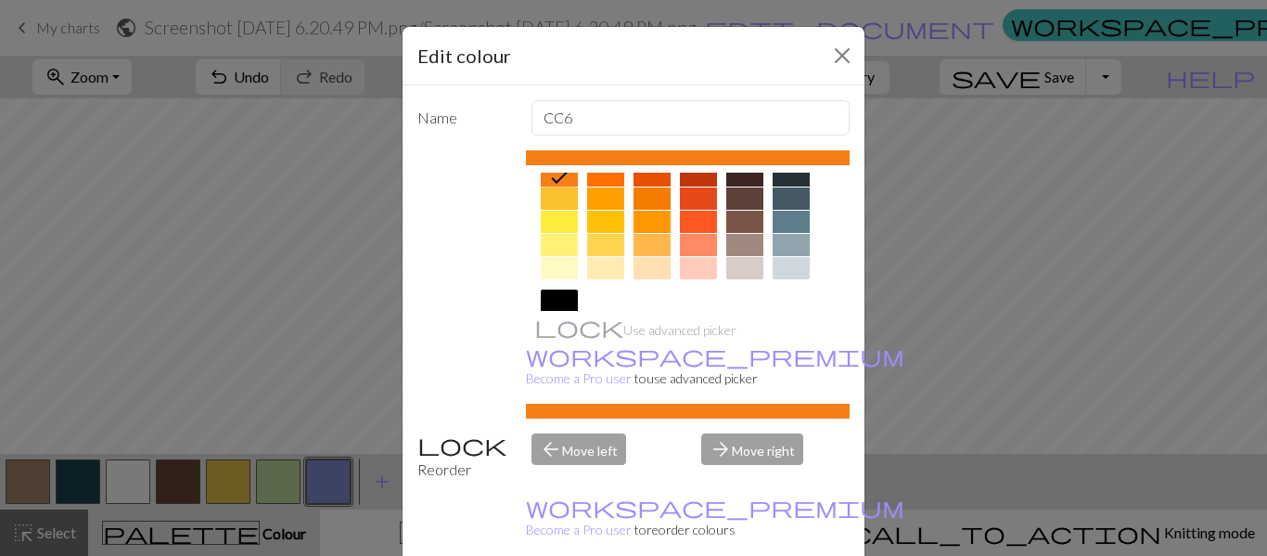
scroll to position [271, 0]
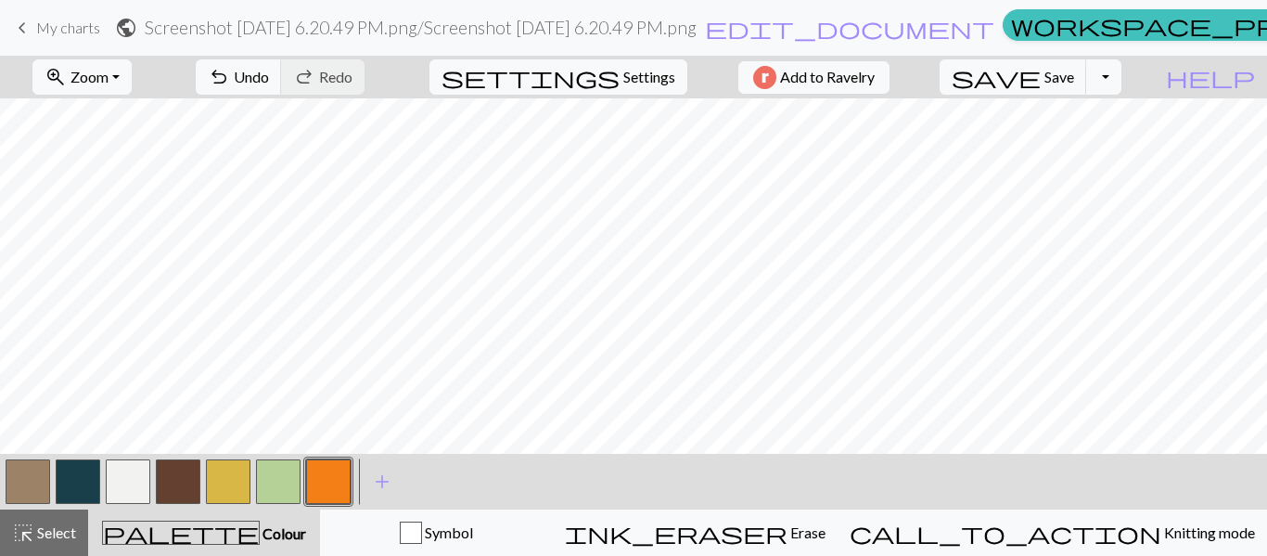
click at [170, 471] on button "button" at bounding box center [178, 481] width 45 height 45
click at [72, 484] on button "button" at bounding box center [78, 481] width 45 height 45
click at [37, 478] on button "button" at bounding box center [28, 481] width 45 height 45
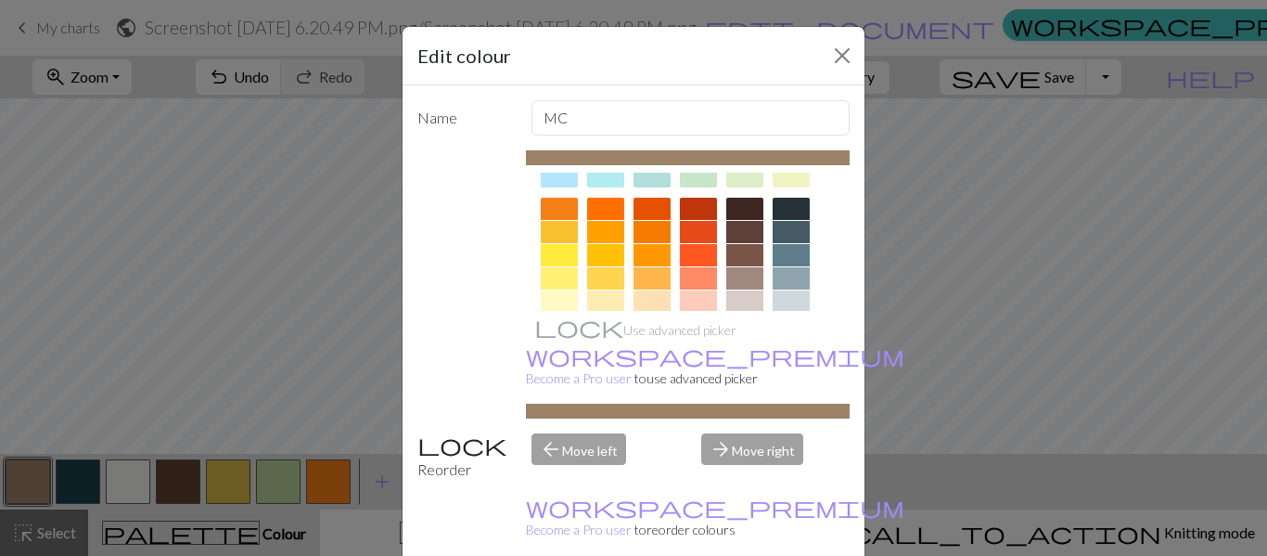
scroll to position [237, 0]
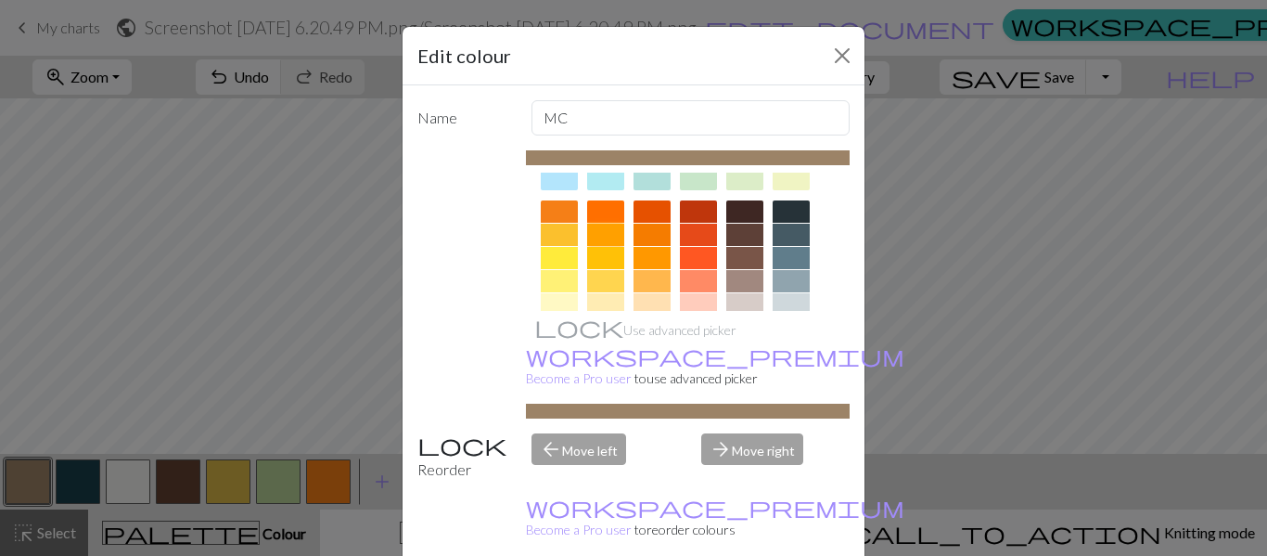
click at [607, 232] on div at bounding box center [605, 235] width 37 height 22
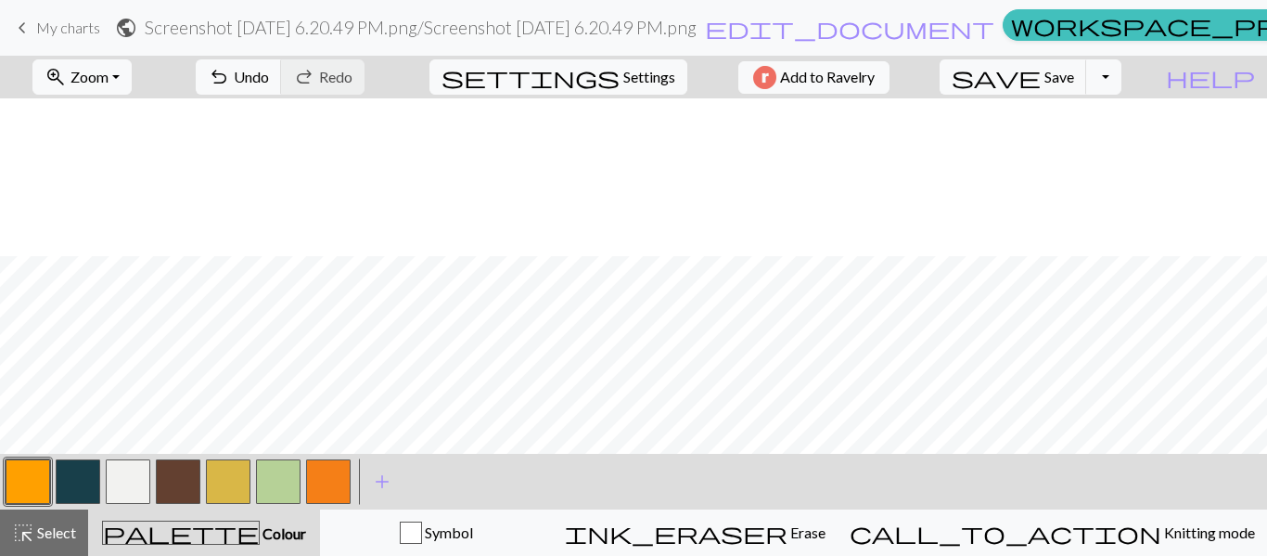
scroll to position [845, 1]
click at [109, 75] on span "Zoom" at bounding box center [90, 77] width 38 height 18
click at [102, 120] on button "Fit all" at bounding box center [106, 118] width 147 height 30
click at [132, 486] on button "button" at bounding box center [128, 481] width 45 height 45
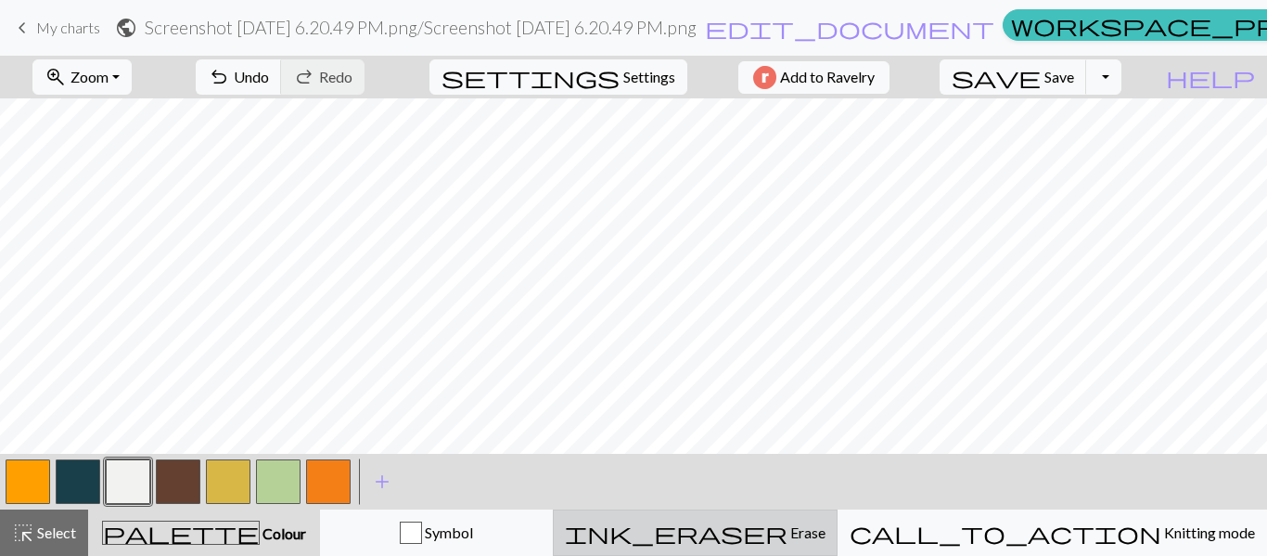
click at [826, 539] on span "Erase" at bounding box center [807, 532] width 38 height 18
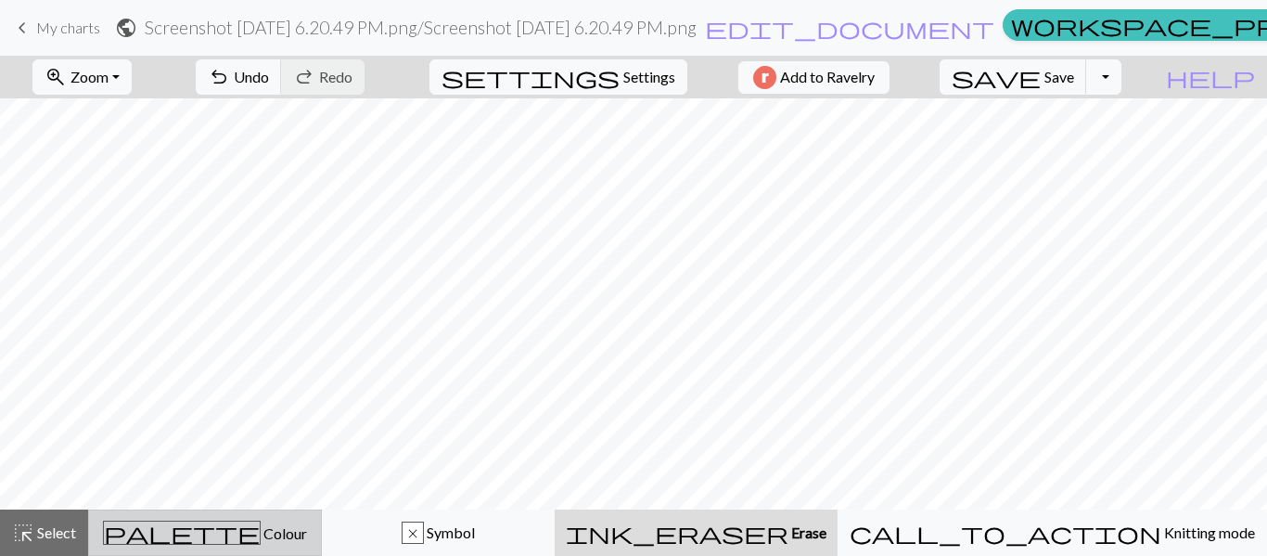
click at [322, 528] on button "palette Colour Colour" at bounding box center [205, 532] width 234 height 46
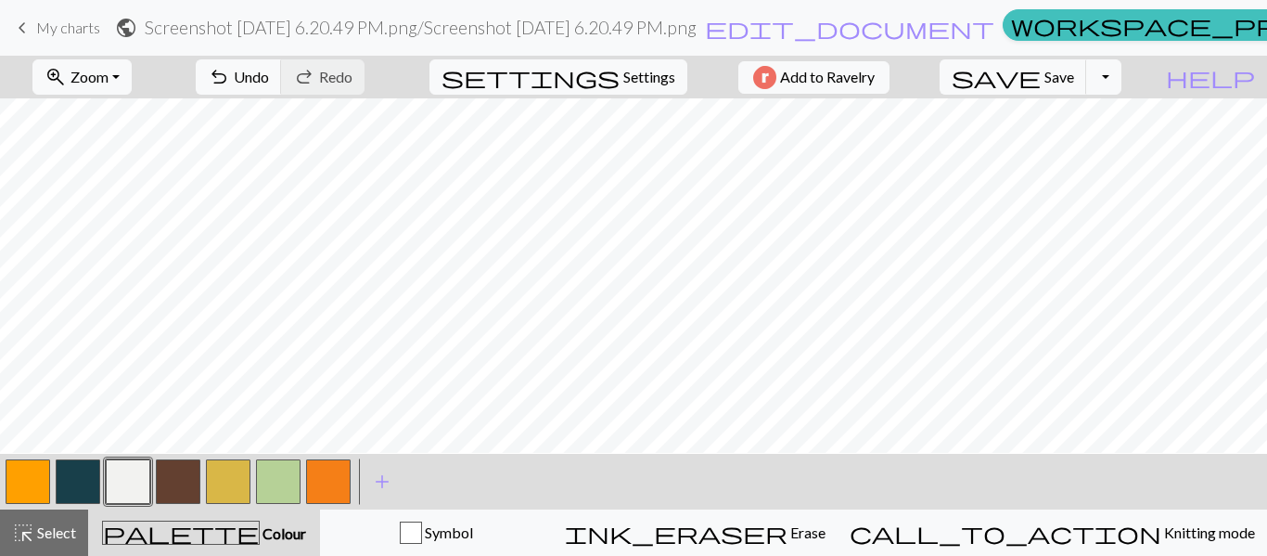
scroll to position [206, 3]
click at [230, 78] on span "undo" at bounding box center [219, 77] width 22 height 26
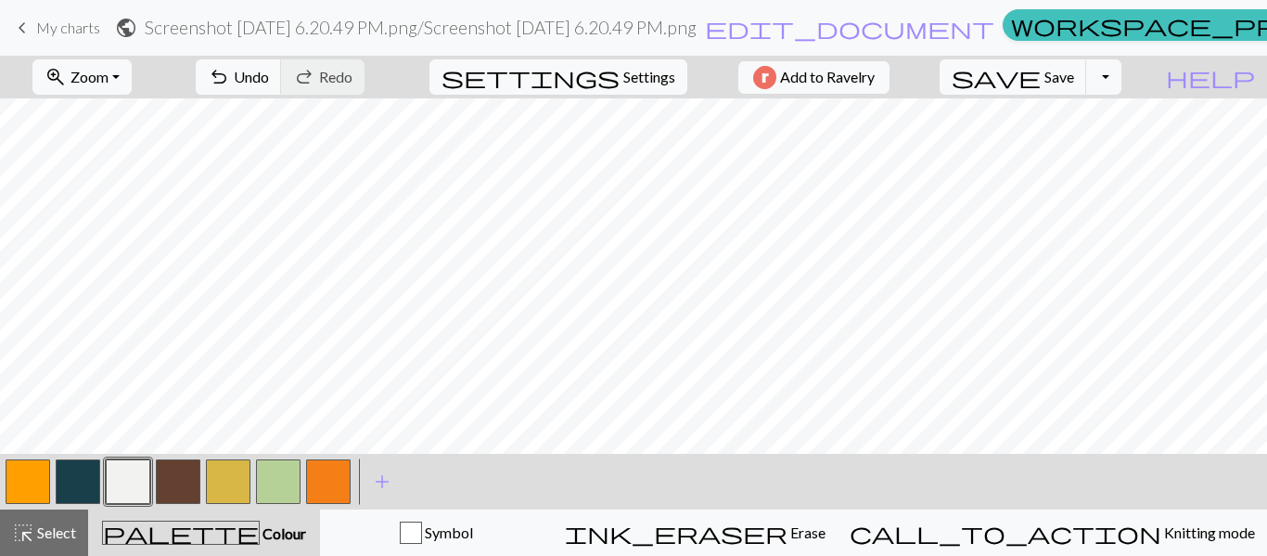
click at [237, 475] on button "button" at bounding box center [228, 481] width 45 height 45
click at [241, 493] on button "button" at bounding box center [228, 481] width 45 height 45
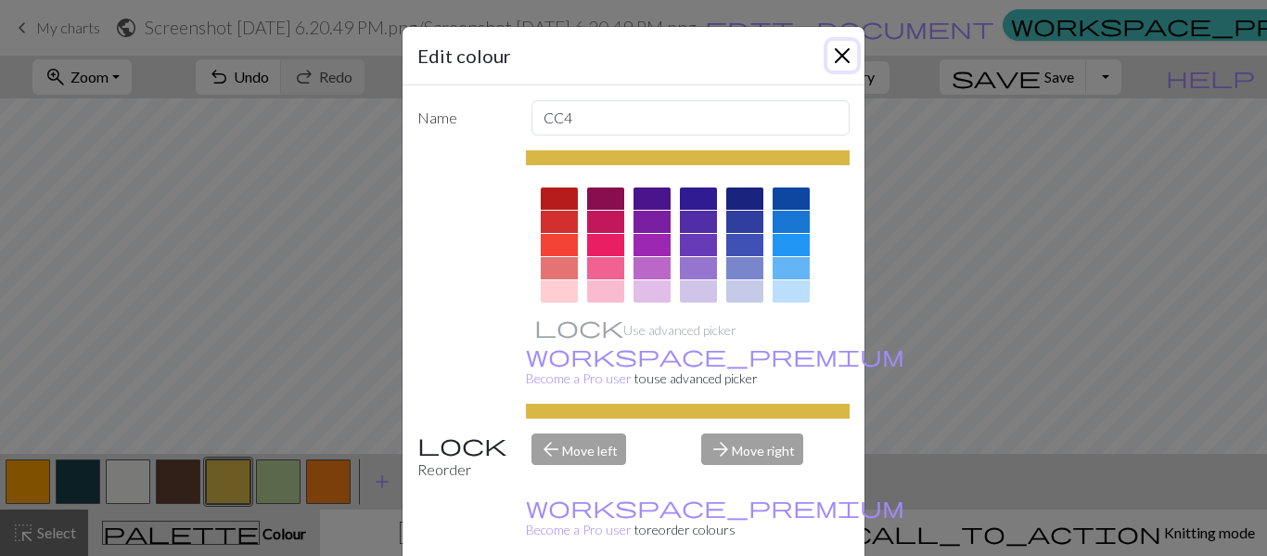
click at [844, 50] on button "Close" at bounding box center [842, 56] width 30 height 30
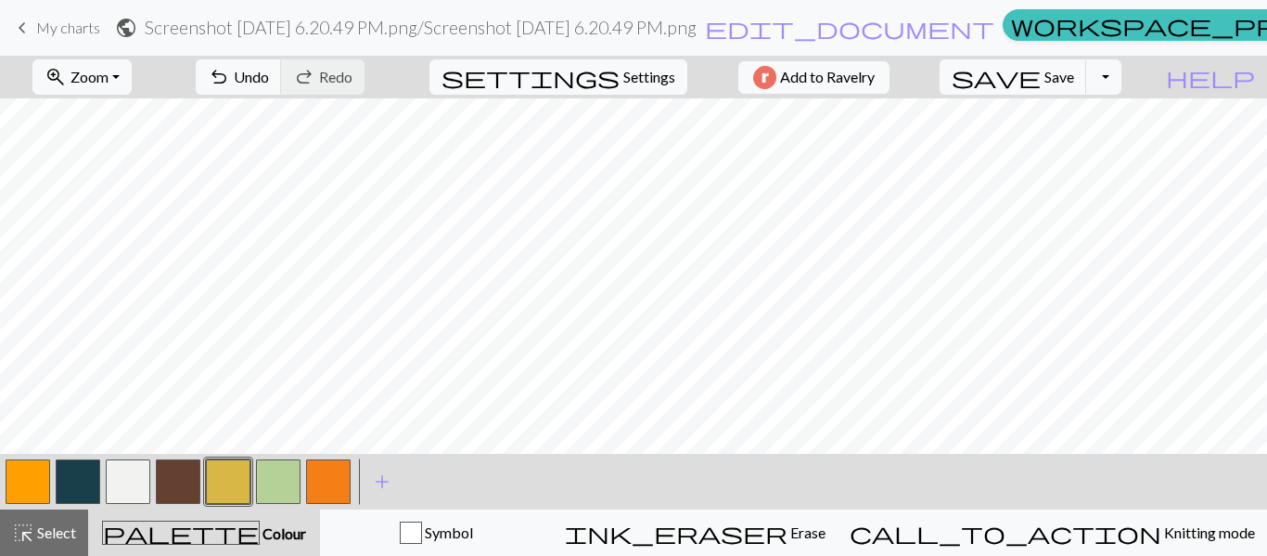
click at [117, 481] on button "button" at bounding box center [128, 481] width 45 height 45
click at [229, 472] on button "button" at bounding box center [228, 481] width 45 height 45
click at [118, 489] on button "button" at bounding box center [128, 481] width 45 height 45
click at [327, 491] on button "button" at bounding box center [328, 481] width 45 height 45
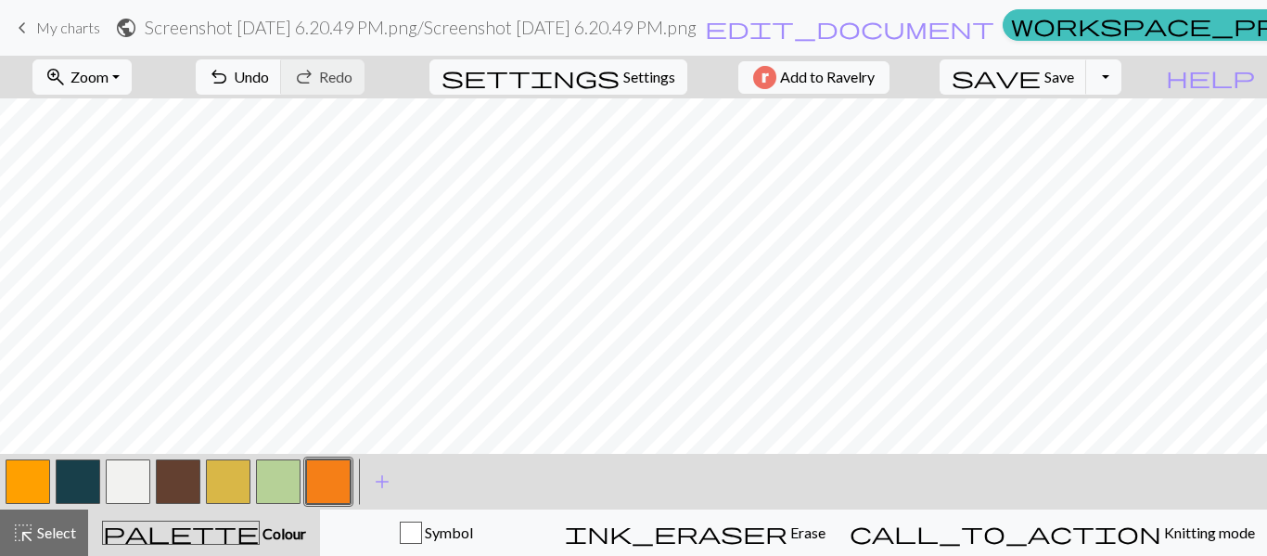
click at [32, 493] on button "button" at bounding box center [28, 481] width 45 height 45
click at [116, 482] on button "button" at bounding box center [128, 481] width 45 height 45
click at [384, 481] on span "add" at bounding box center [382, 481] width 22 height 26
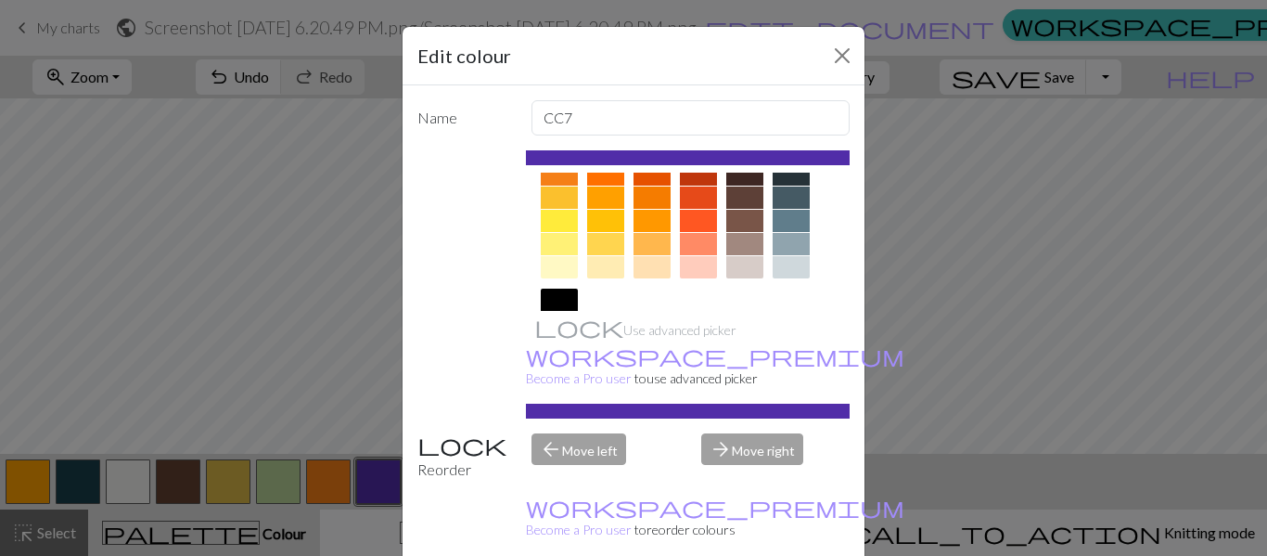
scroll to position [278, 0]
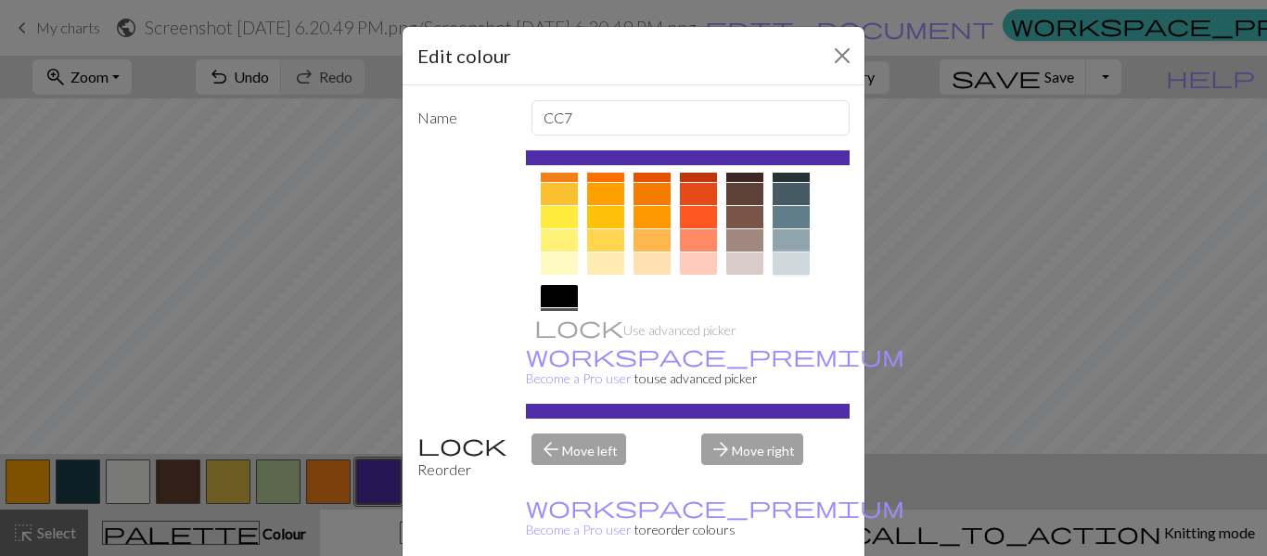
click at [795, 260] on div at bounding box center [791, 263] width 37 height 22
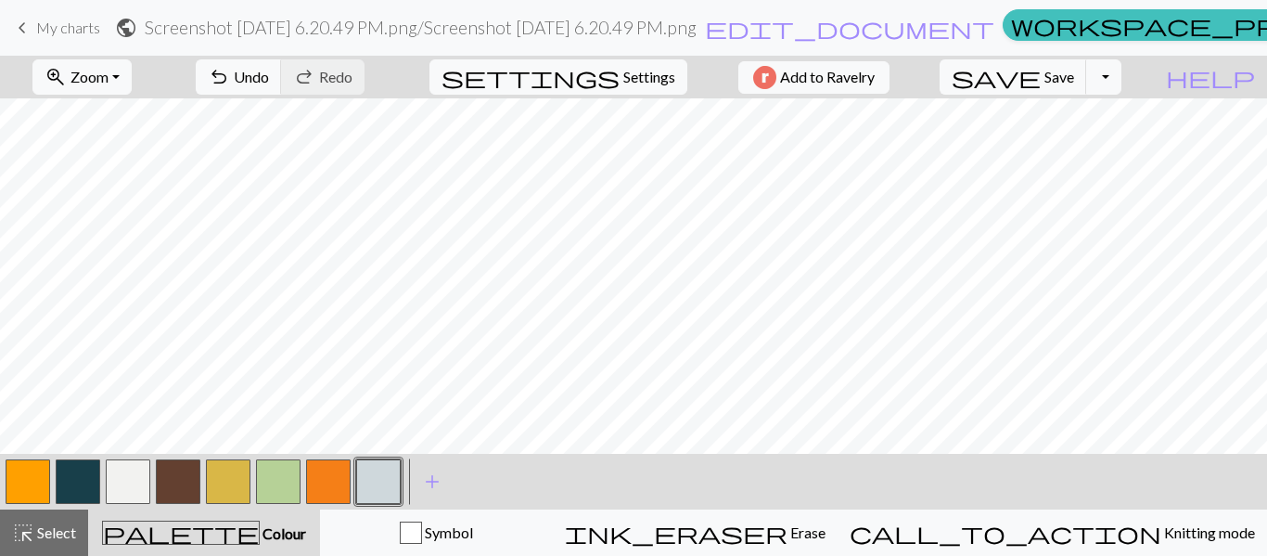
click at [385, 482] on button "button" at bounding box center [378, 481] width 45 height 45
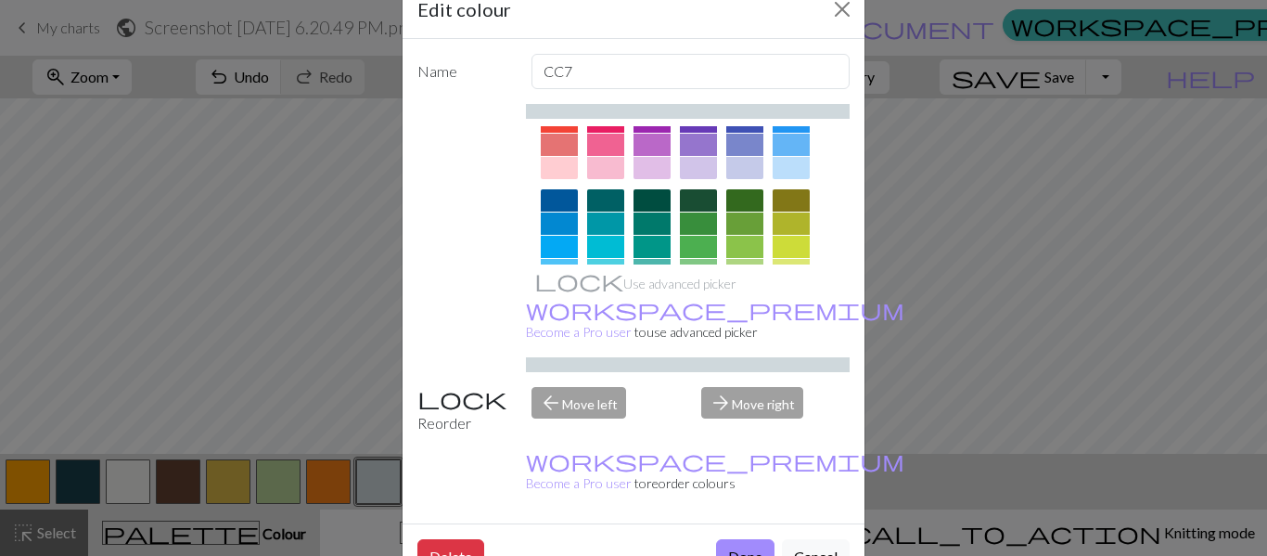
scroll to position [74, 0]
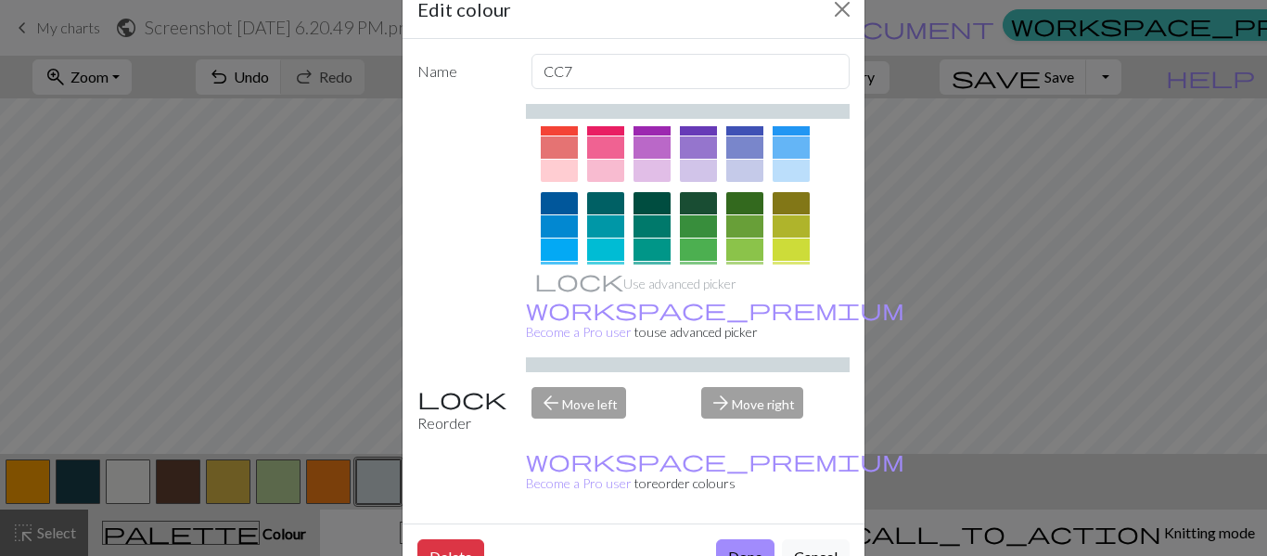
click at [697, 172] on div at bounding box center [698, 171] width 37 height 22
click at [741, 539] on button "Done" at bounding box center [745, 556] width 58 height 35
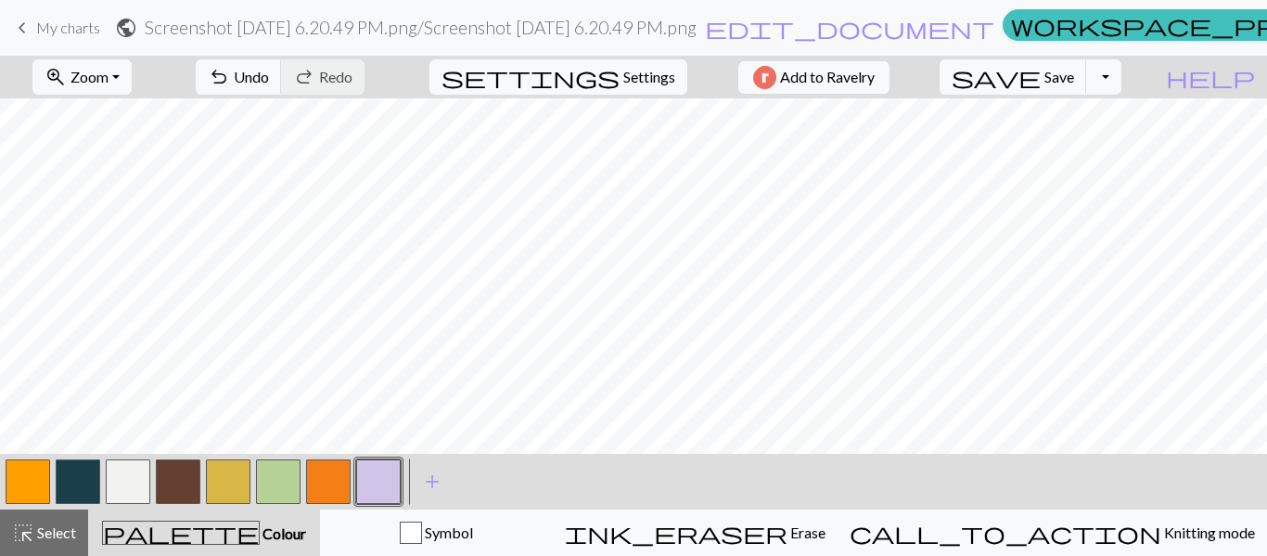
click at [379, 464] on button "button" at bounding box center [378, 481] width 45 height 45
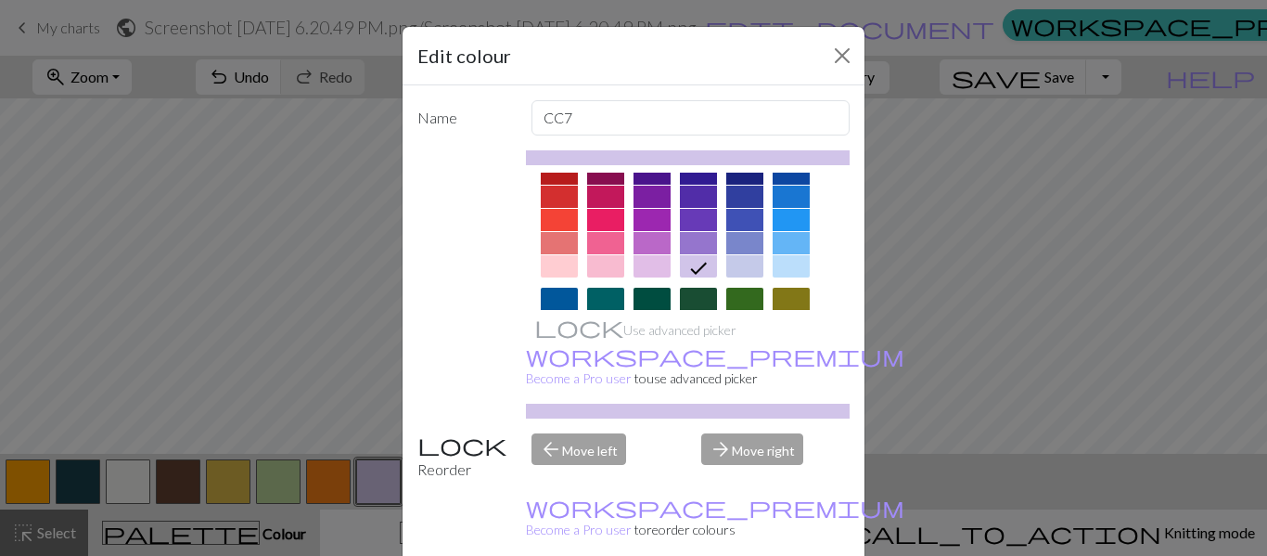
scroll to position [24, 0]
click at [703, 245] on div at bounding box center [698, 244] width 37 height 22
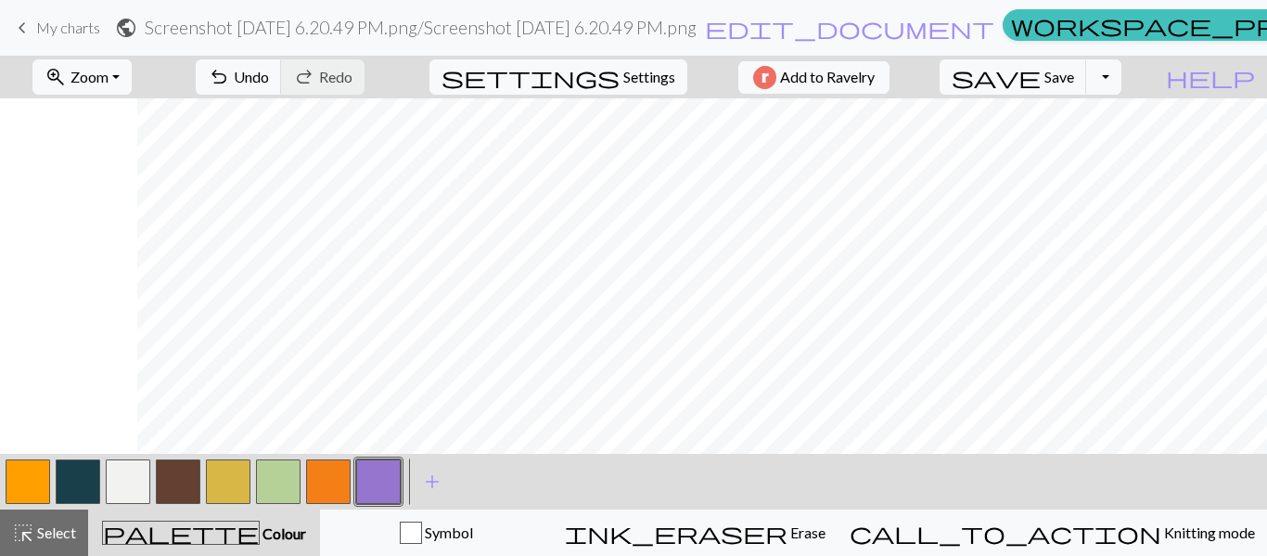
scroll to position [3, 140]
click at [138, 488] on button "button" at bounding box center [128, 481] width 45 height 45
click at [387, 495] on button "button" at bounding box center [378, 481] width 45 height 45
click at [137, 479] on button "button" at bounding box center [128, 481] width 45 height 45
click at [368, 481] on button "button" at bounding box center [378, 481] width 45 height 45
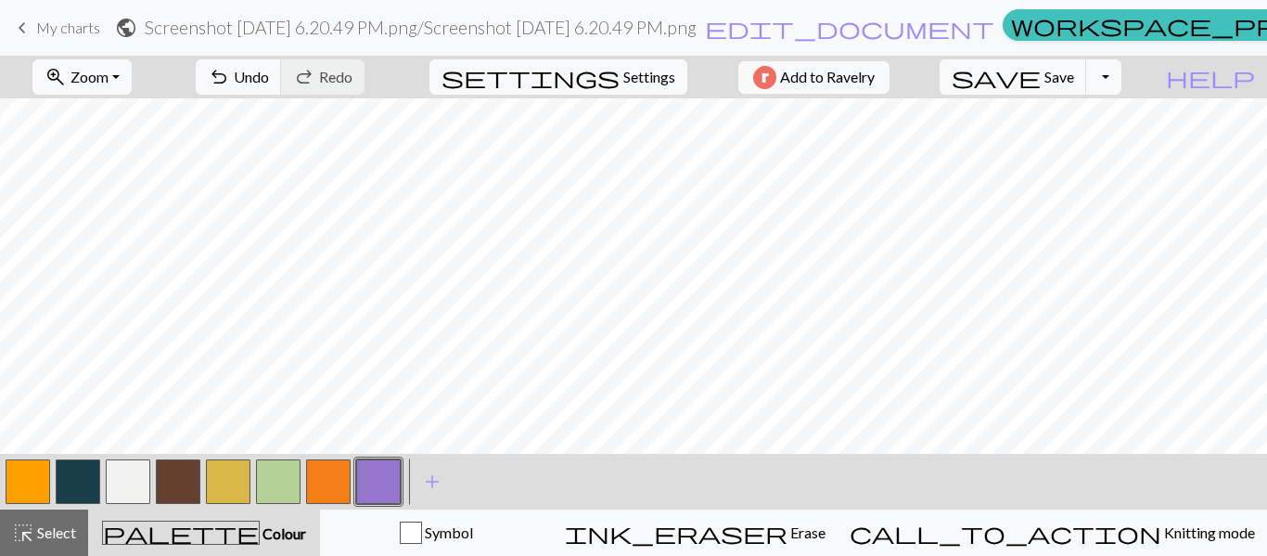
click at [135, 482] on button "button" at bounding box center [128, 481] width 45 height 45
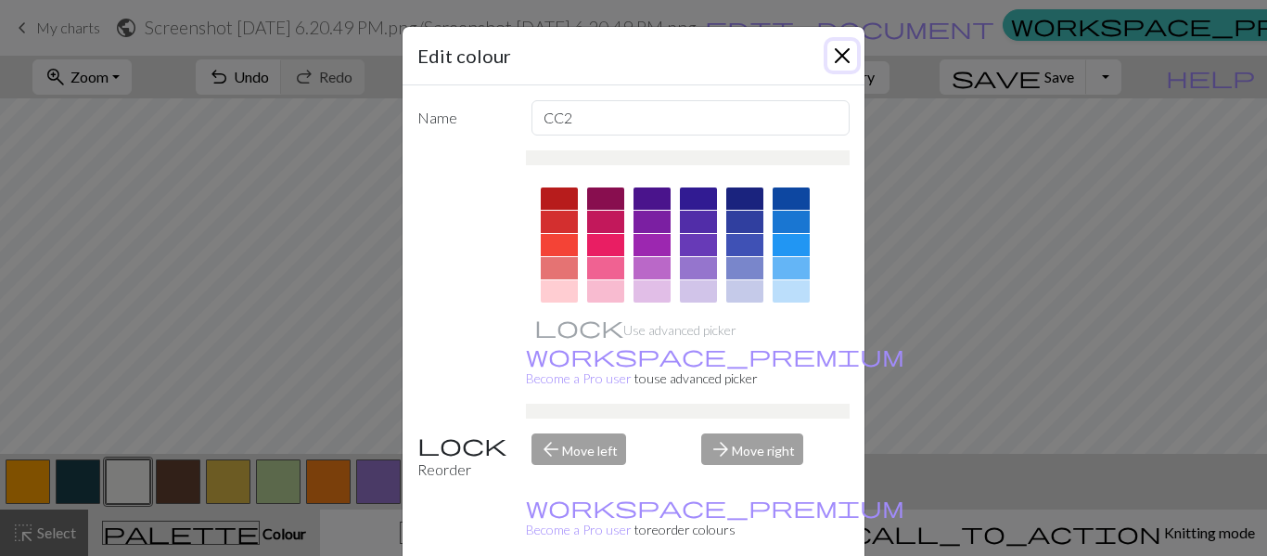
click at [845, 65] on button "Close" at bounding box center [842, 56] width 30 height 30
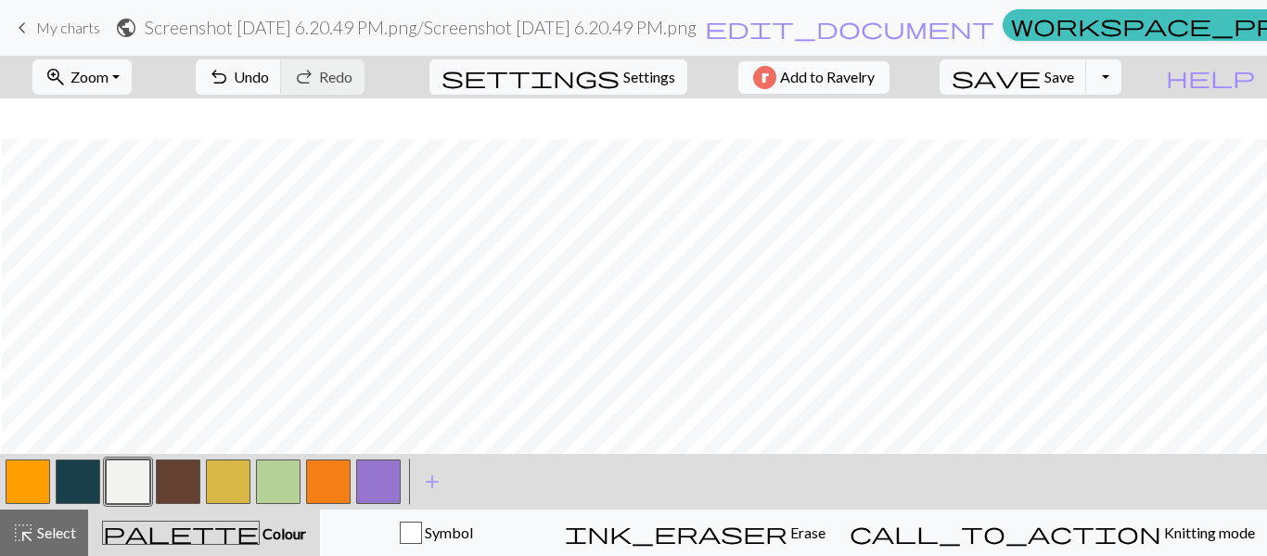
scroll to position [44, 142]
click at [377, 474] on button "button" at bounding box center [378, 481] width 45 height 45
click at [122, 485] on button "button" at bounding box center [128, 481] width 45 height 45
click at [376, 491] on button "button" at bounding box center [378, 481] width 45 height 45
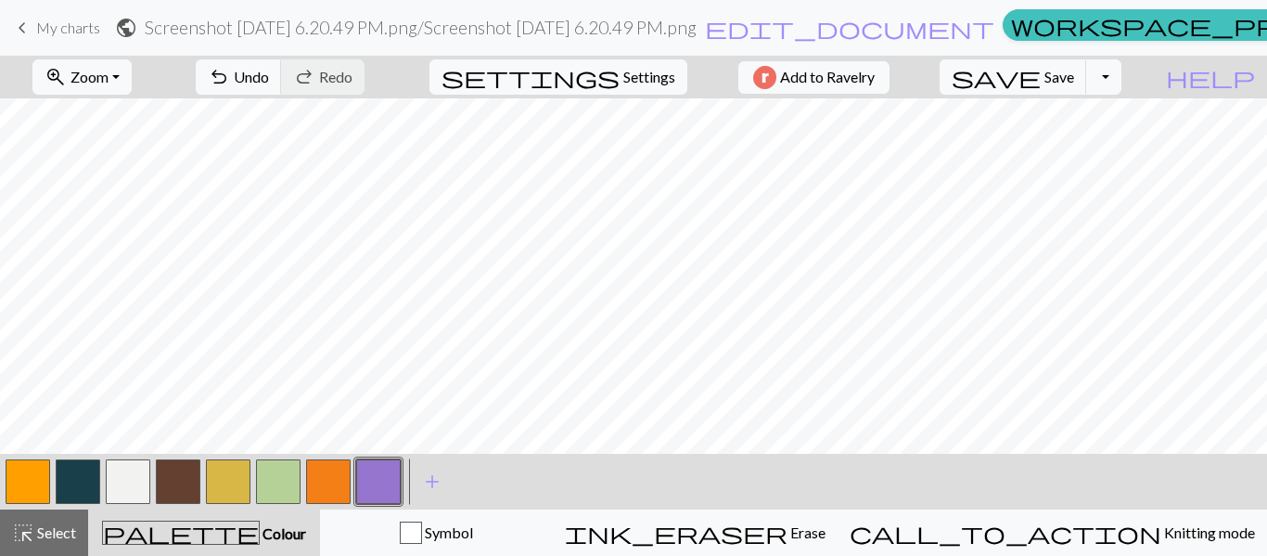
click at [127, 479] on button "button" at bounding box center [128, 481] width 45 height 45
click at [128, 487] on button "button" at bounding box center [128, 481] width 45 height 45
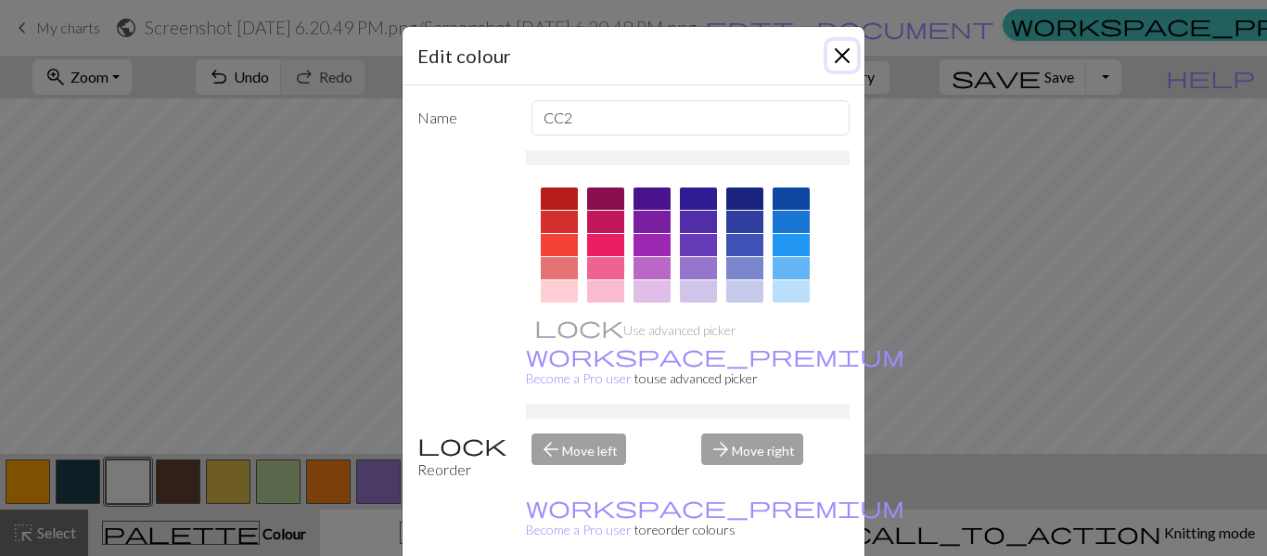
click at [849, 43] on button "Close" at bounding box center [842, 56] width 30 height 30
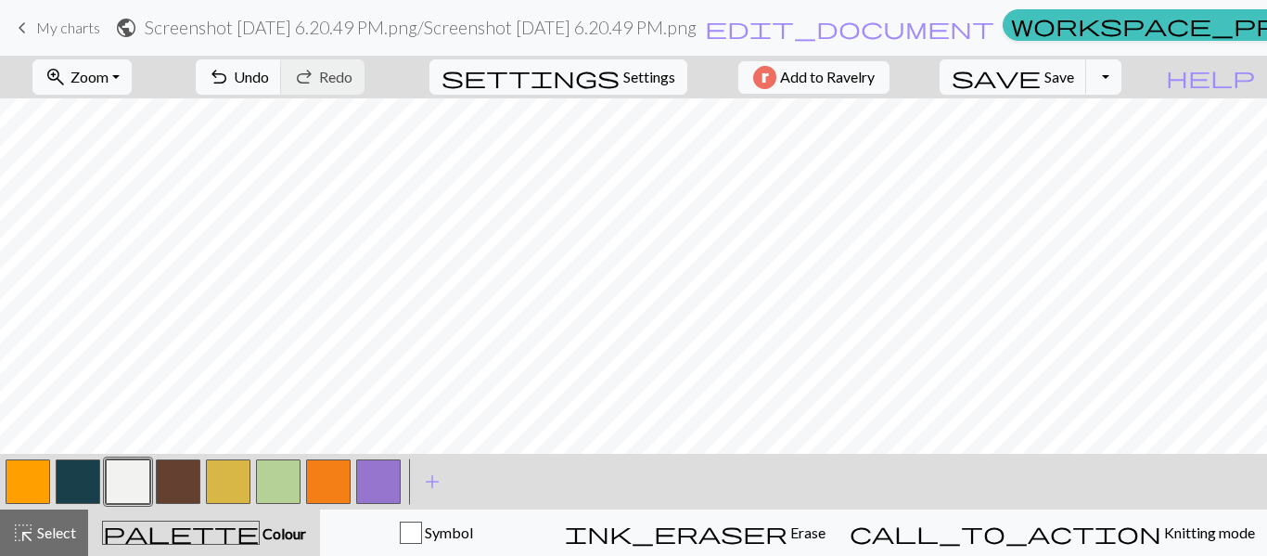
click at [381, 482] on button "button" at bounding box center [378, 481] width 45 height 45
click at [131, 480] on button "button" at bounding box center [128, 481] width 45 height 45
click at [381, 480] on button "button" at bounding box center [378, 481] width 45 height 45
click at [128, 482] on button "button" at bounding box center [128, 481] width 45 height 45
click at [374, 481] on button "button" at bounding box center [378, 481] width 45 height 45
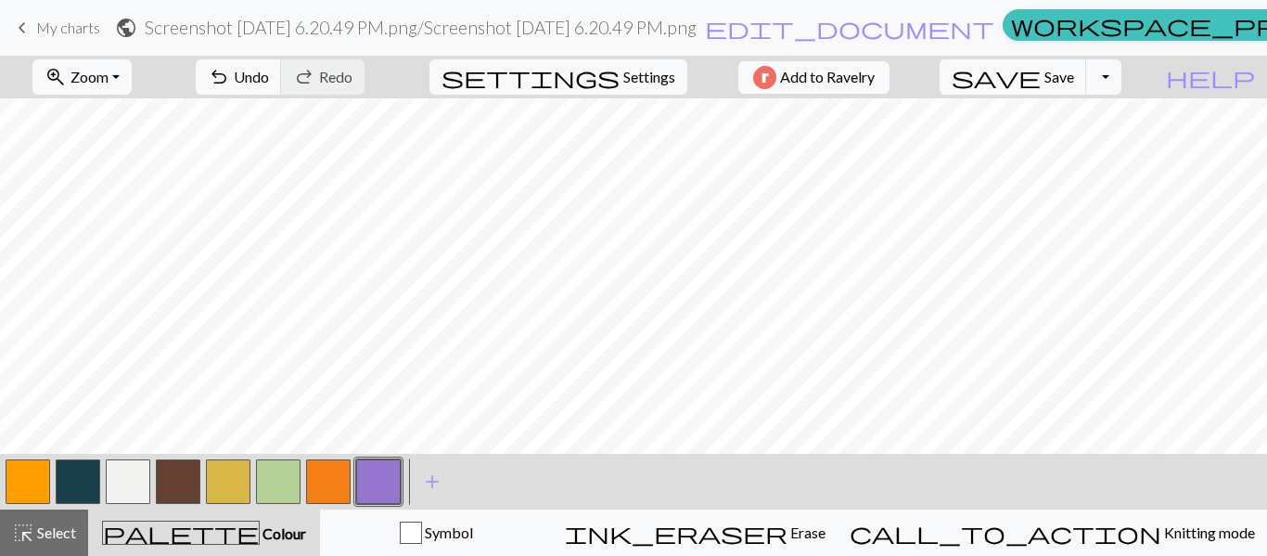
click at [121, 481] on button "button" at bounding box center [128, 481] width 45 height 45
click at [380, 482] on button "button" at bounding box center [378, 481] width 45 height 45
click at [122, 491] on button "button" at bounding box center [128, 481] width 45 height 45
click at [378, 488] on button "button" at bounding box center [378, 481] width 45 height 45
click at [136, 468] on button "button" at bounding box center [128, 481] width 45 height 45
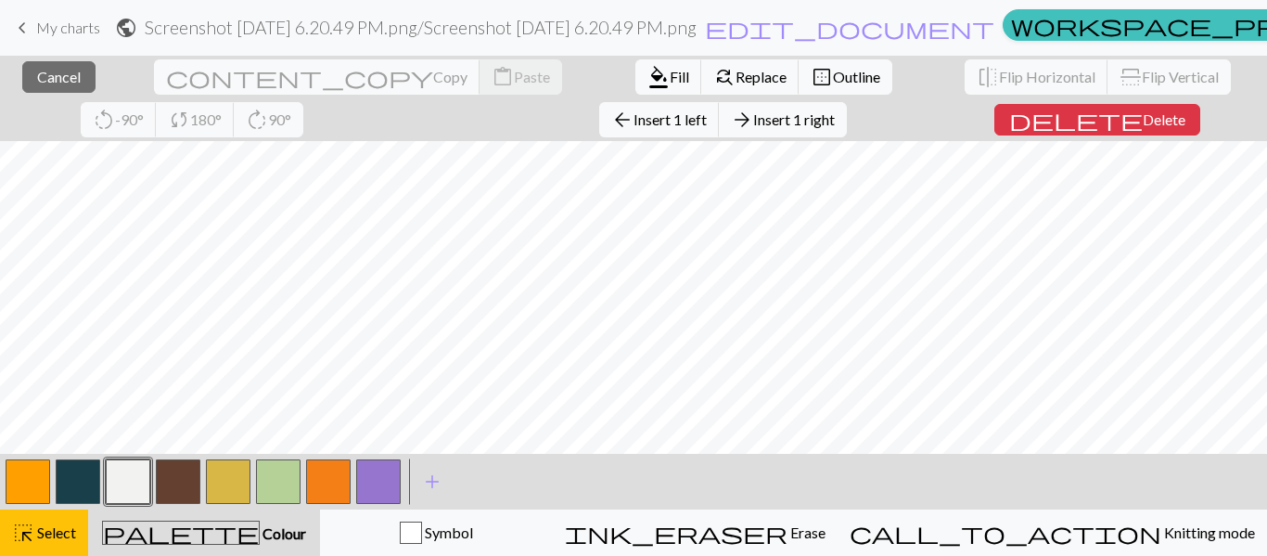
click at [1026, 474] on div "< > add Add a colour" at bounding box center [633, 482] width 1267 height 56
click at [923, 498] on div "< > add Add a colour" at bounding box center [633, 482] width 1267 height 56
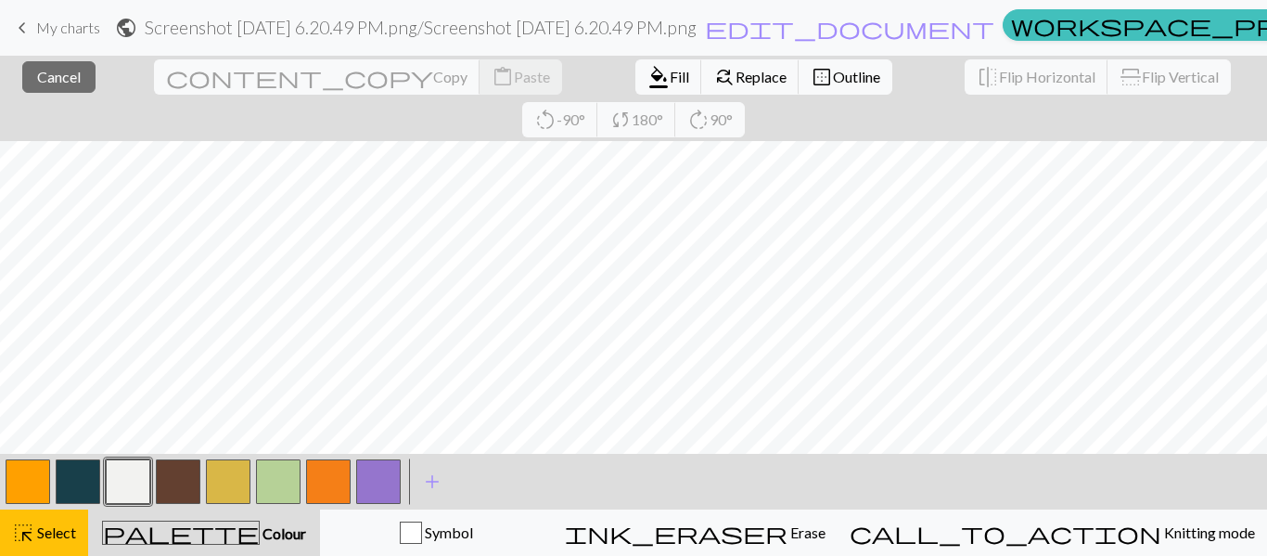
click at [134, 474] on button "button" at bounding box center [128, 481] width 45 height 45
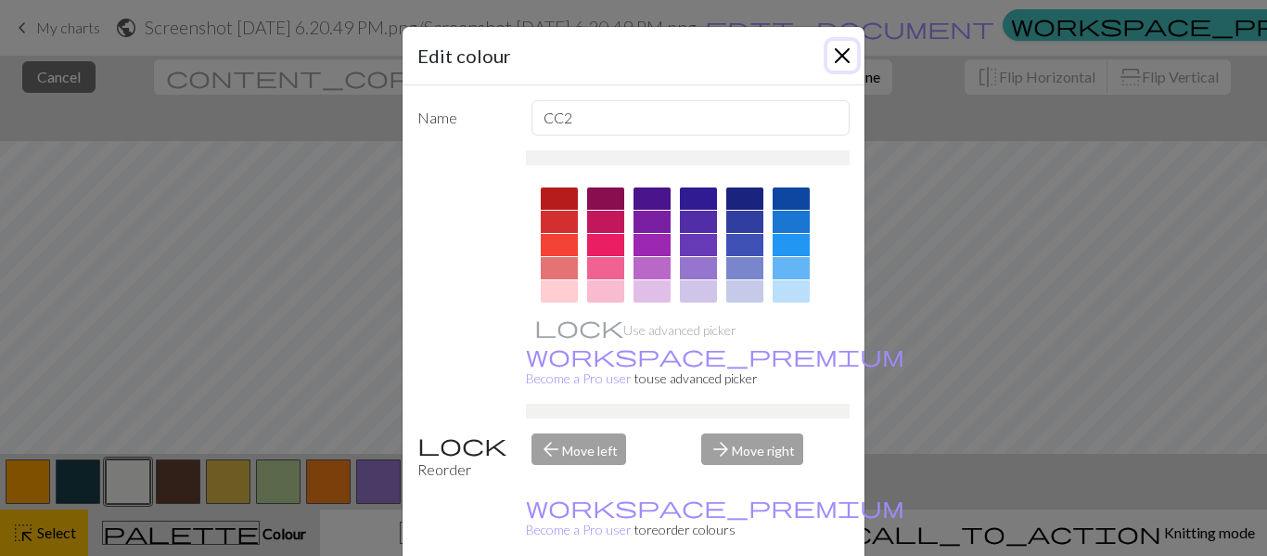
click at [843, 57] on button "Close" at bounding box center [842, 56] width 30 height 30
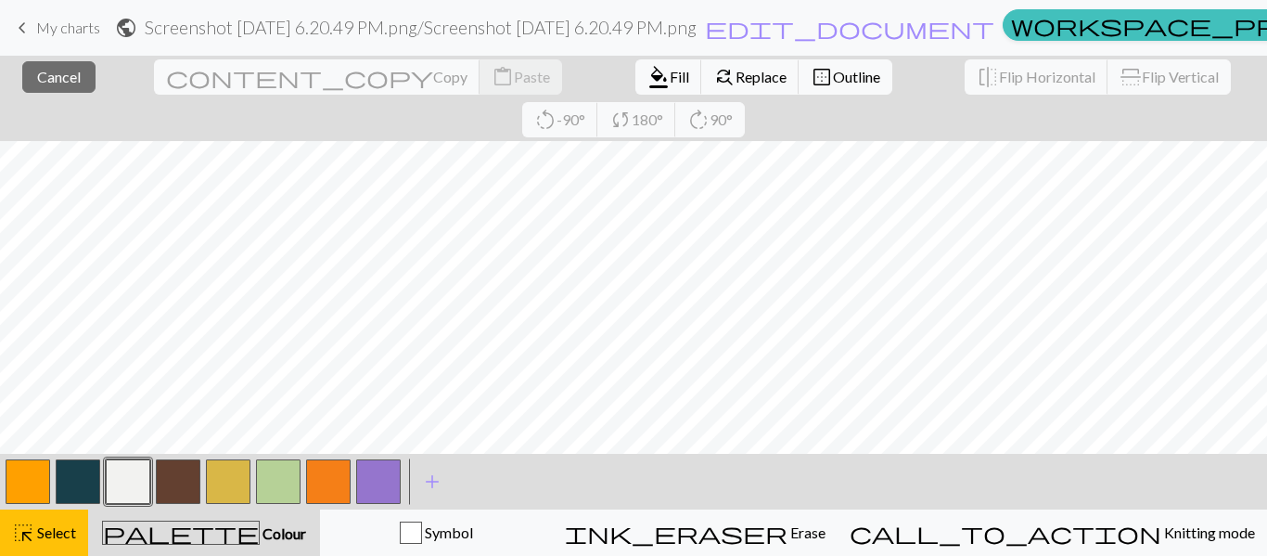
click at [214, 537] on span "palette" at bounding box center [181, 532] width 156 height 26
click at [263, 524] on span "Colour" at bounding box center [283, 533] width 46 height 18
click at [376, 484] on button "button" at bounding box center [378, 481] width 45 height 45
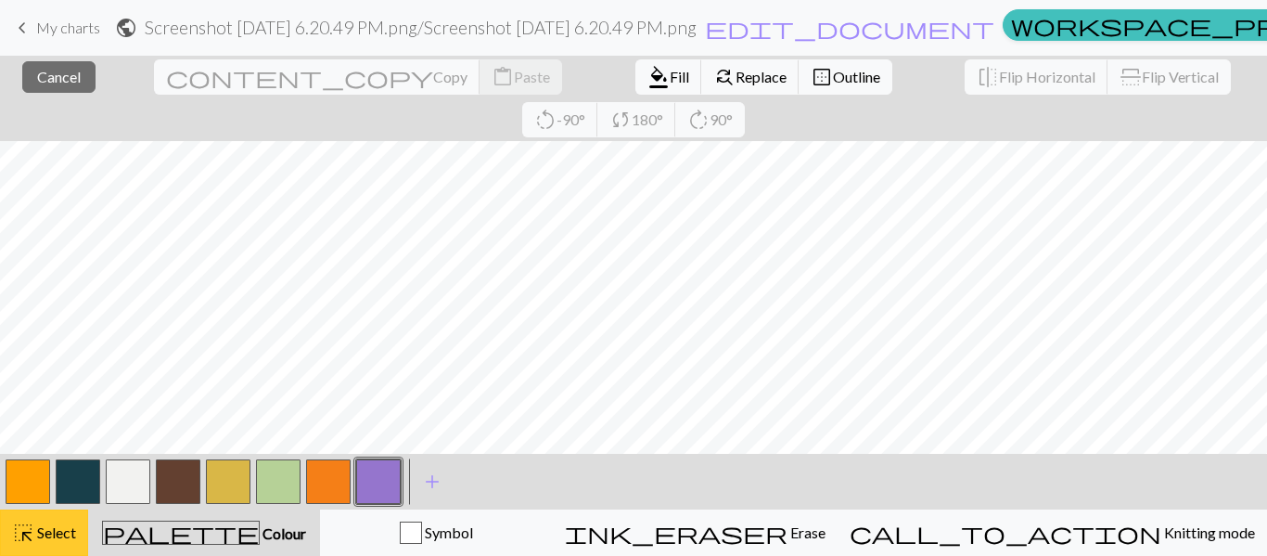
click at [32, 534] on span "highlight_alt" at bounding box center [23, 532] width 22 height 26
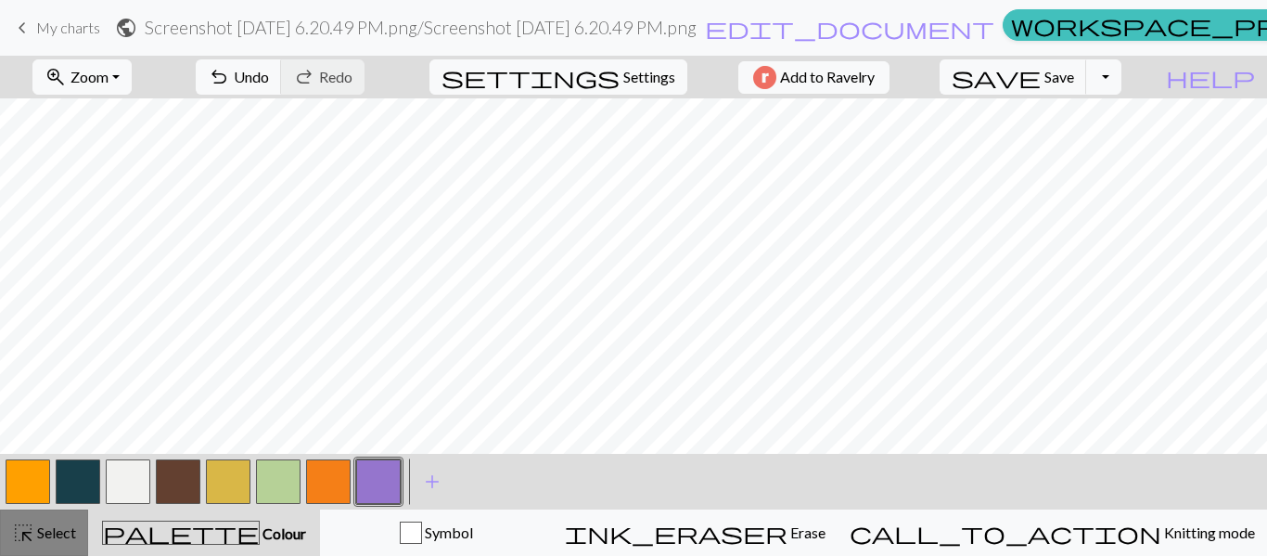
click at [56, 533] on span "Select" at bounding box center [55, 532] width 42 height 18
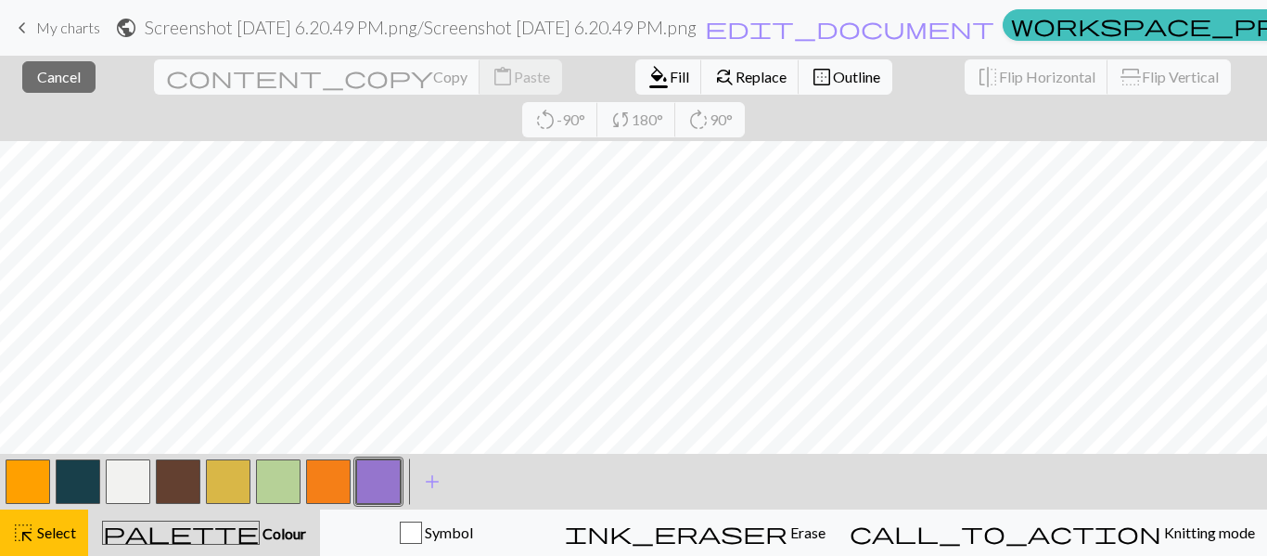
click at [369, 492] on button "button" at bounding box center [378, 481] width 45 height 45
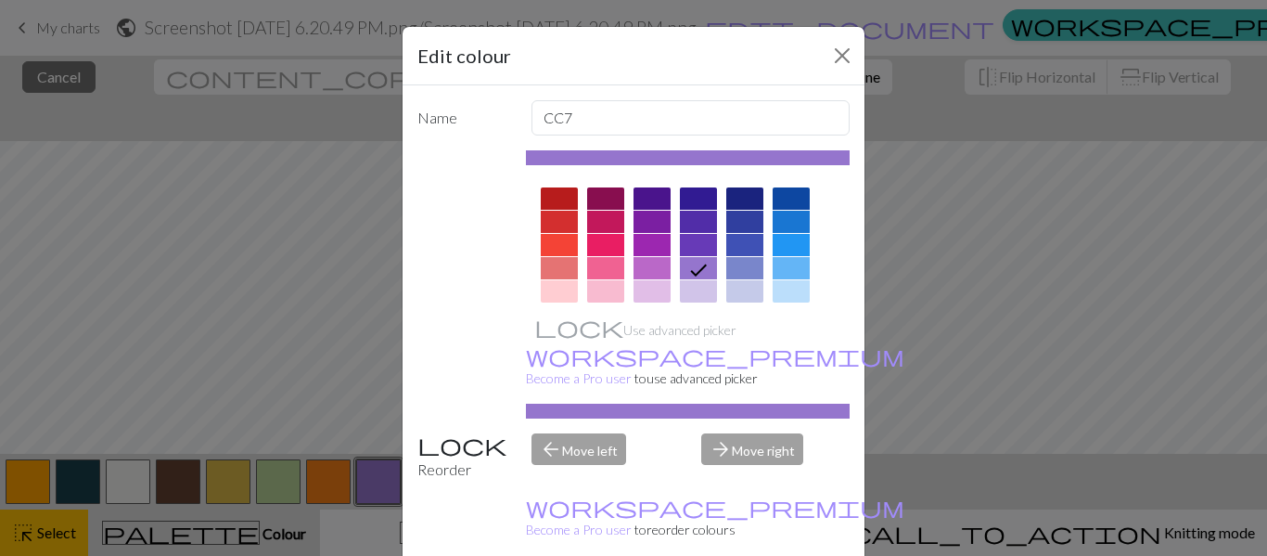
click at [693, 267] on icon at bounding box center [698, 270] width 22 height 22
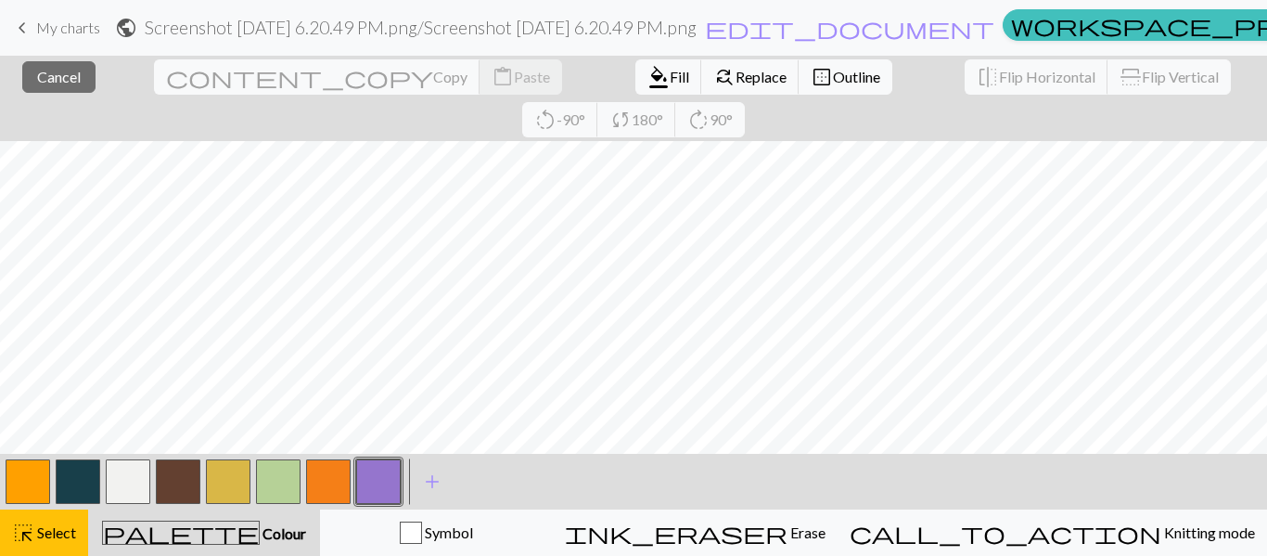
click at [309, 536] on div "palette Colour Colour" at bounding box center [204, 532] width 210 height 24
click at [45, 541] on div "highlight_alt Select Select" at bounding box center [44, 532] width 64 height 22
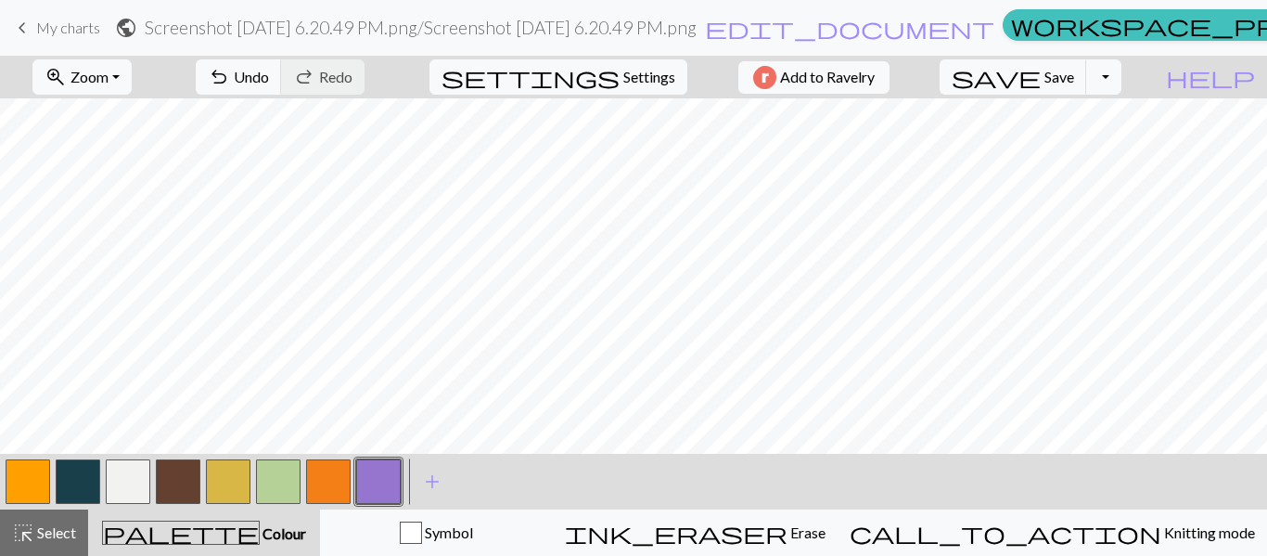
click at [217, 546] on button "palette Colour Colour" at bounding box center [204, 532] width 232 height 46
click at [42, 527] on span "Select" at bounding box center [55, 532] width 42 height 18
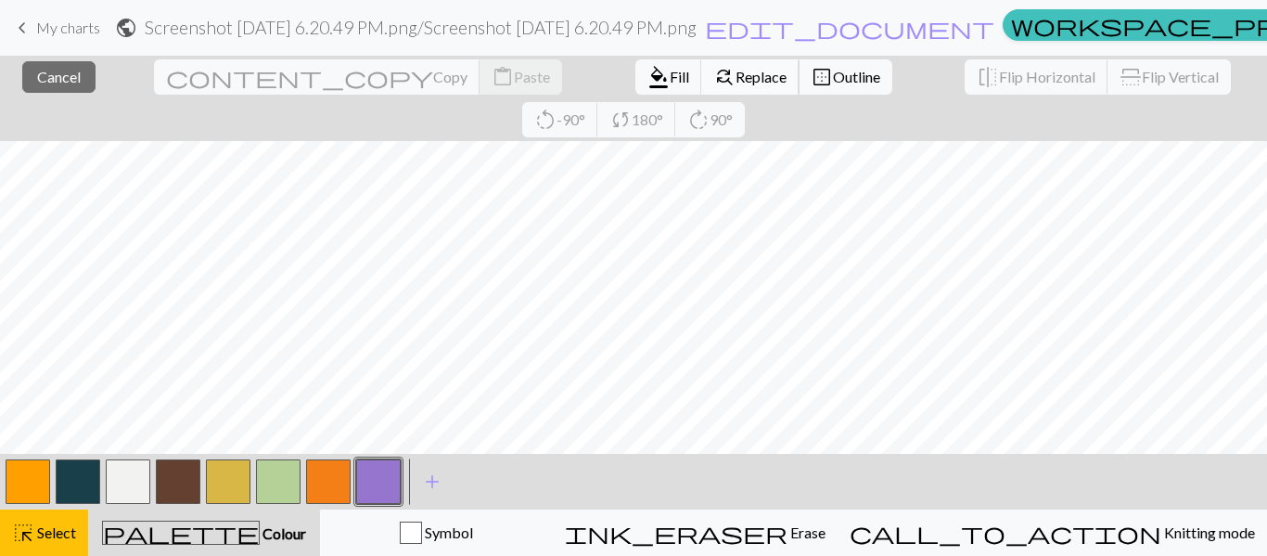
click at [736, 72] on span "Replace" at bounding box center [761, 77] width 51 height 18
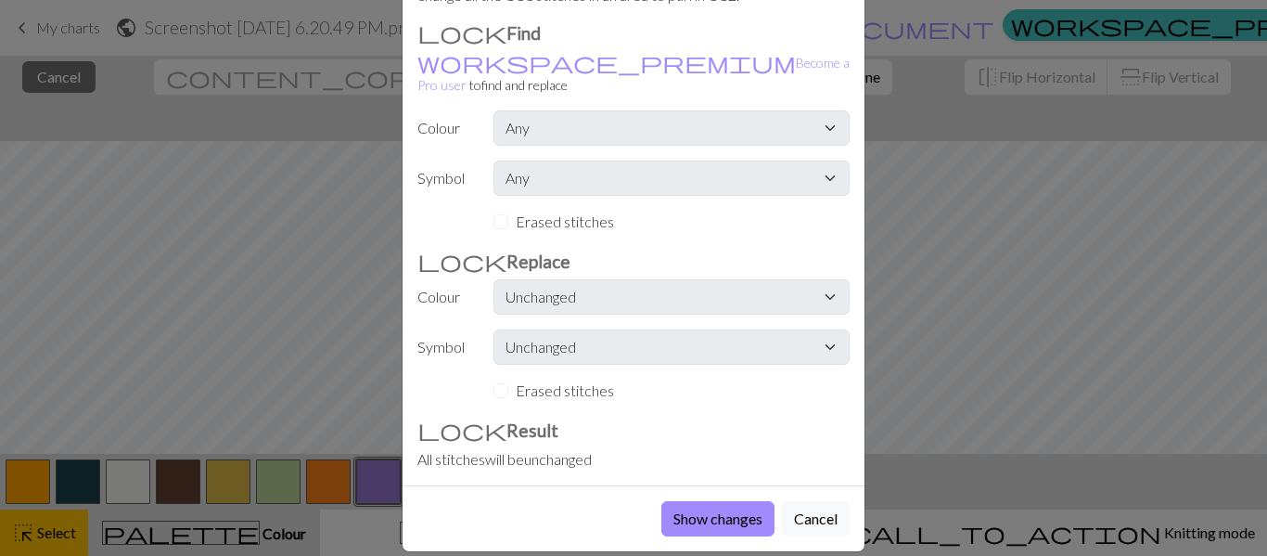
scroll to position [135, 0]
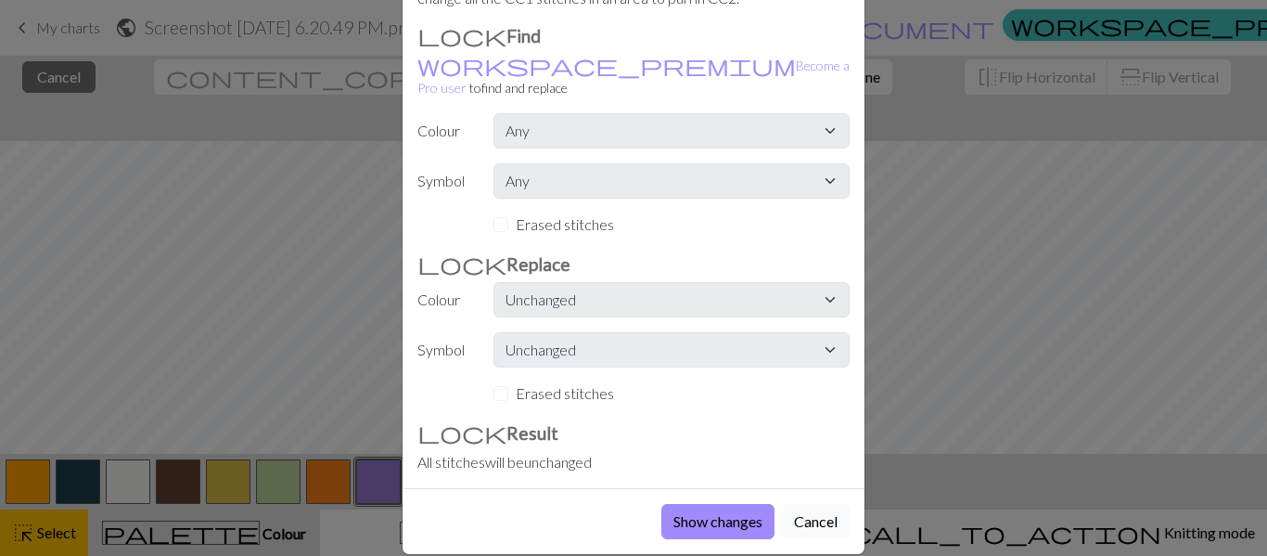
click at [795, 506] on button "Cancel" at bounding box center [816, 521] width 68 height 35
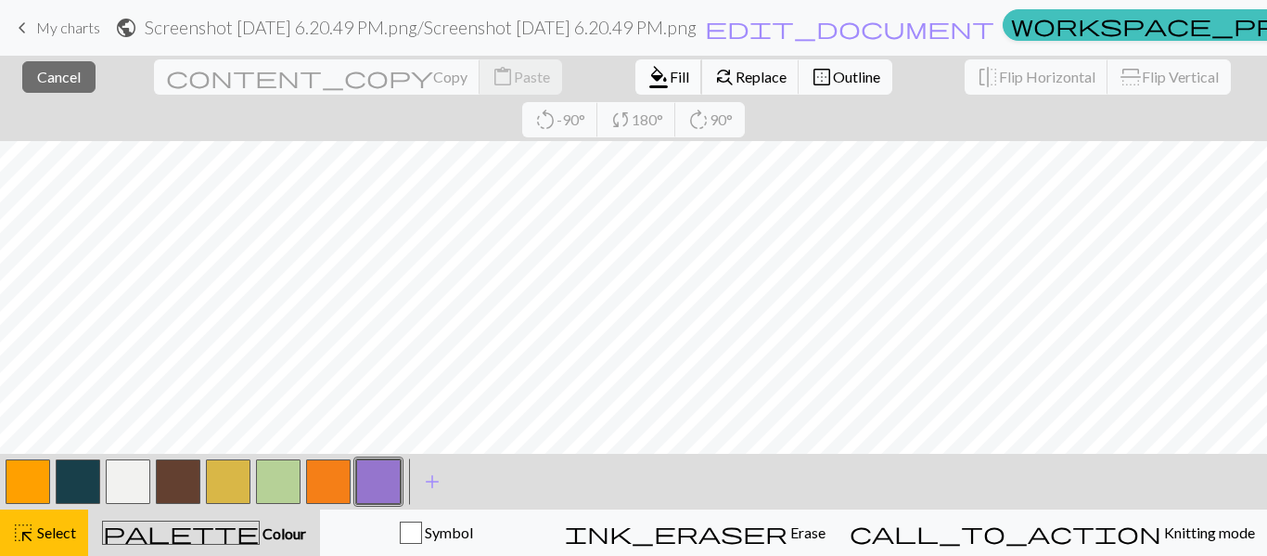
click at [648, 76] on span "format_color_fill" at bounding box center [659, 77] width 22 height 26
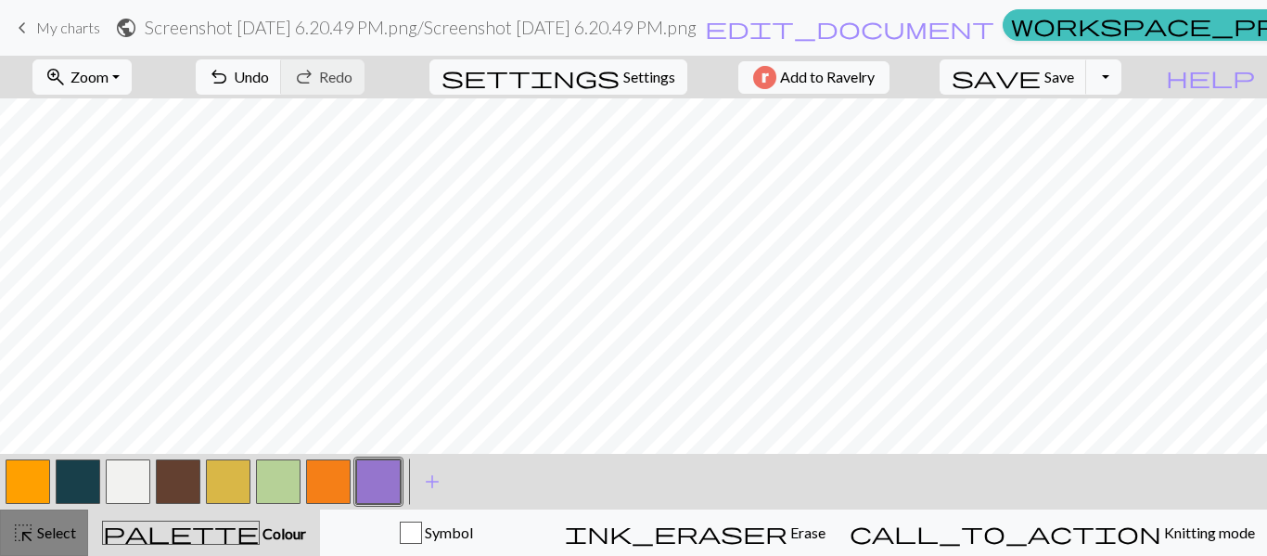
click at [41, 533] on span "Select" at bounding box center [55, 532] width 42 height 18
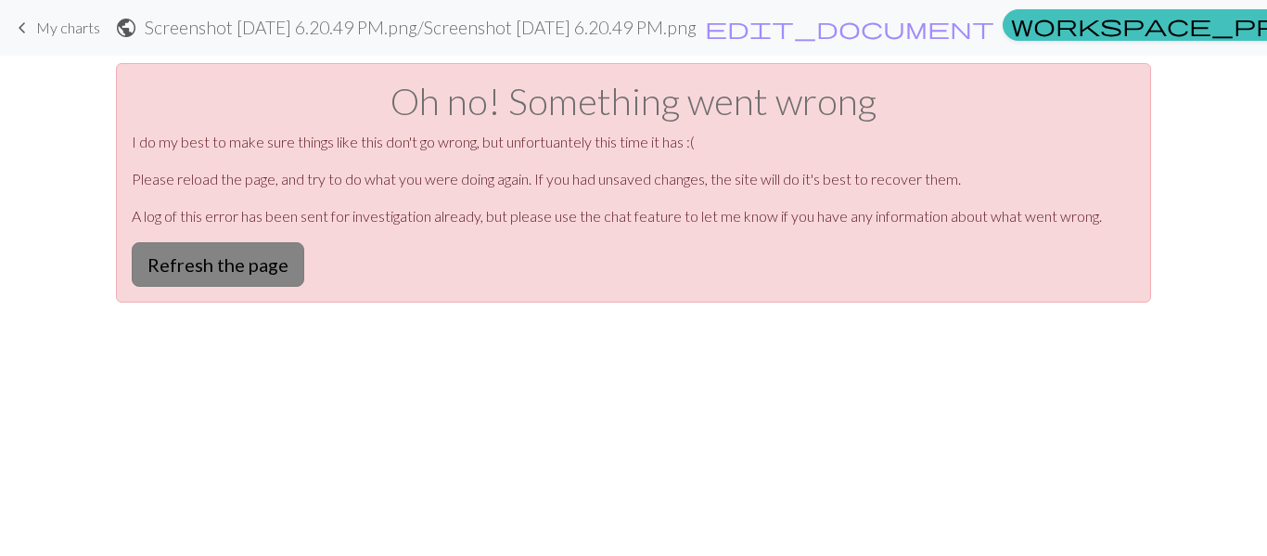
click at [244, 269] on button "Refresh the page" at bounding box center [218, 264] width 173 height 45
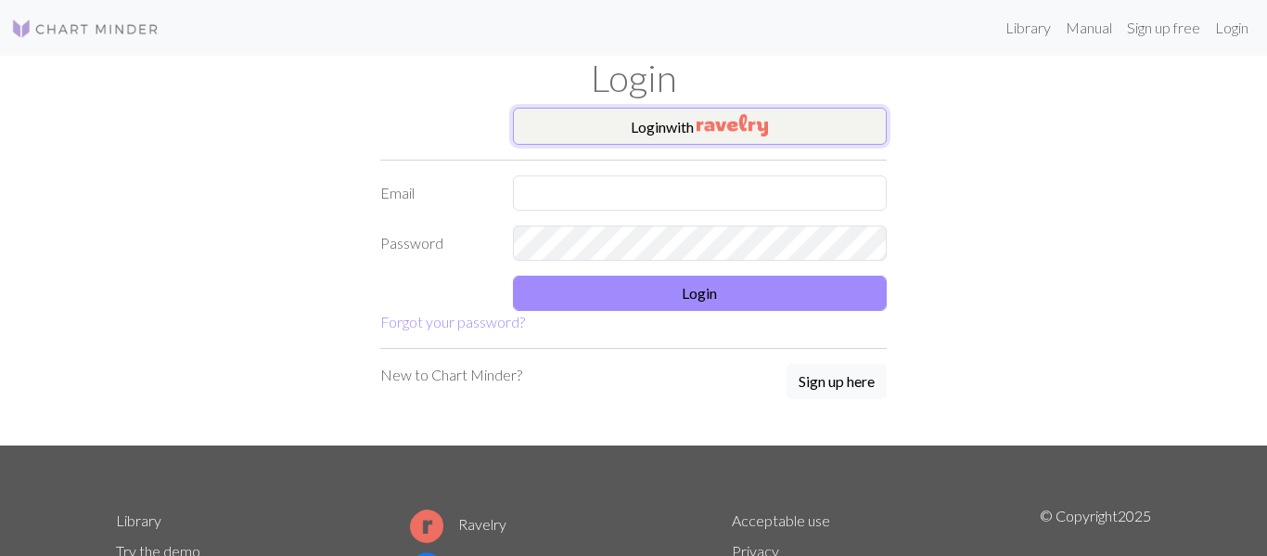
click at [626, 122] on button "Login with" at bounding box center [700, 126] width 375 height 37
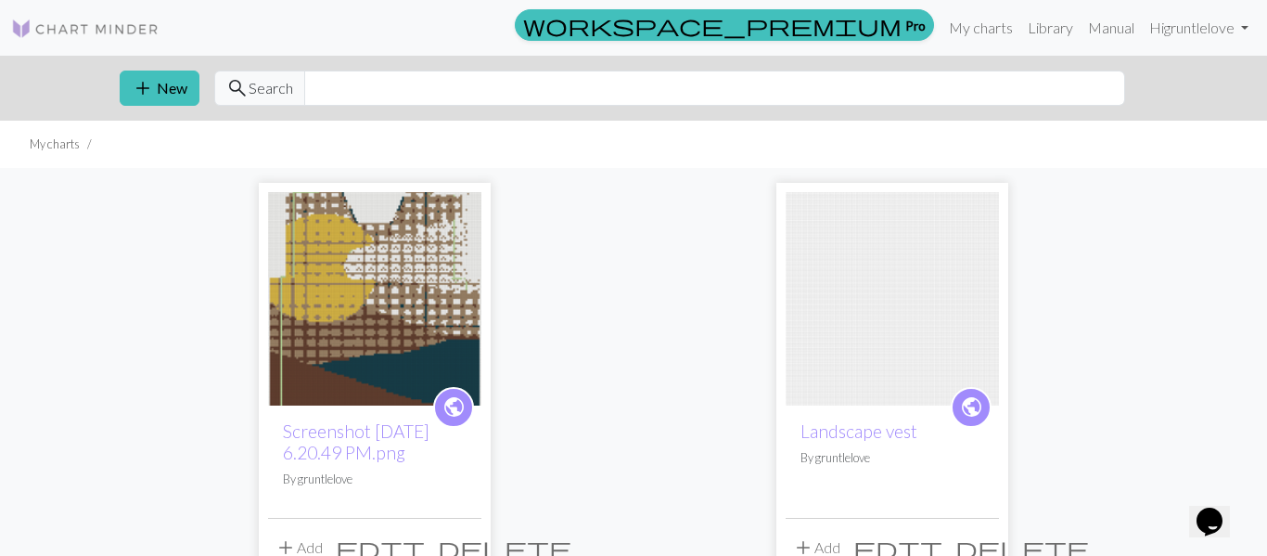
click at [401, 298] on img at bounding box center [374, 298] width 213 height 213
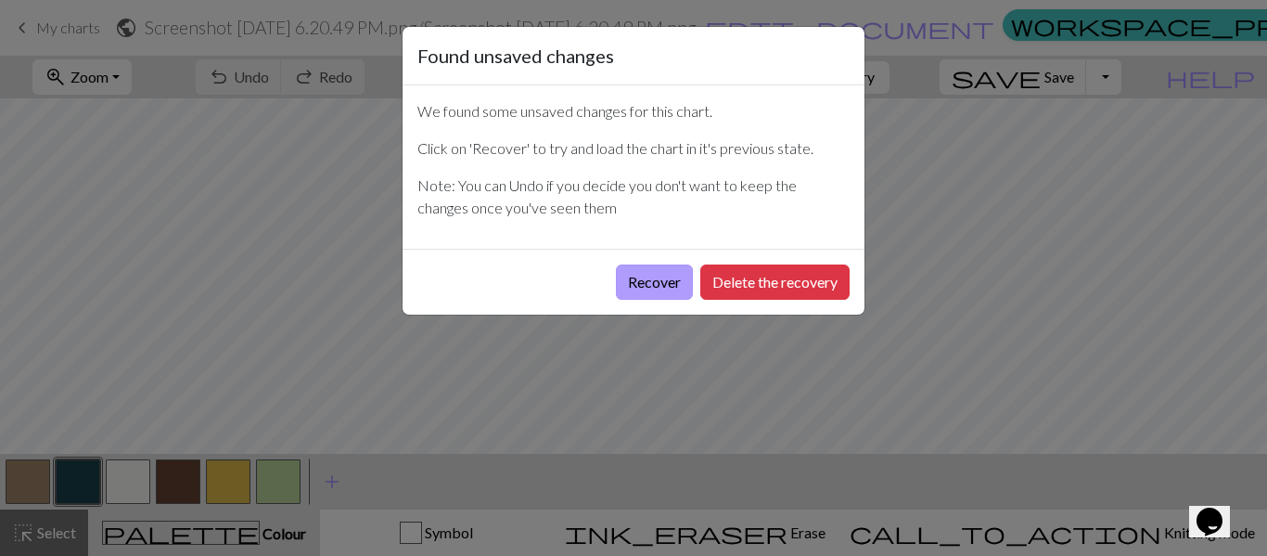
click at [639, 281] on button "Recover" at bounding box center [654, 281] width 77 height 35
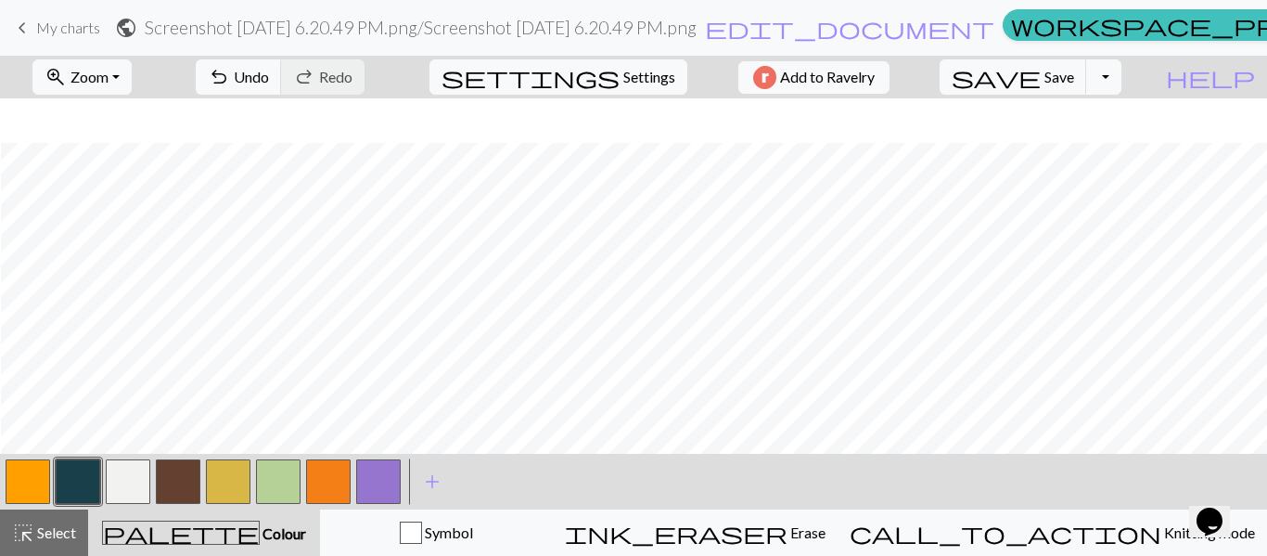
scroll to position [45, 1]
click at [109, 82] on span "Zoom" at bounding box center [90, 77] width 38 height 18
click at [128, 222] on button "50%" at bounding box center [106, 223] width 147 height 30
click at [109, 77] on span "Zoom" at bounding box center [90, 77] width 38 height 18
click at [96, 224] on button "50%" at bounding box center [106, 223] width 147 height 30
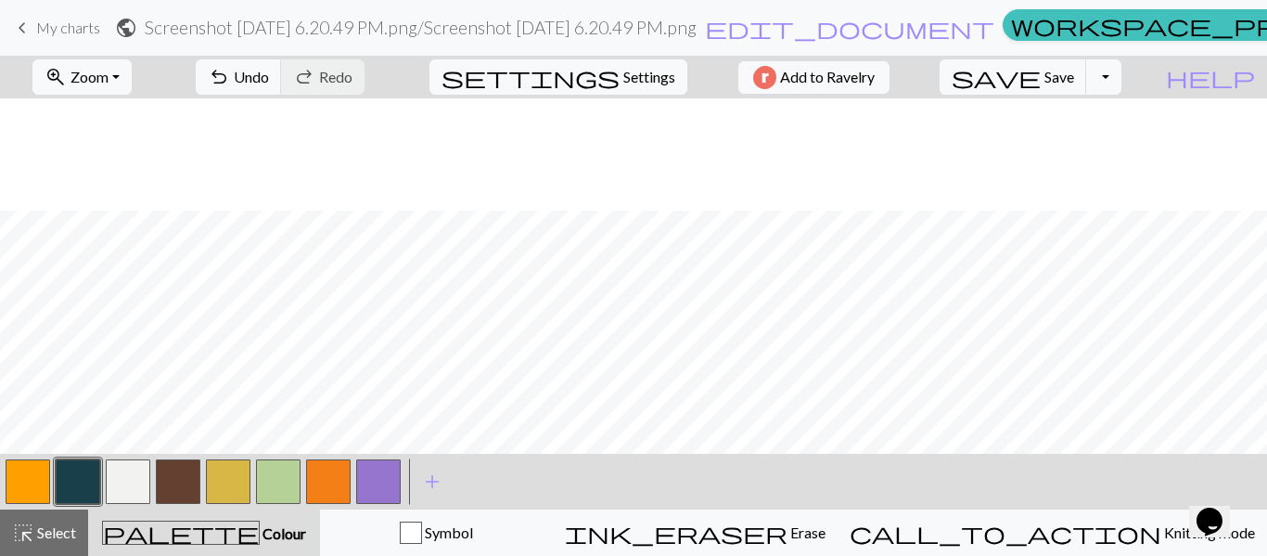
scroll to position [468, 231]
click at [40, 519] on button "highlight_alt Select Select" at bounding box center [44, 532] width 88 height 46
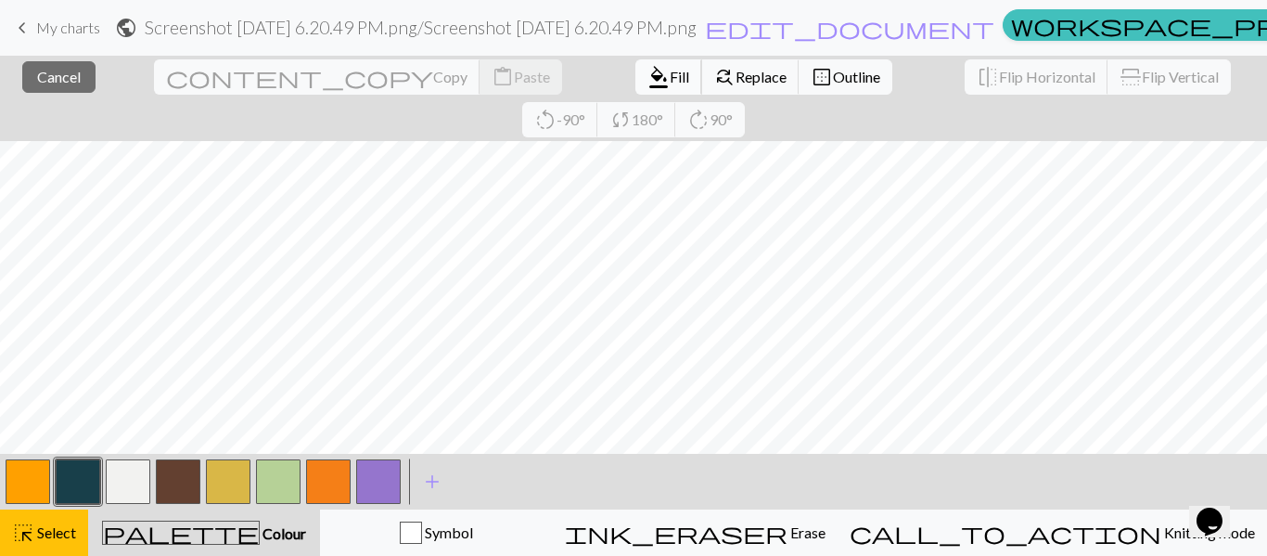
click at [648, 76] on span "format_color_fill" at bounding box center [659, 77] width 22 height 26
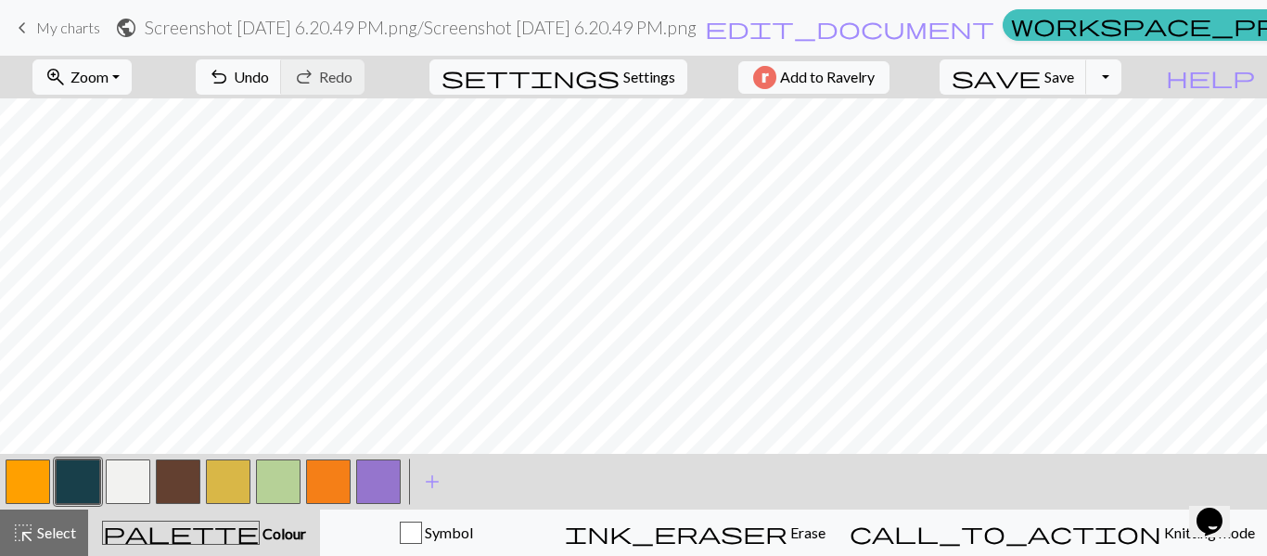
click at [386, 485] on button "button" at bounding box center [378, 481] width 45 height 45
click at [50, 532] on span "Select" at bounding box center [55, 532] width 42 height 18
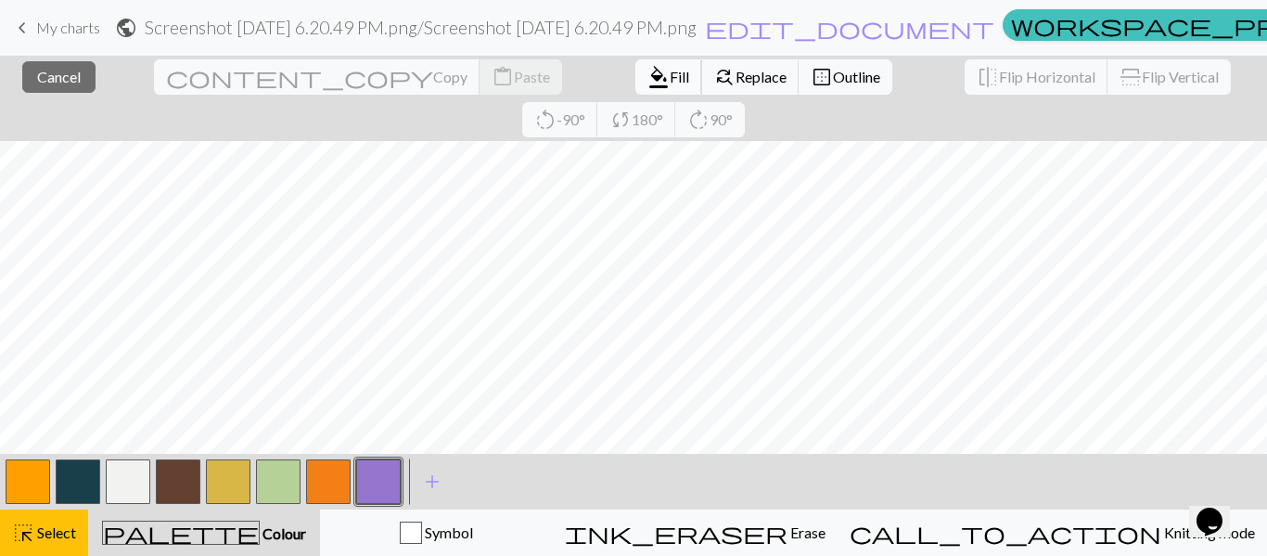
click at [670, 79] on span "Fill" at bounding box center [679, 77] width 19 height 18
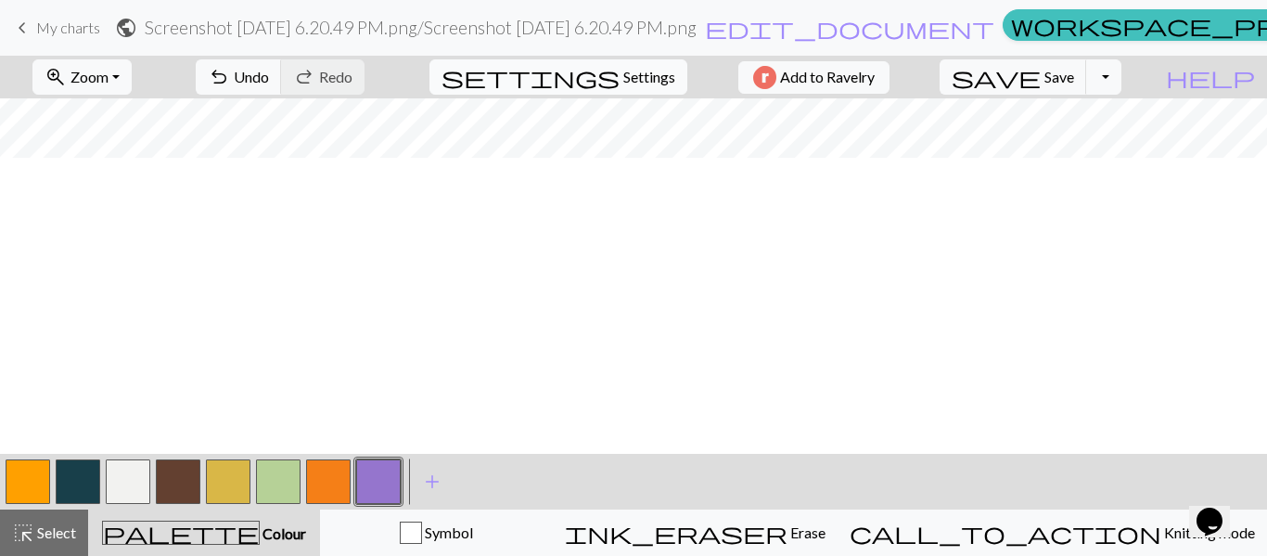
scroll to position [276, 231]
click at [109, 81] on span "Zoom" at bounding box center [90, 77] width 38 height 18
click at [118, 224] on button "50%" at bounding box center [106, 223] width 147 height 30
click at [28, 527] on span "highlight_alt" at bounding box center [23, 532] width 22 height 26
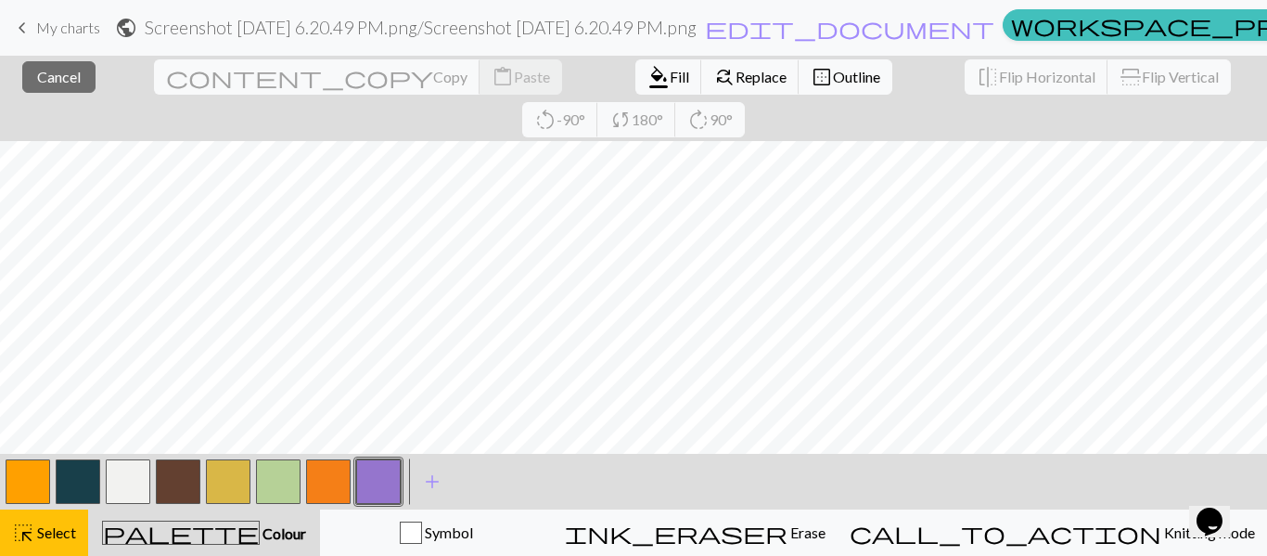
click at [216, 457] on div at bounding box center [228, 481] width 50 height 50
click at [34, 532] on span "Select" at bounding box center [55, 532] width 42 height 18
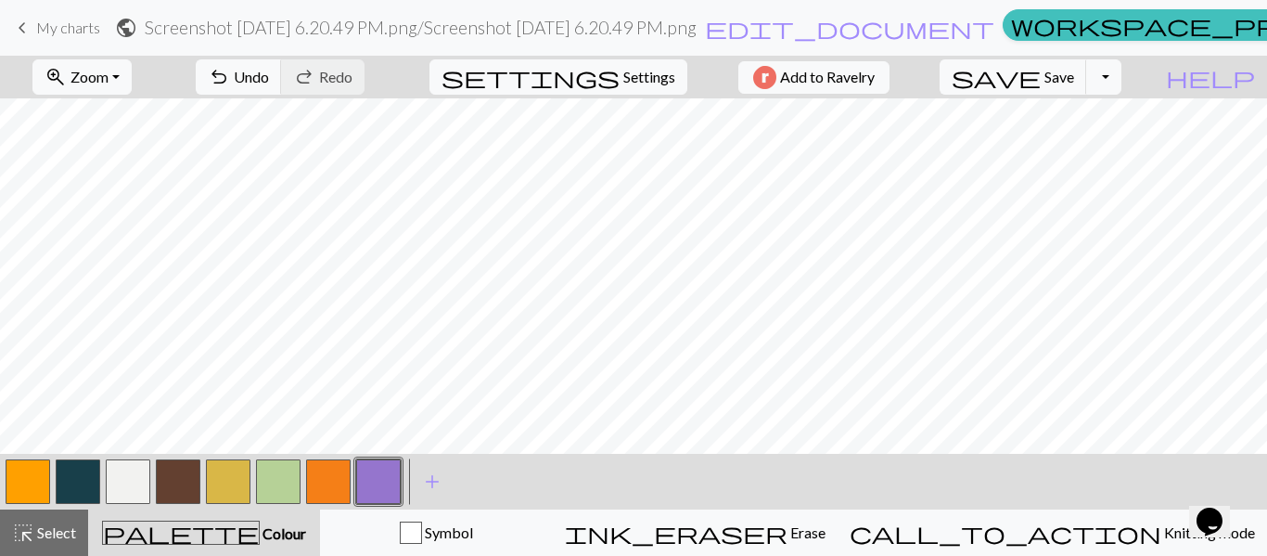
click at [236, 470] on button "button" at bounding box center [228, 481] width 45 height 45
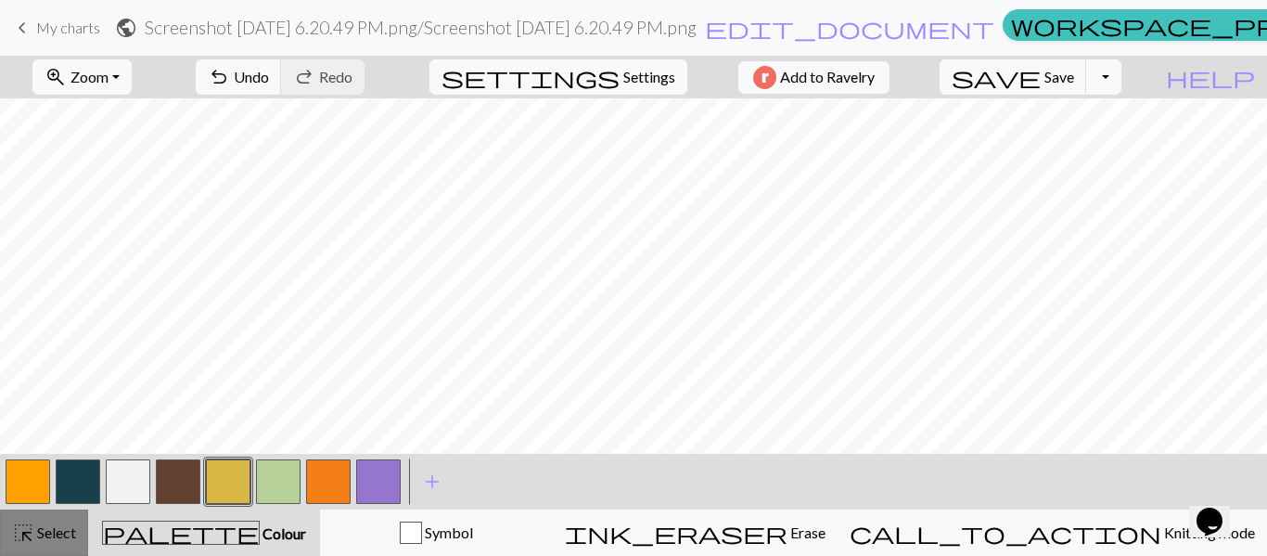
click at [32, 528] on span "highlight_alt" at bounding box center [23, 532] width 22 height 26
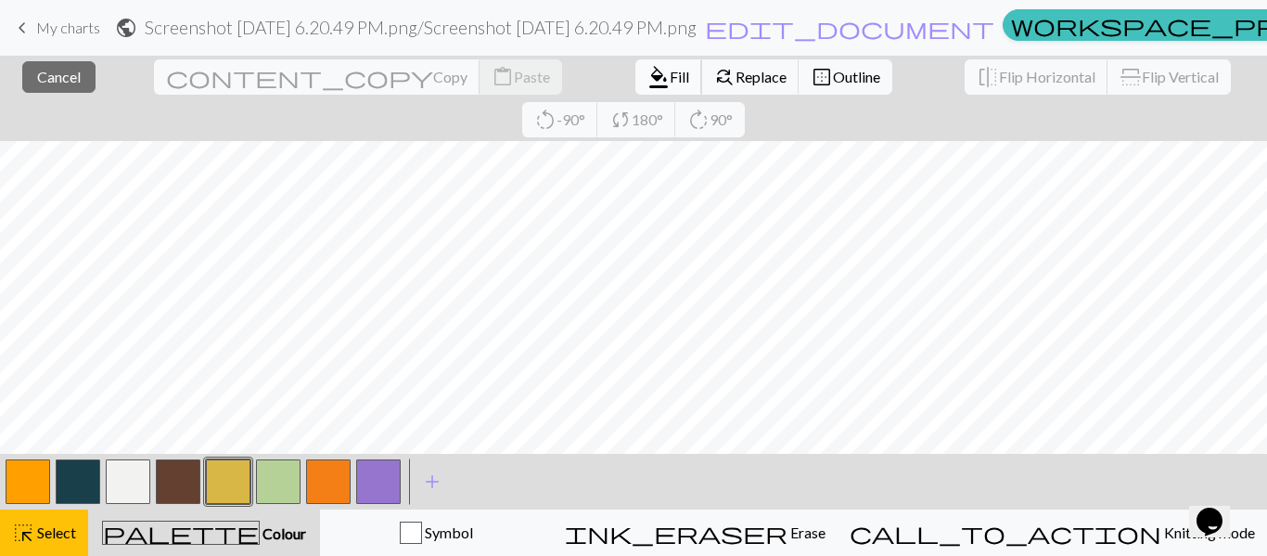
click at [635, 66] on button "format_color_fill Fill" at bounding box center [668, 76] width 67 height 35
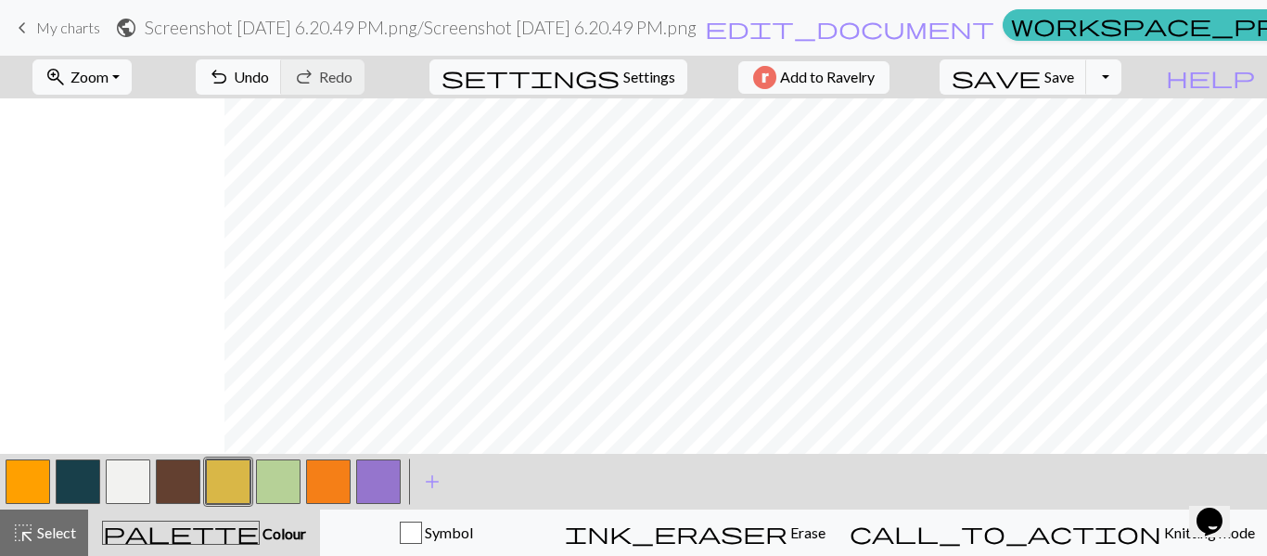
scroll to position [0, 231]
click at [116, 483] on button "button" at bounding box center [128, 481] width 45 height 45
click at [375, 491] on button "button" at bounding box center [378, 481] width 45 height 45
click at [112, 481] on button "button" at bounding box center [128, 481] width 45 height 45
click at [370, 491] on button "button" at bounding box center [378, 481] width 45 height 45
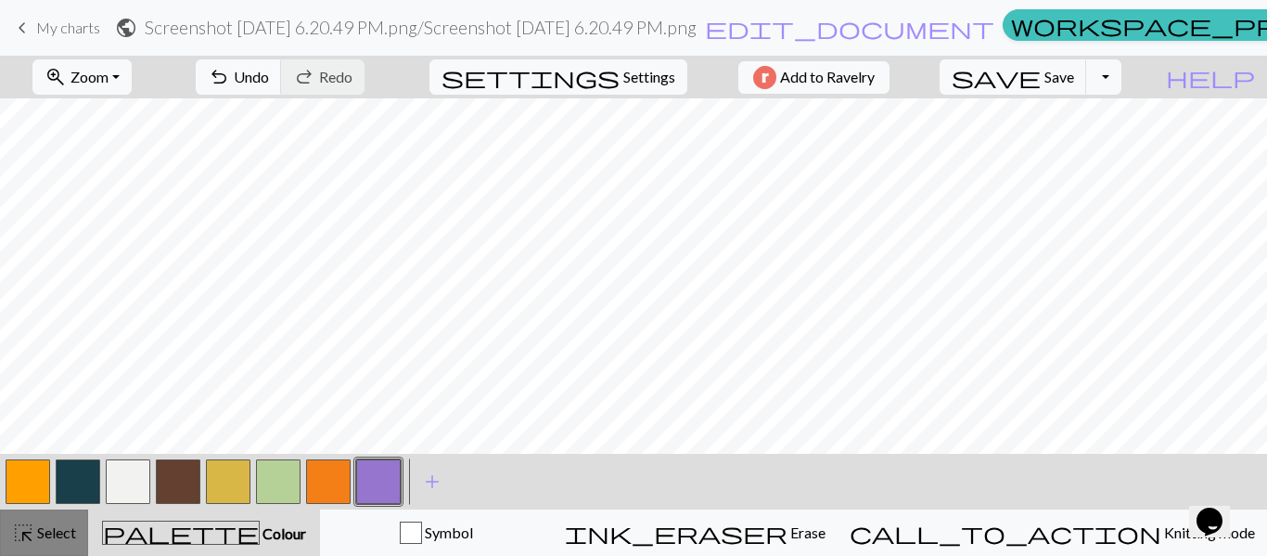
click at [44, 529] on span "Select" at bounding box center [55, 532] width 42 height 18
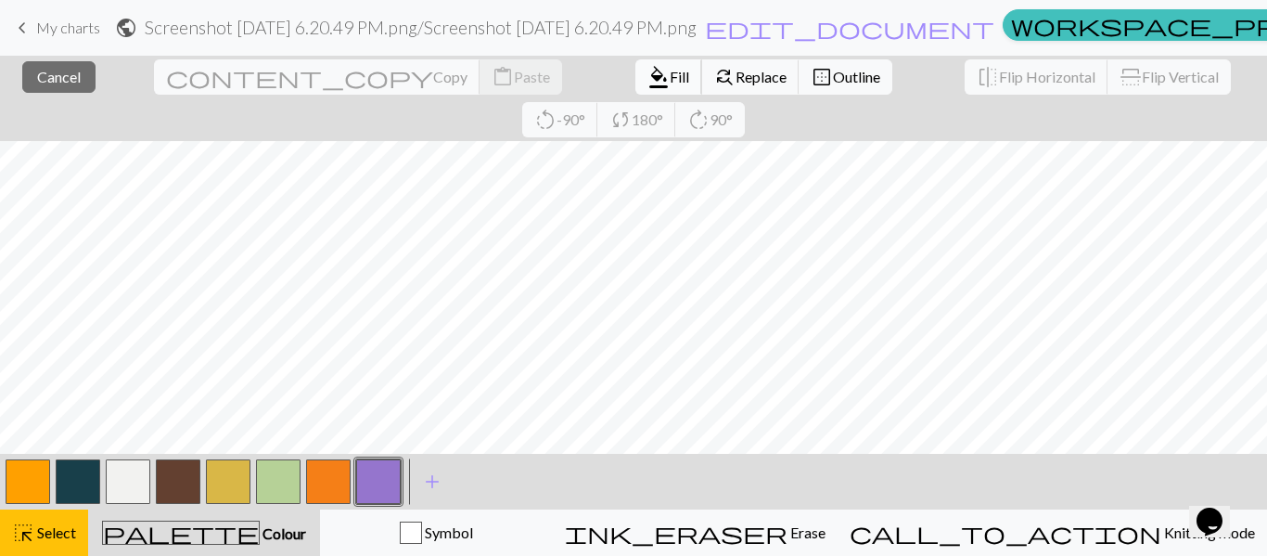
click at [648, 83] on span "format_color_fill" at bounding box center [659, 77] width 22 height 26
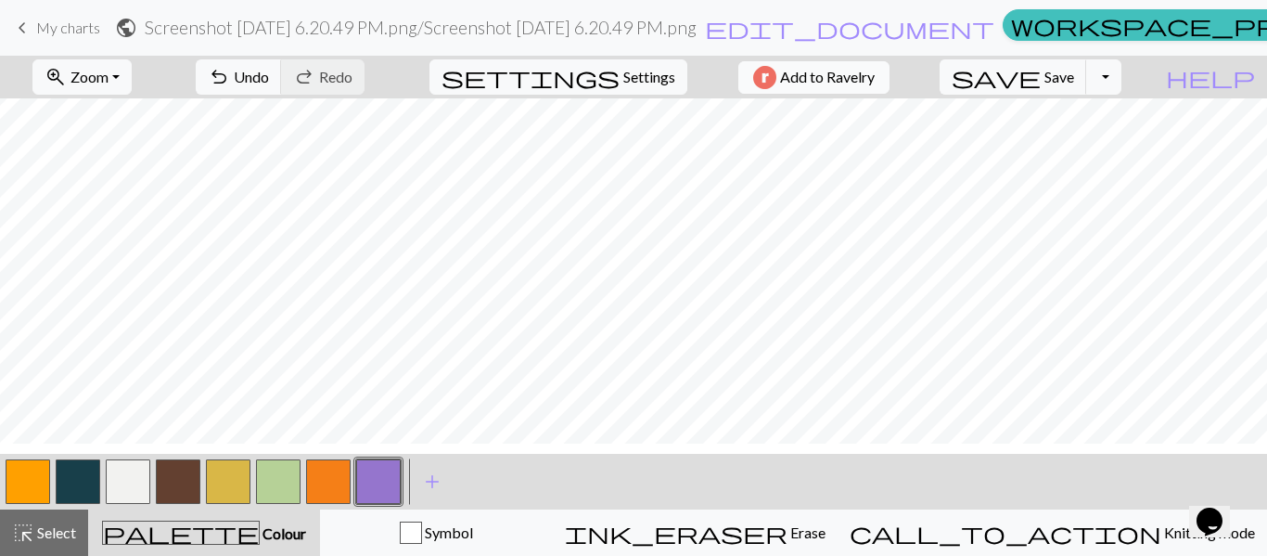
scroll to position [1, 0]
click at [132, 74] on button "zoom_in Zoom Zoom" at bounding box center [81, 76] width 99 height 35
click at [99, 304] on button "200%" at bounding box center [106, 312] width 147 height 30
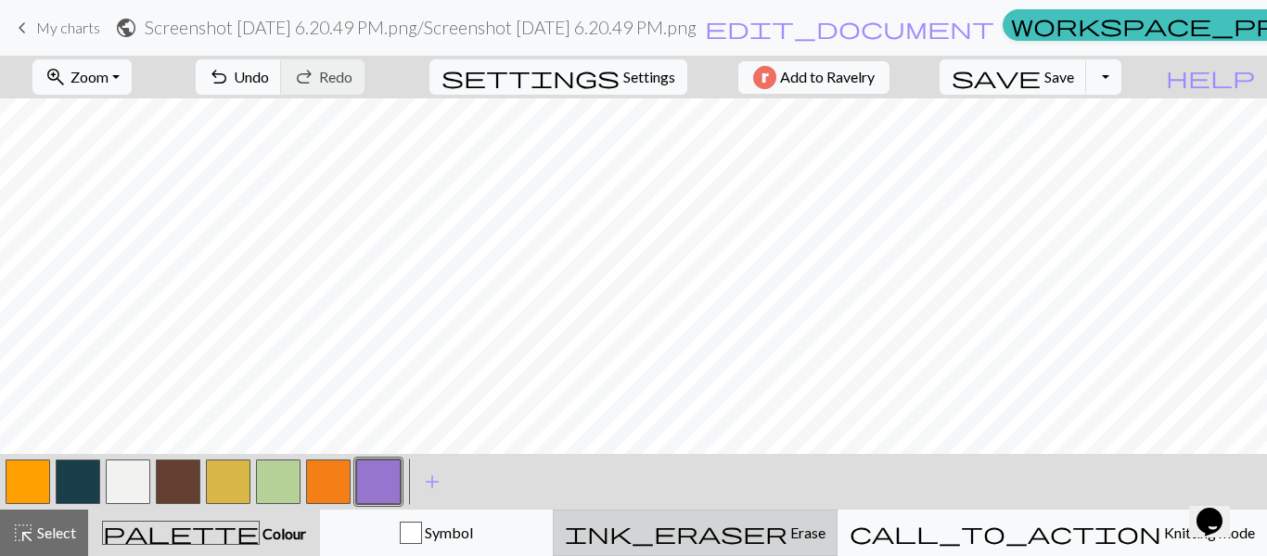
click at [838, 545] on button "ink_eraser Erase Erase" at bounding box center [695, 532] width 285 height 46
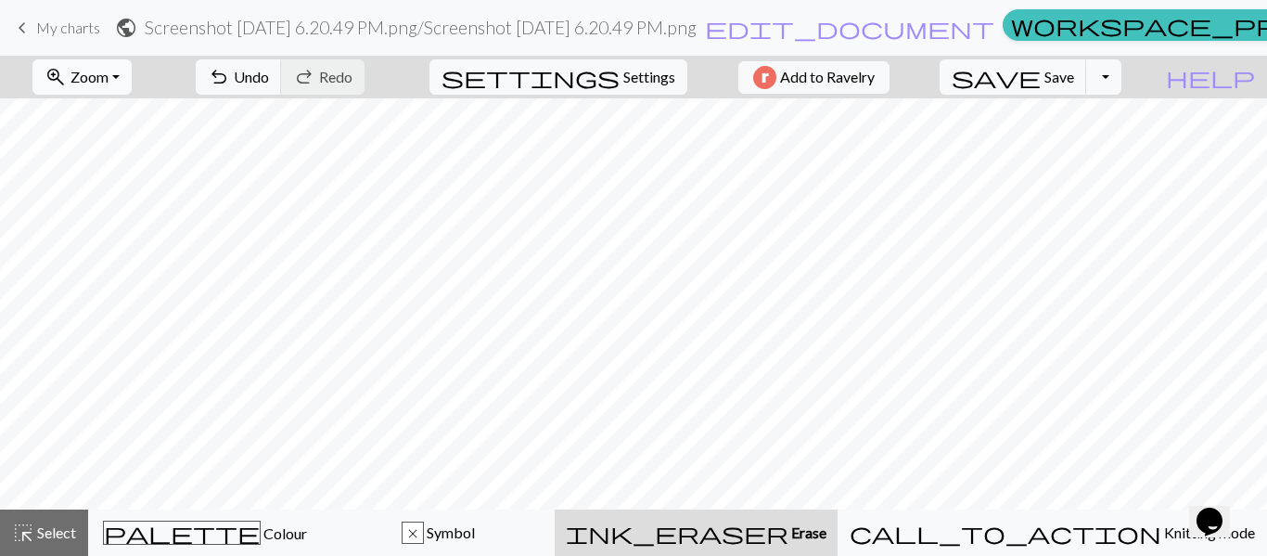
click at [67, 84] on span "zoom_in" at bounding box center [56, 77] width 22 height 26
click at [100, 219] on button "50%" at bounding box center [106, 223] width 147 height 30
click at [105, 94] on button "zoom_in Zoom Zoom" at bounding box center [81, 76] width 99 height 35
click at [103, 315] on button "200%" at bounding box center [106, 312] width 147 height 30
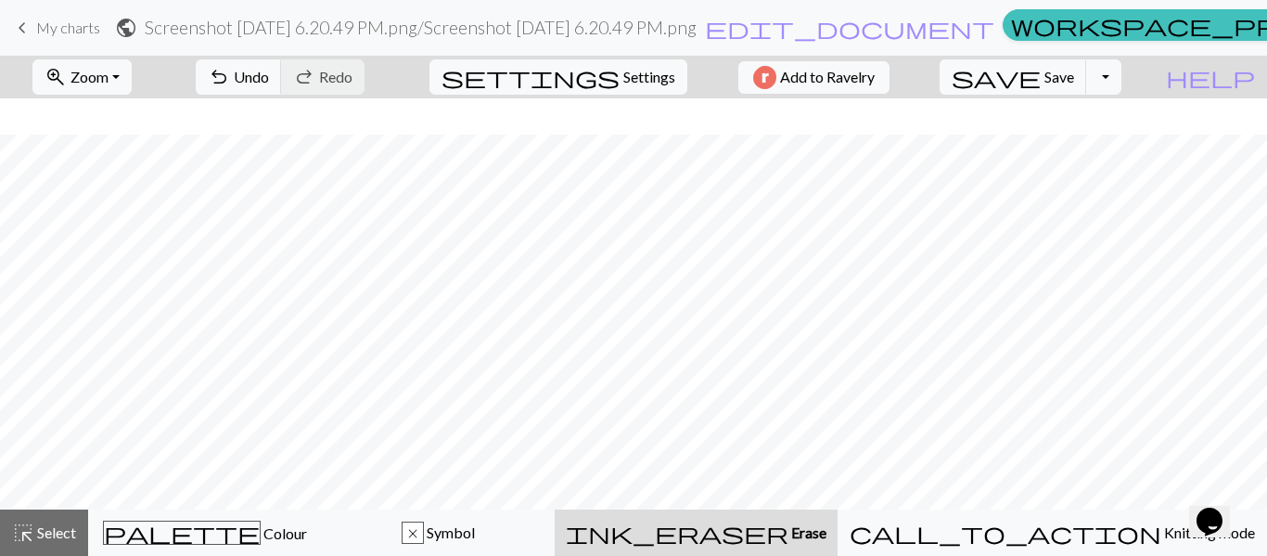
scroll to position [4192, 0]
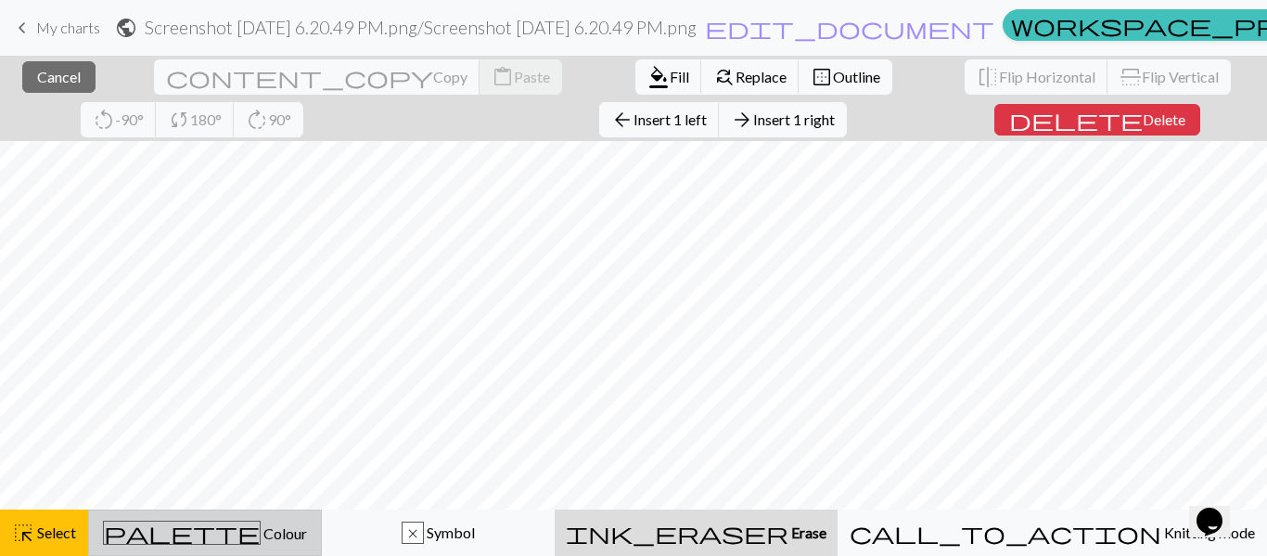
click at [193, 531] on div "palette Colour Colour" at bounding box center [205, 532] width 210 height 24
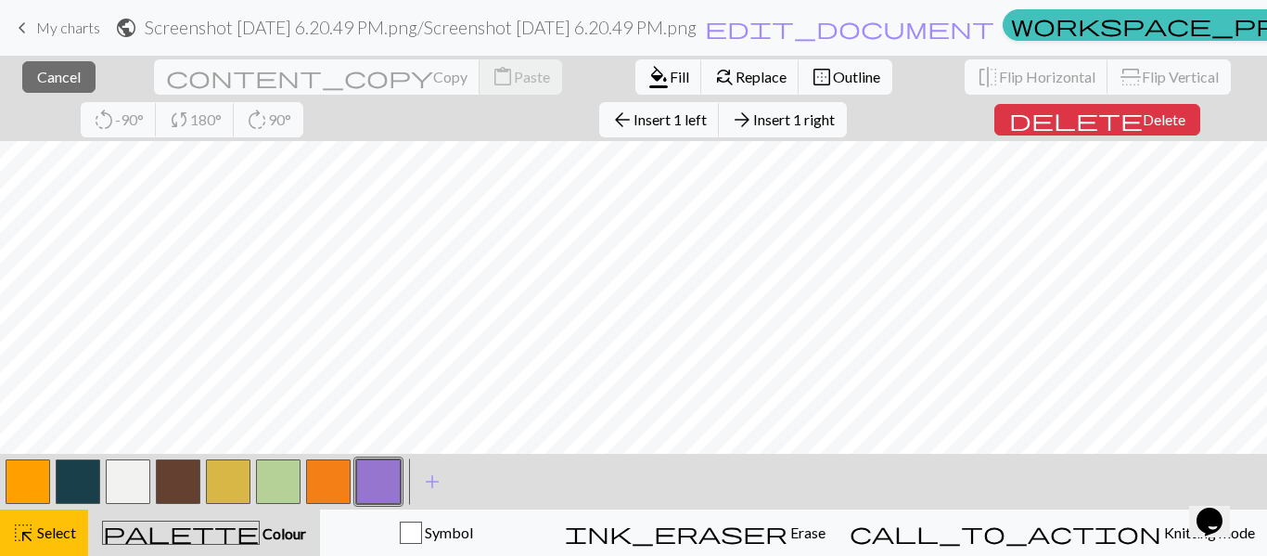
click at [173, 498] on button "button" at bounding box center [178, 481] width 45 height 45
click at [611, 122] on span "arrow_back" at bounding box center [622, 120] width 22 height 26
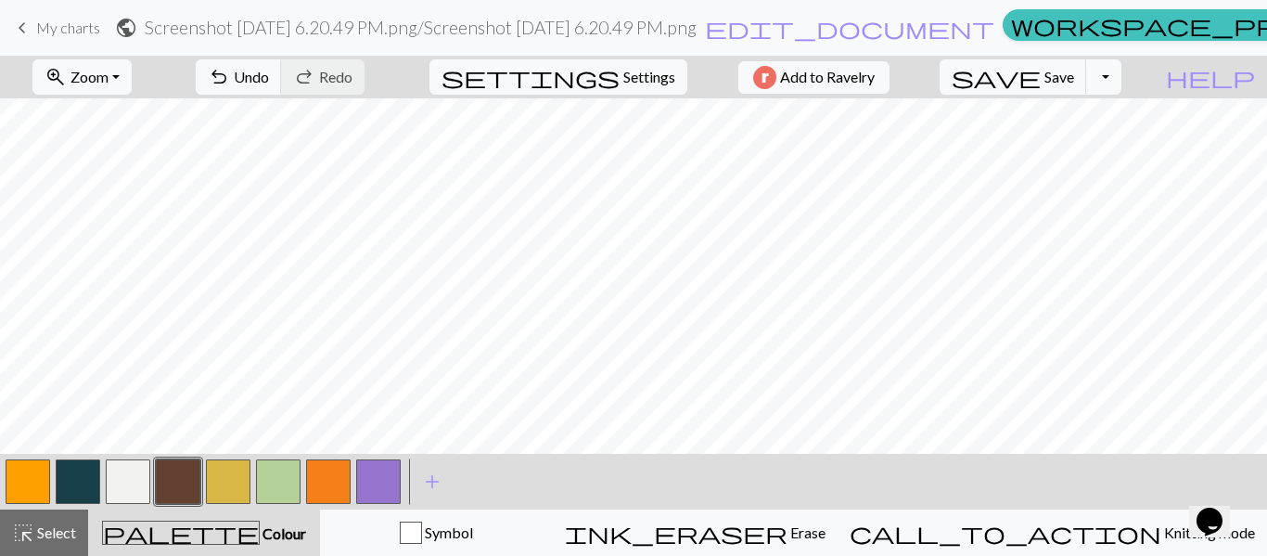
click at [185, 474] on button "button" at bounding box center [178, 481] width 45 height 45
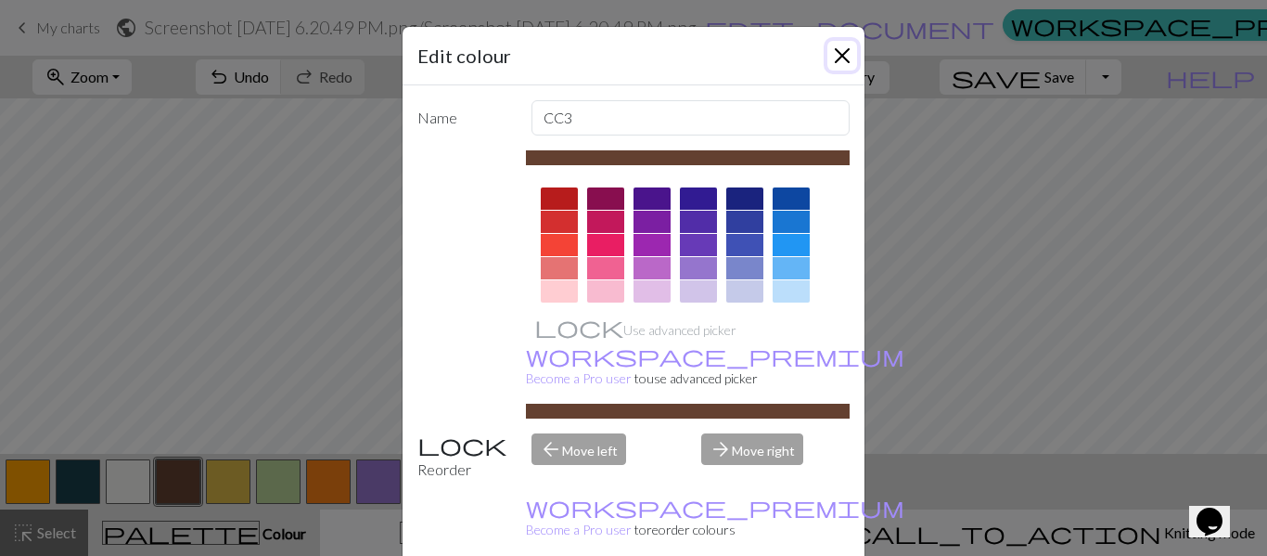
click at [845, 57] on button "Close" at bounding box center [842, 56] width 30 height 30
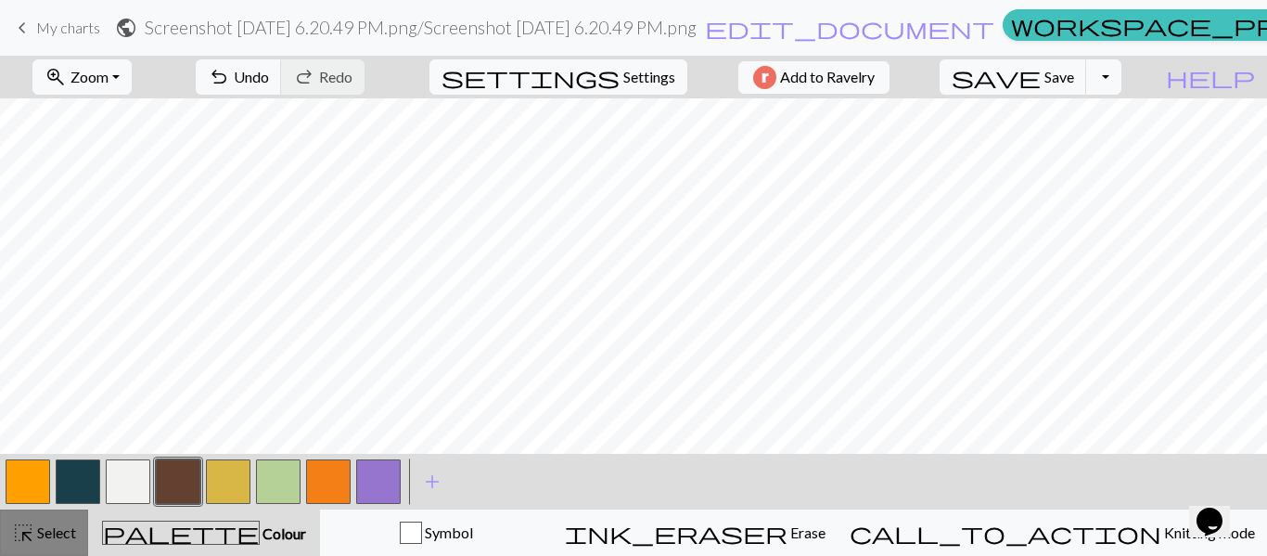
click at [32, 528] on span "highlight_alt" at bounding box center [23, 532] width 22 height 26
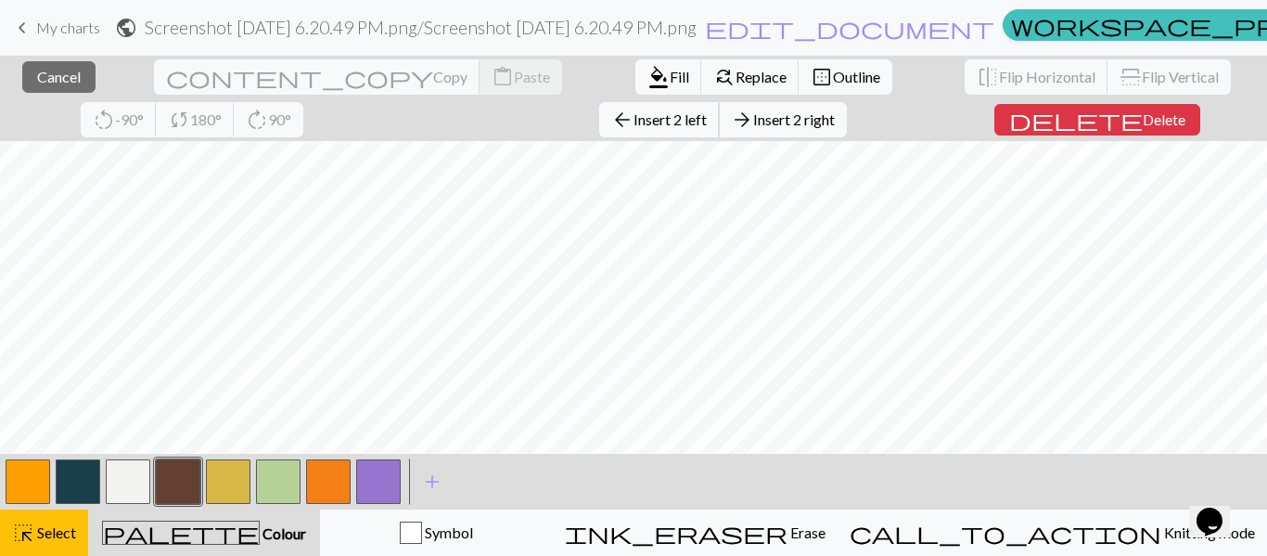
click at [634, 118] on span "Insert 2 left" at bounding box center [670, 119] width 73 height 18
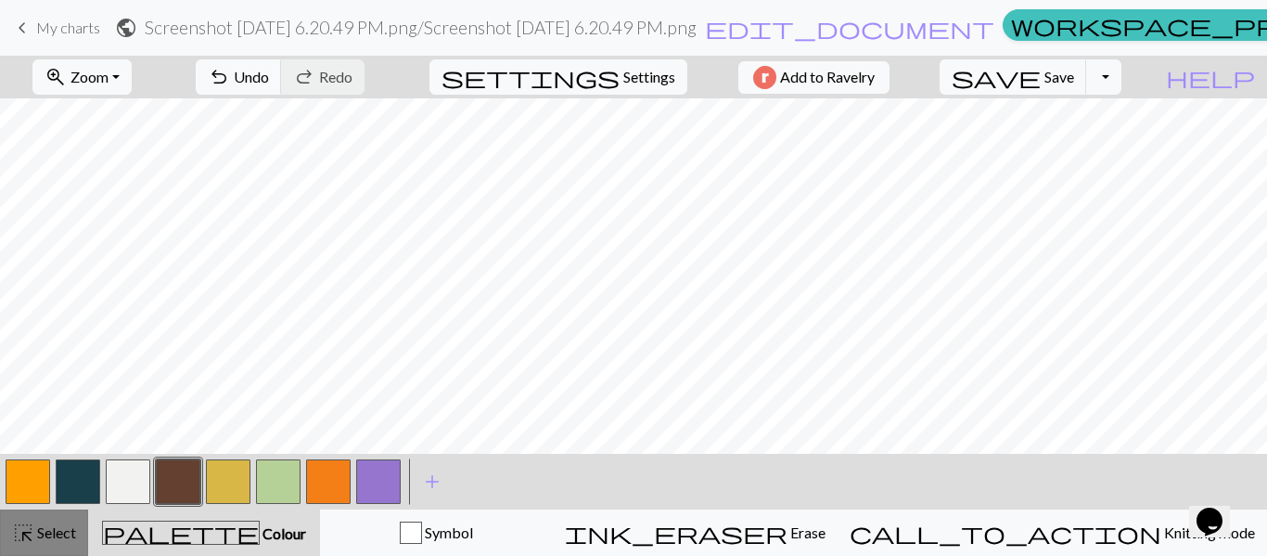
click at [32, 543] on span "highlight_alt" at bounding box center [23, 532] width 22 height 26
click at [45, 525] on span "Select" at bounding box center [55, 532] width 42 height 18
click at [171, 501] on button "button" at bounding box center [178, 481] width 45 height 45
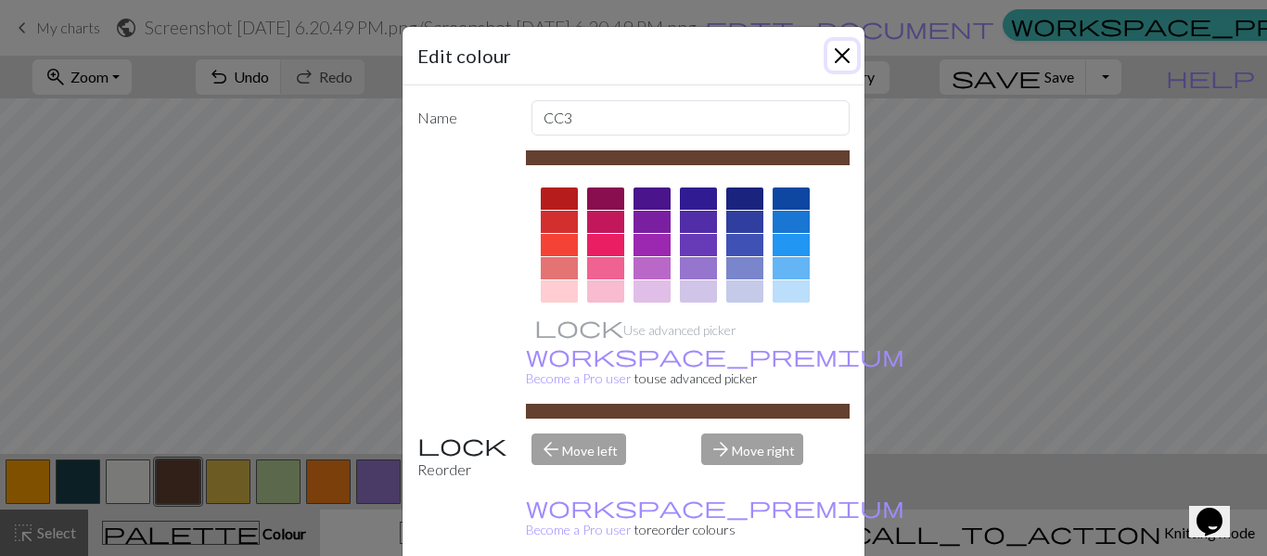
click at [844, 54] on button "Close" at bounding box center [842, 56] width 30 height 30
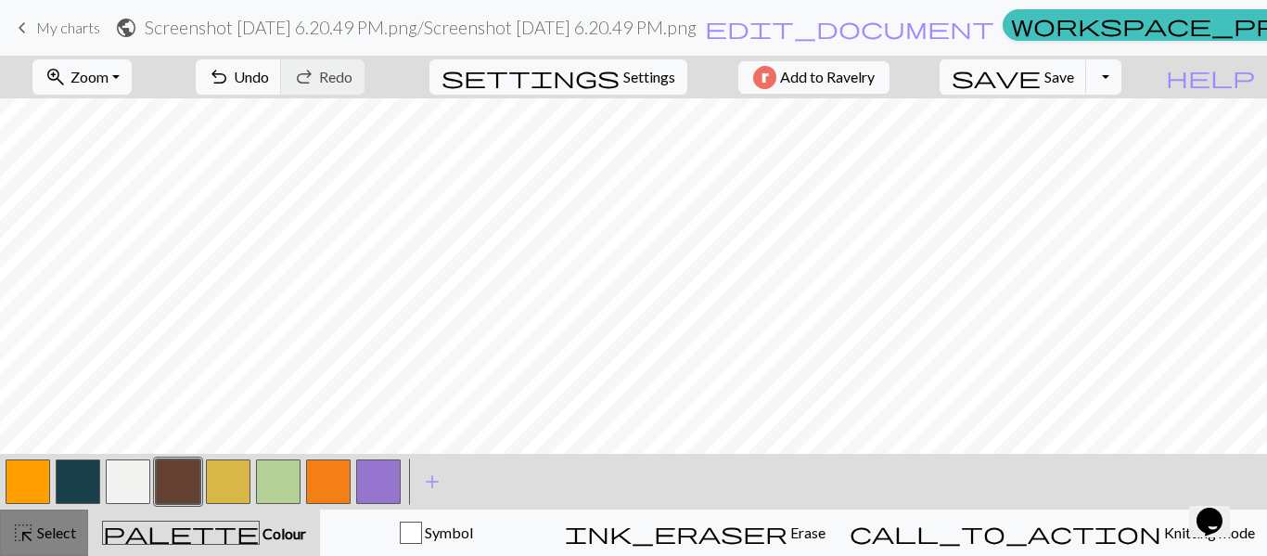
click at [28, 553] on button "highlight_alt Select Select" at bounding box center [44, 532] width 88 height 46
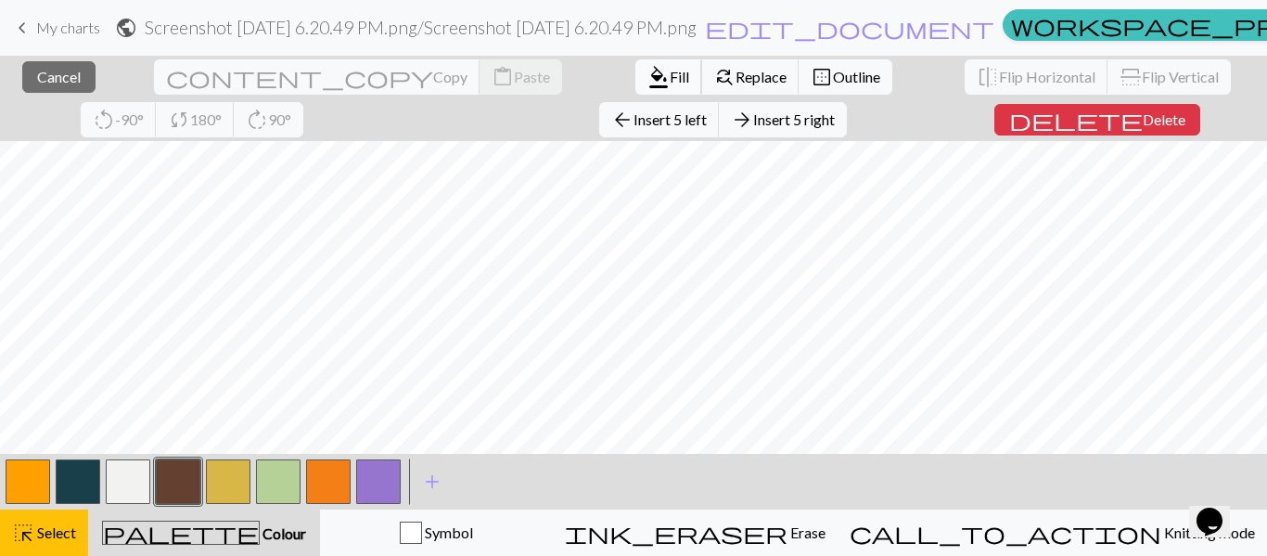
click at [648, 80] on span "format_color_fill" at bounding box center [659, 77] width 22 height 26
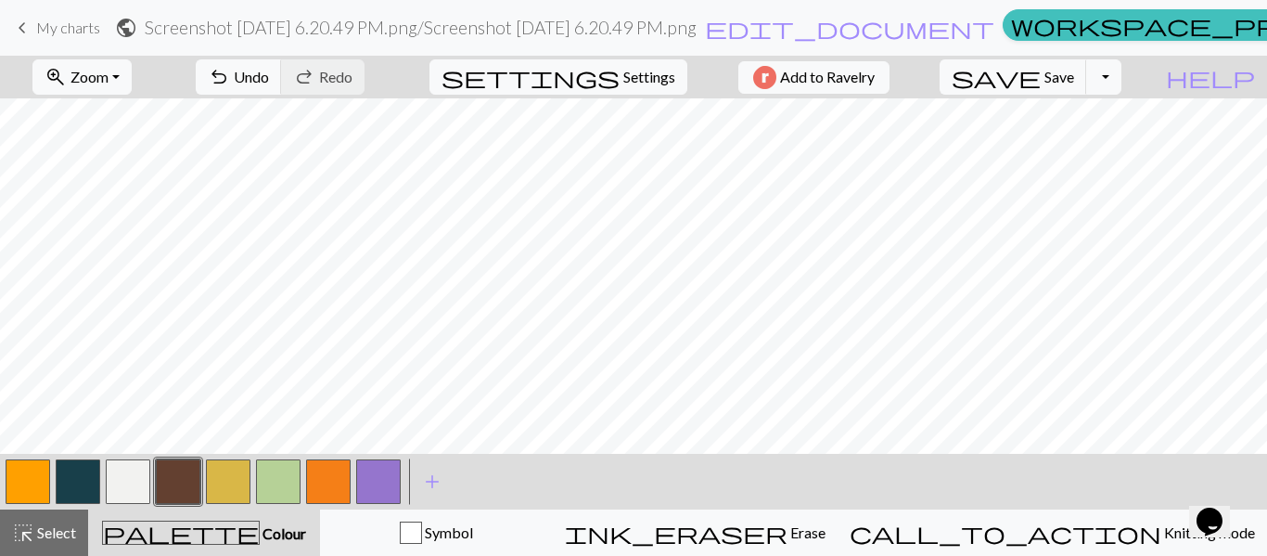
scroll to position [4420, 4730]
click at [35, 526] on span "Select" at bounding box center [55, 532] width 42 height 18
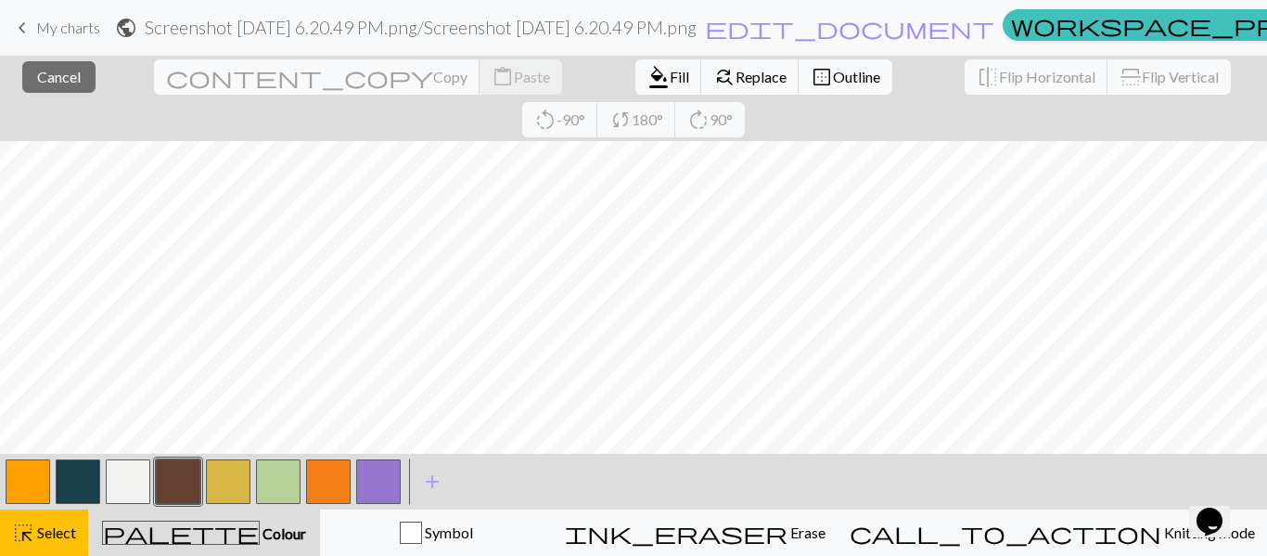
click at [186, 486] on button "button" at bounding box center [178, 481] width 45 height 45
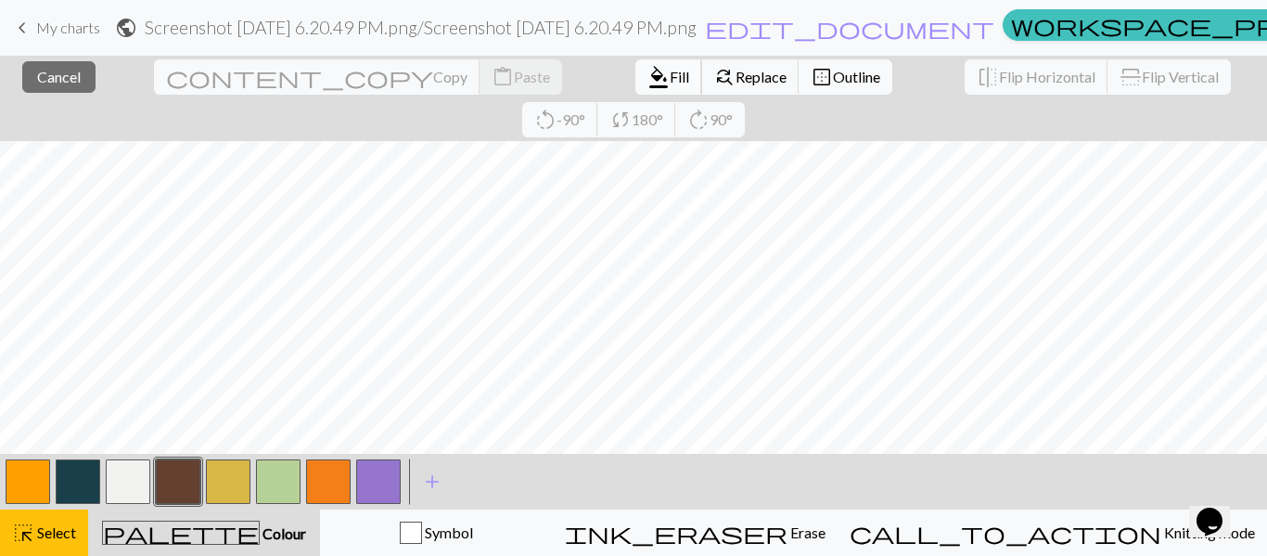
click at [648, 76] on span "format_color_fill" at bounding box center [659, 77] width 22 height 26
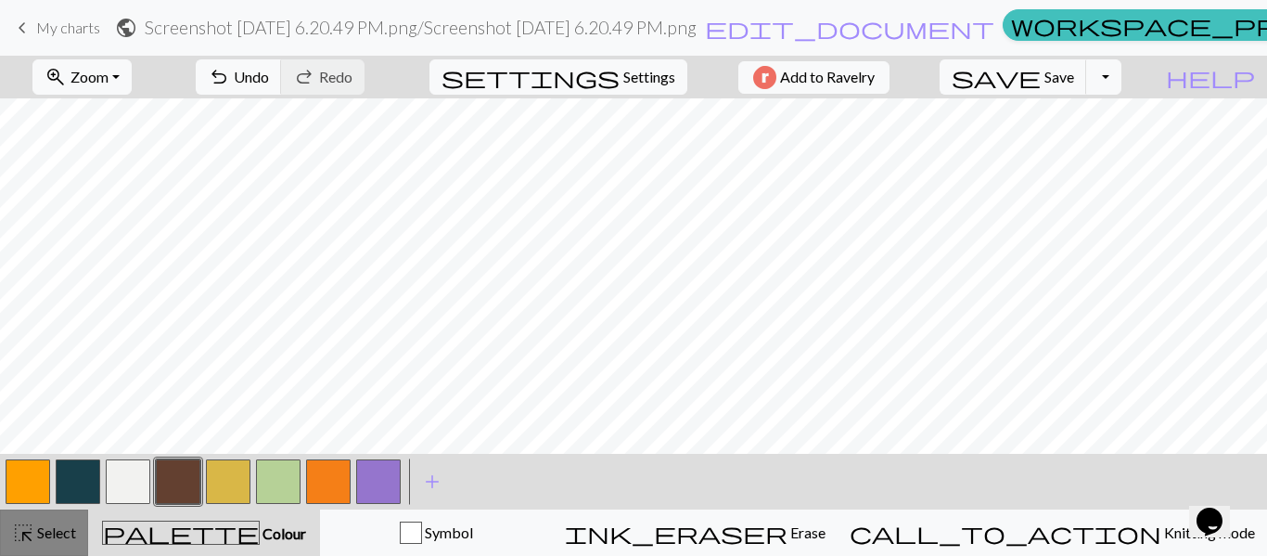
click at [29, 534] on span "highlight_alt" at bounding box center [23, 532] width 22 height 26
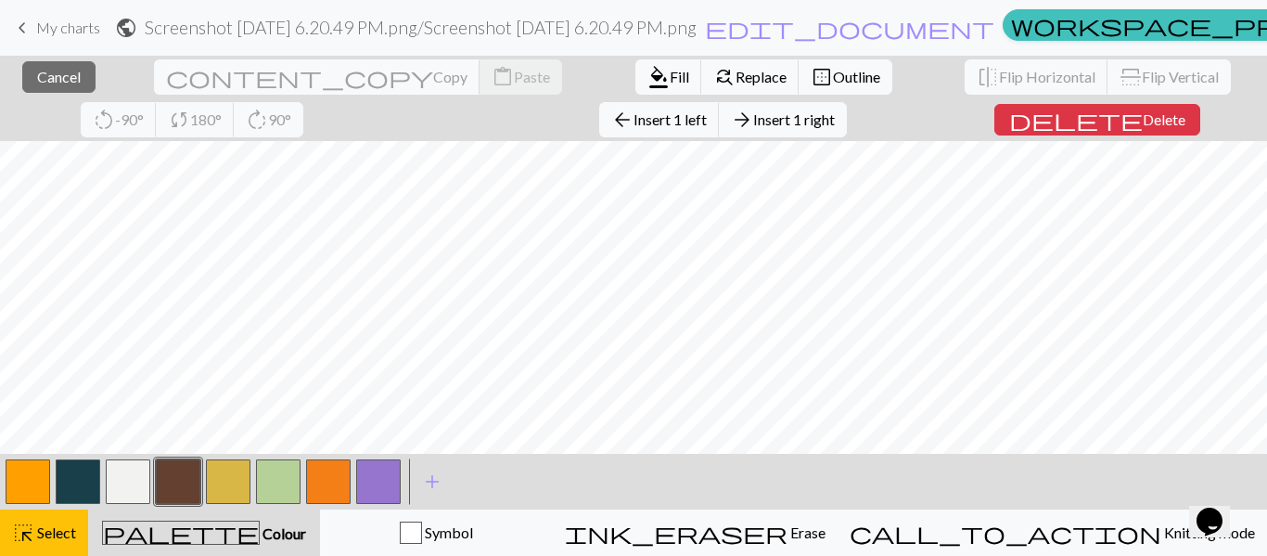
click at [77, 474] on button "button" at bounding box center [78, 481] width 45 height 45
click at [670, 72] on span "Fill" at bounding box center [679, 77] width 19 height 18
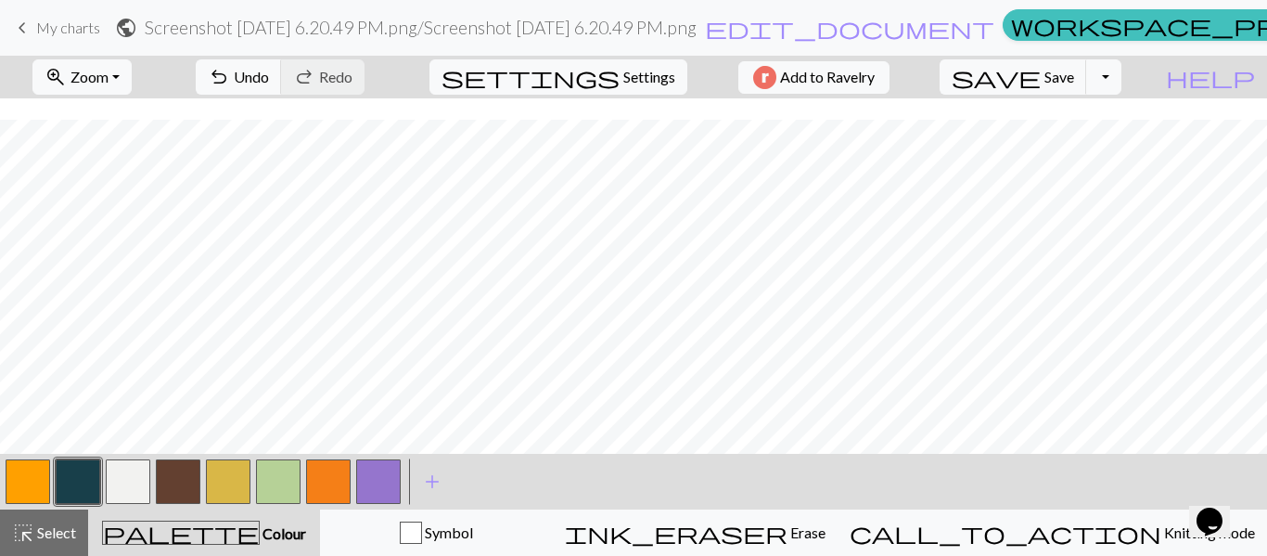
scroll to position [4441, 4730]
click at [161, 473] on button "button" at bounding box center [178, 481] width 45 height 45
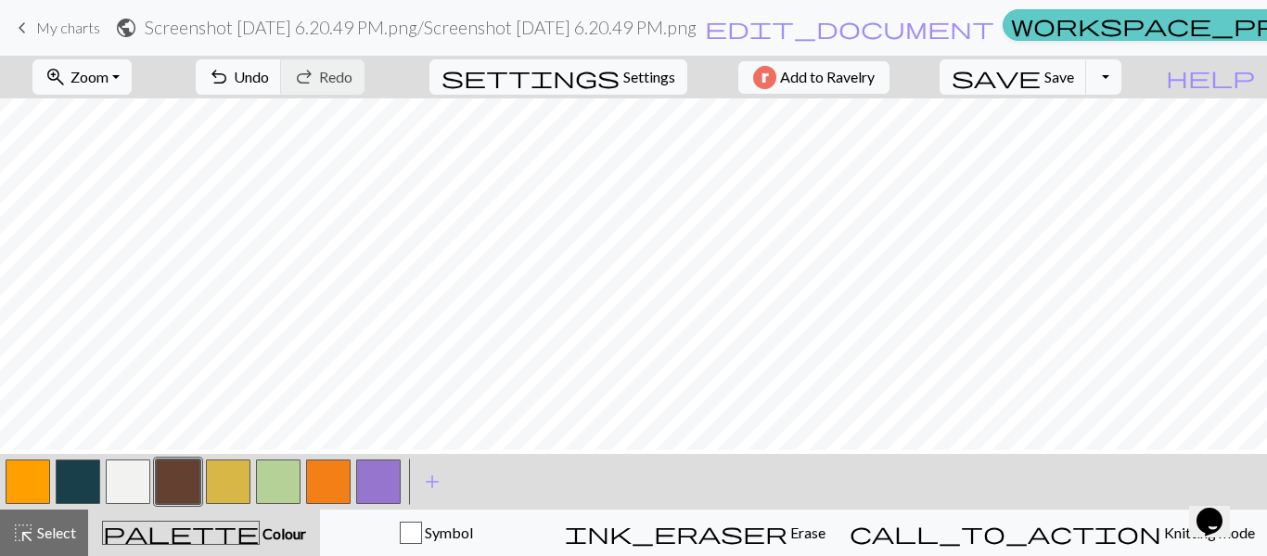
scroll to position [2777, 4730]
click at [67, 85] on span "zoom_in" at bounding box center [56, 77] width 22 height 26
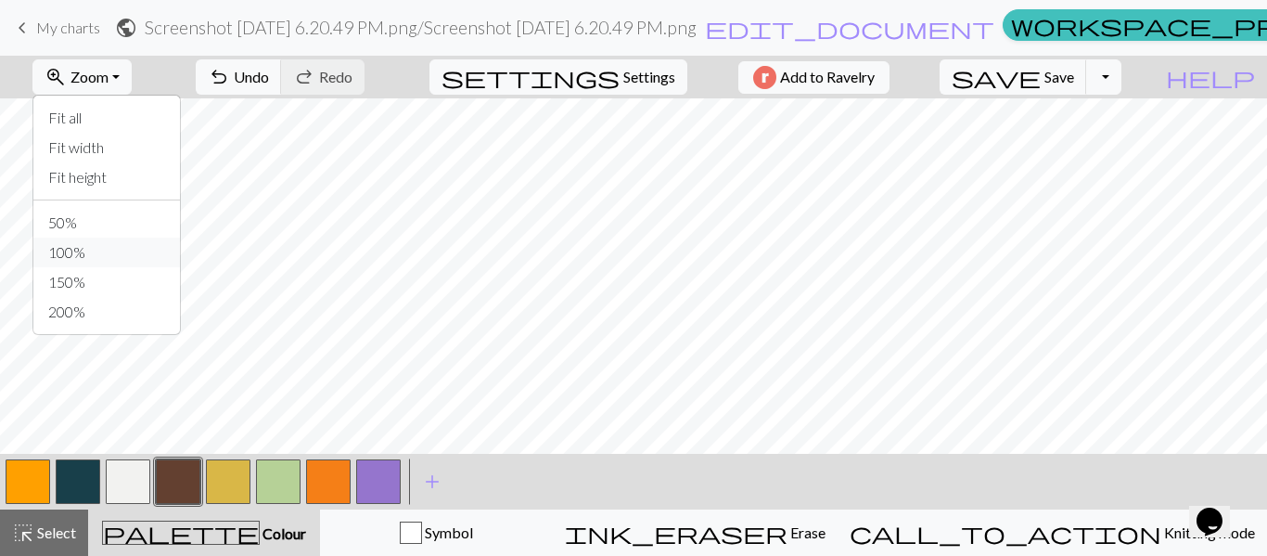
click at [114, 261] on button "100%" at bounding box center [106, 252] width 147 height 30
click at [28, 481] on button "button" at bounding box center [28, 481] width 45 height 45
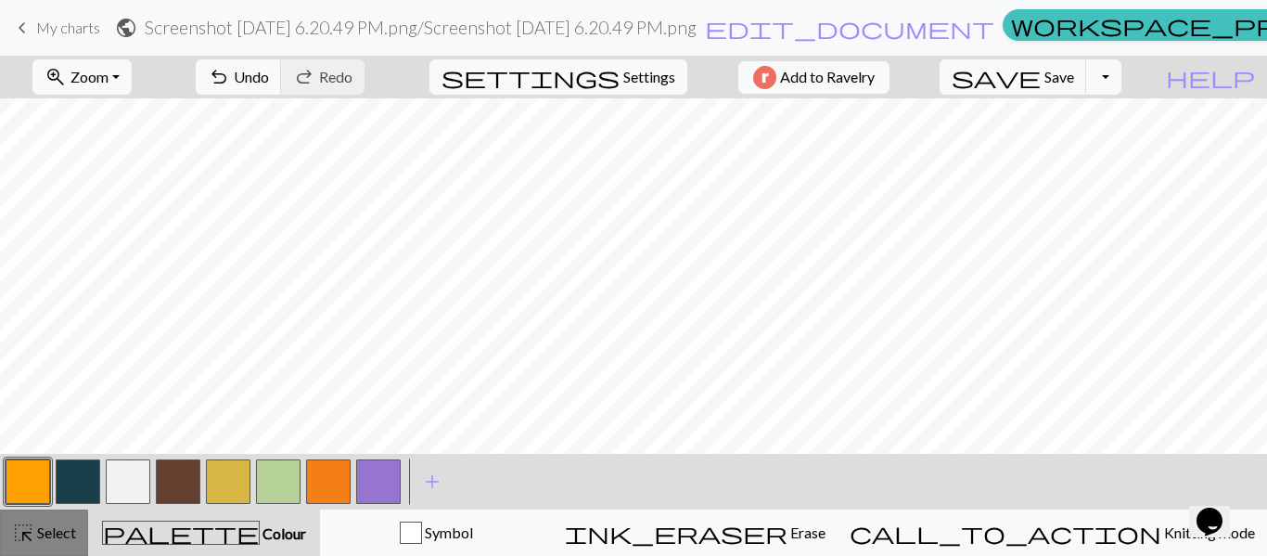
click at [43, 537] on span "Select" at bounding box center [55, 532] width 42 height 18
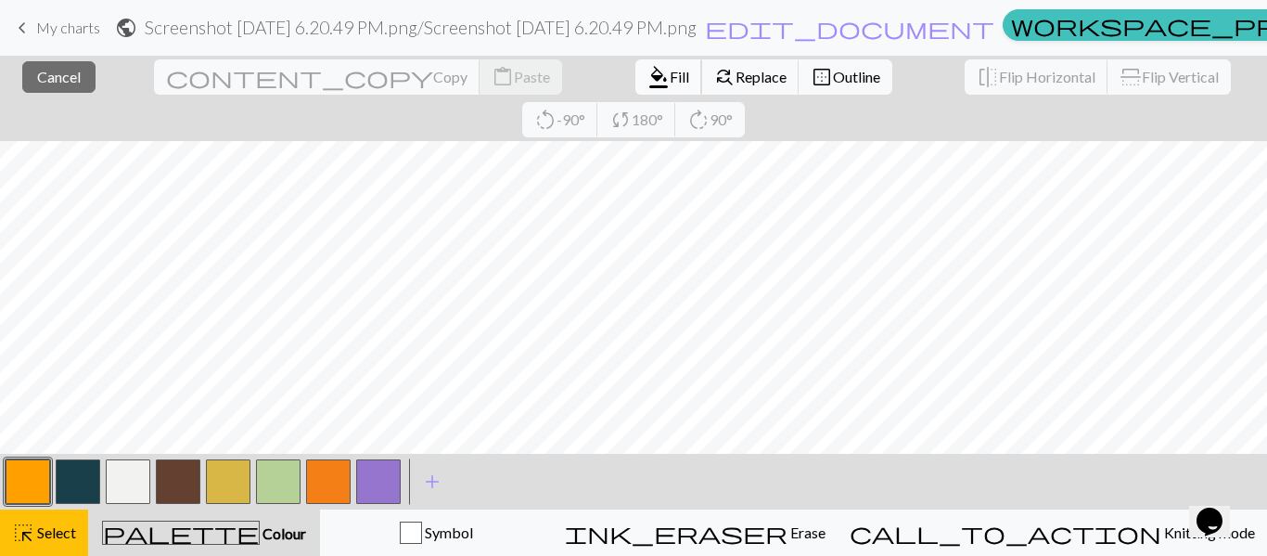
click at [648, 78] on span "format_color_fill" at bounding box center [659, 77] width 22 height 26
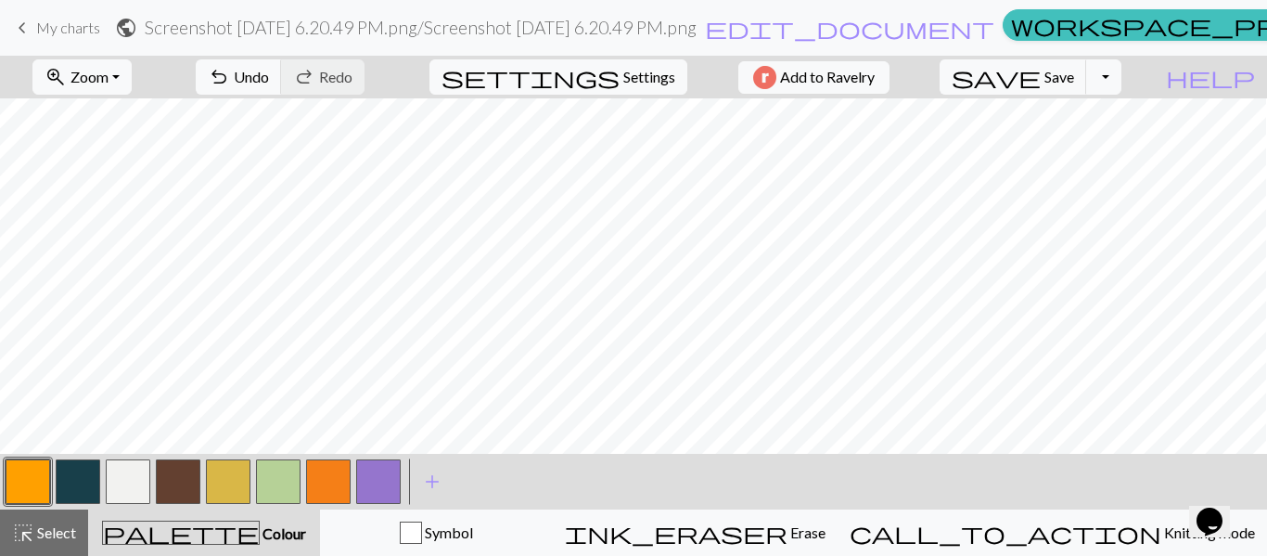
scroll to position [1298, 1753]
click at [32, 554] on button "highlight_alt Select Select" at bounding box center [44, 532] width 88 height 46
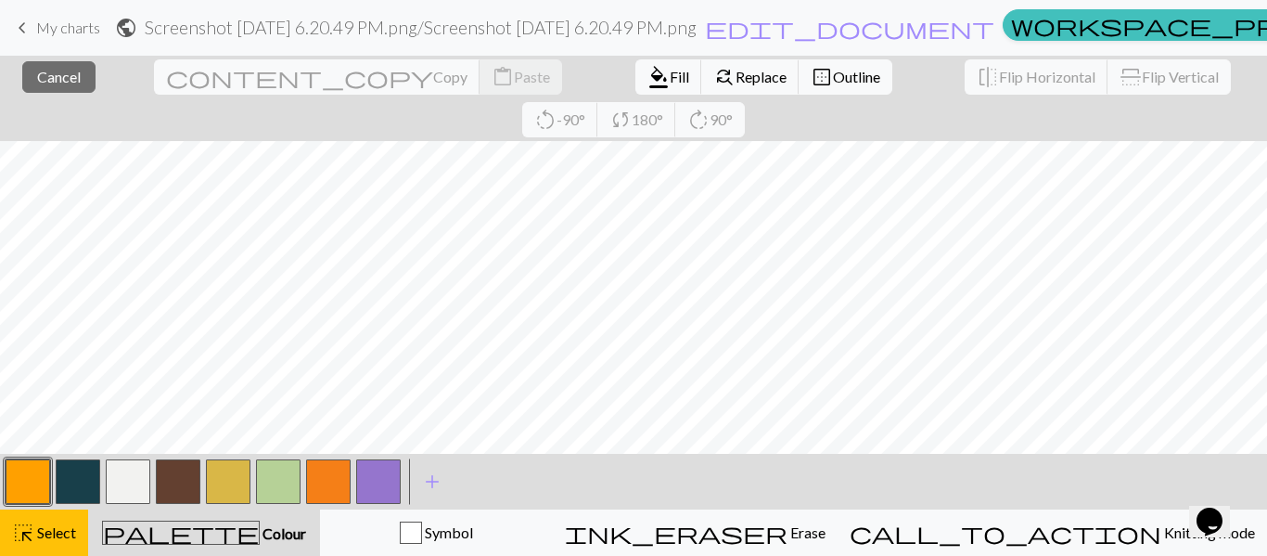
click at [390, 481] on button "button" at bounding box center [378, 481] width 45 height 45
click at [670, 81] on span "Fill" at bounding box center [679, 77] width 19 height 18
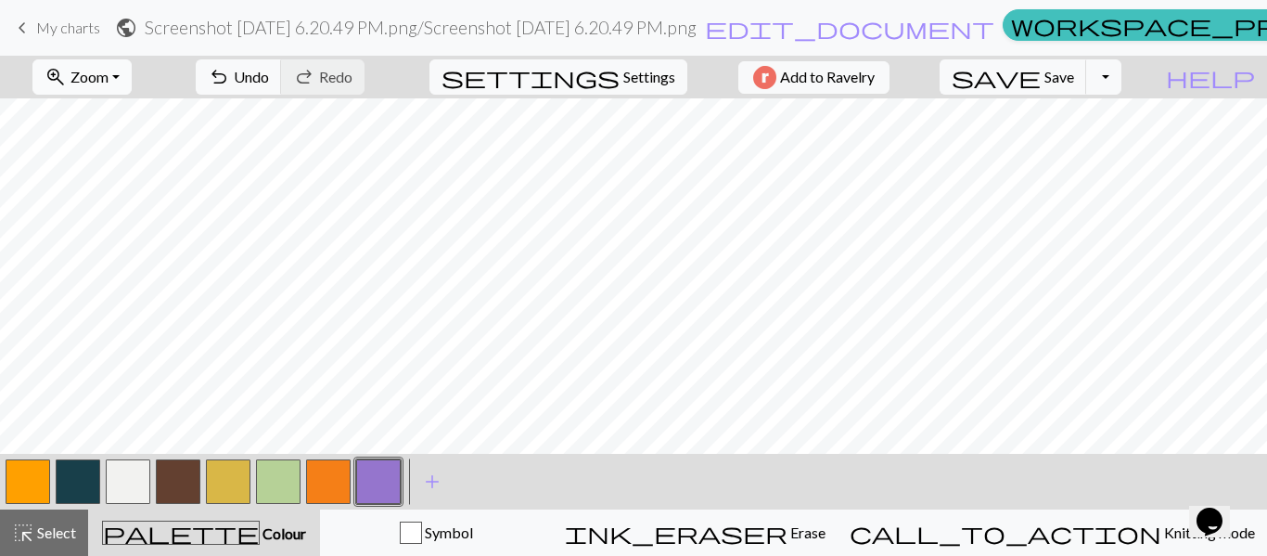
click at [109, 73] on span "Zoom" at bounding box center [90, 77] width 38 height 18
click at [140, 252] on button "100%" at bounding box center [106, 252] width 147 height 30
click at [132, 80] on button "zoom_in Zoom Zoom" at bounding box center [81, 76] width 99 height 35
click at [143, 229] on button "50%" at bounding box center [106, 223] width 147 height 30
